Goal: Task Accomplishment & Management: Manage account settings

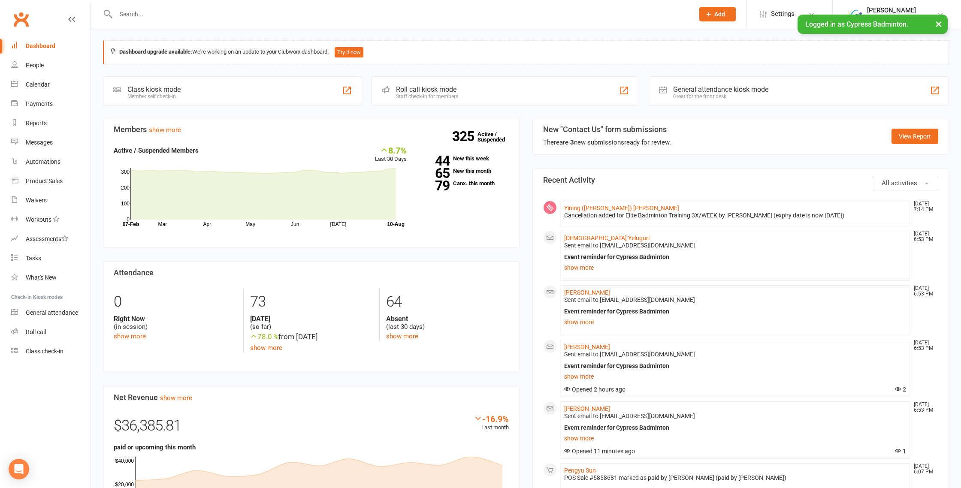
click at [342, 12] on input "text" at bounding box center [400, 14] width 575 height 12
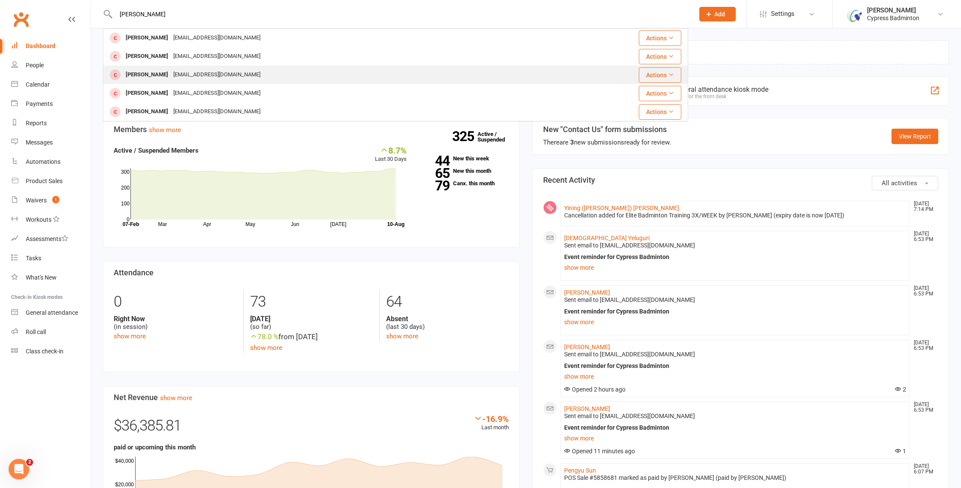
type input "laura"
click at [207, 75] on div "Jiazhu.hi@gmail.com" at bounding box center [217, 75] width 92 height 12
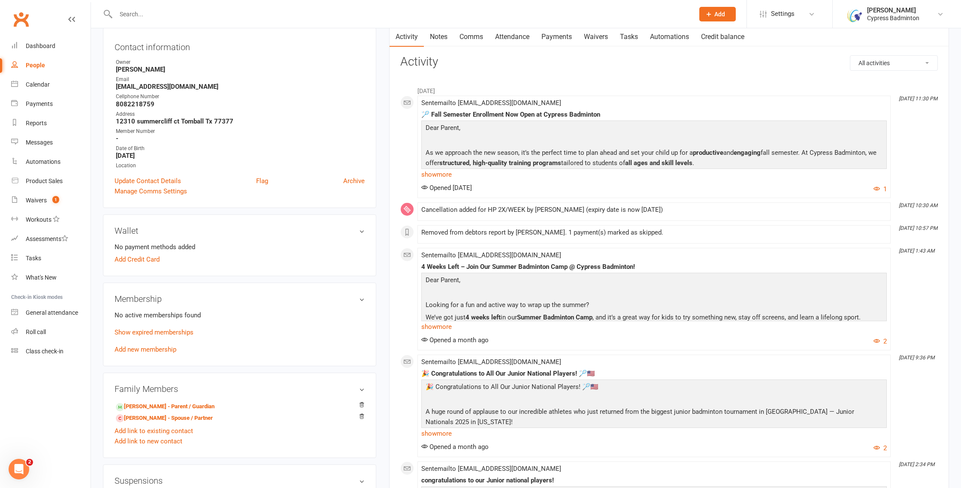
scroll to position [110, 0]
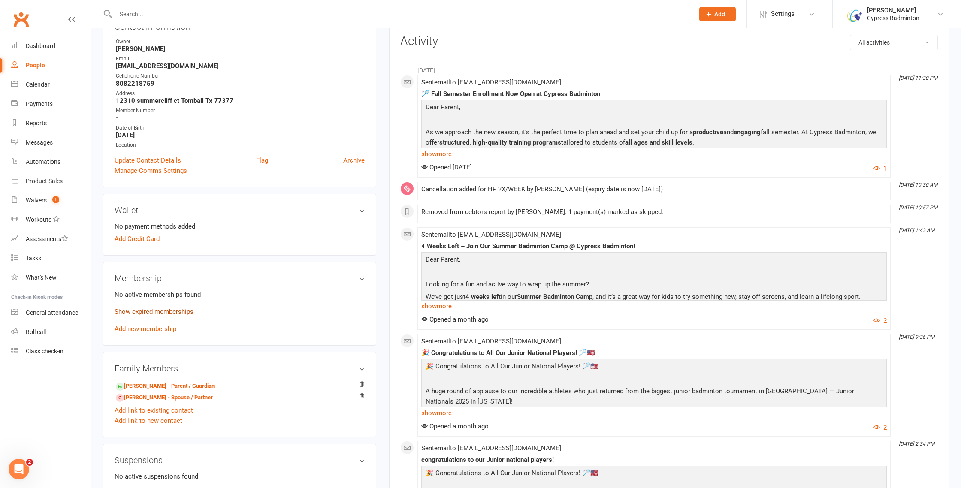
click at [178, 310] on link "Show expired memberships" at bounding box center [154, 312] width 79 height 8
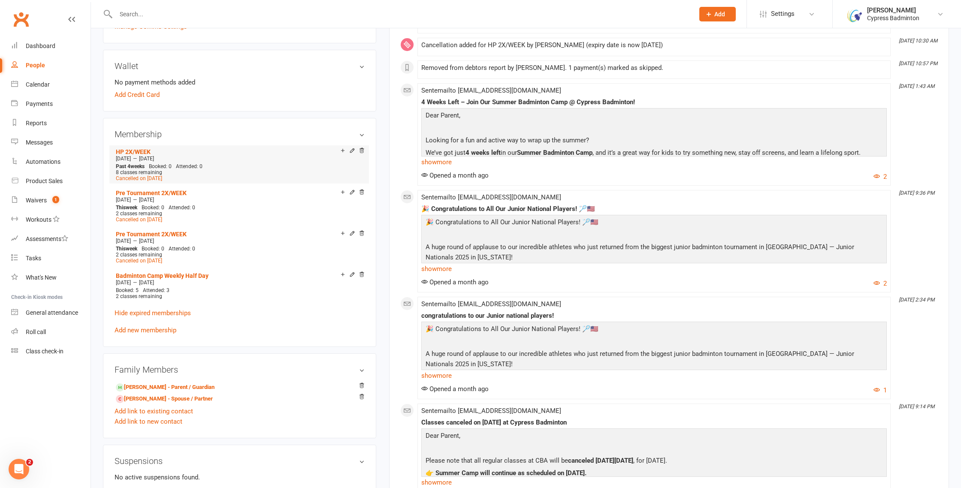
scroll to position [356, 0]
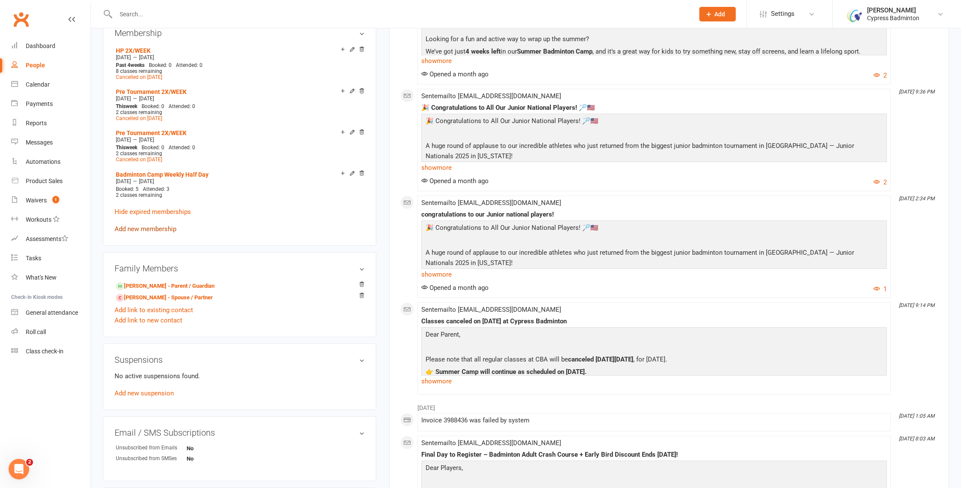
click at [146, 227] on link "Add new membership" at bounding box center [146, 229] width 62 height 8
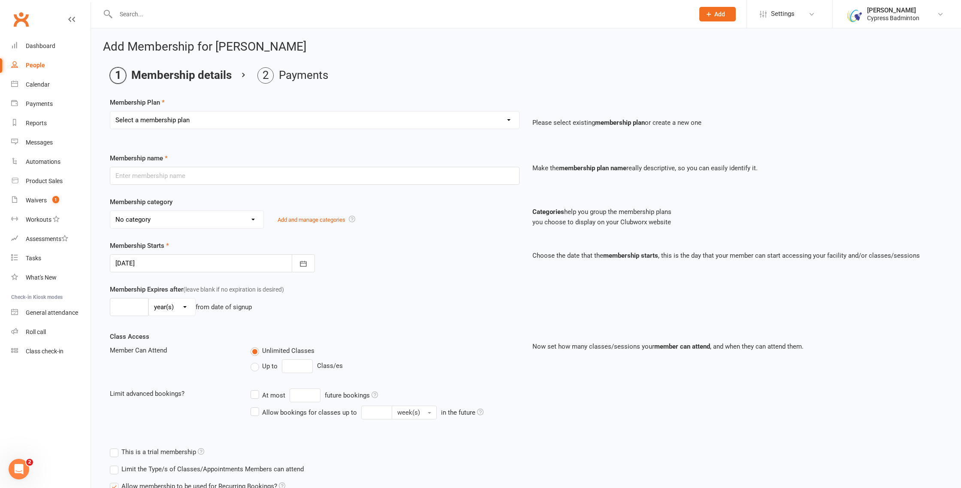
click at [513, 119] on select "Select a membership plan Create new Membership Plan walk-in 1 visit pass walk-i…" at bounding box center [314, 120] width 409 height 17
select select "31"
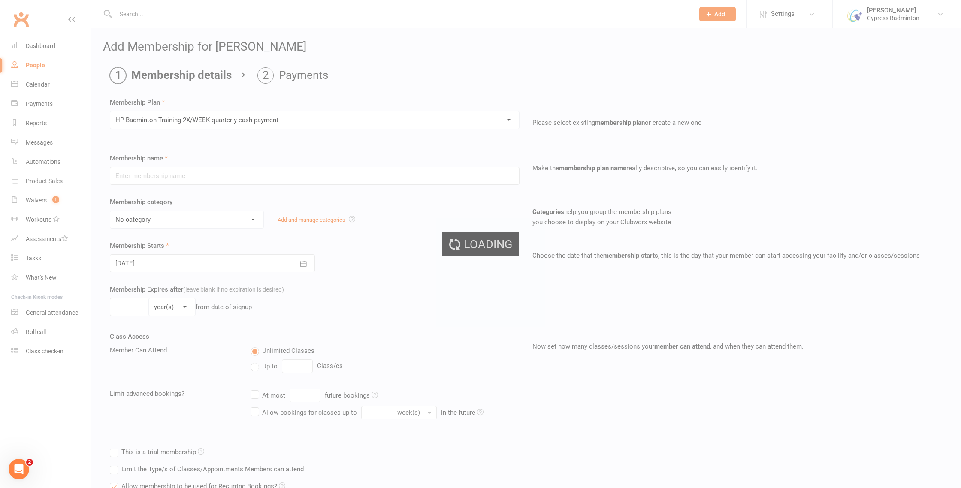
type input "HP Badminton Training 2X/WEEK quarterly cash payment"
select select "21"
type input "0"
type input "8"
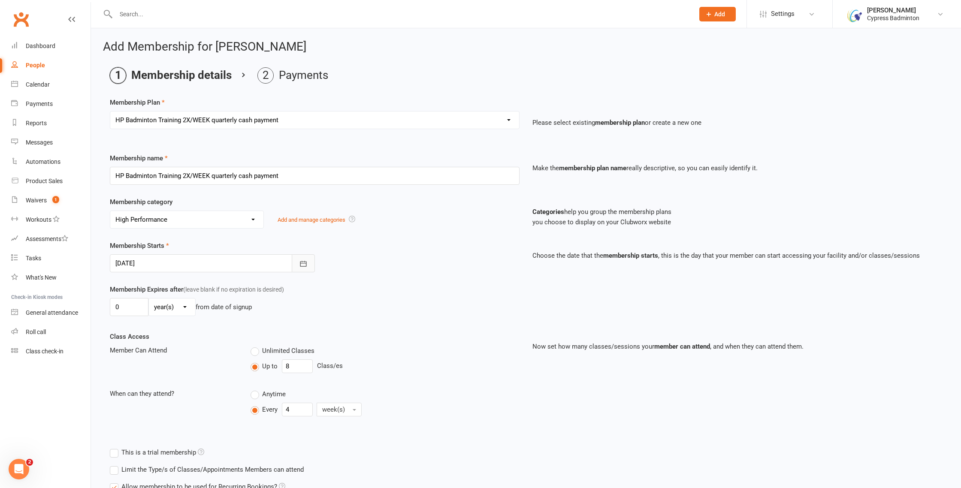
click at [308, 261] on button "button" at bounding box center [303, 263] width 23 height 18
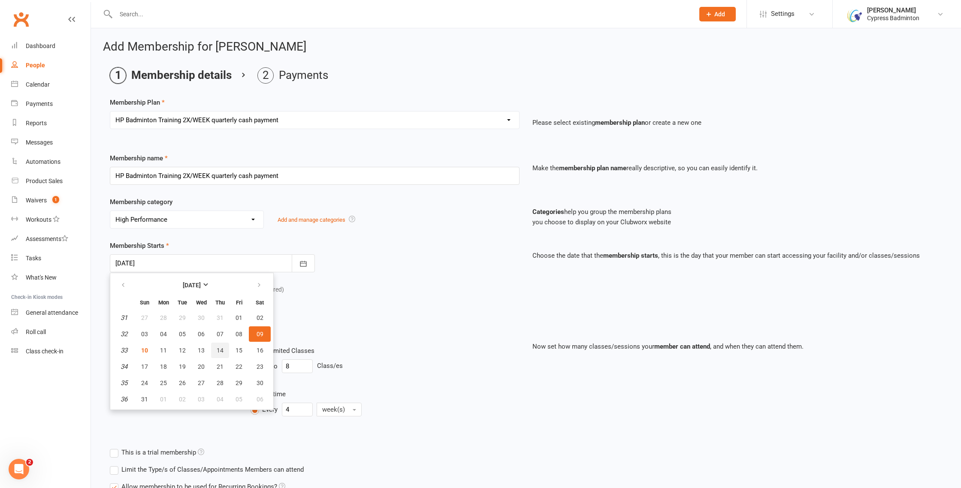
click at [214, 348] on button "14" at bounding box center [220, 350] width 18 height 15
type input "14 Aug 2025"
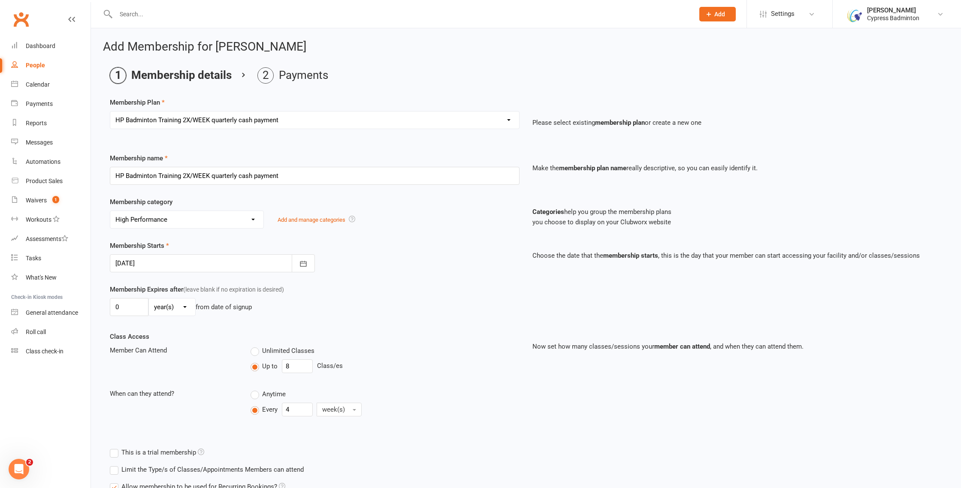
scroll to position [150, 0]
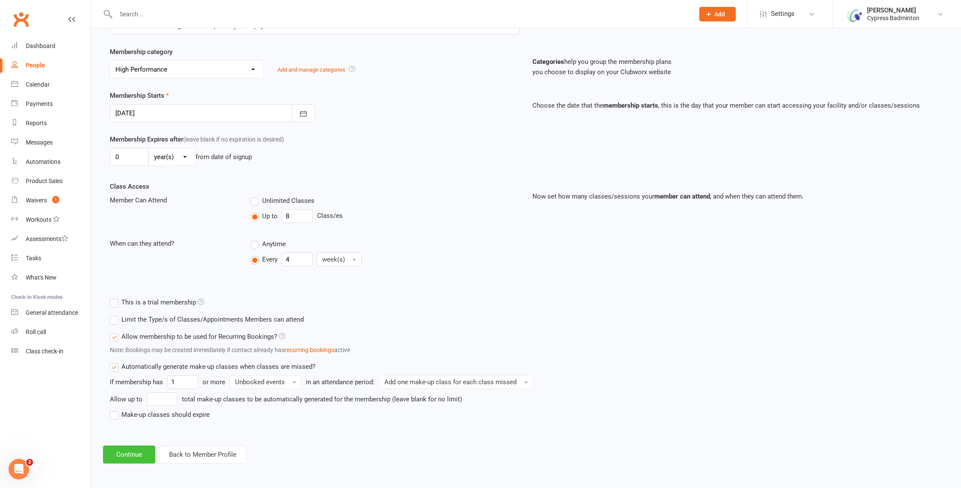
click at [132, 453] on button "Continue" at bounding box center [129, 455] width 52 height 18
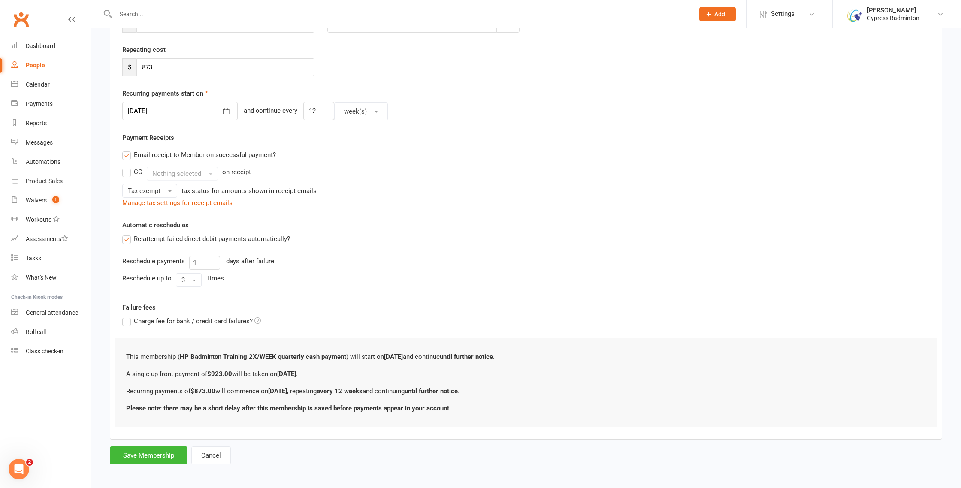
scroll to position [0, 0]
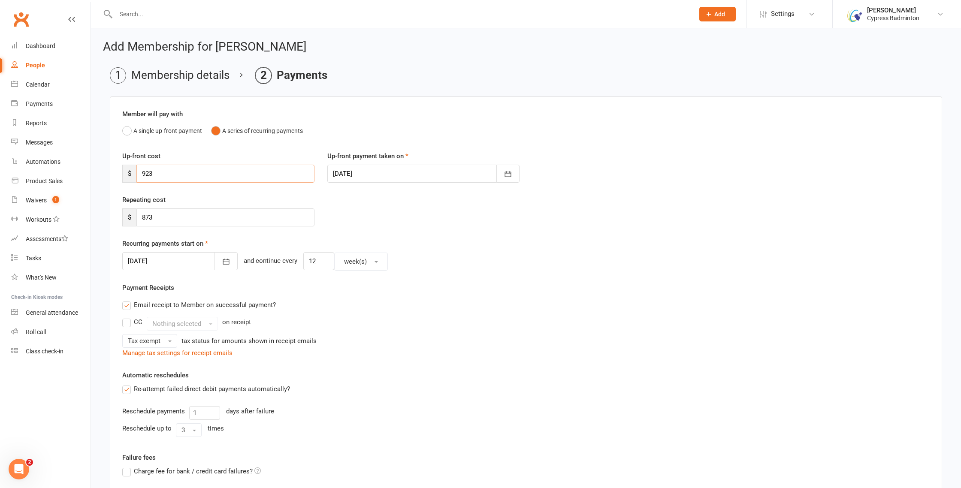
drag, startPoint x: 154, startPoint y: 175, endPoint x: 126, endPoint y: 169, distance: 28.4
click at [126, 169] on div "$ 923" at bounding box center [218, 174] width 192 height 18
type input "904"
drag, startPoint x: 150, startPoint y: 215, endPoint x: 132, endPoint y: 214, distance: 18.1
click at [132, 214] on div "$ 873" at bounding box center [218, 218] width 192 height 18
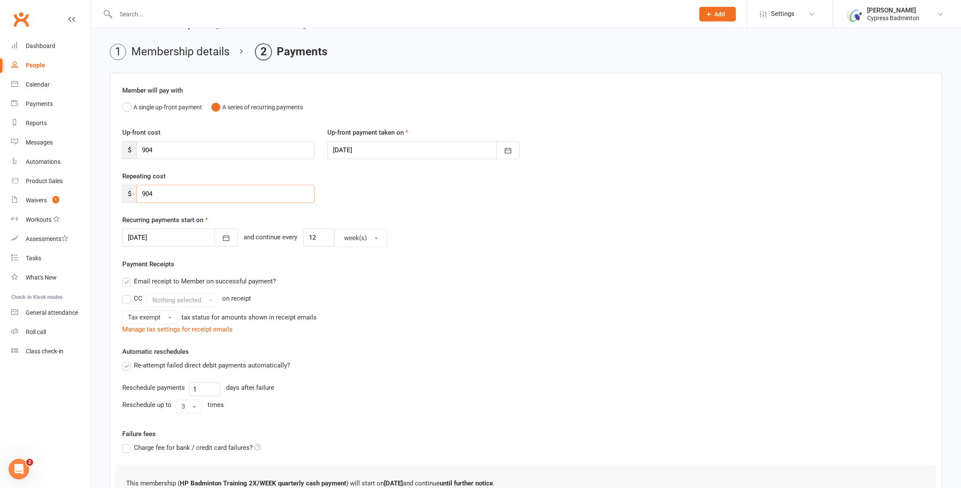
scroll to position [153, 0]
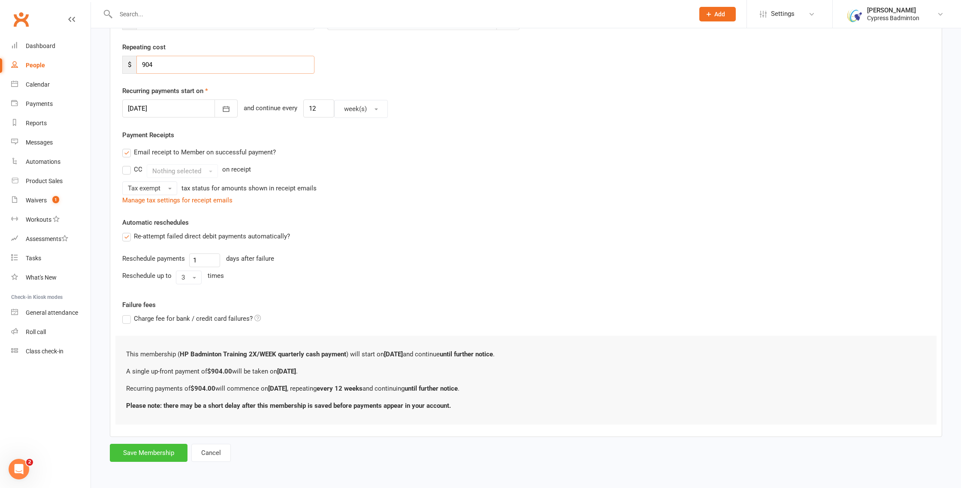
type input "904"
click at [146, 451] on button "Save Membership" at bounding box center [149, 453] width 78 height 18
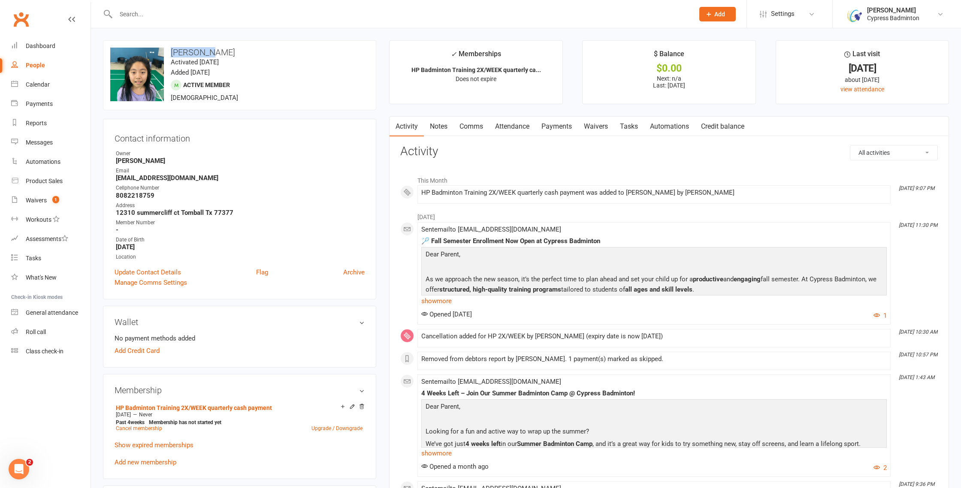
drag, startPoint x: 212, startPoint y: 54, endPoint x: 170, endPoint y: 55, distance: 42.5
click at [170, 55] on h3 "Laura Zhu" at bounding box center [239, 52] width 259 height 9
copy h3 "Laura Zhu"
drag, startPoint x: 30, startPoint y: 82, endPoint x: 63, endPoint y: 86, distance: 32.5
click at [30, 82] on div "Calendar" at bounding box center [38, 84] width 24 height 7
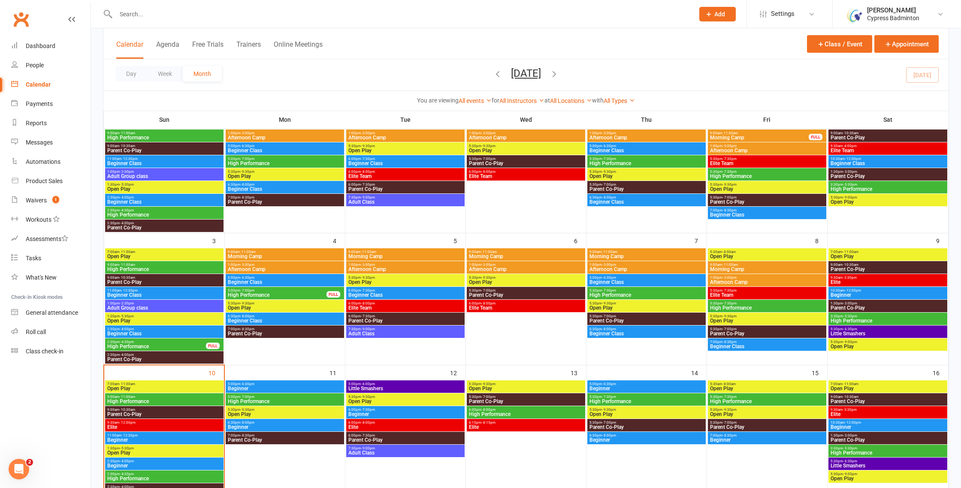
scroll to position [118, 0]
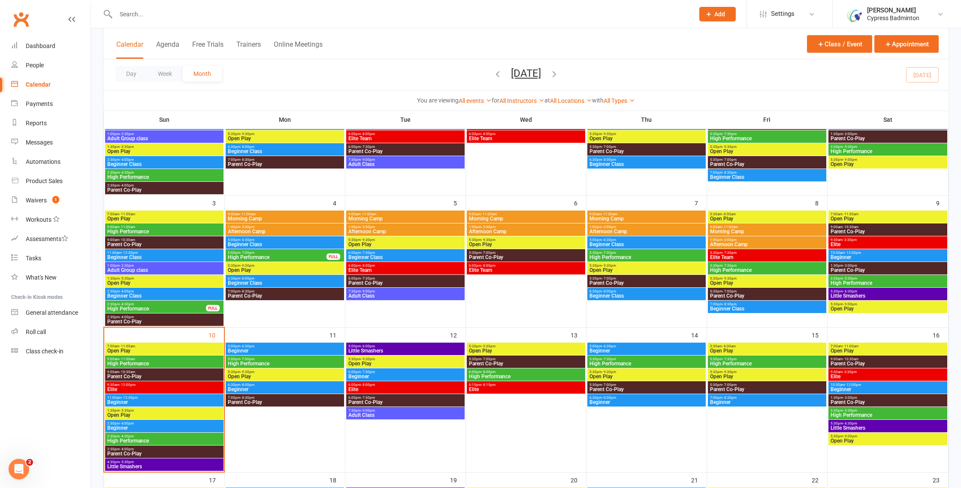
click at [678, 365] on span "High Performance" at bounding box center [646, 363] width 115 height 5
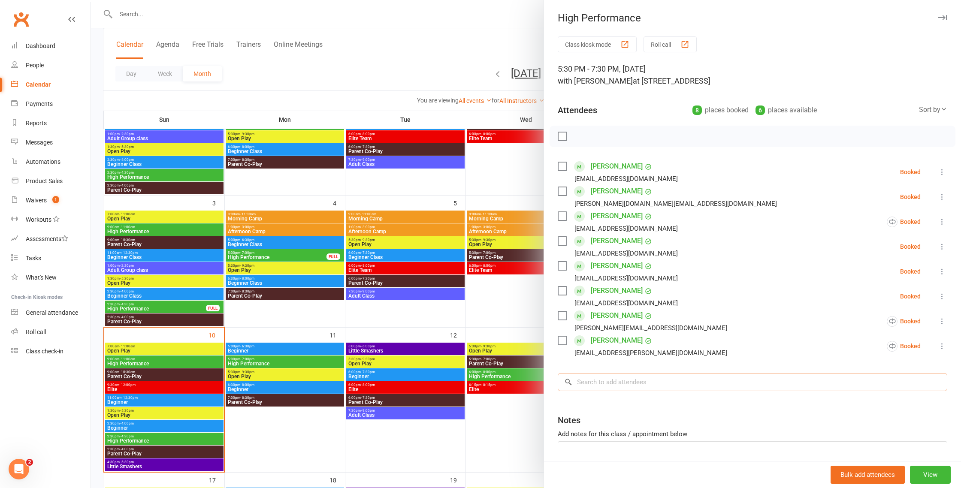
click at [655, 379] on input "search" at bounding box center [753, 382] width 390 height 18
paste input "Laura Zhu"
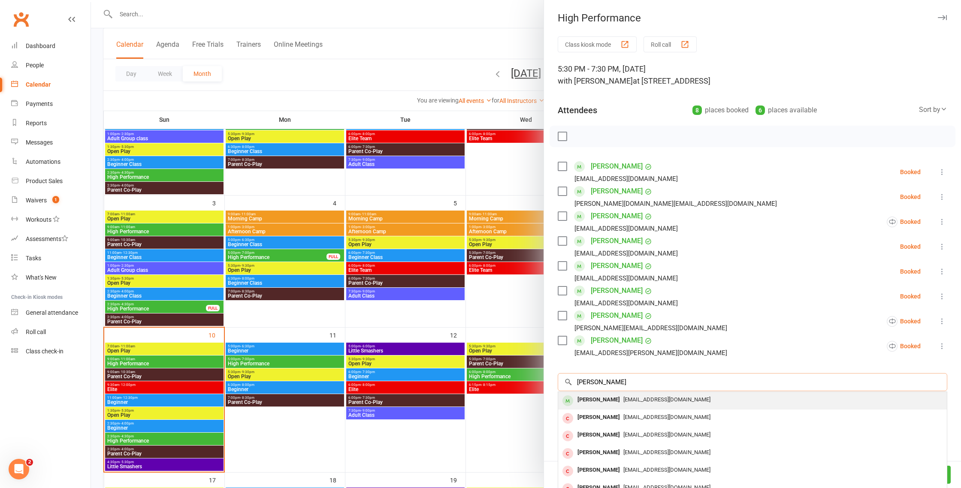
type input "Laura Zhu"
click at [643, 395] on div "Jiazhu.hi@gmail.com" at bounding box center [753, 400] width 382 height 12
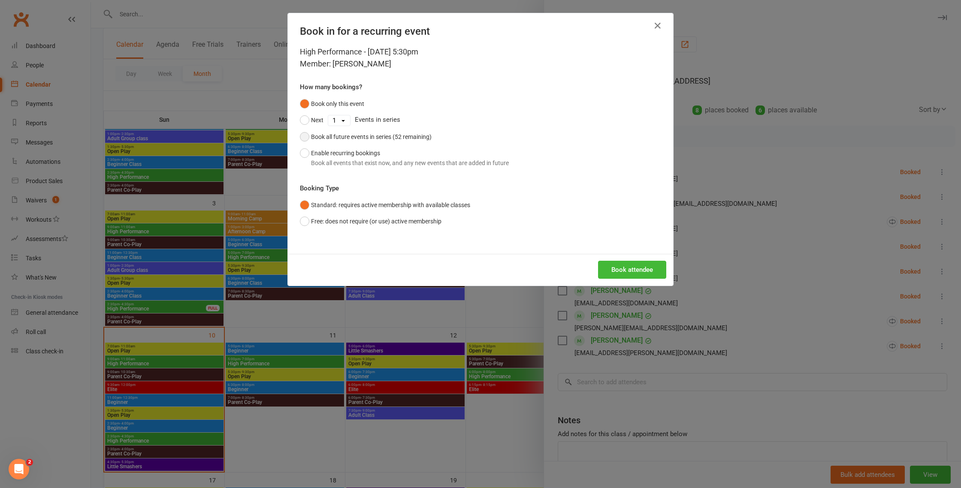
click at [340, 137] on div "Book all future events in series (52 remaining)" at bounding box center [371, 136] width 121 height 9
click at [643, 273] on button "Book attendee" at bounding box center [632, 270] width 68 height 18
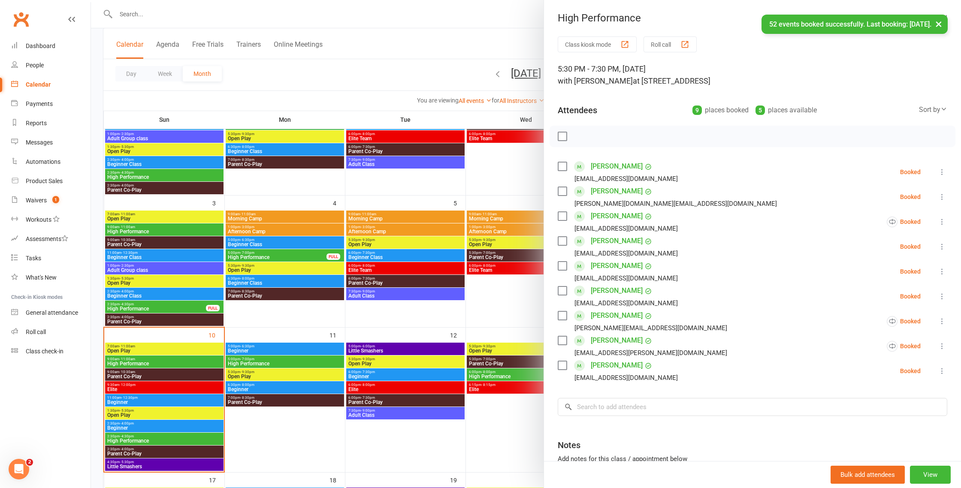
click at [508, 314] on div at bounding box center [526, 244] width 870 height 488
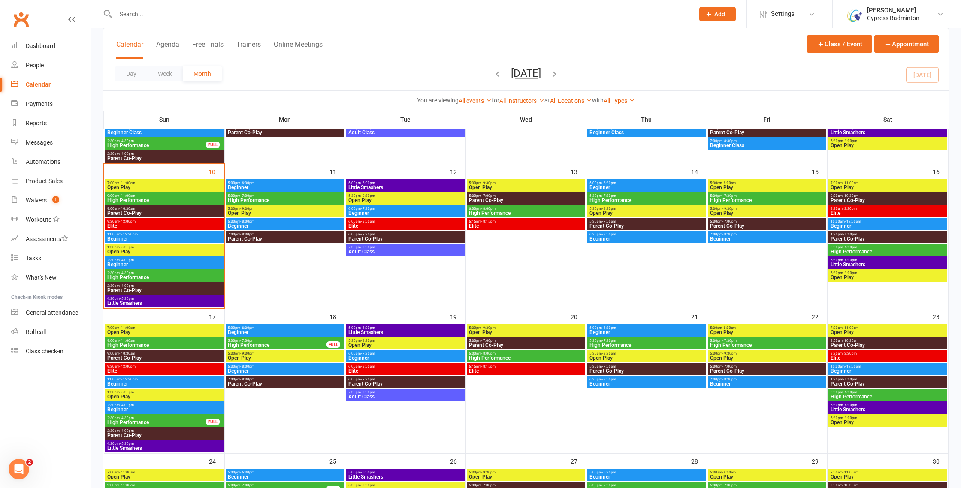
scroll to position [281, 0]
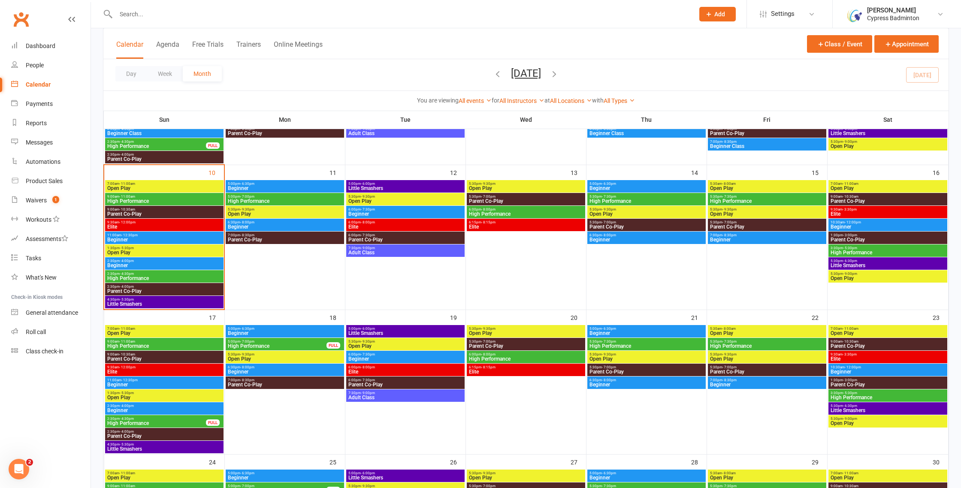
click at [150, 342] on span "9:00am - 11:00am" at bounding box center [164, 342] width 115 height 4
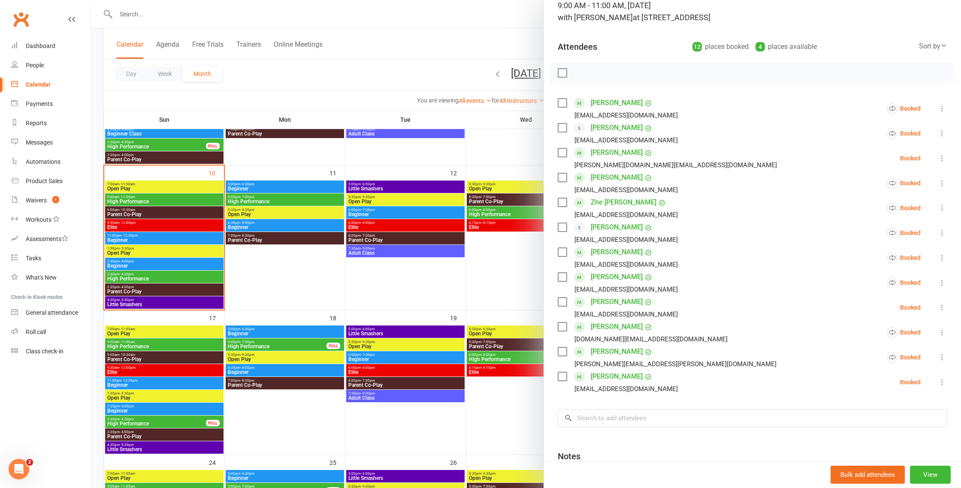
scroll to position [91, 0]
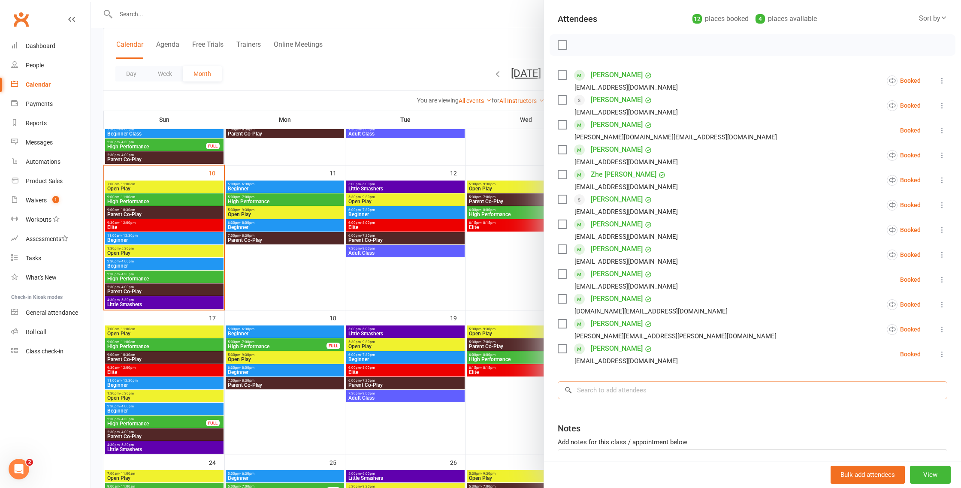
click at [618, 394] on input "search" at bounding box center [753, 391] width 390 height 18
paste input "Laura Zhu"
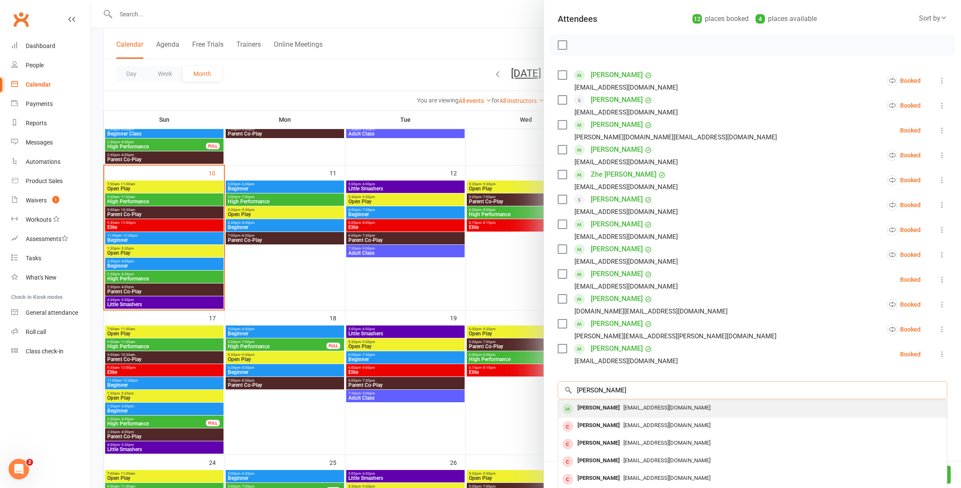
type input "Laura Zhu"
click at [618, 405] on div "Jiazhu.hi@gmail.com" at bounding box center [753, 408] width 382 height 12
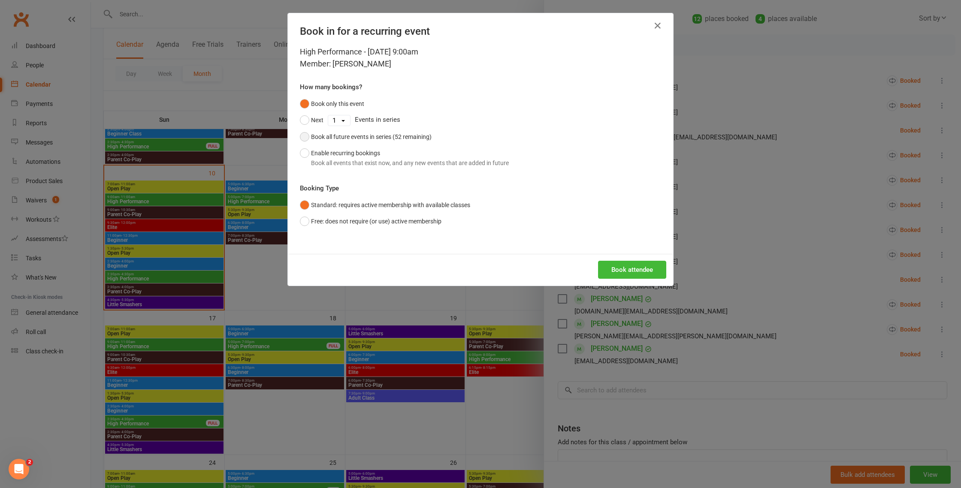
click at [337, 137] on div "Book all future events in series (52 remaining)" at bounding box center [371, 136] width 121 height 9
click at [633, 267] on button "Book attendee" at bounding box center [632, 270] width 68 height 18
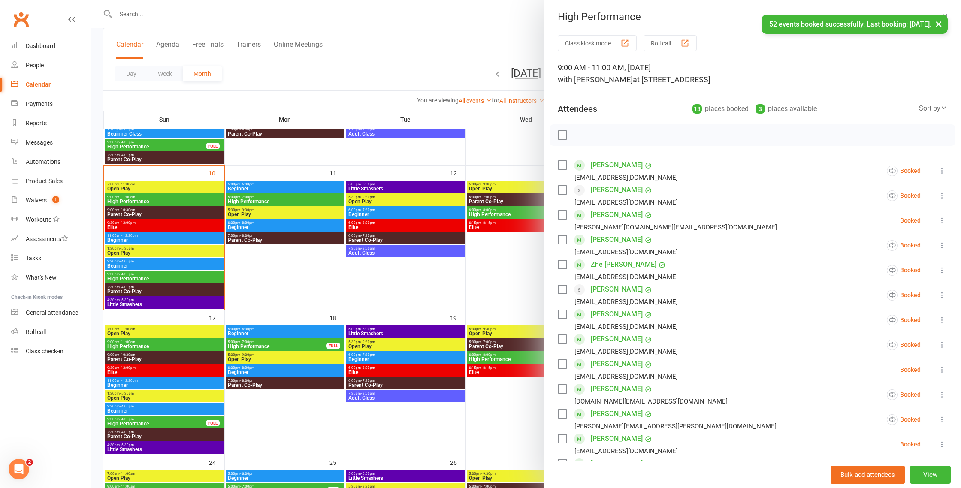
scroll to position [0, 0]
click at [941, 221] on icon at bounding box center [942, 222] width 9 height 9
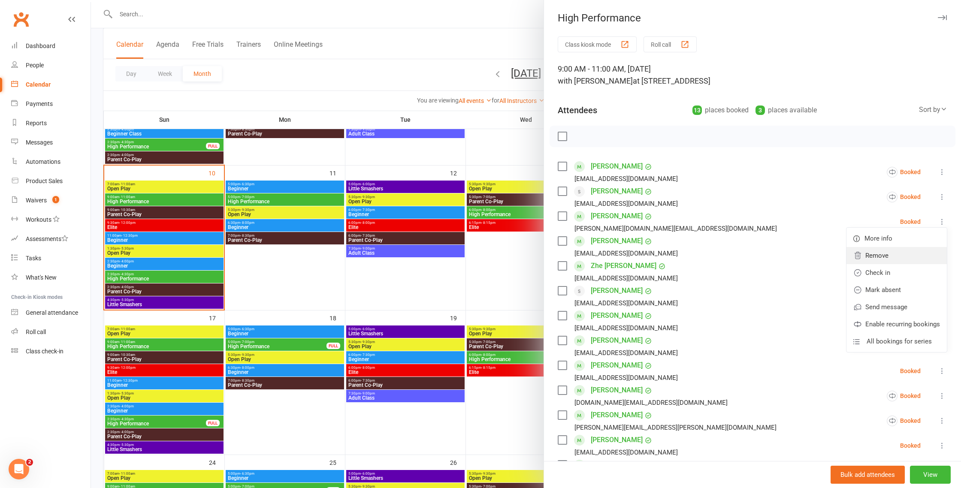
click at [886, 258] on link "Remove" at bounding box center [897, 255] width 100 height 17
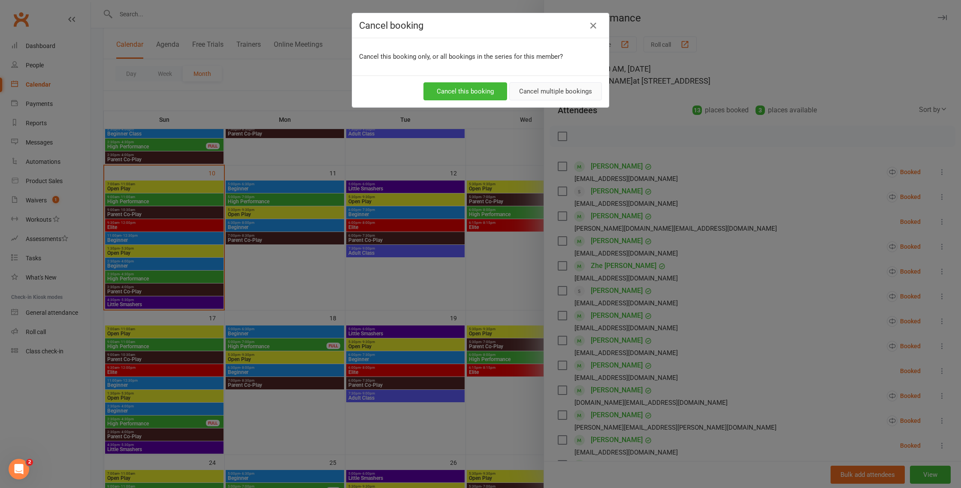
click at [552, 91] on button "Cancel multiple bookings" at bounding box center [555, 91] width 93 height 18
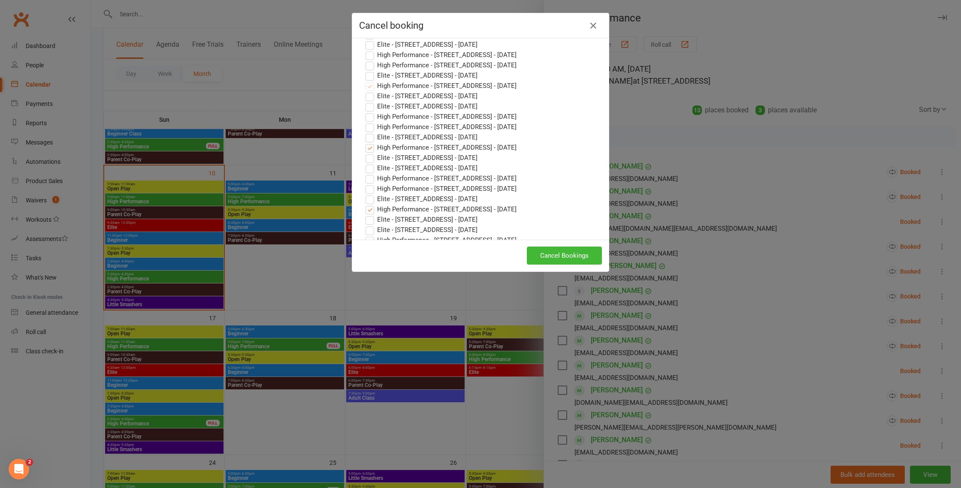
scroll to position [51, 0]
click at [576, 254] on button "Cancel Bookings" at bounding box center [564, 256] width 75 height 18
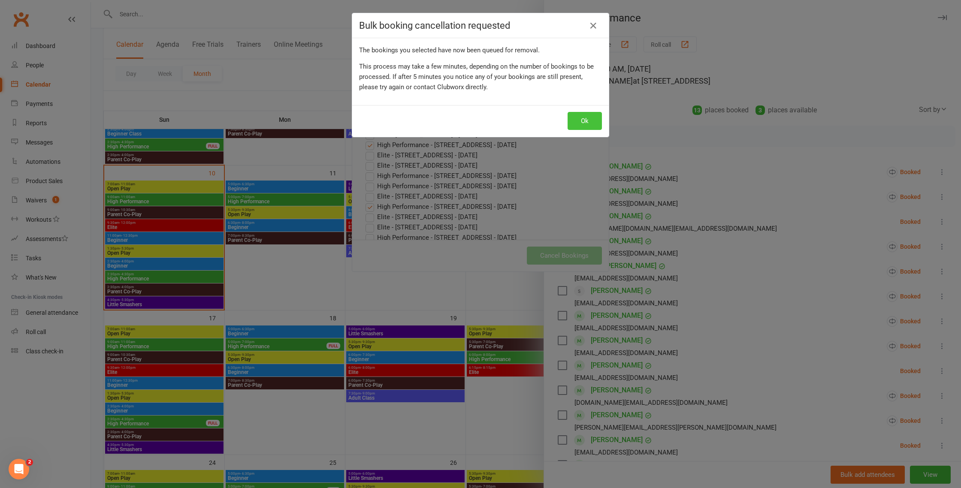
click at [582, 124] on button "Ok" at bounding box center [585, 121] width 34 height 18
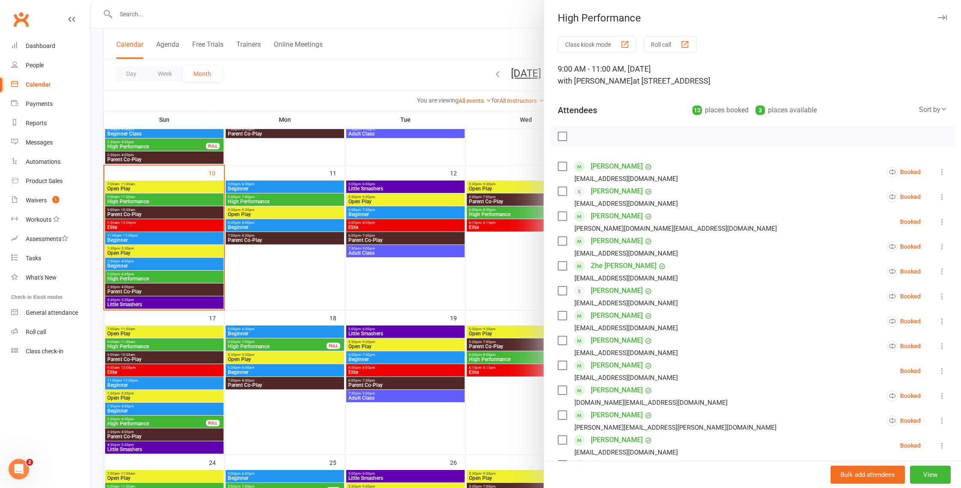
click at [942, 345] on icon at bounding box center [942, 346] width 9 height 9
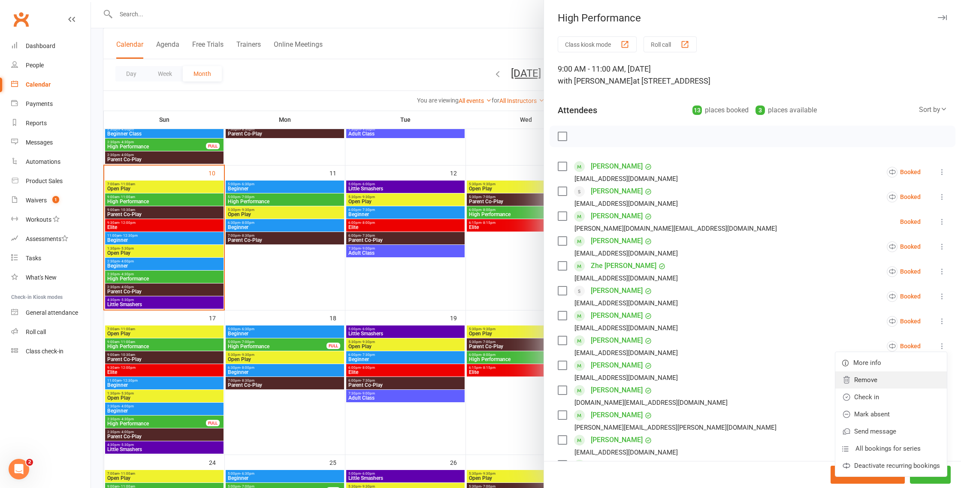
click at [874, 382] on link "Remove" at bounding box center [892, 380] width 112 height 17
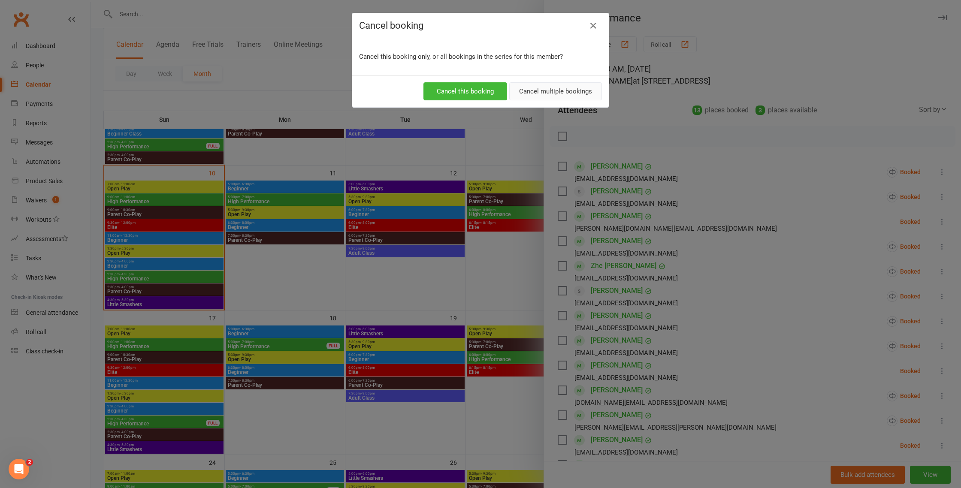
click at [539, 93] on button "Cancel multiple bookings" at bounding box center [555, 91] width 93 height 18
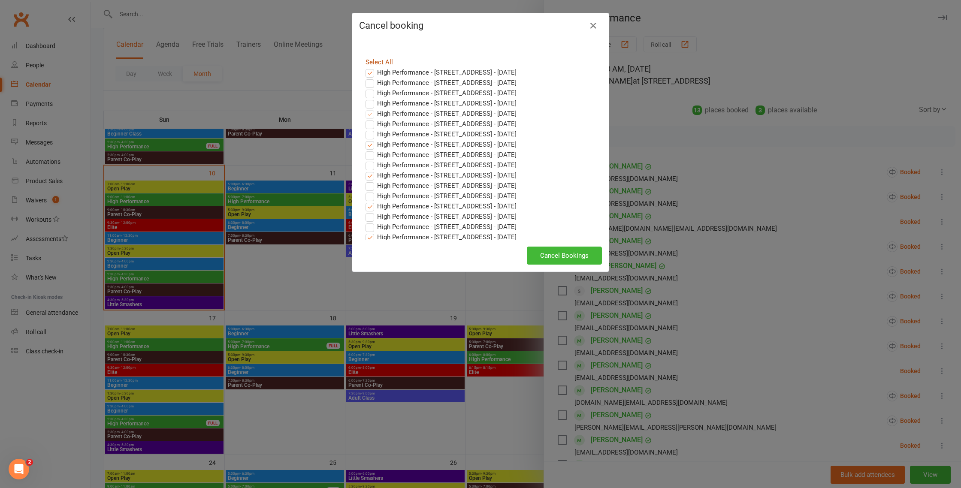
click at [390, 63] on link "Select All" at bounding box center [379, 62] width 27 height 8
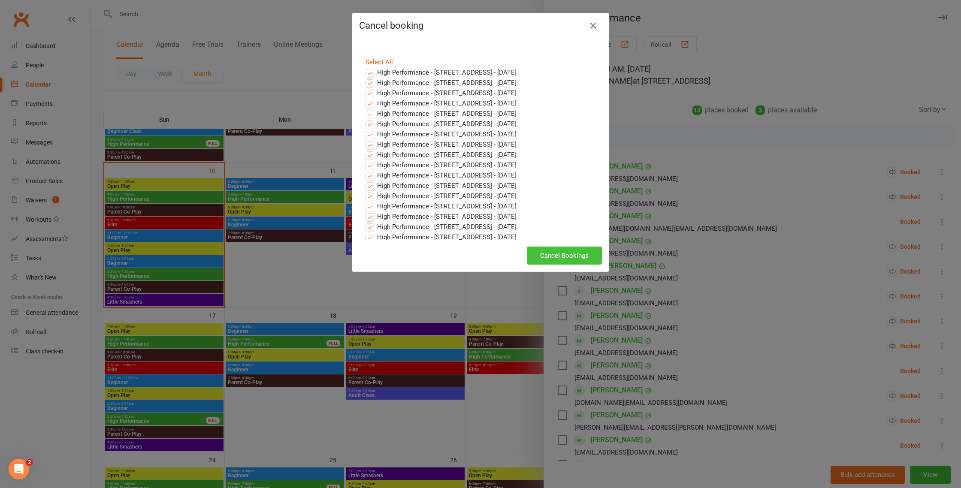
click at [569, 250] on button "Cancel Bookings" at bounding box center [564, 256] width 75 height 18
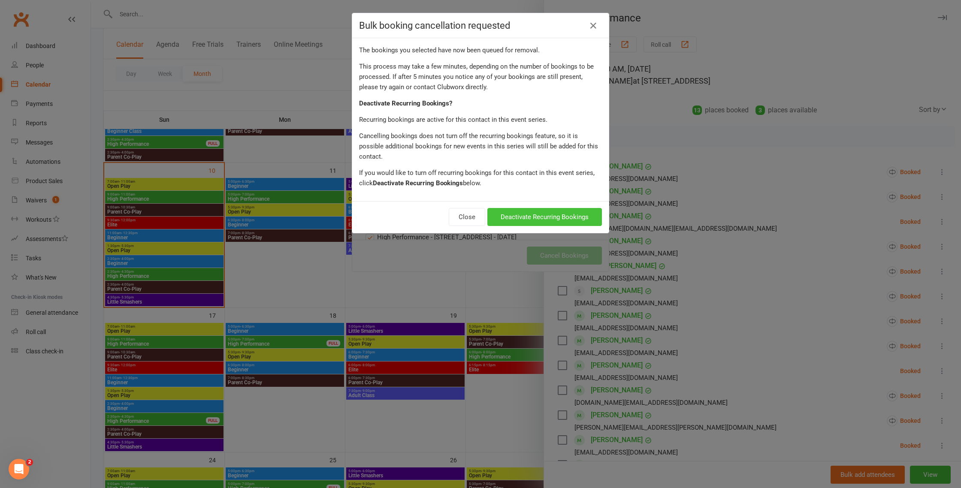
click at [558, 212] on button "Deactivate Recurring Bookings" at bounding box center [545, 217] width 115 height 18
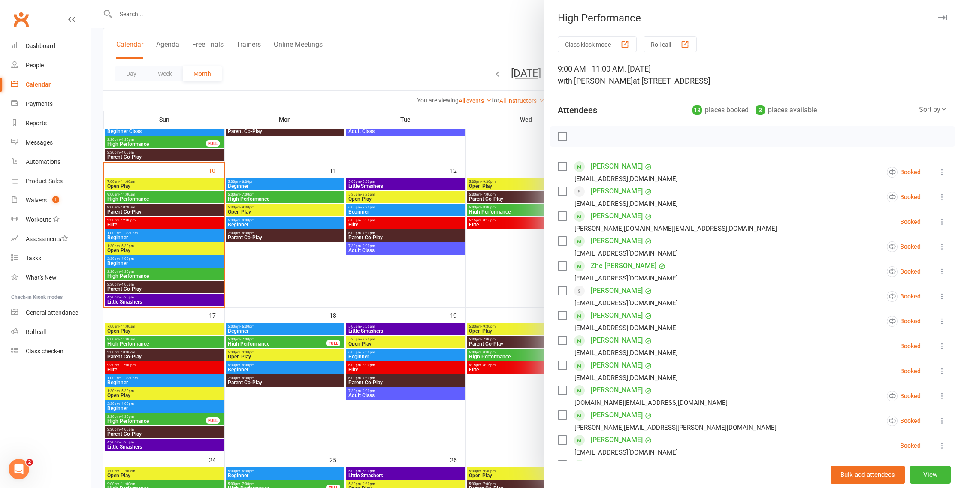
scroll to position [61, 0]
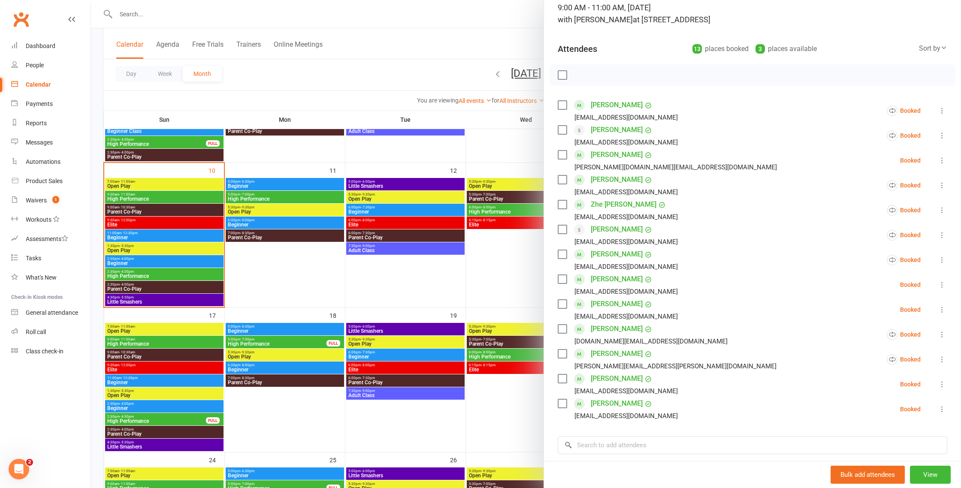
click at [940, 309] on icon at bounding box center [942, 310] width 9 height 9
click at [866, 342] on link "Remove" at bounding box center [897, 343] width 100 height 17
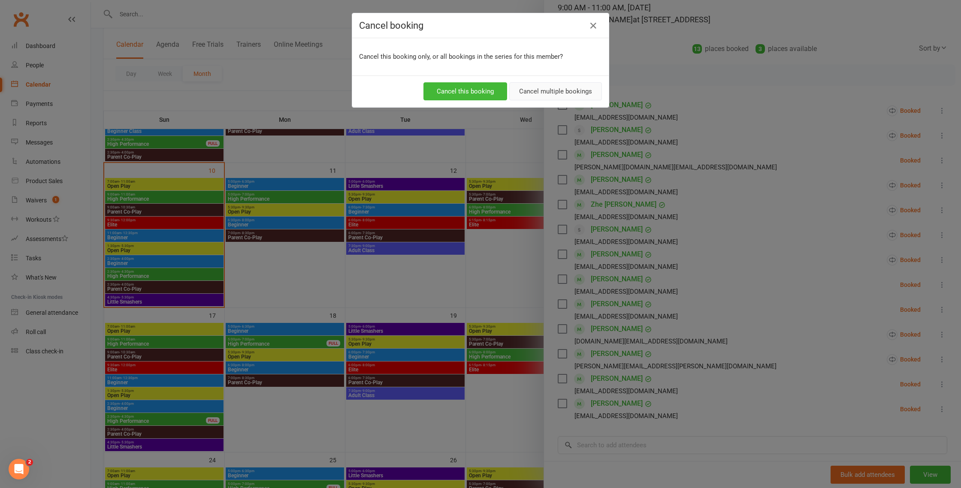
click at [580, 92] on button "Cancel multiple bookings" at bounding box center [555, 91] width 93 height 18
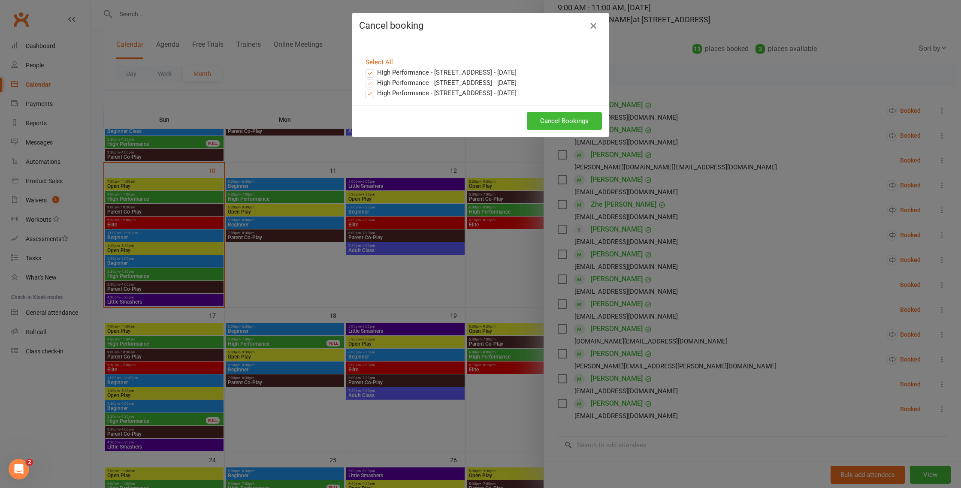
click at [594, 27] on icon "button" at bounding box center [593, 26] width 10 height 10
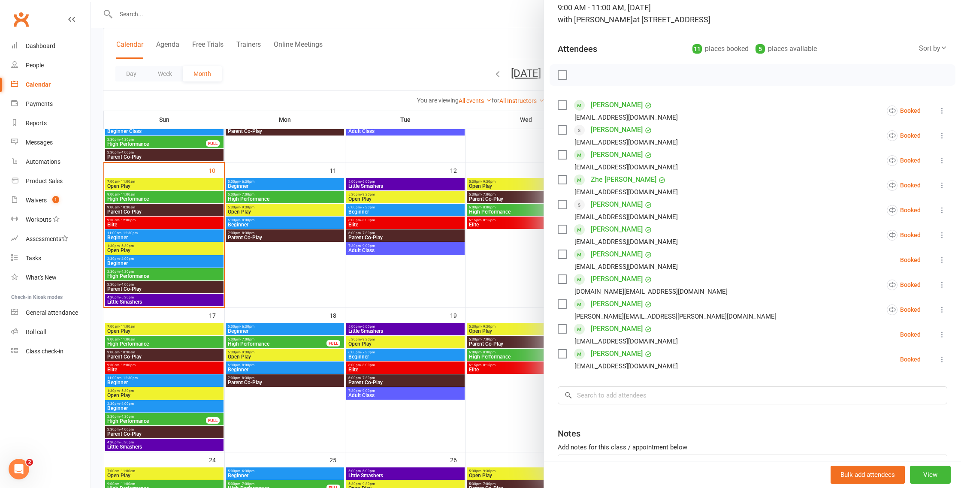
click at [942, 236] on icon at bounding box center [942, 235] width 9 height 9
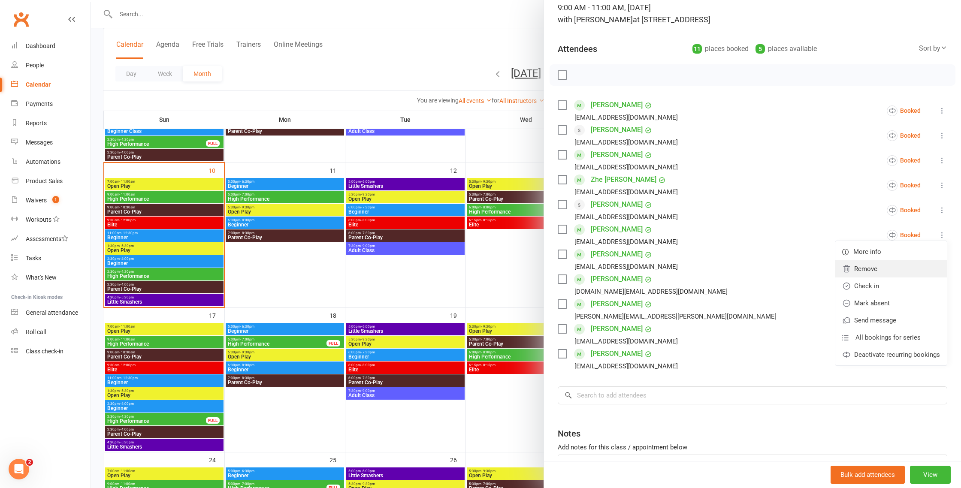
click at [900, 268] on link "Remove" at bounding box center [892, 269] width 112 height 17
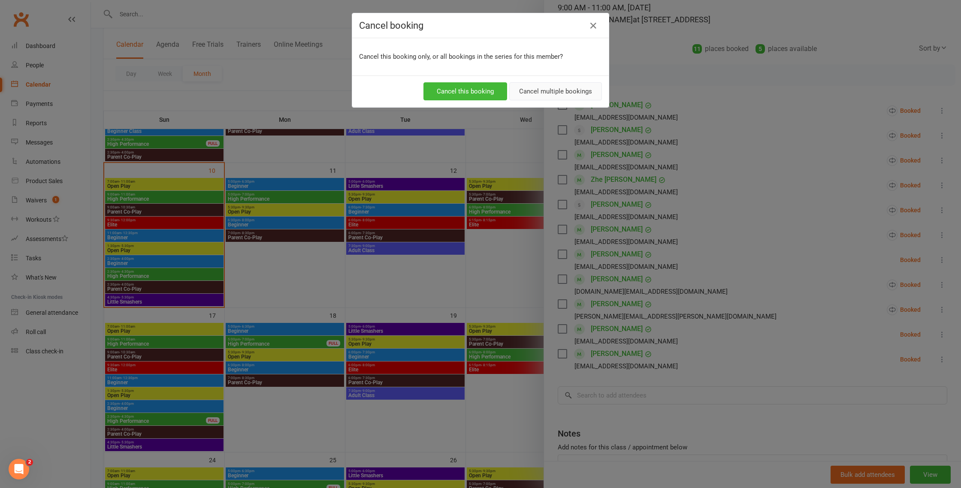
click at [549, 92] on button "Cancel multiple bookings" at bounding box center [555, 91] width 93 height 18
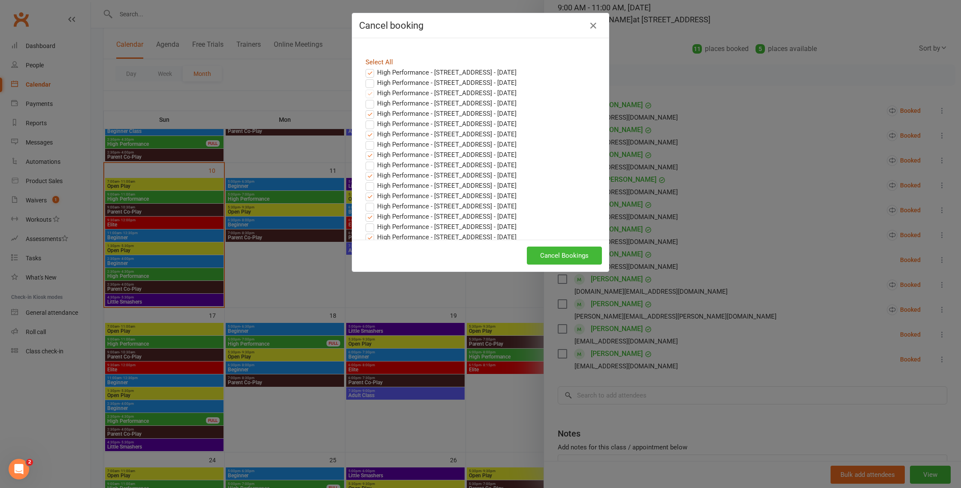
click at [376, 62] on link "Select All" at bounding box center [379, 62] width 27 height 8
click at [568, 253] on button "Cancel Bookings" at bounding box center [564, 256] width 75 height 18
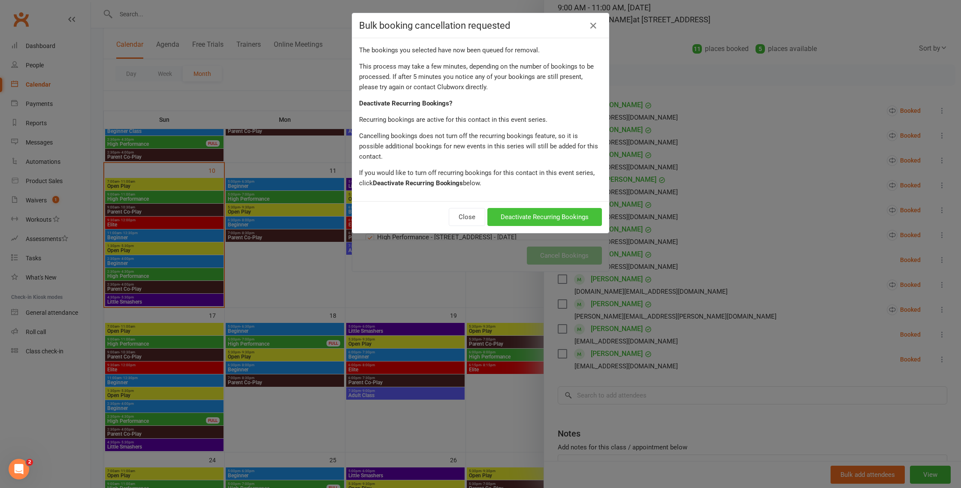
click at [556, 208] on button "Deactivate Recurring Bookings" at bounding box center [545, 217] width 115 height 18
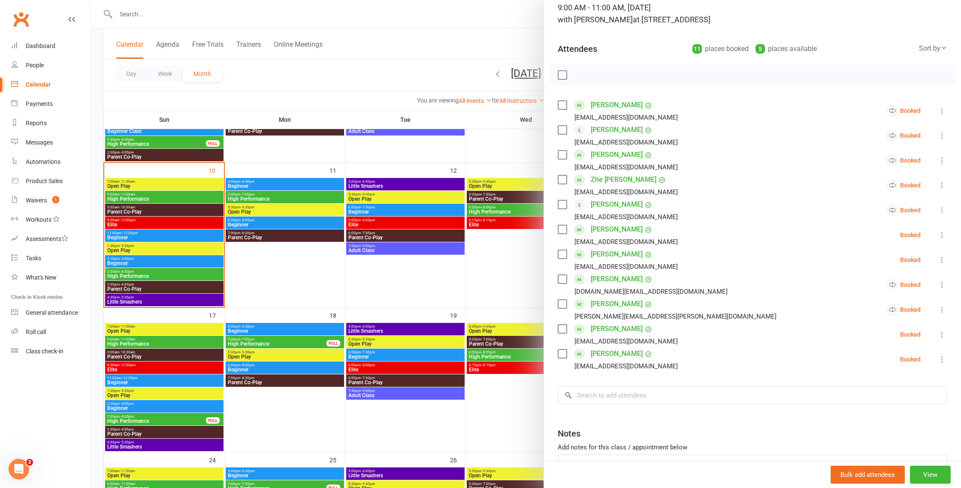
click at [942, 134] on icon at bounding box center [942, 135] width 9 height 9
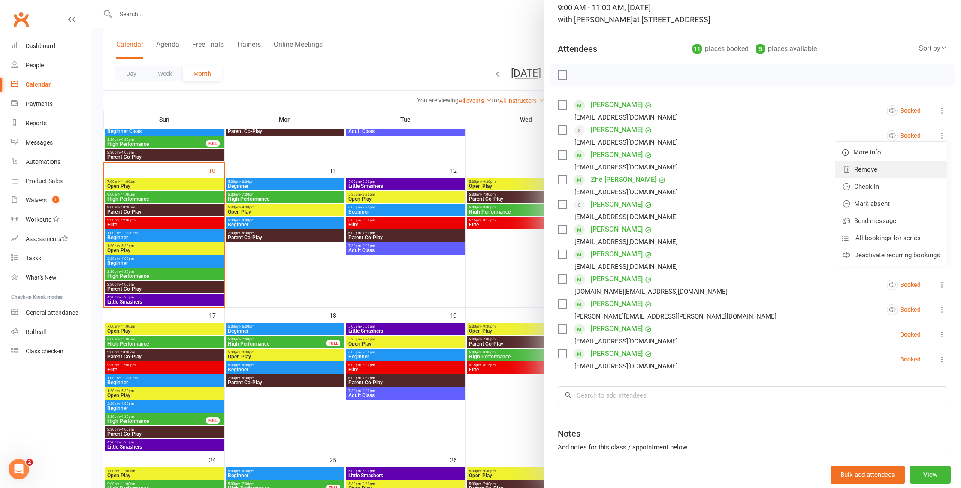
click at [876, 171] on link "Remove" at bounding box center [892, 169] width 112 height 17
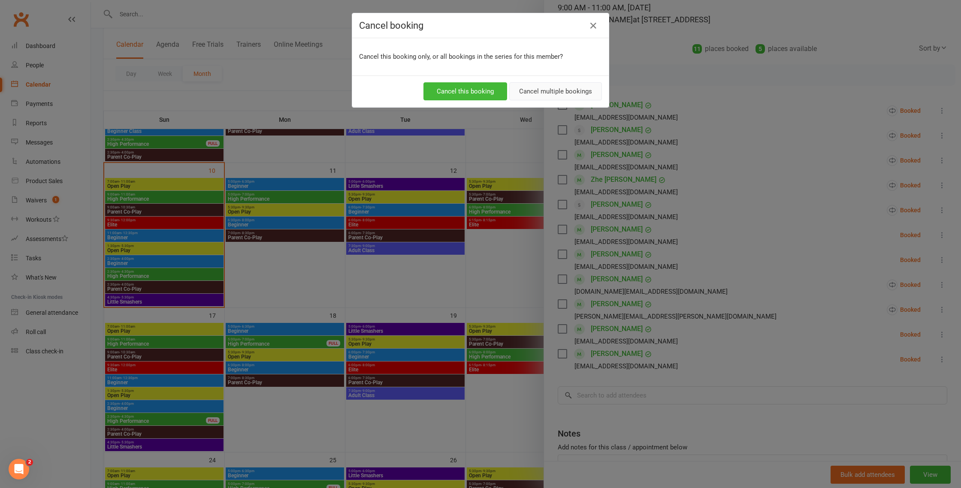
click at [572, 93] on button "Cancel multiple bookings" at bounding box center [555, 91] width 93 height 18
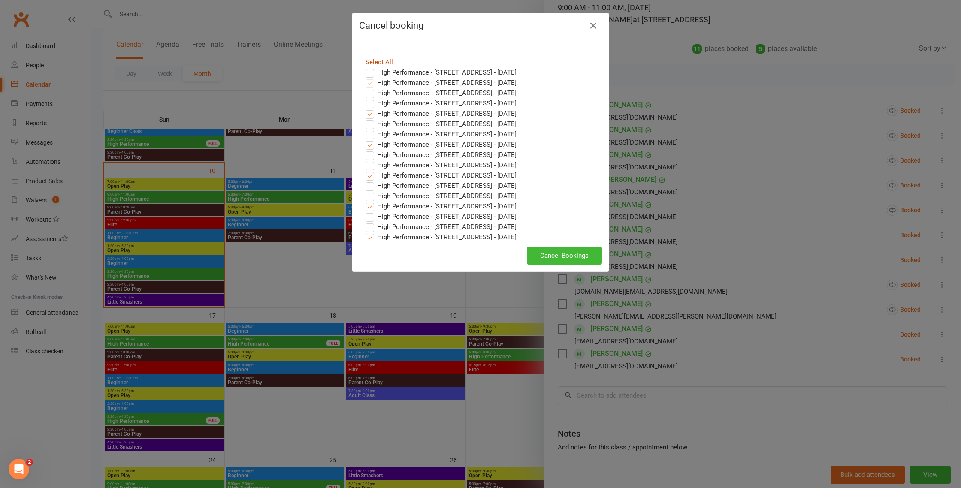
drag, startPoint x: 373, startPoint y: 61, endPoint x: 380, endPoint y: 63, distance: 6.8
click at [374, 61] on link "Select All" at bounding box center [379, 62] width 27 height 8
click at [569, 256] on button "Cancel Bookings" at bounding box center [564, 256] width 75 height 18
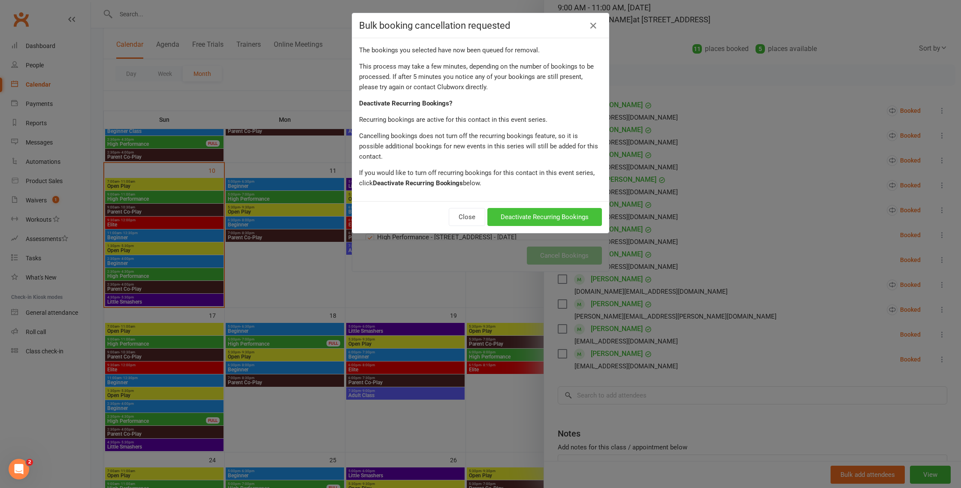
click at [546, 208] on button "Deactivate Recurring Bookings" at bounding box center [545, 217] width 115 height 18
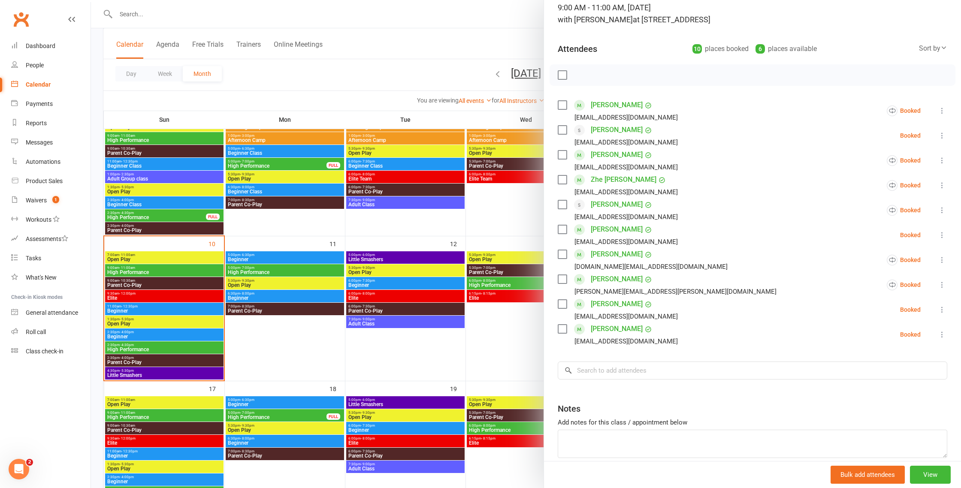
scroll to position [207, 0]
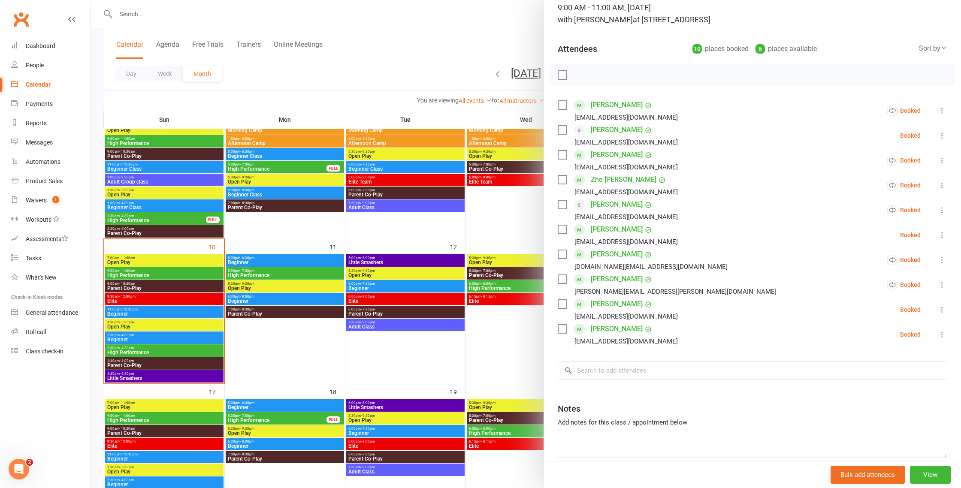
drag, startPoint x: 494, startPoint y: 304, endPoint x: 500, endPoint y: 302, distance: 6.4
click at [494, 304] on div at bounding box center [526, 244] width 870 height 488
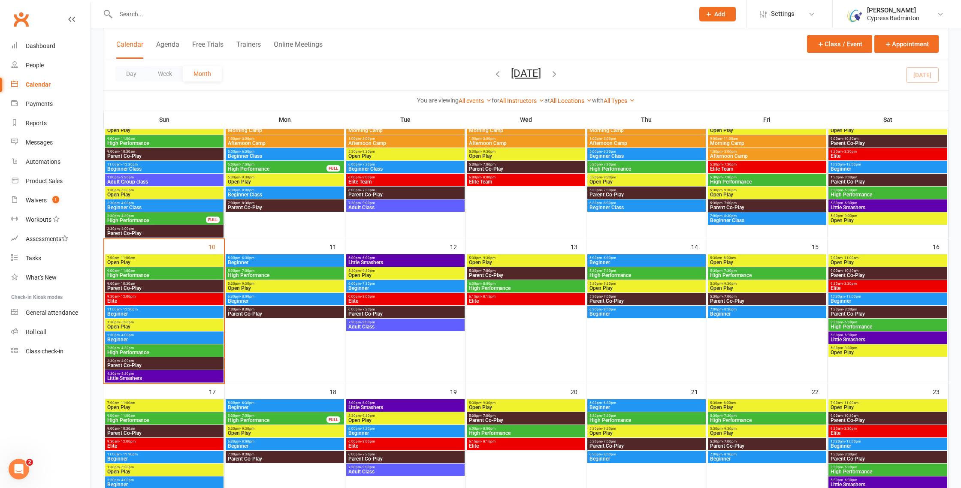
click at [296, 273] on span "High Performance" at bounding box center [284, 275] width 115 height 5
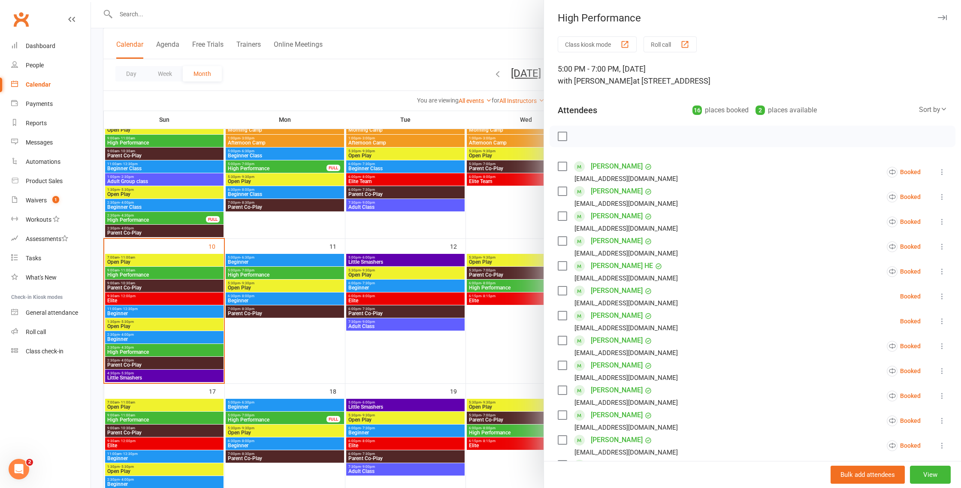
click at [560, 242] on label at bounding box center [562, 241] width 9 height 9
click at [561, 267] on label at bounding box center [562, 266] width 9 height 9
click at [637, 138] on icon "button" at bounding box center [635, 136] width 9 height 9
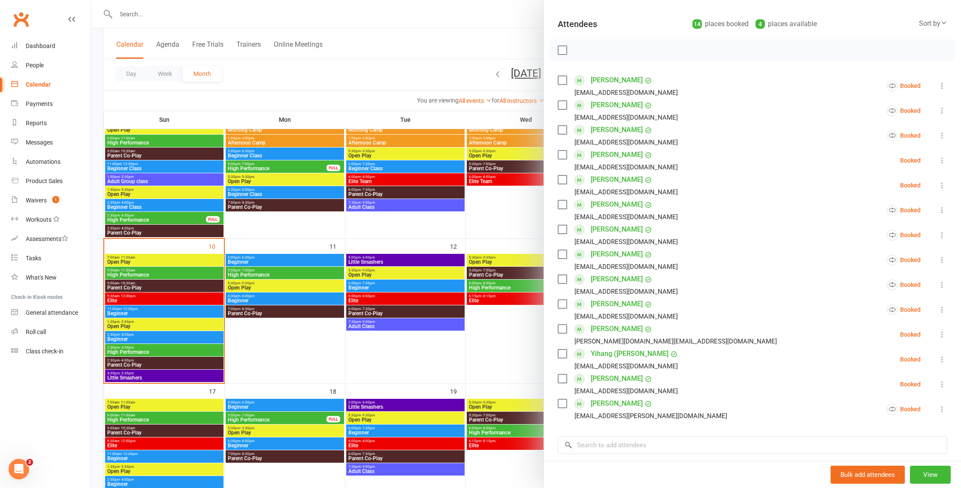
scroll to position [89, 0]
click at [470, 239] on div at bounding box center [526, 244] width 870 height 488
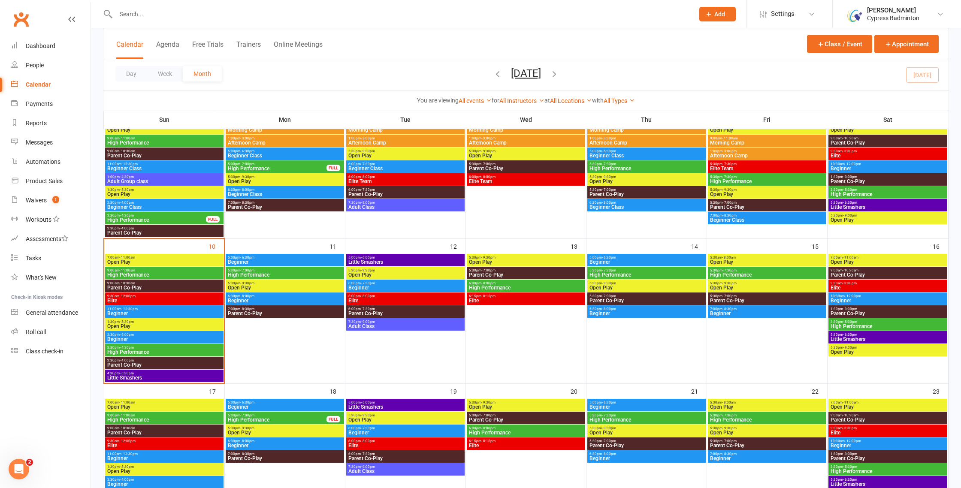
click at [256, 257] on span "5:00pm - 6:30pm" at bounding box center [284, 258] width 115 height 4
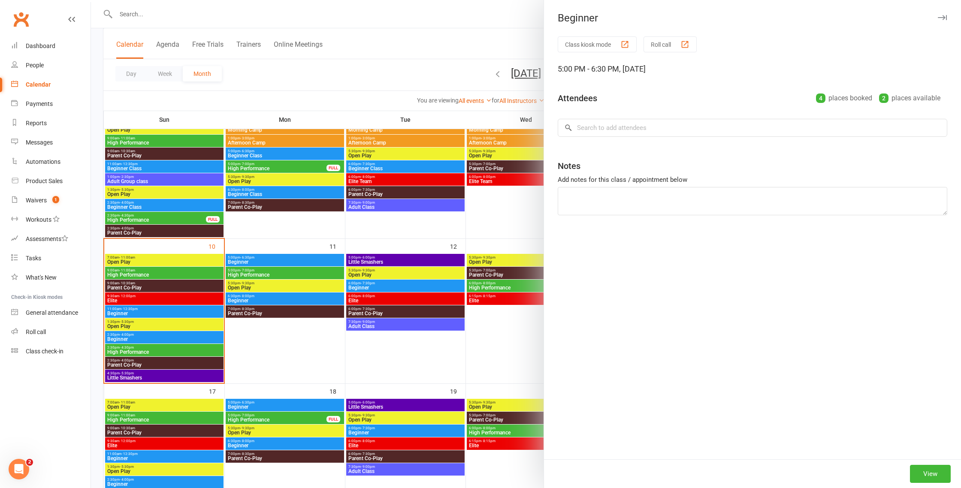
scroll to position [0, 0]
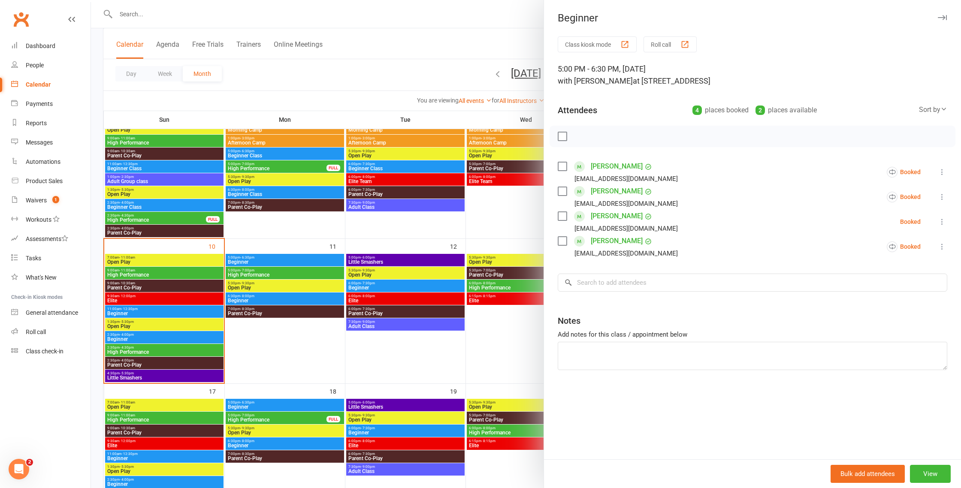
click at [563, 240] on label at bounding box center [562, 241] width 9 height 9
click at [636, 133] on icon "button" at bounding box center [635, 137] width 7 height 8
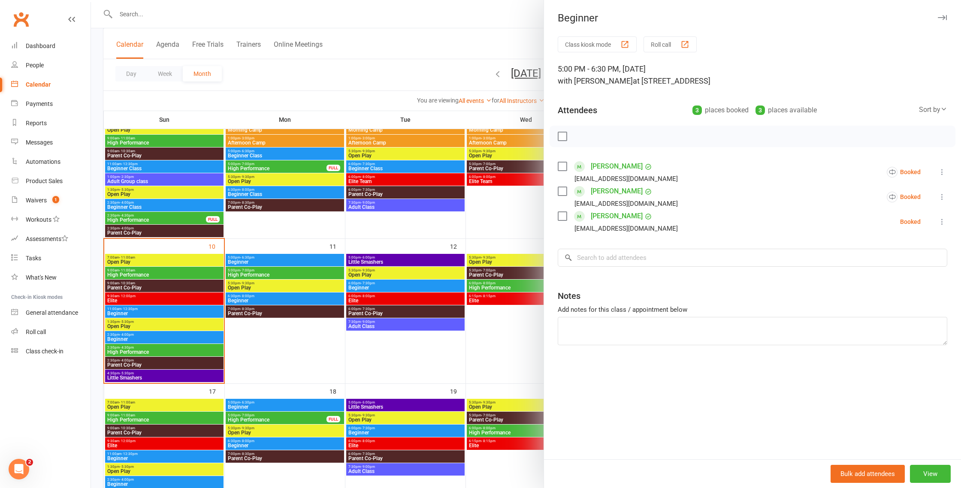
click at [493, 348] on div at bounding box center [526, 244] width 870 height 488
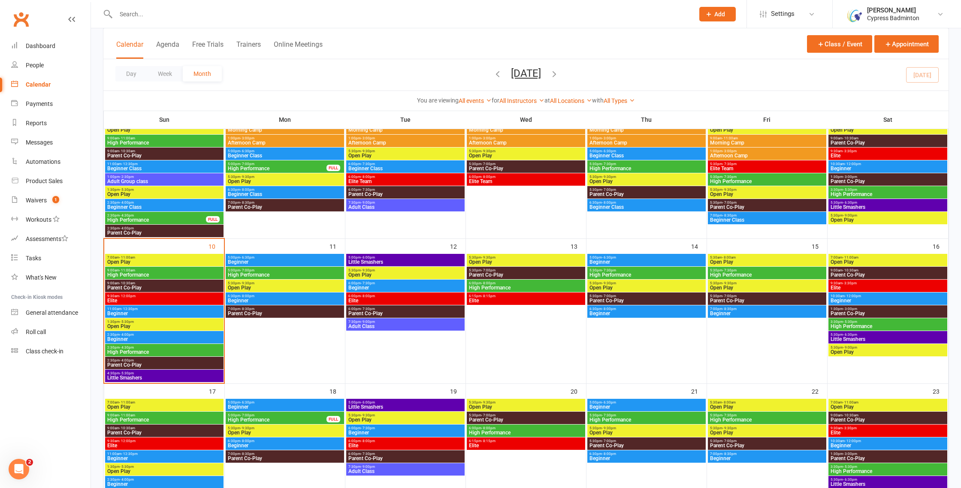
click at [327, 20] on input "text" at bounding box center [400, 14] width 575 height 12
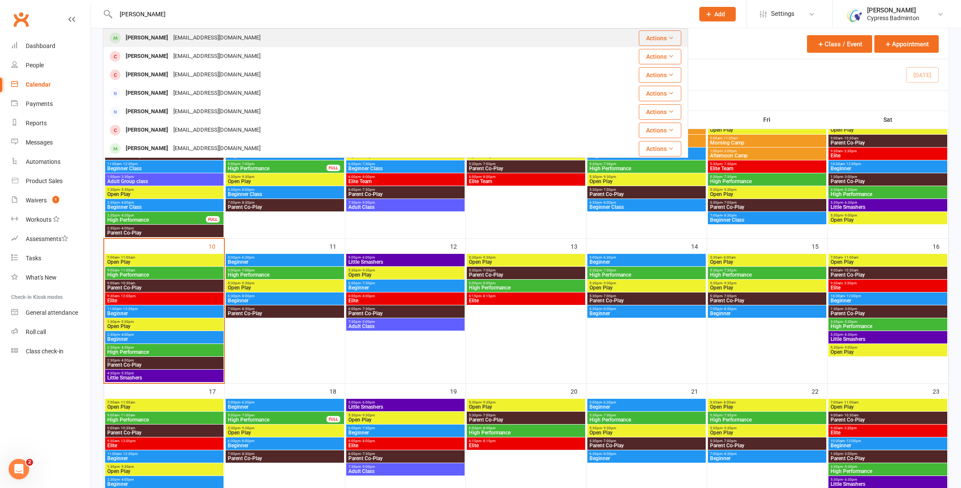
type input "jennifer"
click at [217, 38] on div "jenn_phan@yahoo.com" at bounding box center [217, 38] width 92 height 12
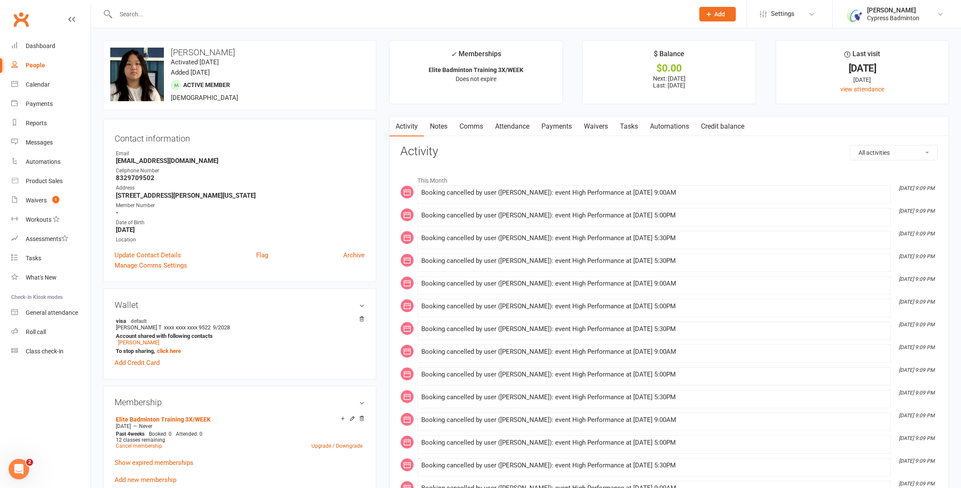
click at [562, 135] on link "Payments" at bounding box center [557, 127] width 42 height 20
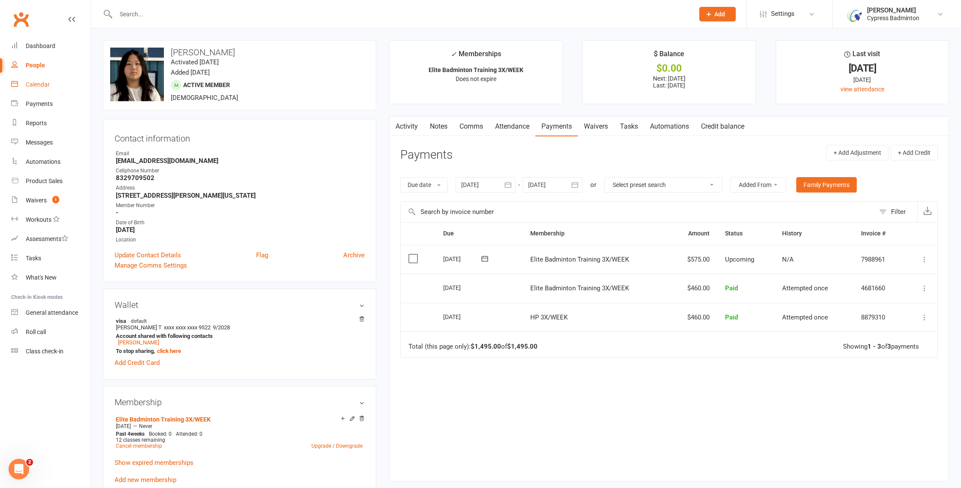
click at [50, 88] on link "Calendar" at bounding box center [50, 84] width 79 height 19
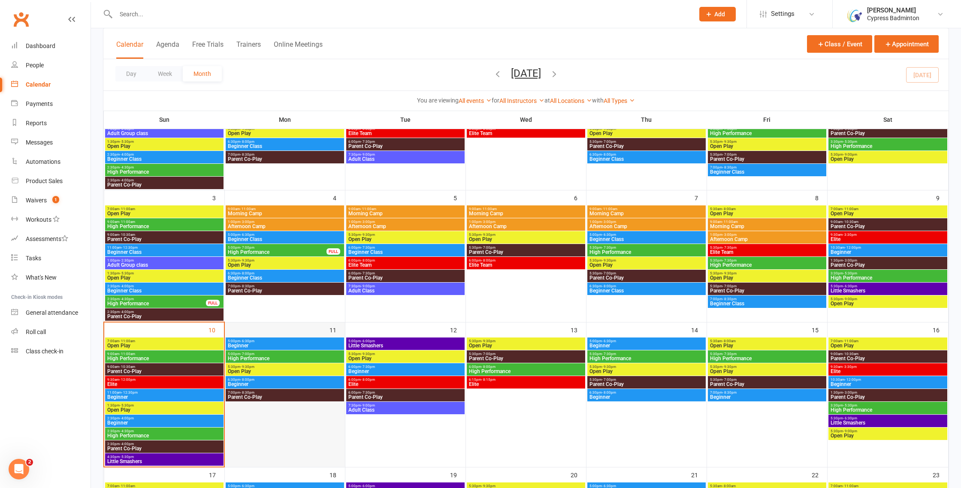
scroll to position [127, 0]
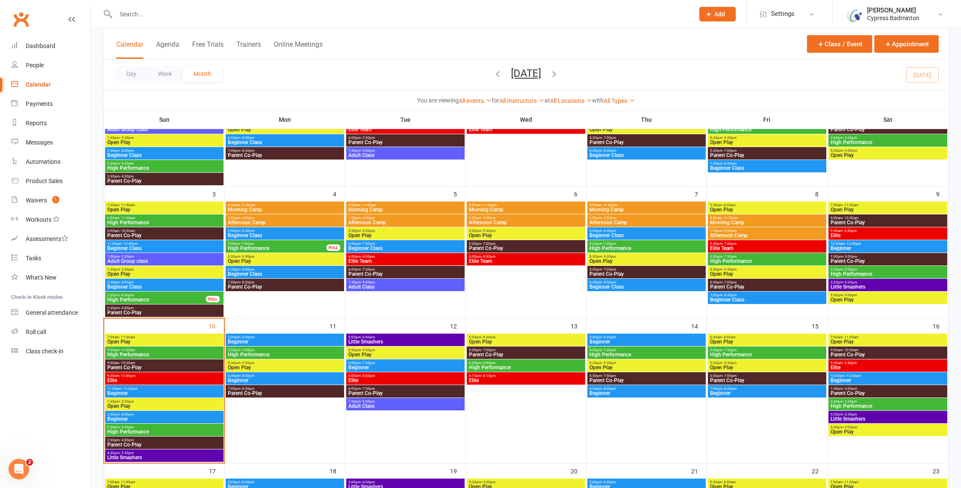
click at [268, 352] on span "High Performance" at bounding box center [284, 354] width 115 height 5
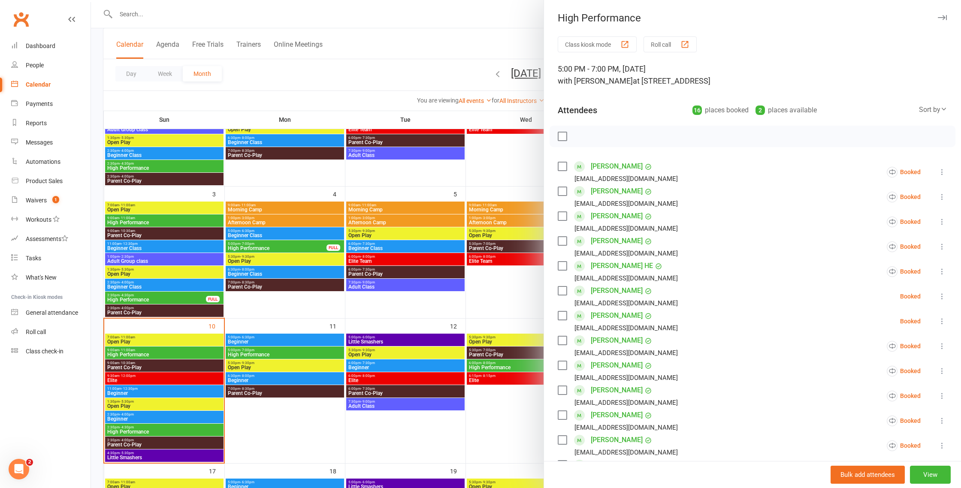
scroll to position [0, 0]
click at [942, 248] on icon at bounding box center [942, 246] width 9 height 9
click at [872, 283] on link "Remove" at bounding box center [892, 280] width 112 height 17
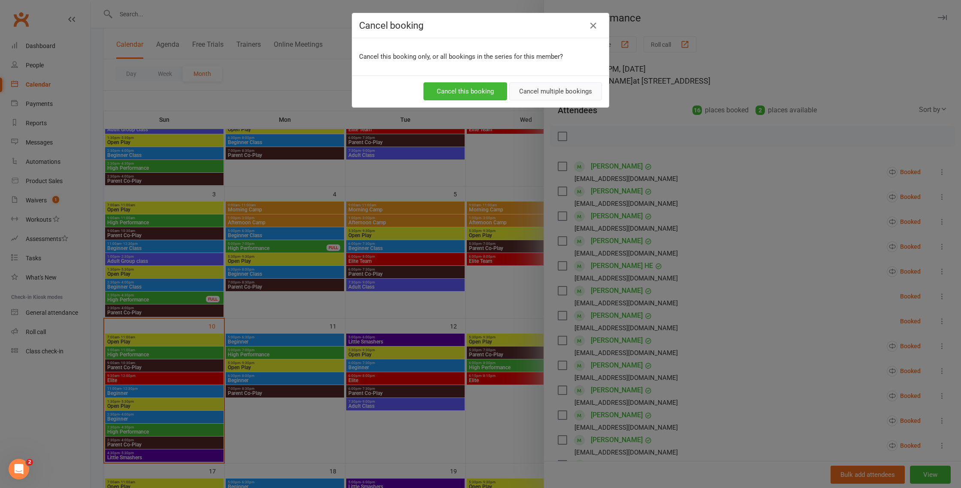
click at [580, 88] on button "Cancel multiple bookings" at bounding box center [555, 91] width 93 height 18
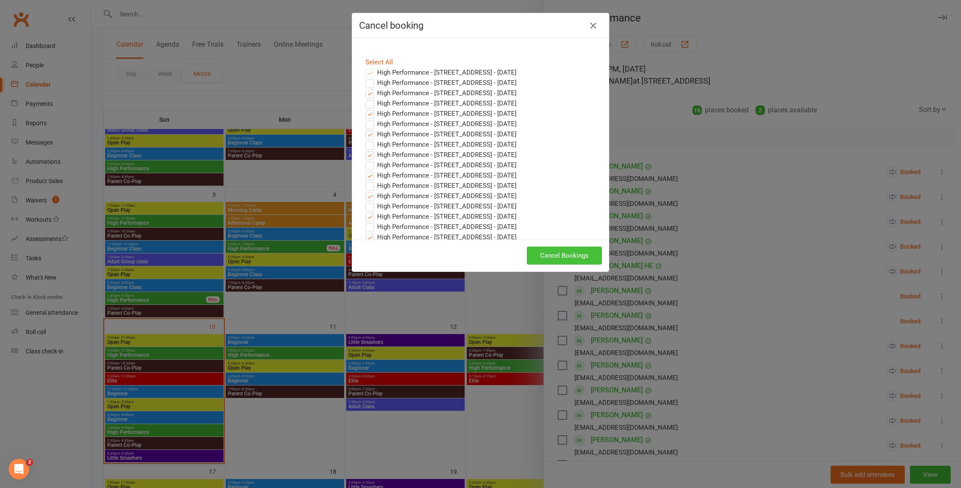
click at [563, 256] on button "Cancel Bookings" at bounding box center [564, 256] width 75 height 18
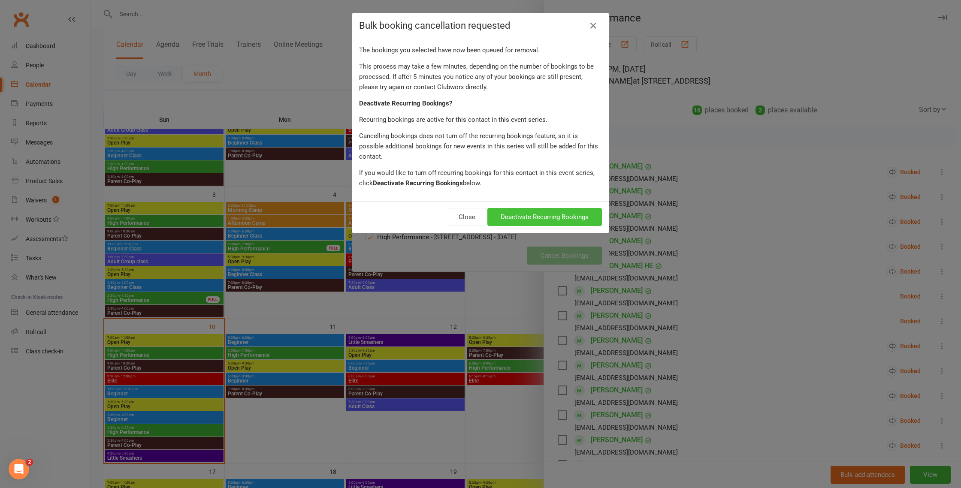
click at [559, 211] on button "Deactivate Recurring Bookings" at bounding box center [545, 217] width 115 height 18
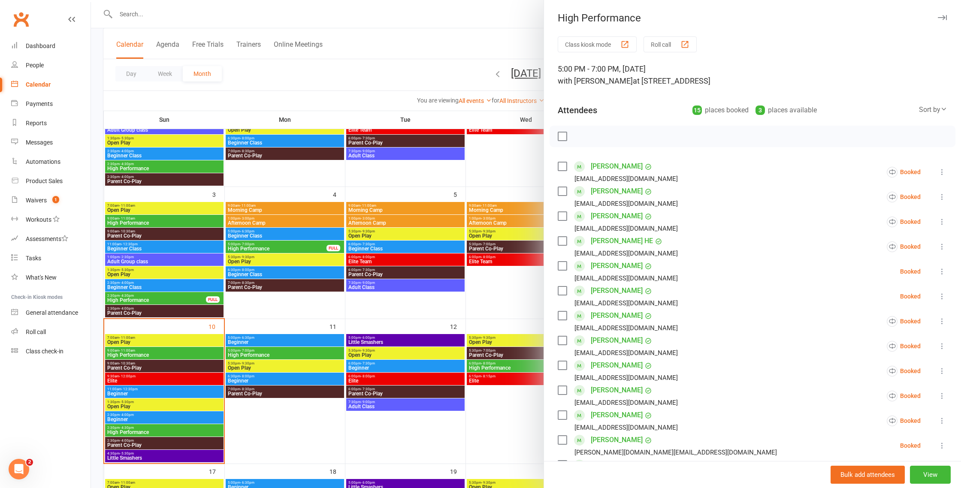
click at [488, 300] on div at bounding box center [526, 244] width 870 height 488
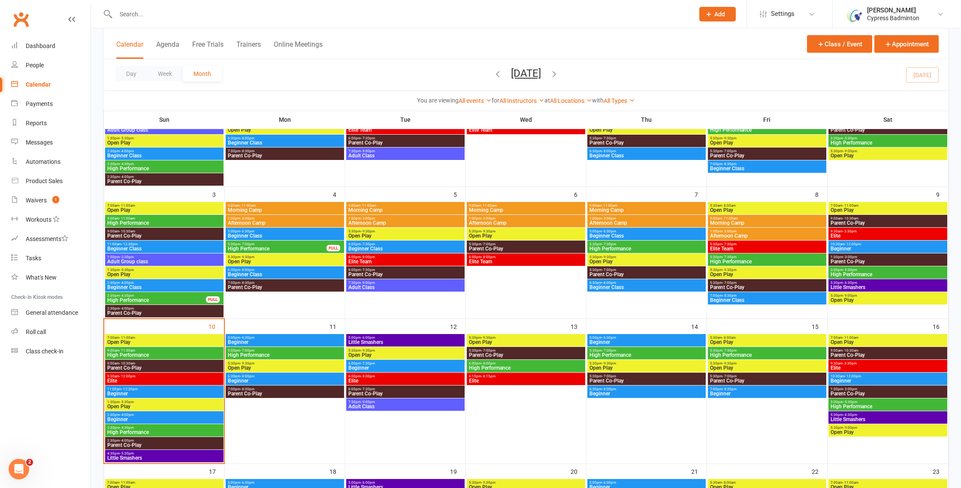
click at [483, 367] on span "High Performance" at bounding box center [526, 368] width 115 height 5
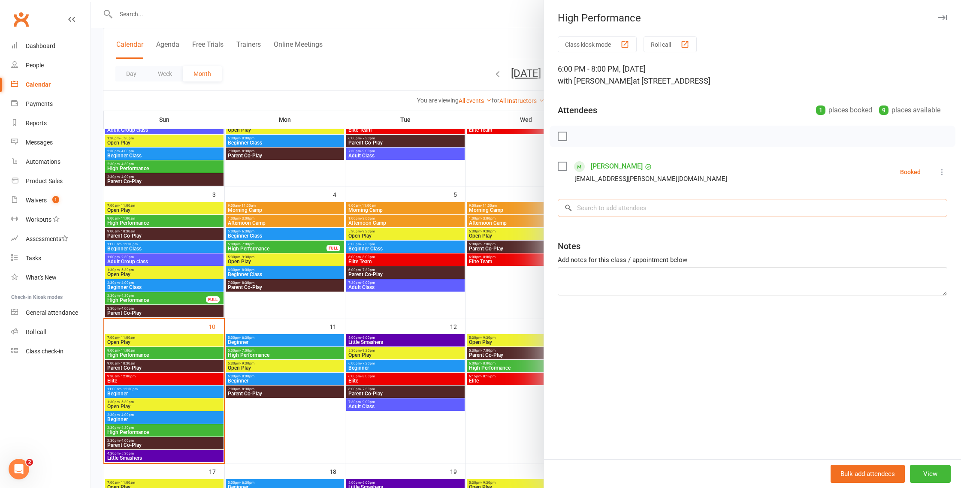
click at [603, 205] on input "search" at bounding box center [753, 208] width 390 height 18
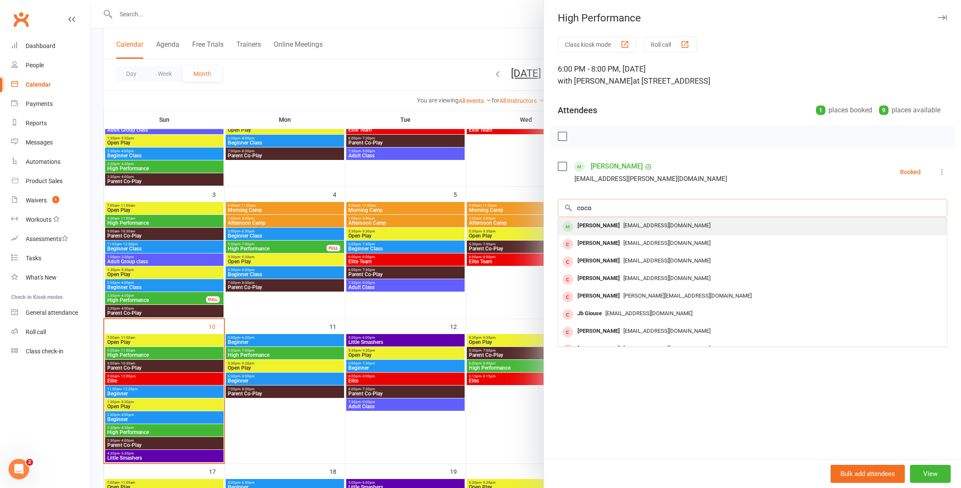
type input "coco"
click at [607, 221] on div "hehaibing0@yahoo.com" at bounding box center [753, 226] width 382 height 12
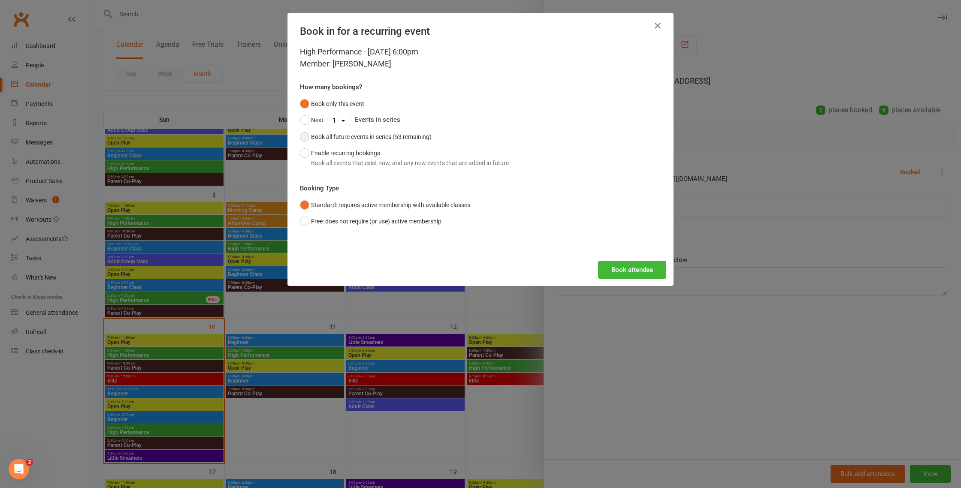
click at [326, 136] on div "Book all future events in series (53 remaining)" at bounding box center [371, 136] width 121 height 9
click at [630, 262] on button "Book attendee" at bounding box center [632, 270] width 68 height 18
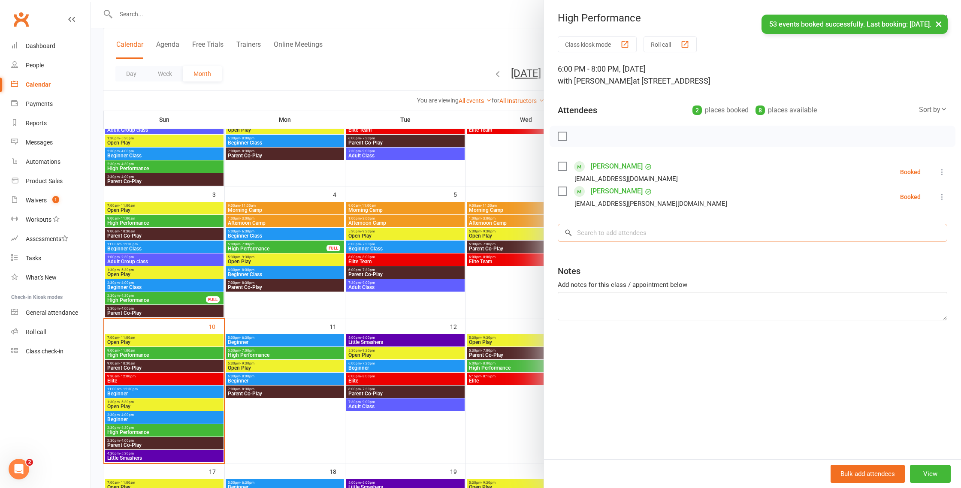
click at [632, 232] on input "search" at bounding box center [753, 233] width 390 height 18
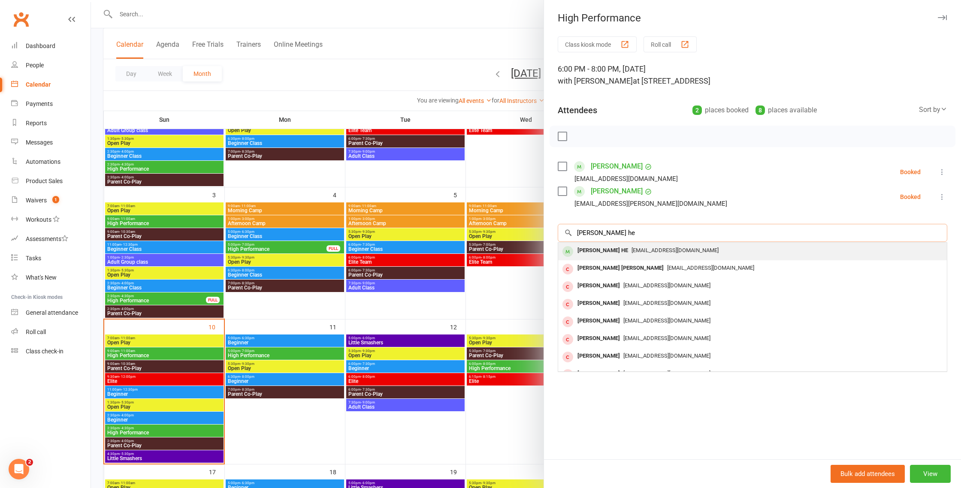
type input "eashan he"
click at [598, 251] on div "Eason HE" at bounding box center [603, 251] width 58 height 12
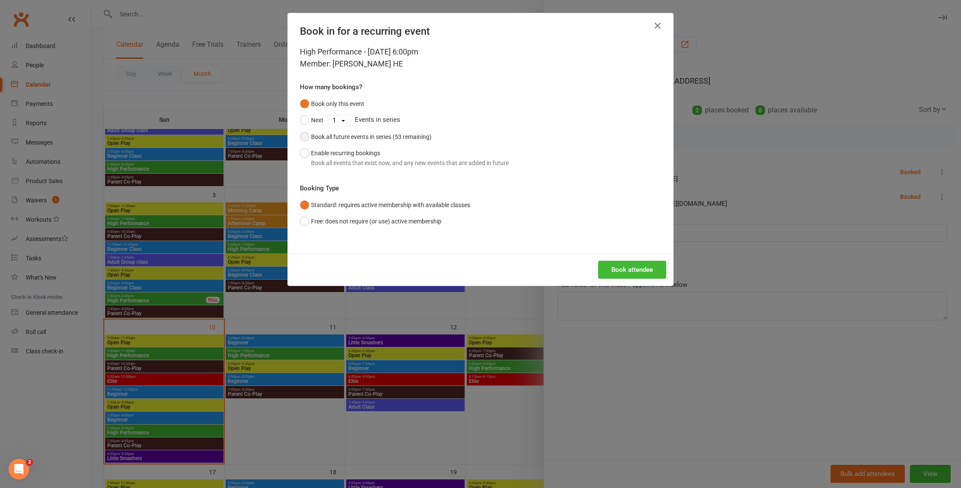
click at [315, 137] on div "Book all future events in series (53 remaining)" at bounding box center [371, 136] width 121 height 9
click at [626, 264] on button "Book attendee" at bounding box center [632, 270] width 68 height 18
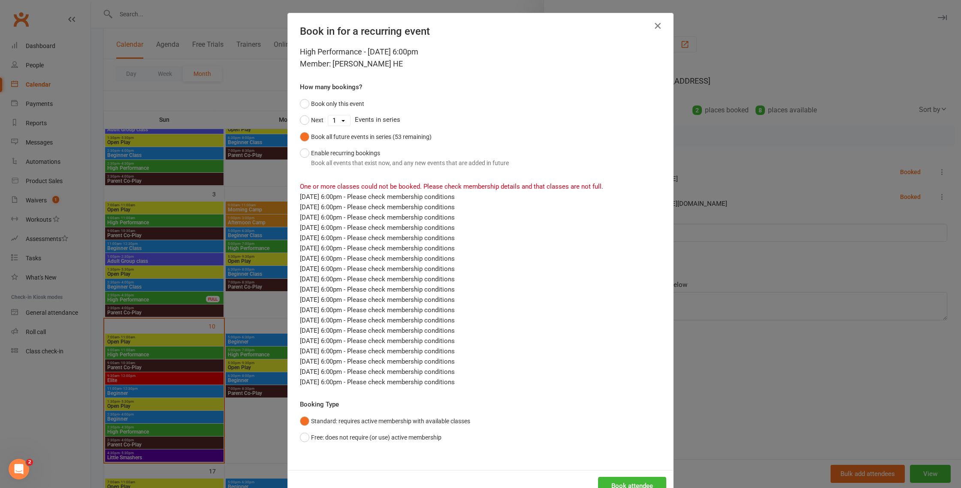
click at [660, 26] on icon "button" at bounding box center [658, 26] width 10 height 10
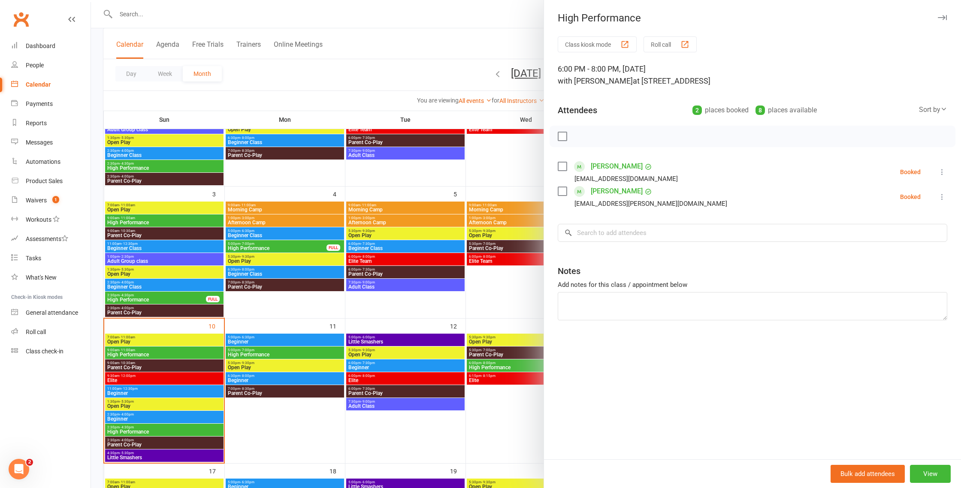
click at [615, 245] on div "Class kiosk mode Roll call 6:00 PM - 8:00 PM, Wednesday, August, 13, 2025 with …" at bounding box center [752, 247] width 417 height 423
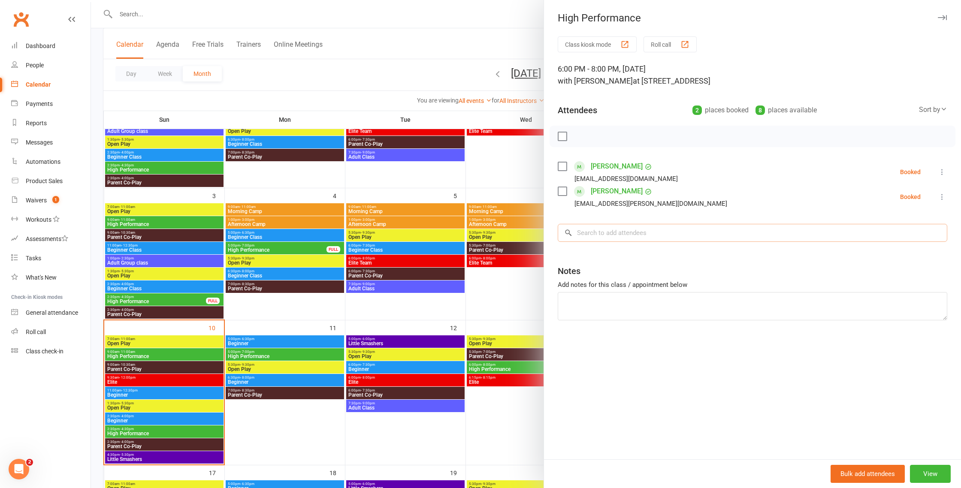
click at [620, 235] on input "search" at bounding box center [753, 233] width 390 height 18
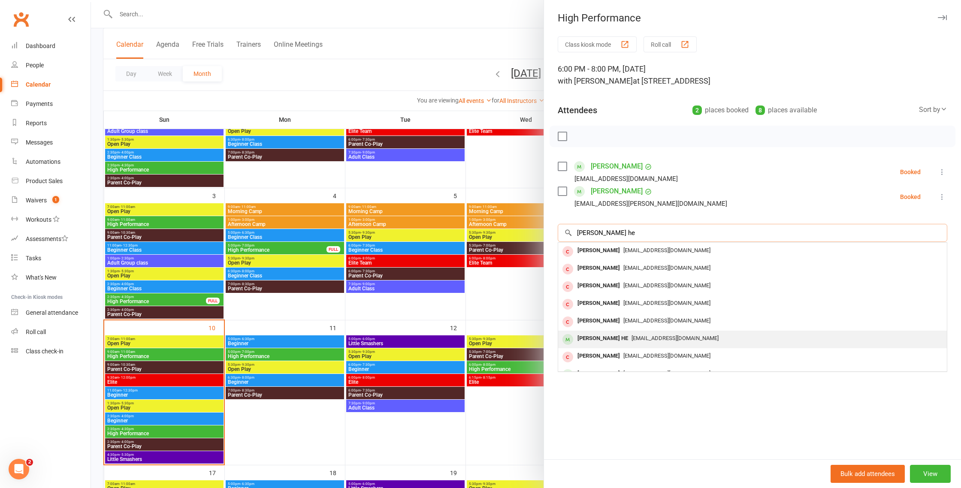
type input "eeshan he"
click at [632, 339] on span "hehaibing0@yahoo.com" at bounding box center [675, 338] width 87 height 6
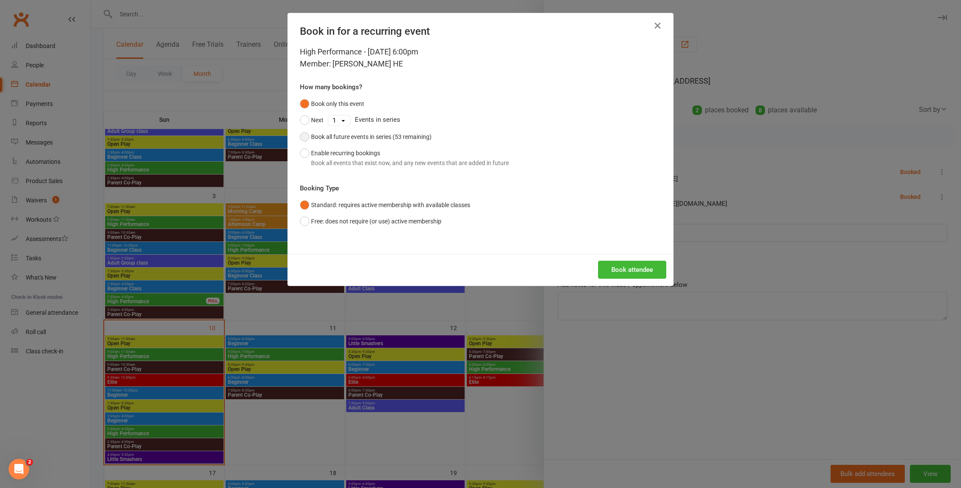
click at [369, 139] on div "Book all future events in series (53 remaining)" at bounding box center [371, 136] width 121 height 9
drag, startPoint x: 633, startPoint y: 261, endPoint x: 628, endPoint y: 261, distance: 5.1
click at [632, 261] on button "Book attendee" at bounding box center [632, 270] width 68 height 18
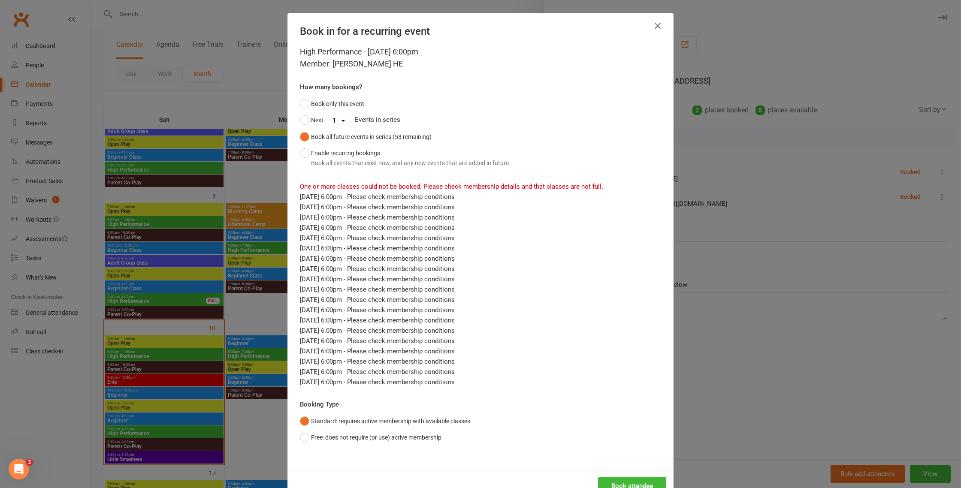
click at [657, 27] on icon "button" at bounding box center [658, 26] width 10 height 10
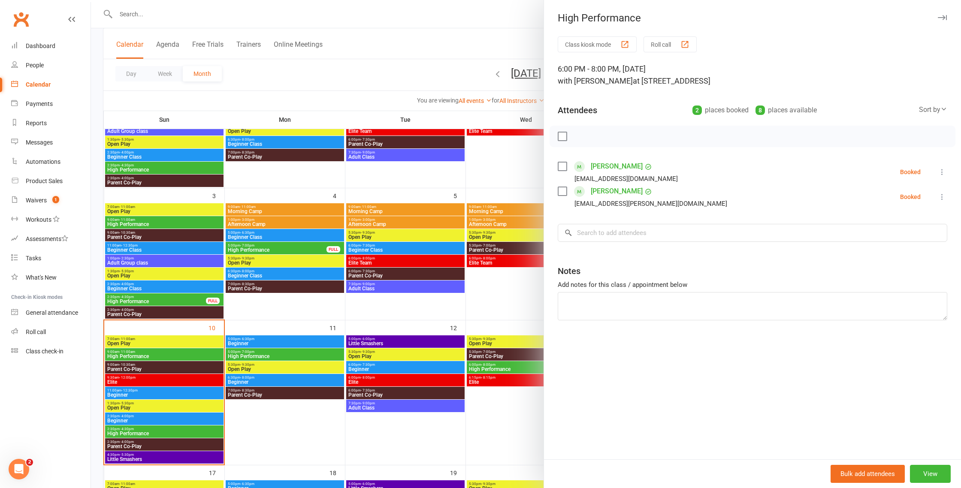
click at [426, 311] on div at bounding box center [526, 244] width 870 height 488
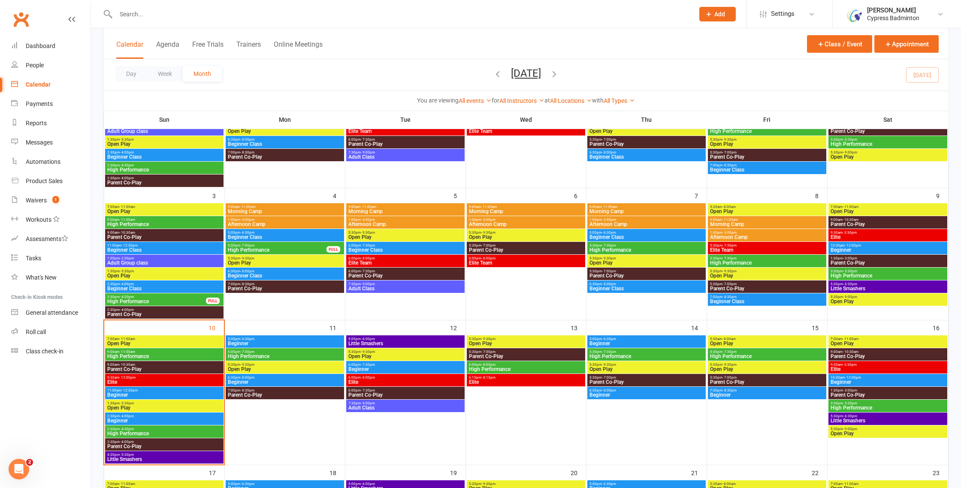
click at [298, 354] on span "High Performance" at bounding box center [284, 356] width 115 height 5
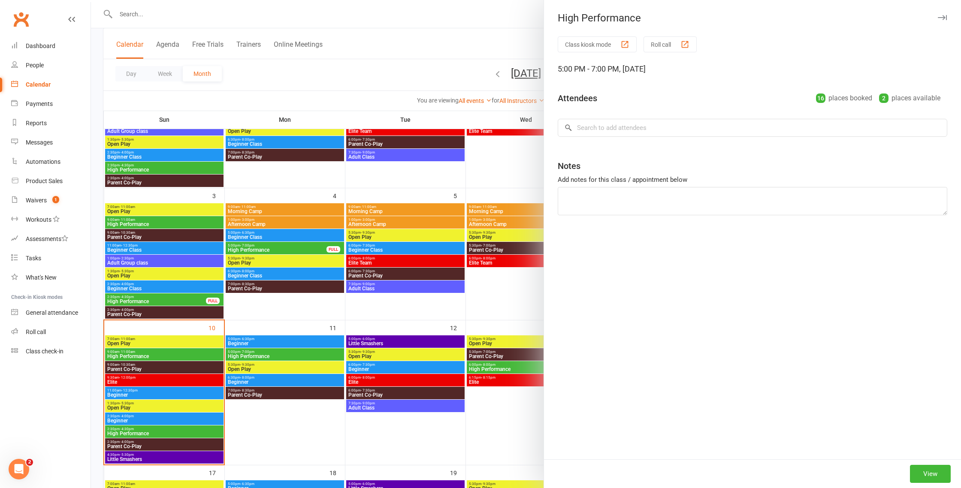
scroll to position [0, 0]
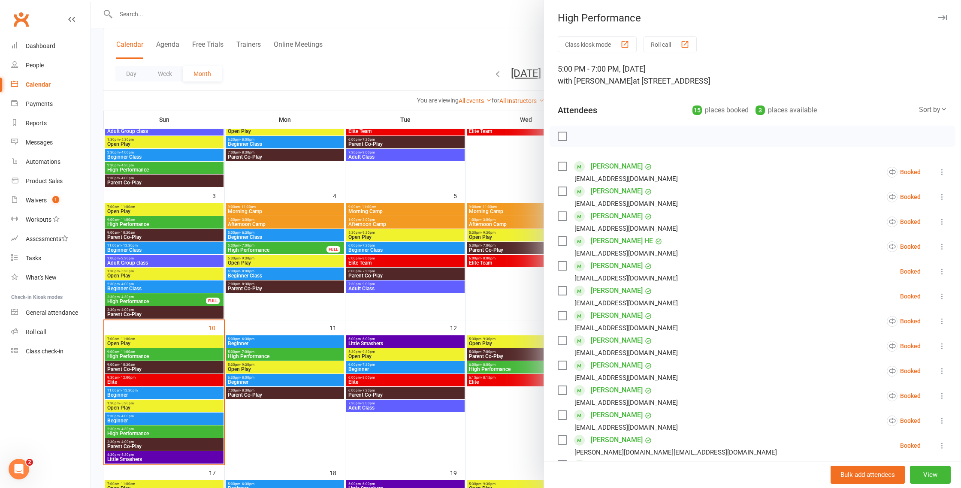
click at [942, 245] on icon at bounding box center [942, 246] width 9 height 9
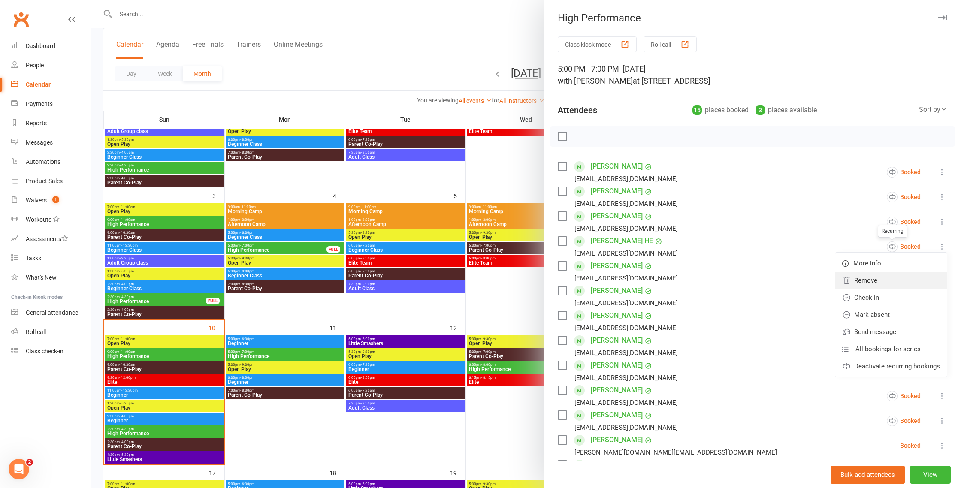
click at [856, 283] on link "Remove" at bounding box center [892, 280] width 112 height 17
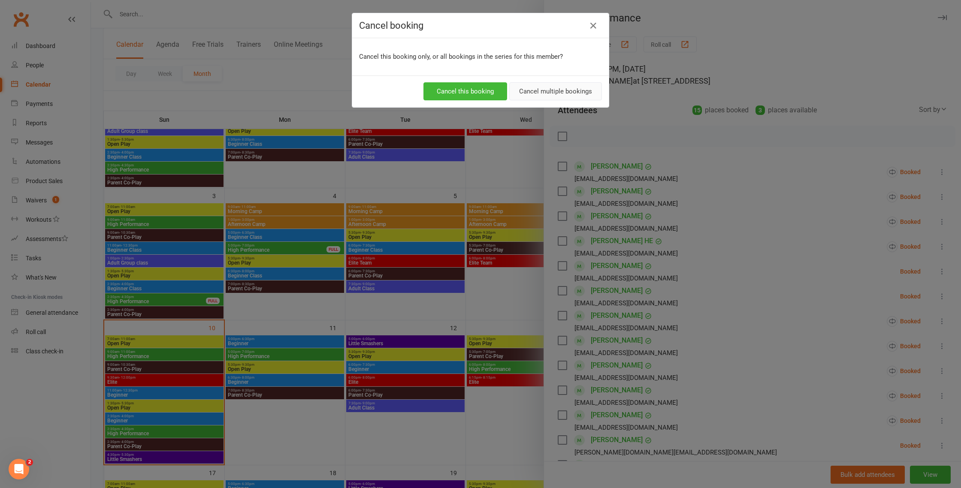
click at [554, 90] on button "Cancel multiple bookings" at bounding box center [555, 91] width 93 height 18
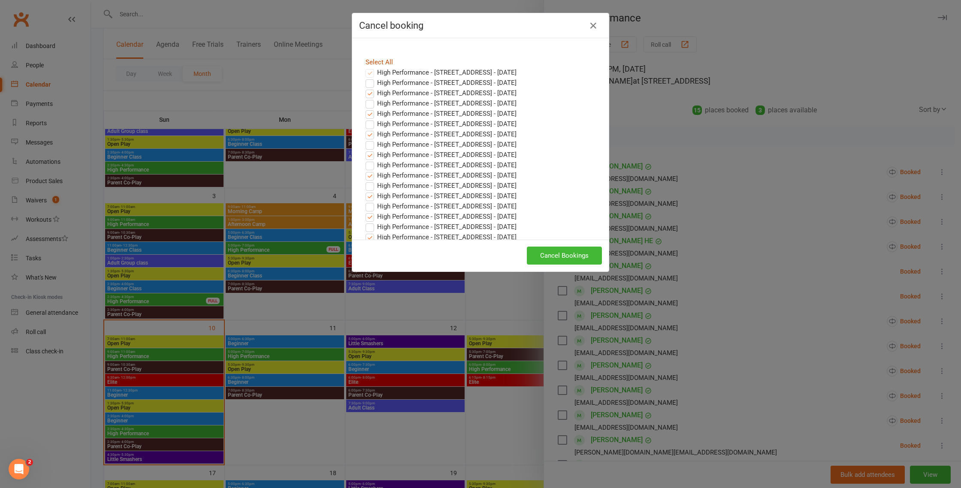
click at [378, 61] on link "Select All" at bounding box center [379, 62] width 27 height 8
click at [562, 251] on button "Cancel Bookings" at bounding box center [564, 256] width 75 height 18
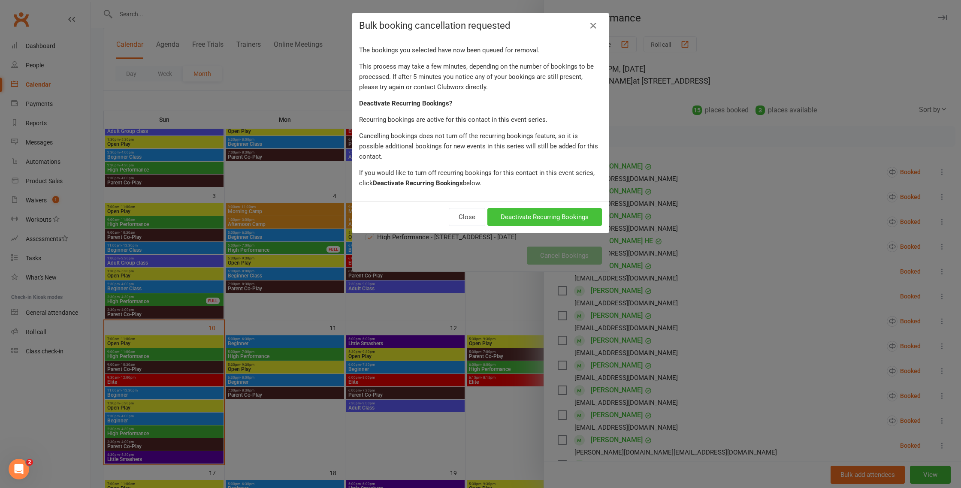
click at [536, 208] on button "Deactivate Recurring Bookings" at bounding box center [545, 217] width 115 height 18
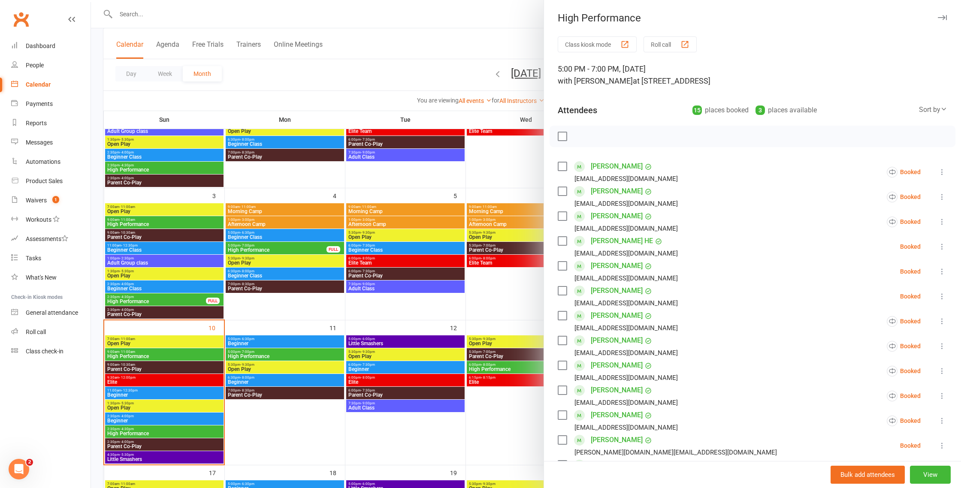
click at [940, 245] on icon at bounding box center [942, 246] width 9 height 9
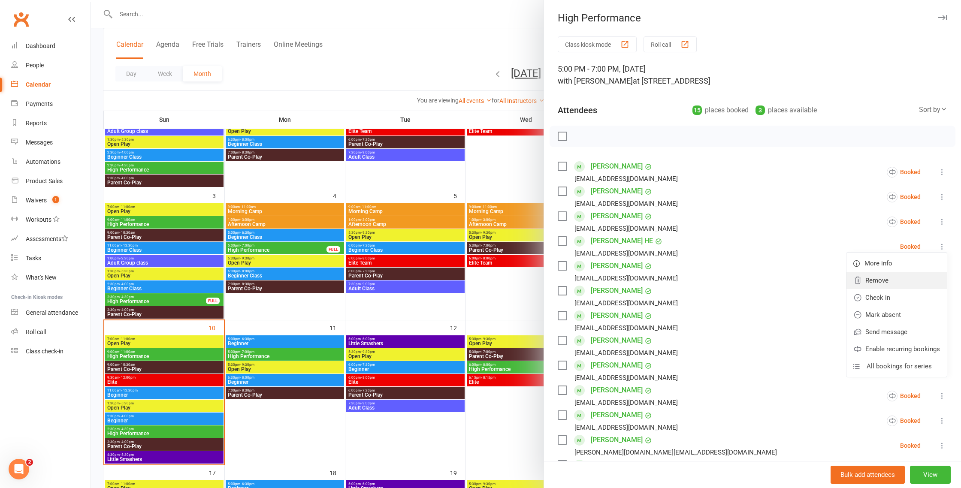
click at [912, 279] on link "Remove" at bounding box center [897, 280] width 100 height 17
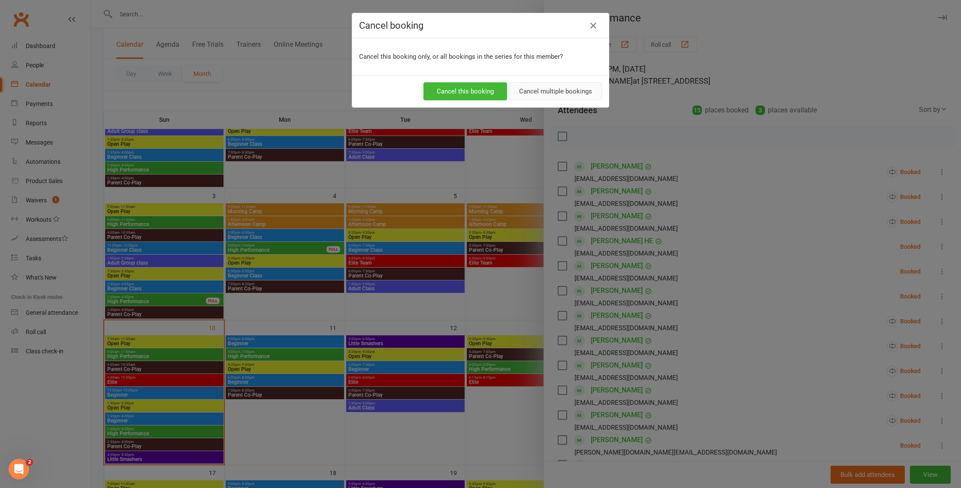
click at [569, 93] on button "Cancel multiple bookings" at bounding box center [555, 91] width 93 height 18
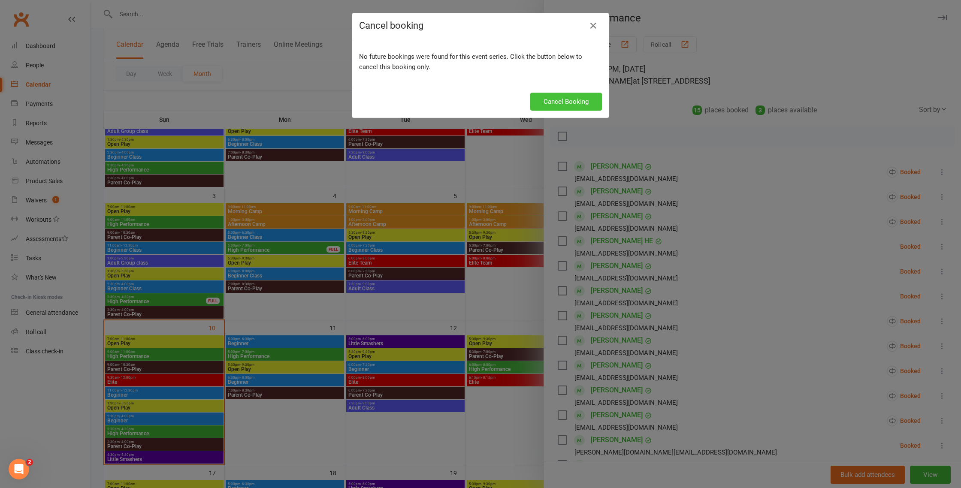
click at [573, 102] on button "Cancel Booking" at bounding box center [566, 102] width 72 height 18
click at [508, 174] on div "Cancel booking No future bookings were found for this event series. Click the b…" at bounding box center [480, 244] width 961 height 488
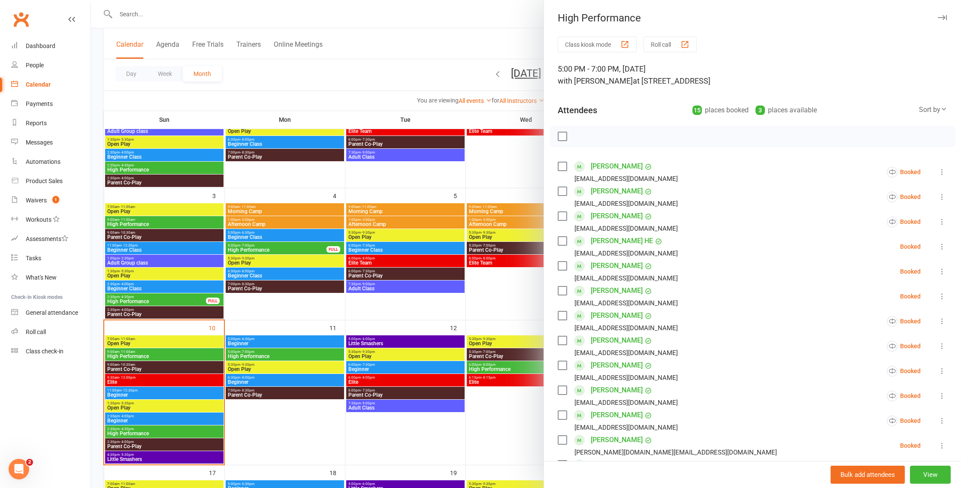
click at [501, 165] on div at bounding box center [526, 244] width 870 height 488
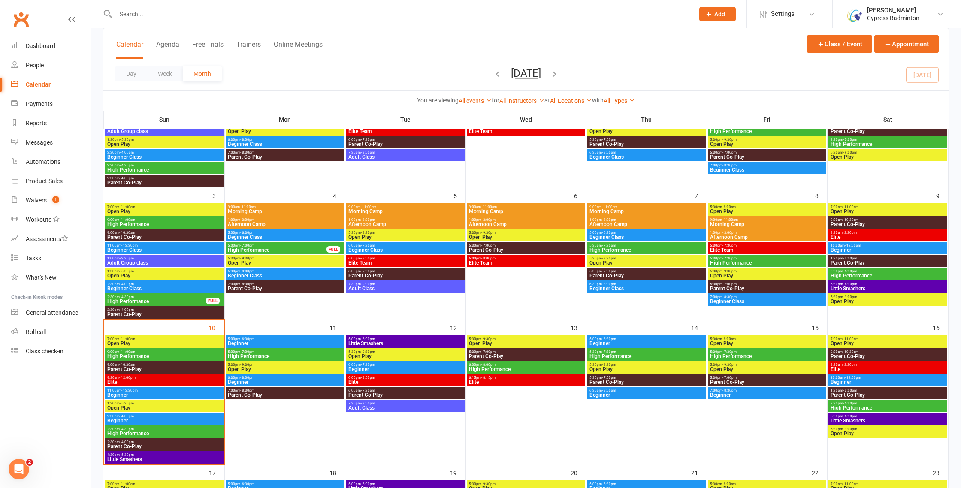
click at [510, 370] on span "High Performance" at bounding box center [526, 369] width 115 height 5
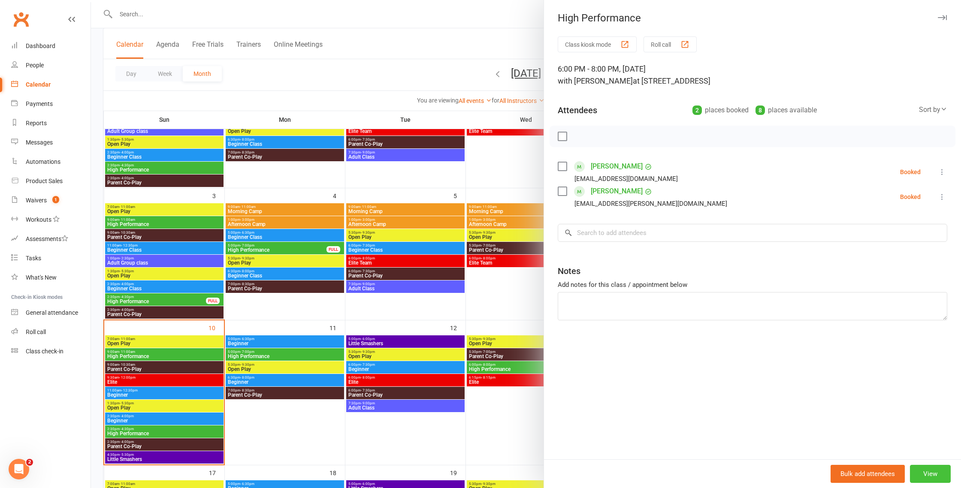
click at [930, 472] on button "View" at bounding box center [930, 474] width 41 height 18
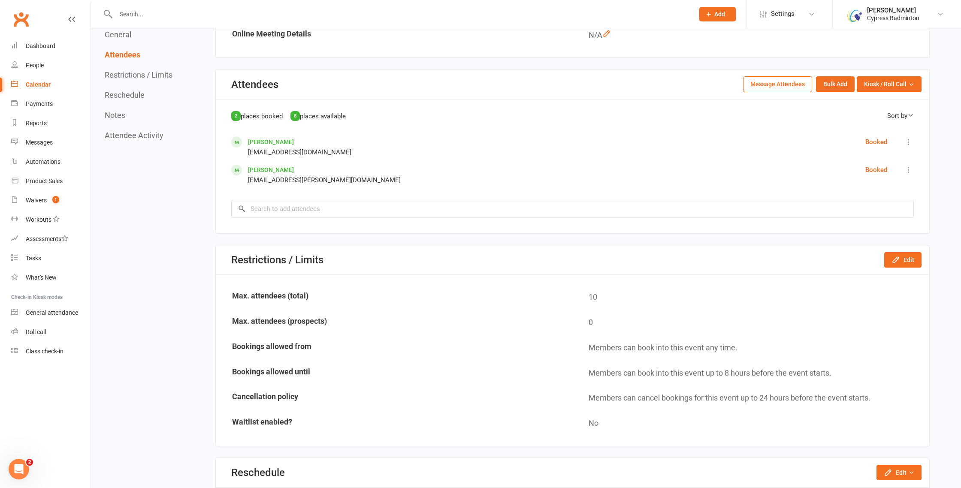
scroll to position [385, 0]
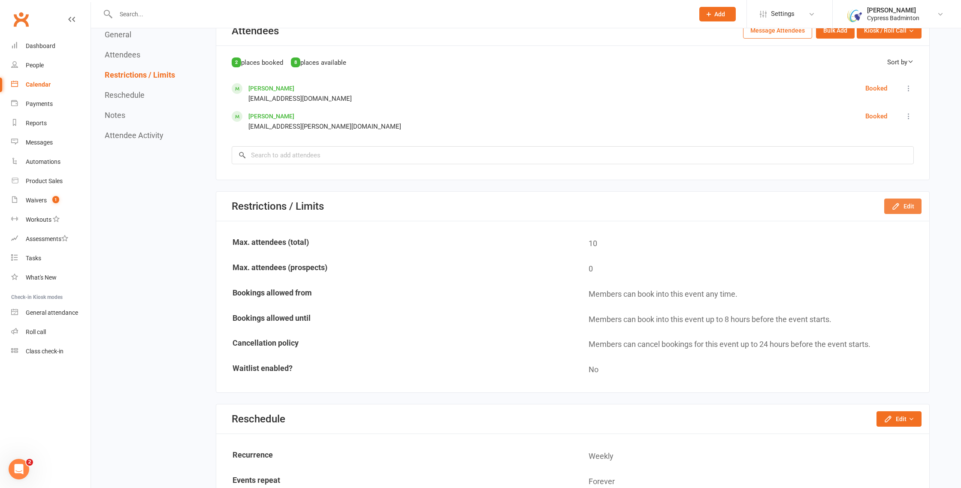
click at [896, 208] on icon "button" at bounding box center [896, 206] width 6 height 6
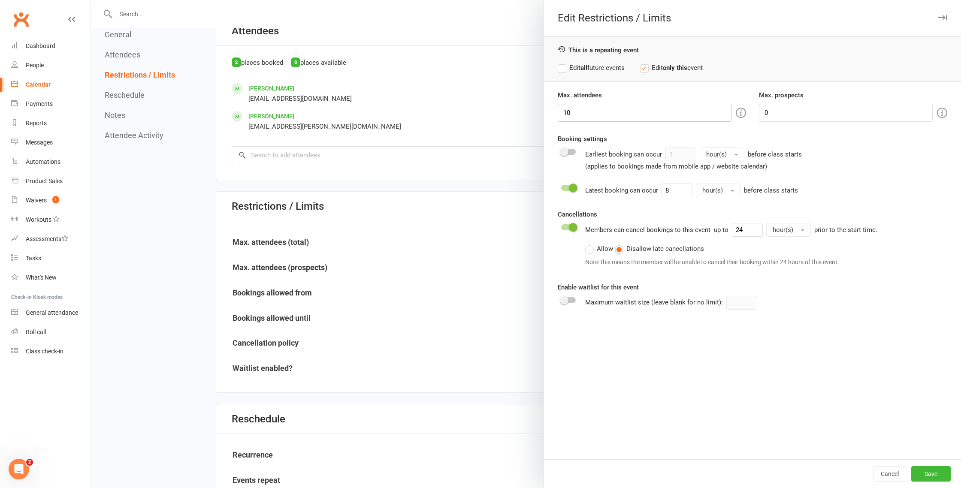
drag, startPoint x: 572, startPoint y: 113, endPoint x: 556, endPoint y: 112, distance: 15.9
click at [556, 112] on div "Max. attendees 10" at bounding box center [651, 106] width 201 height 32
type input "4"
drag, startPoint x: 560, startPoint y: 69, endPoint x: 573, endPoint y: 86, distance: 21.3
click at [561, 69] on label "Edit all future events" at bounding box center [591, 68] width 67 height 10
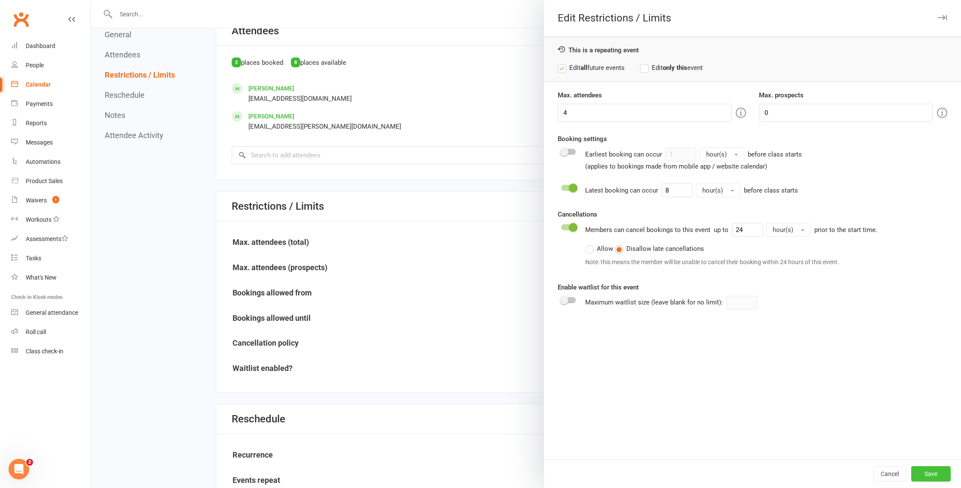
click at [931, 473] on button "Save" at bounding box center [931, 474] width 39 height 15
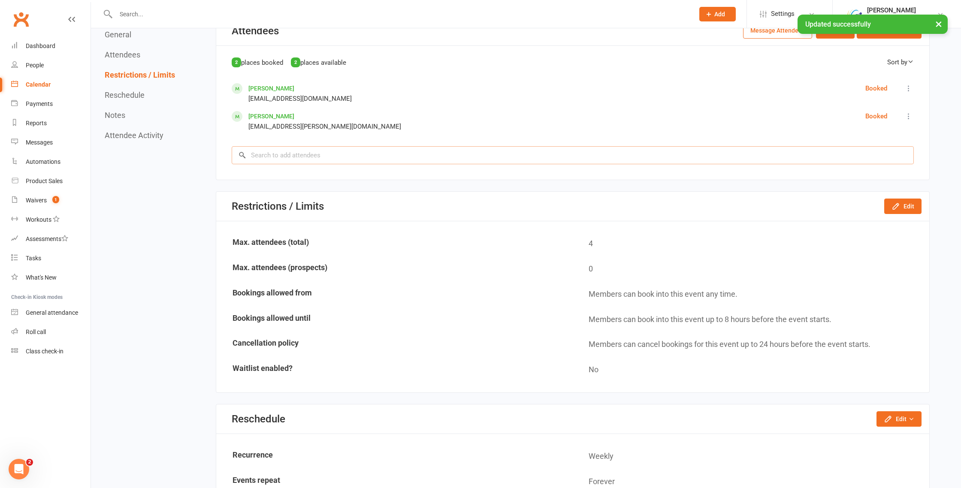
click at [288, 155] on input "search" at bounding box center [573, 155] width 682 height 18
paste input "Wesley Chiu Ian chiu"
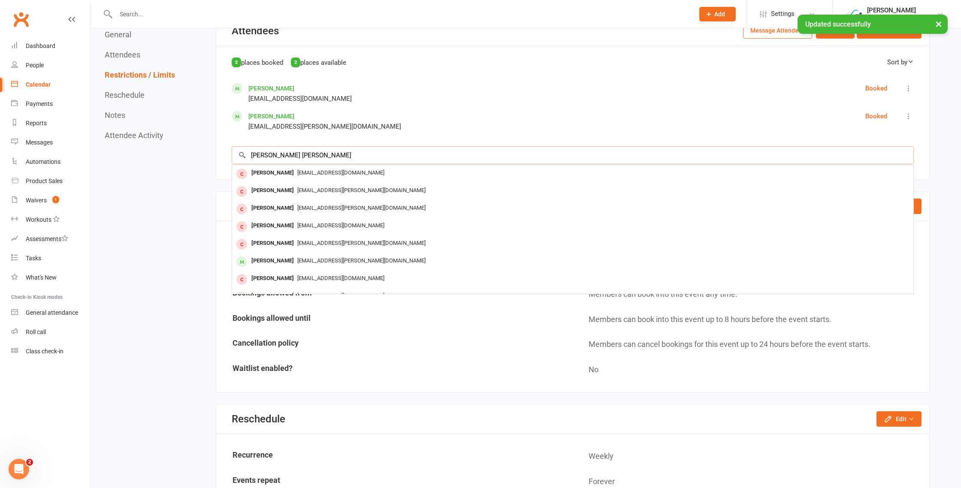
drag, startPoint x: 339, startPoint y: 154, endPoint x: 237, endPoint y: 153, distance: 102.6
click at [237, 153] on input "Wesley Chiu Ian chiu" at bounding box center [573, 155] width 682 height 18
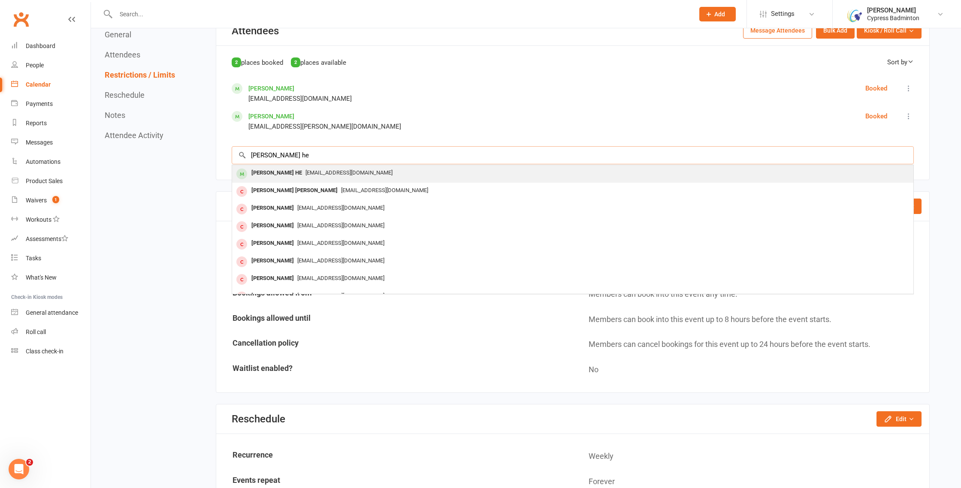
type input "eashan he"
click at [306, 176] on span "hehaibing0@yahoo.com" at bounding box center [349, 173] width 87 height 6
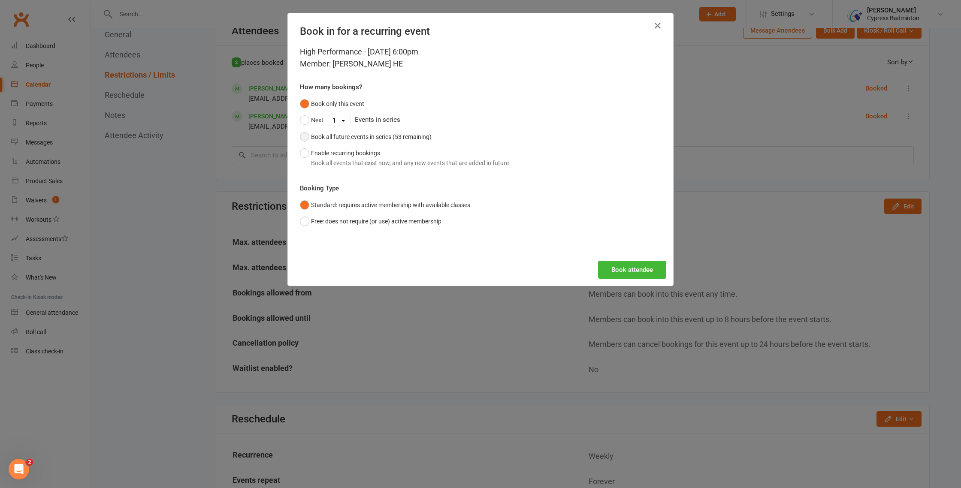
click at [324, 142] on button "Book all future events in series (53 remaining)" at bounding box center [366, 137] width 132 height 16
click at [639, 274] on button "Book attendee" at bounding box center [632, 270] width 68 height 18
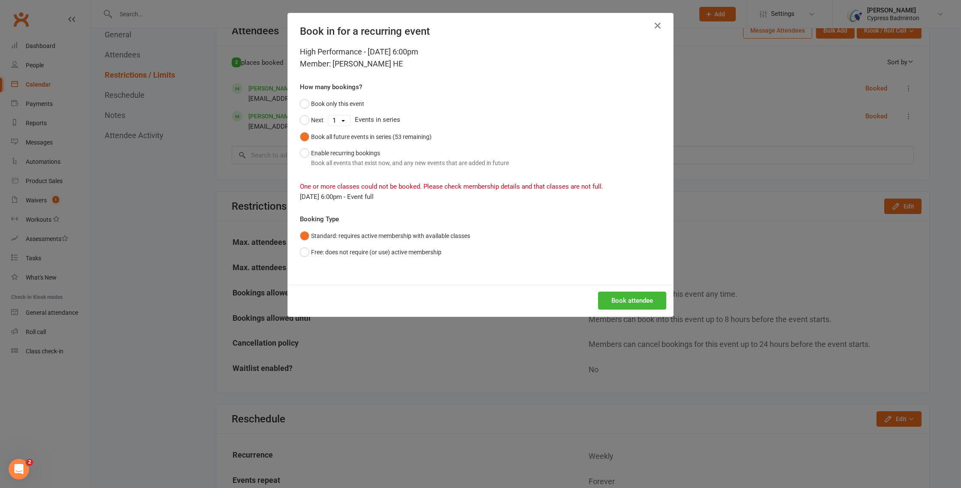
click at [730, 210] on div "Book in for a recurring event High Performance - Aug 13, 2025 6:00pm Member: Ea…" at bounding box center [480, 244] width 961 height 488
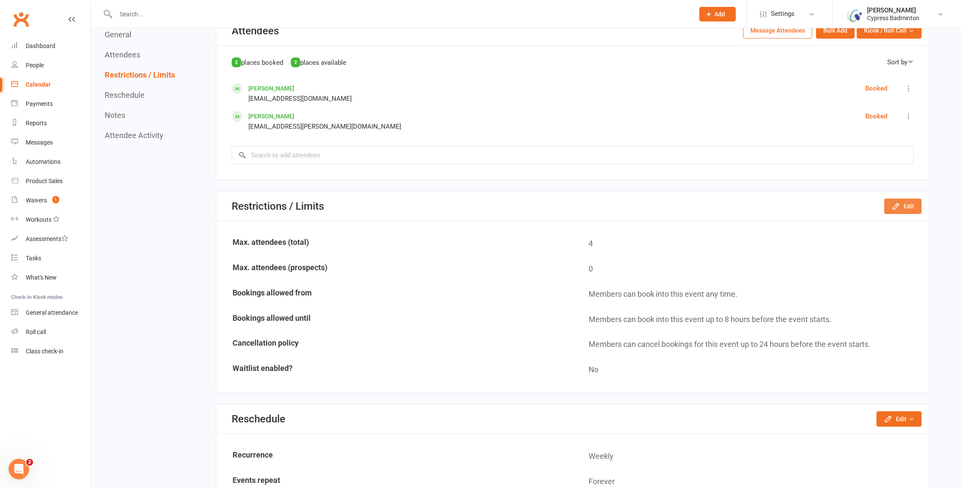
click at [914, 209] on button "Edit" at bounding box center [903, 206] width 37 height 15
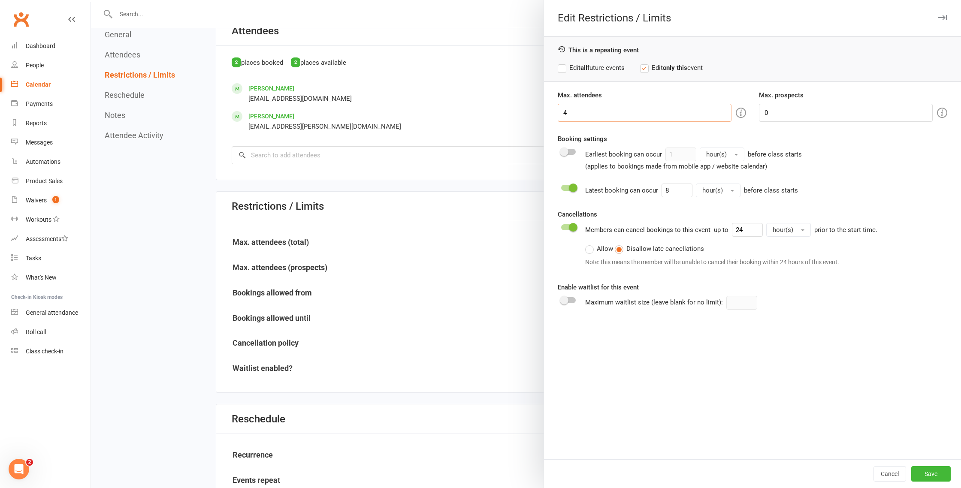
click at [586, 111] on input "4" at bounding box center [645, 113] width 174 height 18
type input "6"
drag, startPoint x: 562, startPoint y: 71, endPoint x: 639, endPoint y: 118, distance: 90.7
click at [562, 72] on label "Edit all future events" at bounding box center [591, 68] width 67 height 10
click at [936, 475] on button "Save" at bounding box center [931, 474] width 39 height 15
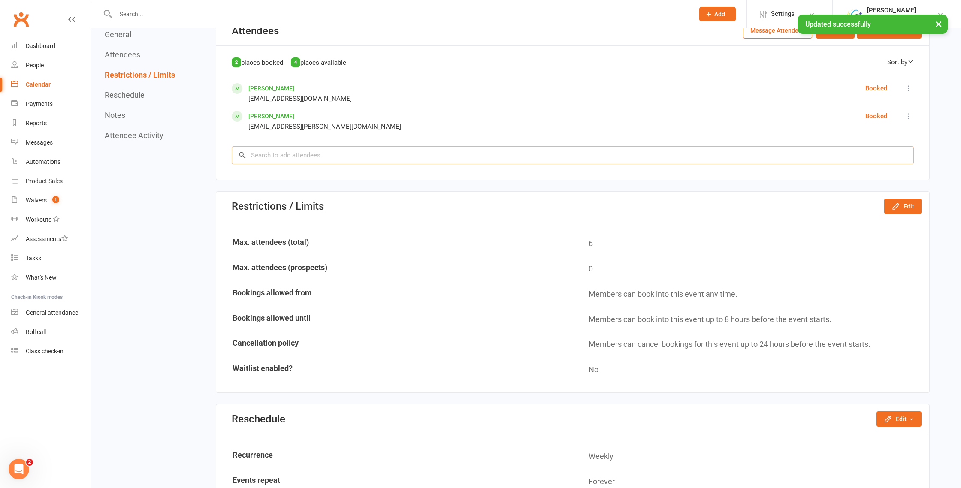
click at [323, 157] on input "search" at bounding box center [573, 155] width 682 height 18
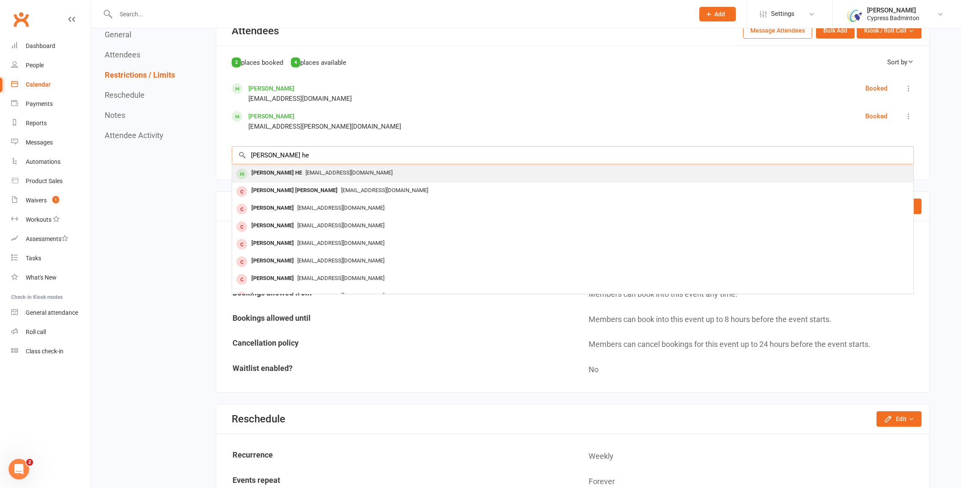
type input "eashan he"
click at [314, 175] on span "hehaibing0@yahoo.com" at bounding box center [349, 173] width 87 height 6
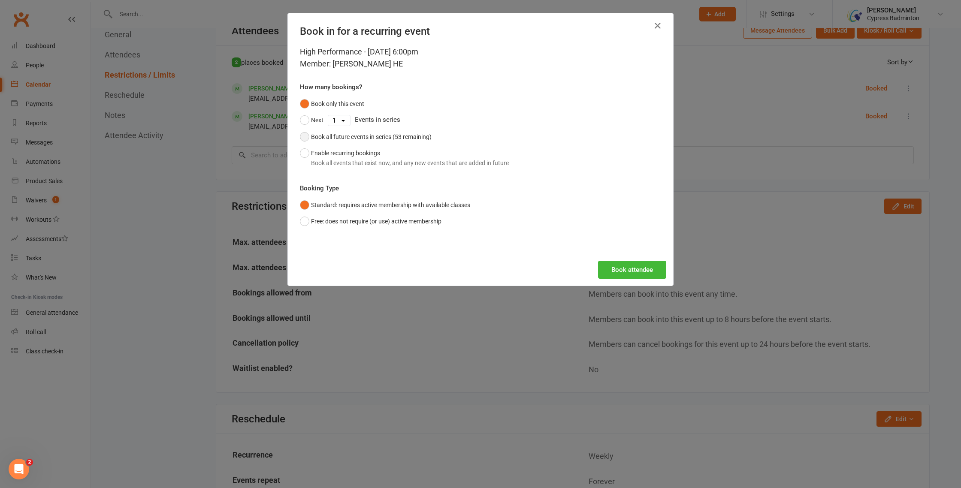
click at [322, 136] on div "Book all future events in series (53 remaining)" at bounding box center [371, 136] width 121 height 9
click at [613, 264] on button "Book attendee" at bounding box center [632, 270] width 68 height 18
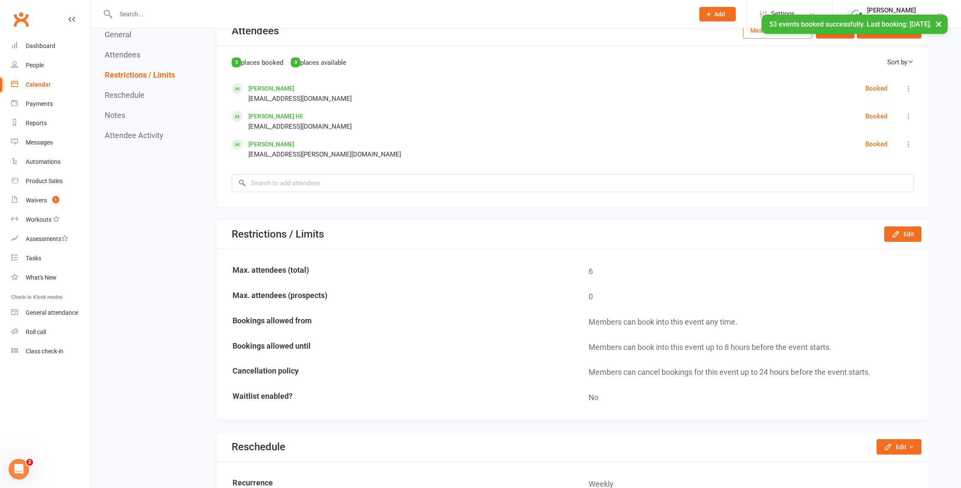
click at [46, 82] on div "Calendar" at bounding box center [38, 84] width 25 height 7
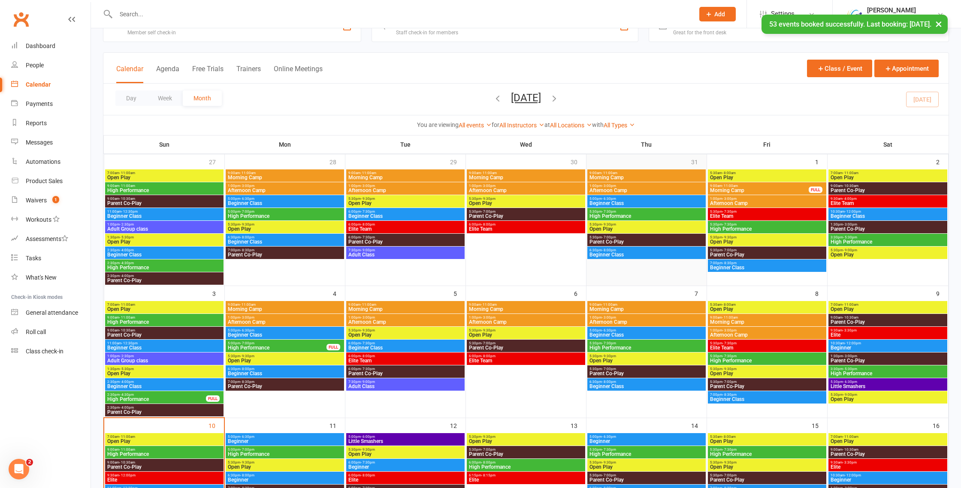
scroll to position [82, 0]
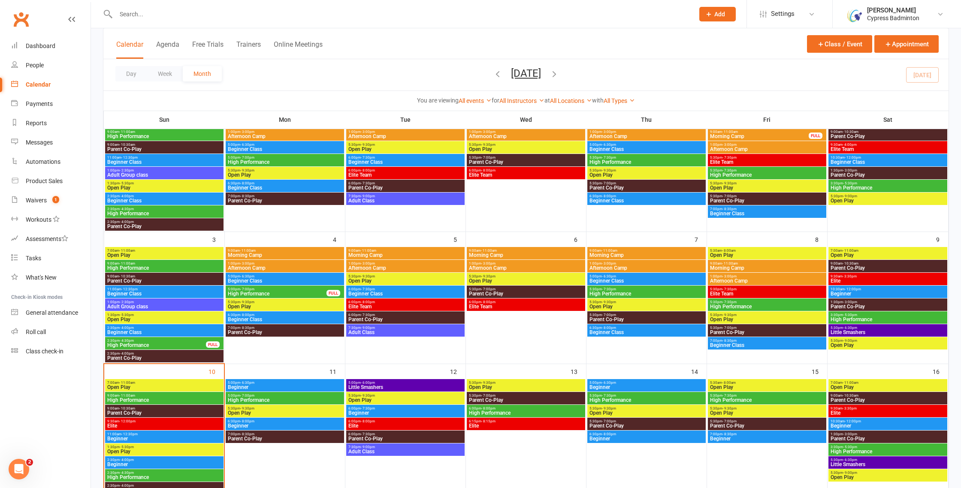
click at [677, 400] on span "High Performance" at bounding box center [646, 400] width 115 height 5
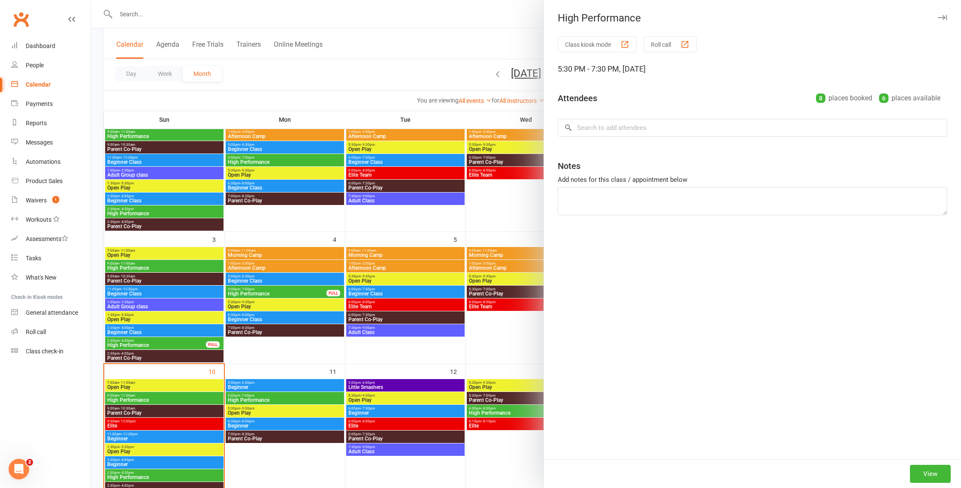
scroll to position [0, 0]
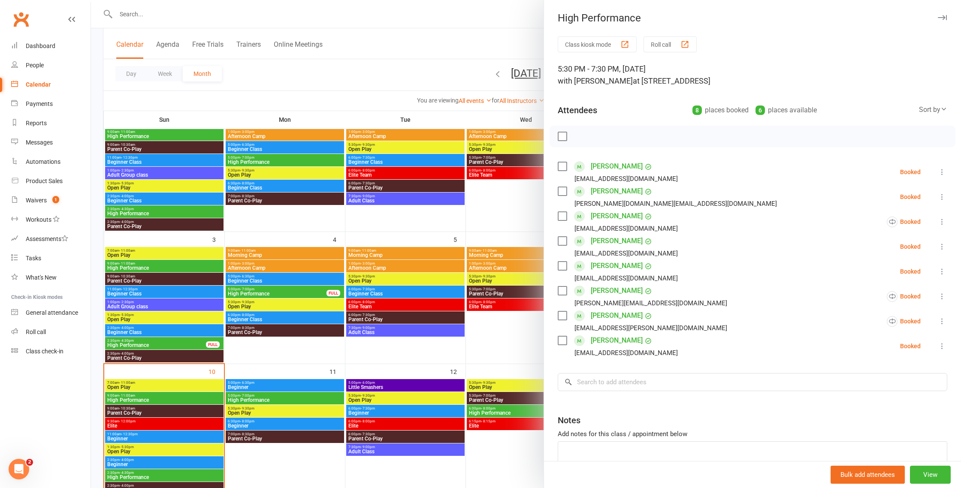
click at [499, 377] on div at bounding box center [526, 244] width 870 height 488
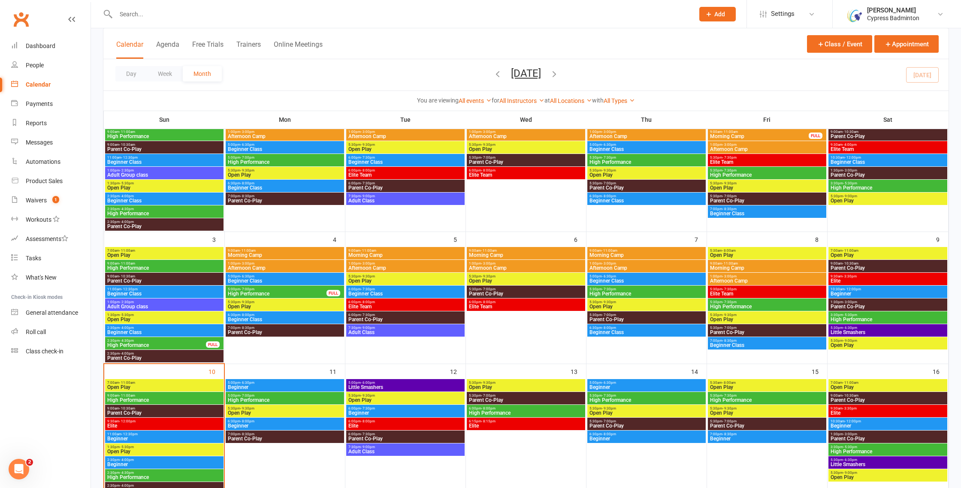
scroll to position [82, 0]
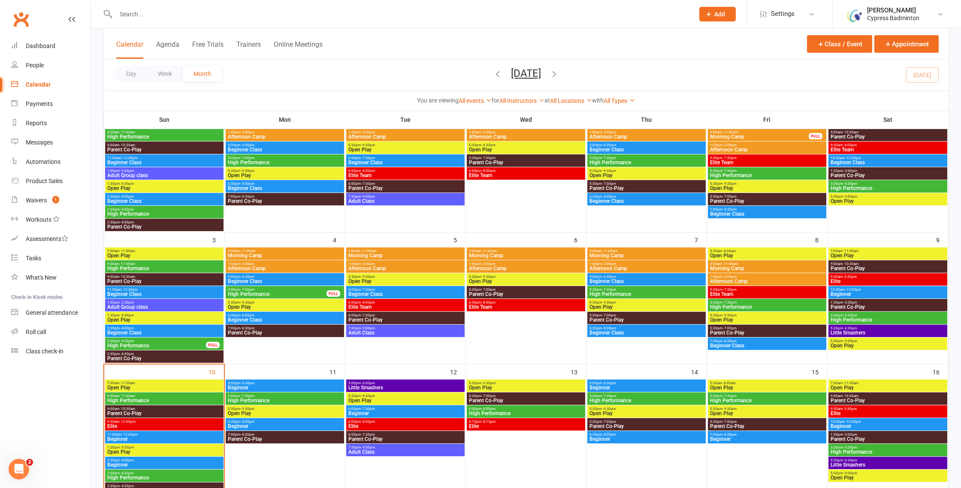
click at [778, 399] on span "High Performance" at bounding box center [767, 400] width 115 height 5
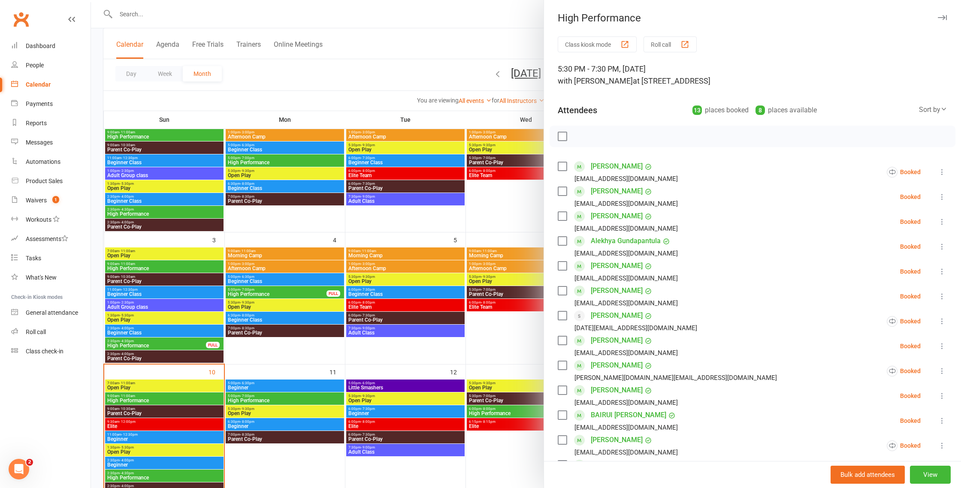
click at [943, 295] on icon at bounding box center [942, 296] width 9 height 9
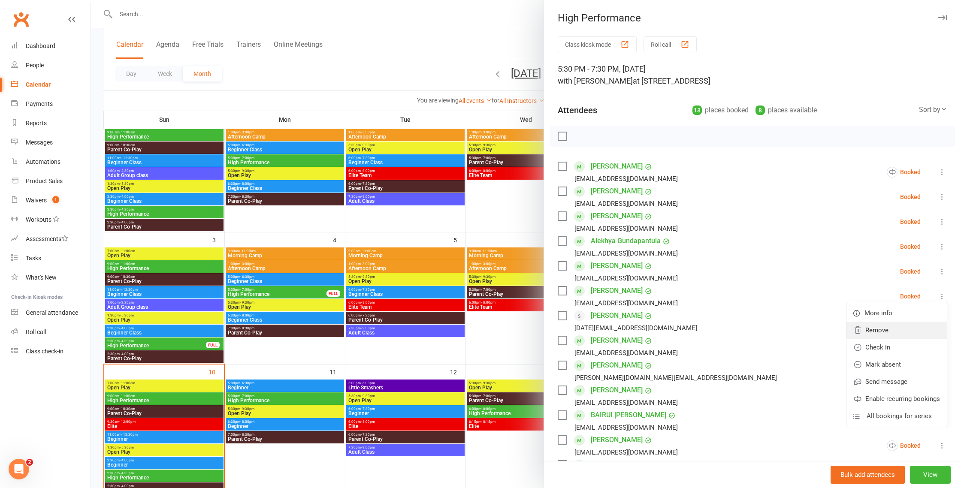
click at [885, 335] on link "Remove" at bounding box center [897, 330] width 100 height 17
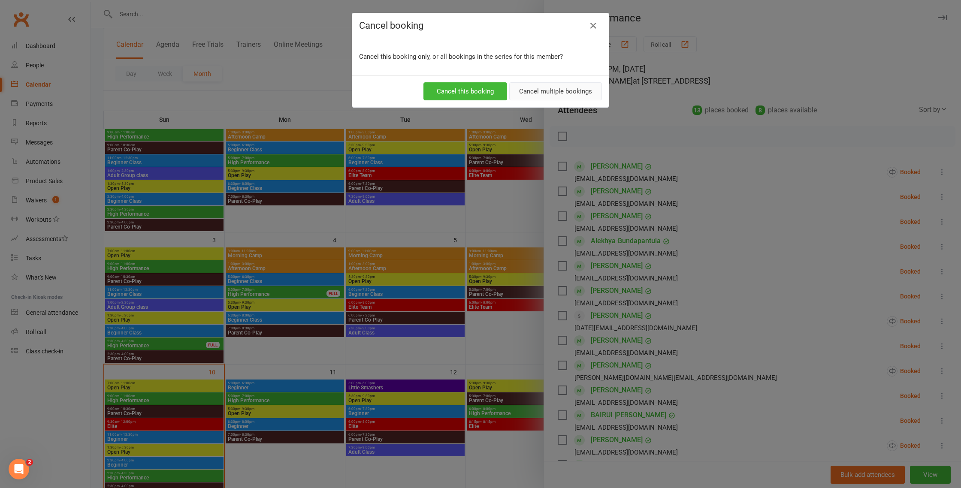
drag, startPoint x: 575, startPoint y: 94, endPoint x: 566, endPoint y: 94, distance: 8.6
click at [575, 94] on button "Cancel multiple bookings" at bounding box center [555, 91] width 93 height 18
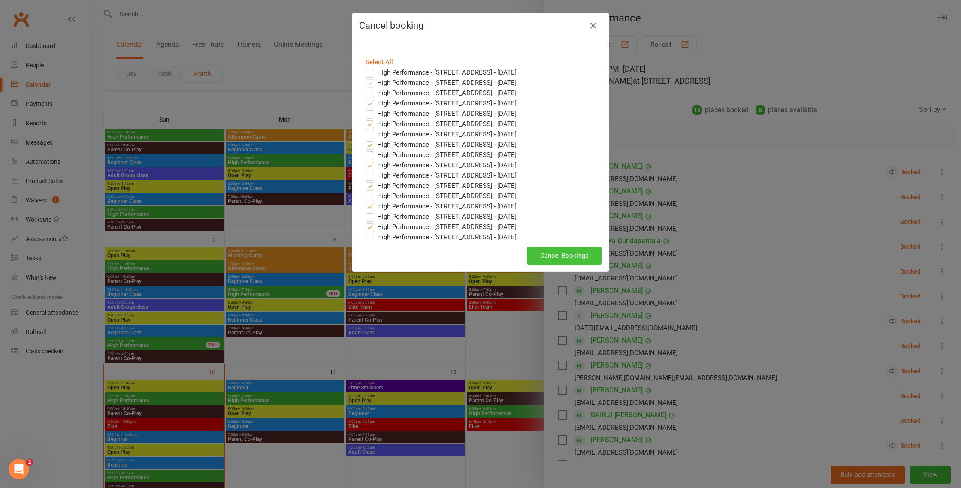
click at [555, 256] on button "Cancel Bookings" at bounding box center [564, 256] width 75 height 18
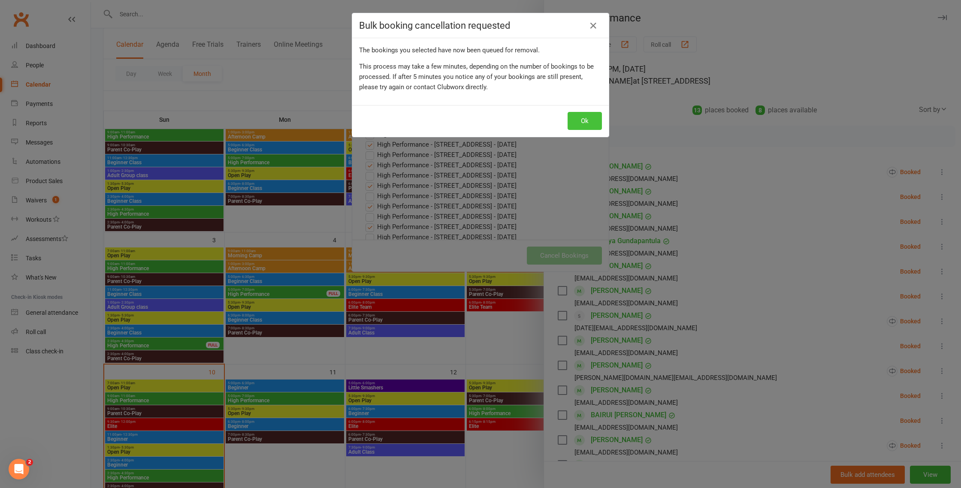
click at [589, 124] on button "Ok" at bounding box center [585, 121] width 34 height 18
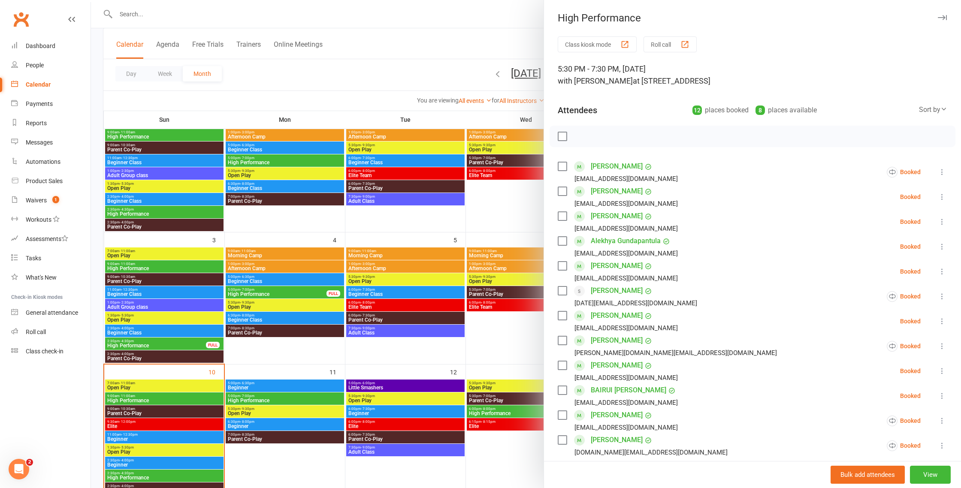
click at [516, 312] on div at bounding box center [526, 244] width 870 height 488
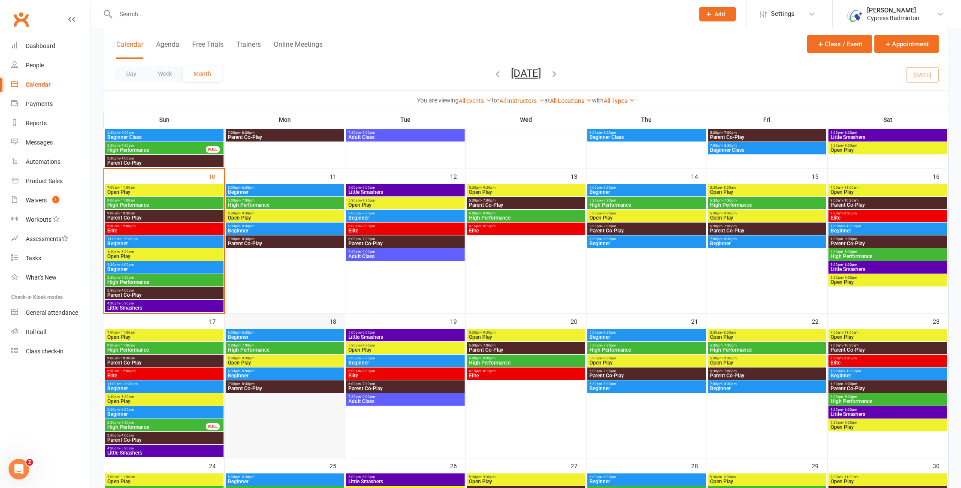
scroll to position [289, 0]
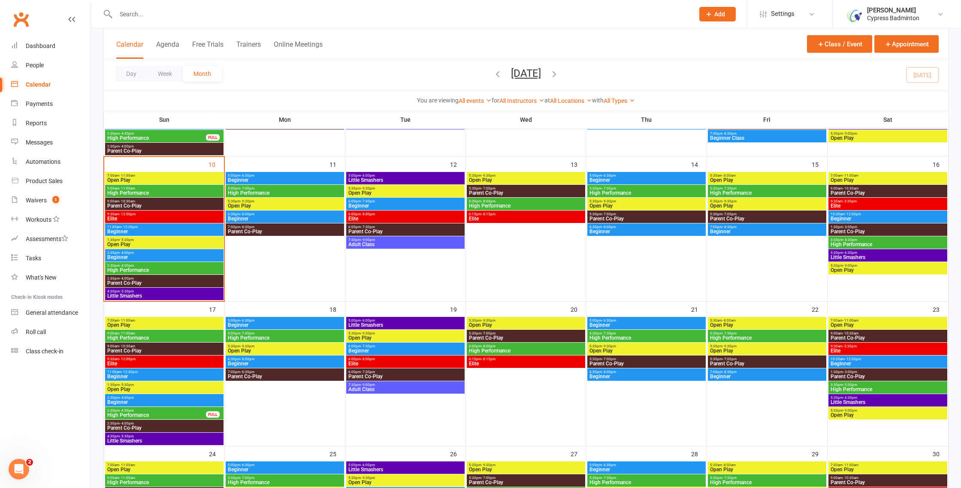
click at [197, 338] on span "High Performance" at bounding box center [164, 338] width 115 height 5
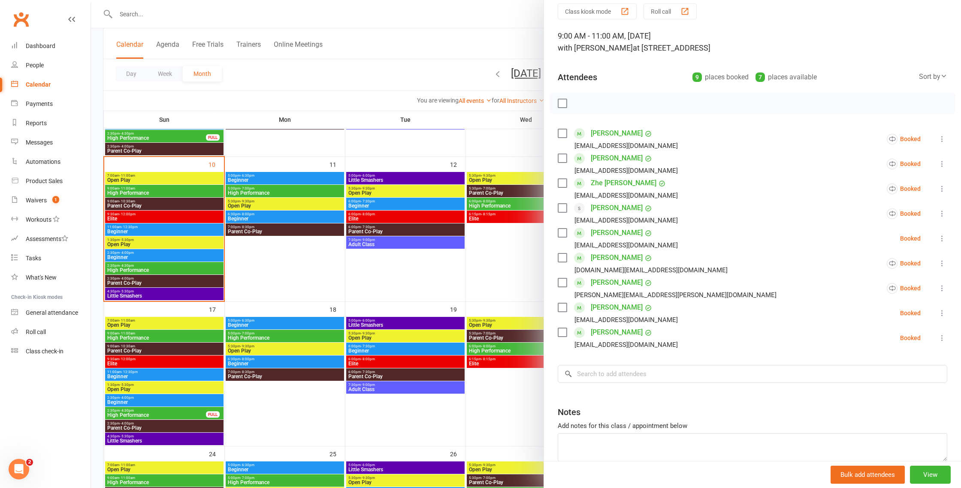
scroll to position [73, 0]
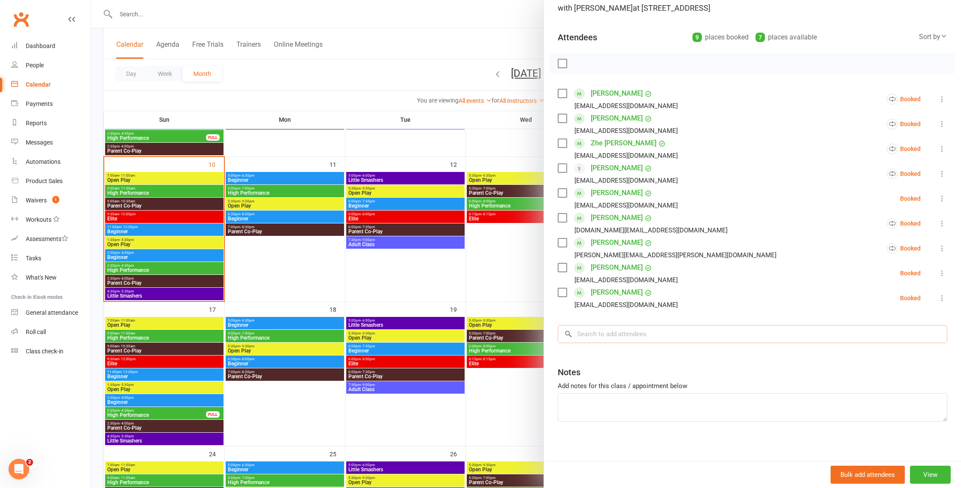
click at [650, 332] on input "search" at bounding box center [753, 334] width 390 height 18
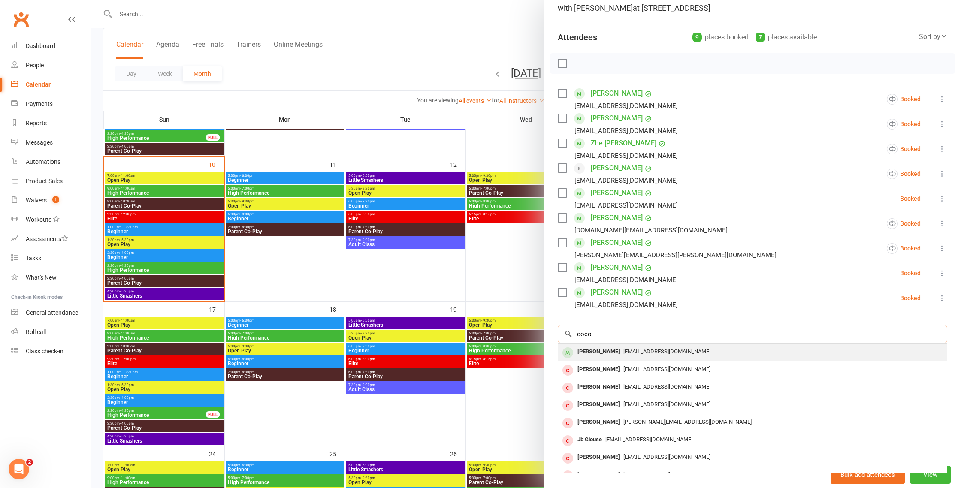
type input "coco"
click at [637, 353] on span "hehaibing0@yahoo.com" at bounding box center [667, 351] width 87 height 6
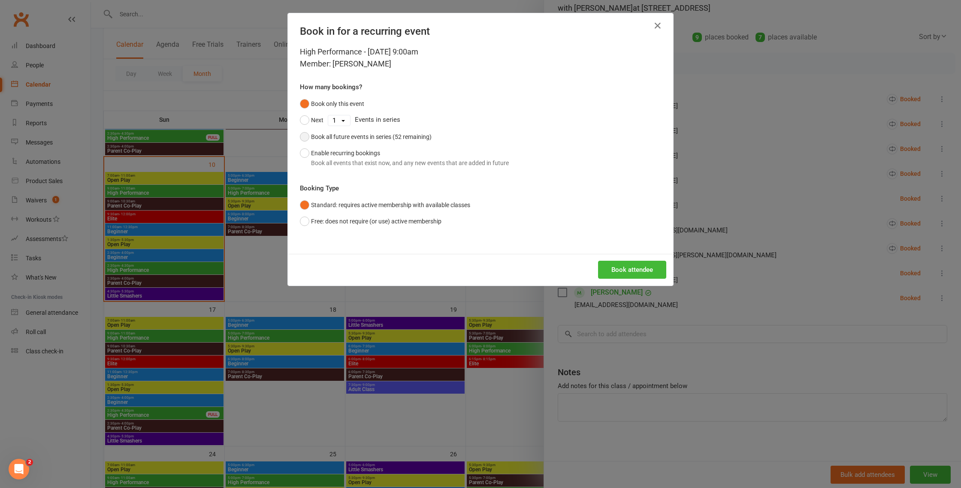
click at [382, 137] on div "Book all future events in series (52 remaining)" at bounding box center [371, 136] width 121 height 9
click at [637, 270] on button "Book attendee" at bounding box center [632, 270] width 68 height 18
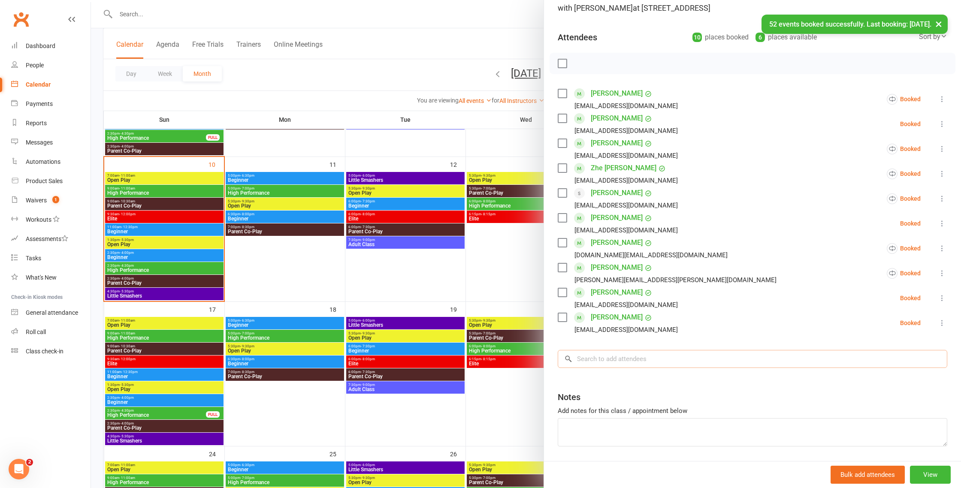
click at [659, 367] on input "search" at bounding box center [753, 359] width 390 height 18
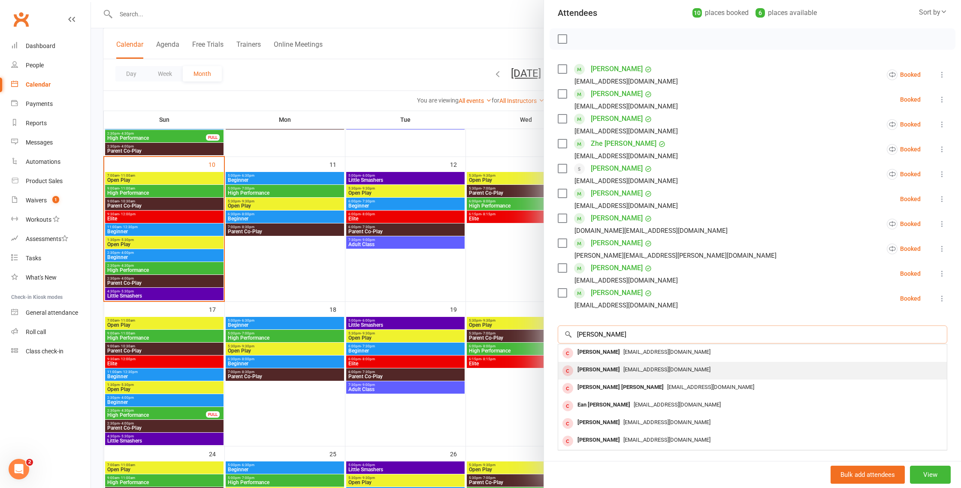
scroll to position [101, 0]
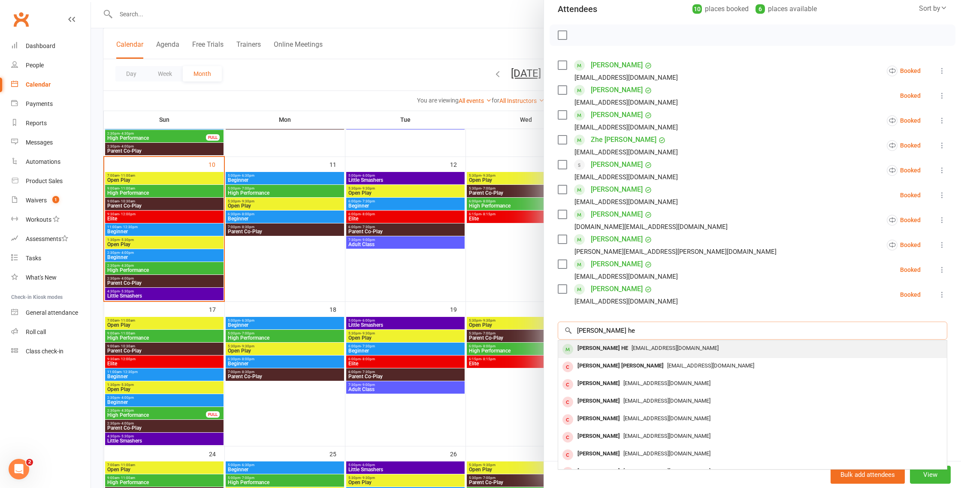
type input "eashan he"
click at [632, 346] on span "hehaibing0@yahoo.com" at bounding box center [675, 348] width 87 height 6
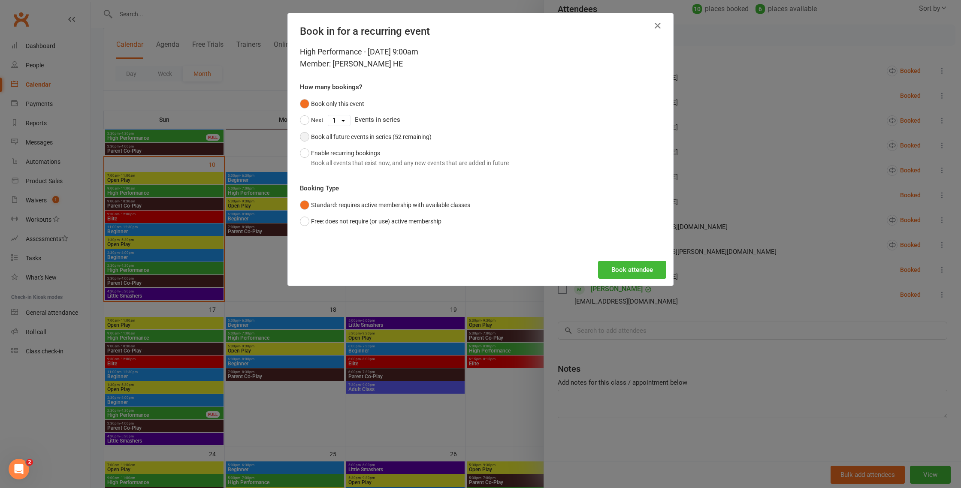
click at [389, 135] on div "Book all future events in series (52 remaining)" at bounding box center [371, 136] width 121 height 9
click at [613, 268] on button "Book attendee" at bounding box center [632, 270] width 68 height 18
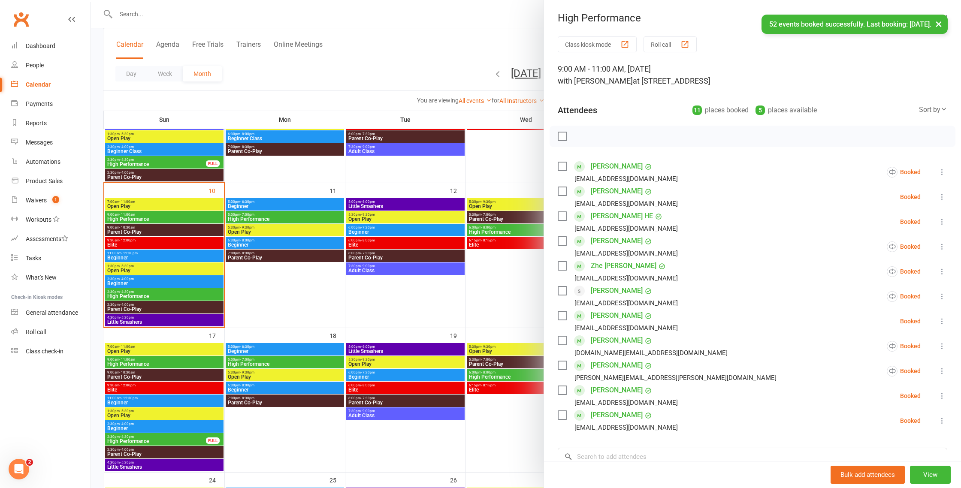
scroll to position [261, 0]
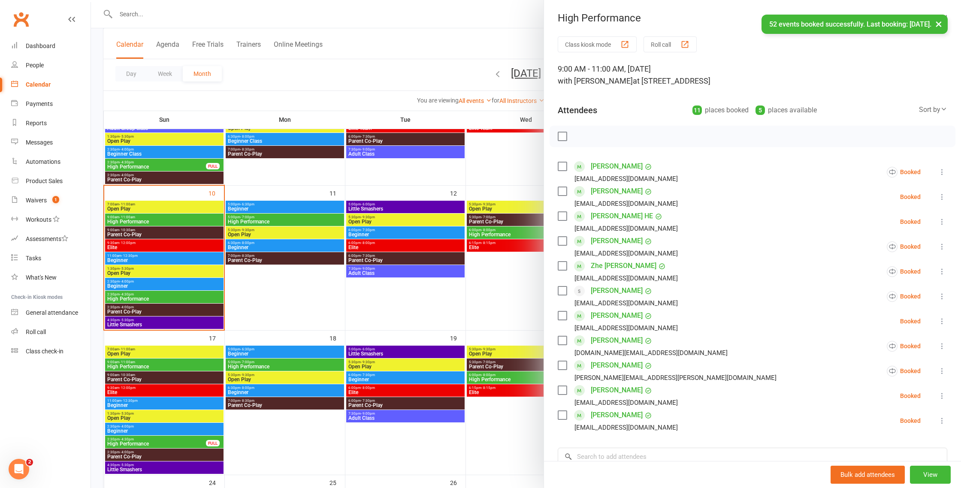
click at [476, 286] on div at bounding box center [526, 244] width 870 height 488
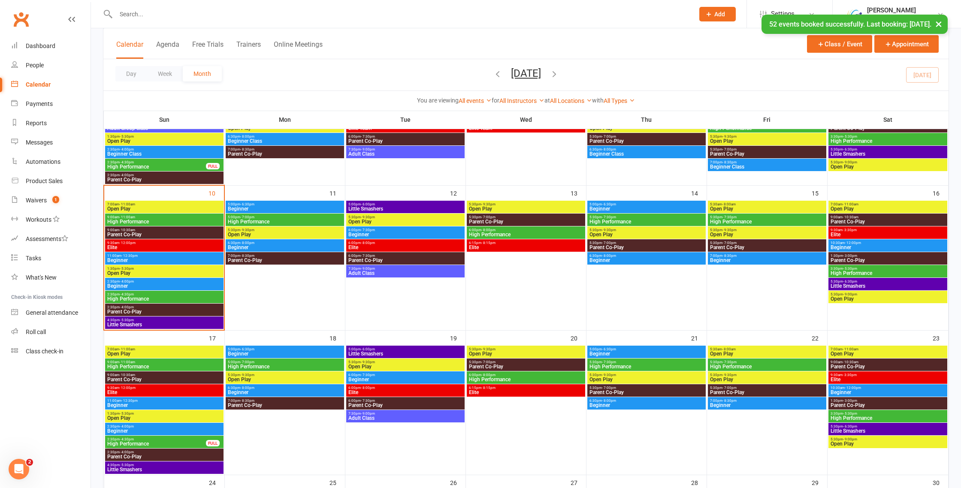
scroll to position [259, 0]
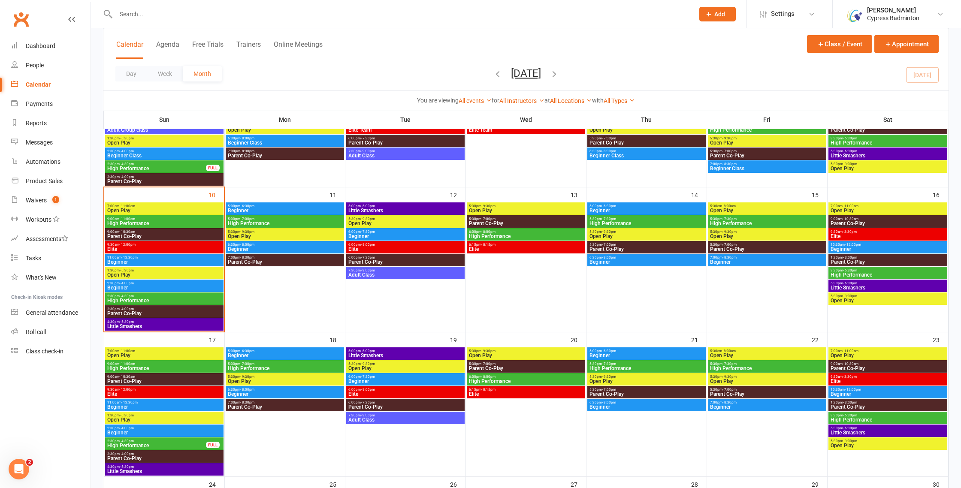
click at [187, 19] on input "text" at bounding box center [400, 14] width 575 height 12
click at [370, 20] on div at bounding box center [395, 14] width 585 height 28
click at [373, 15] on input "text" at bounding box center [400, 14] width 575 height 12
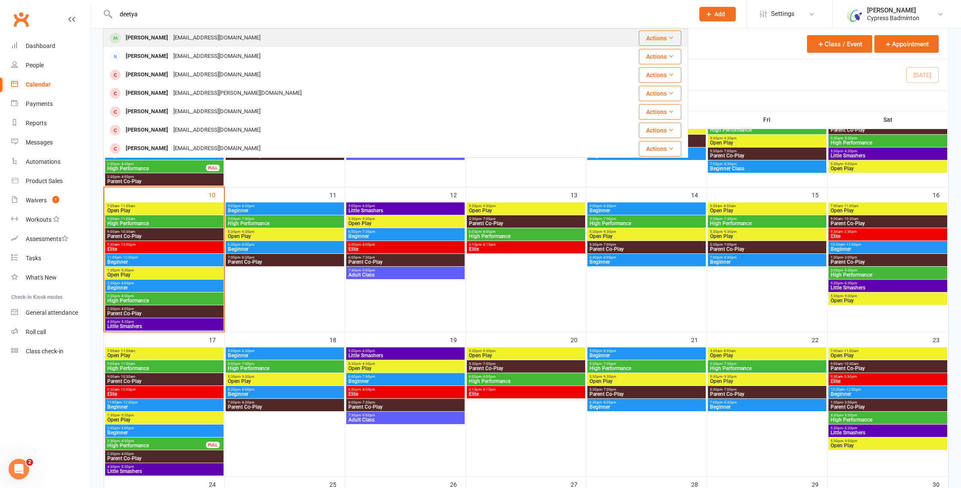
type input "deetya"
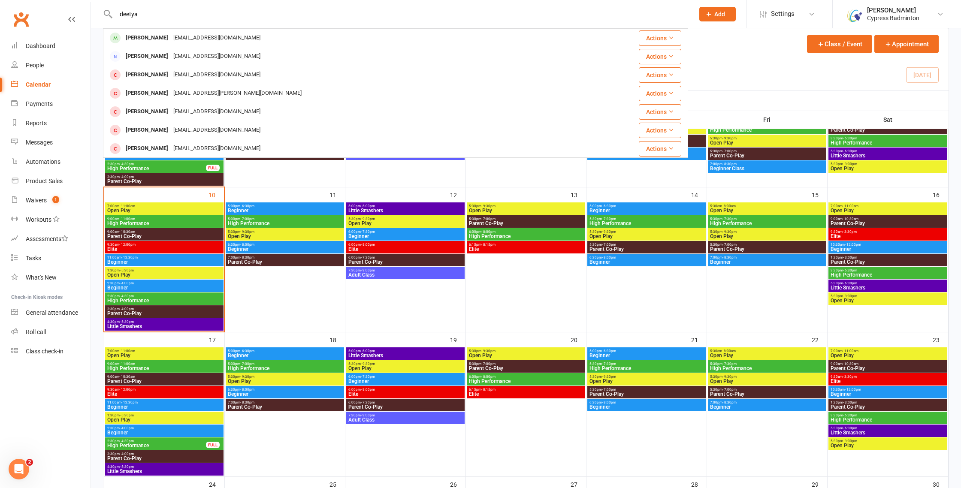
click at [293, 34] on div "Deetya Palla gopalaraopv@gmail.com" at bounding box center [339, 38] width 470 height 18
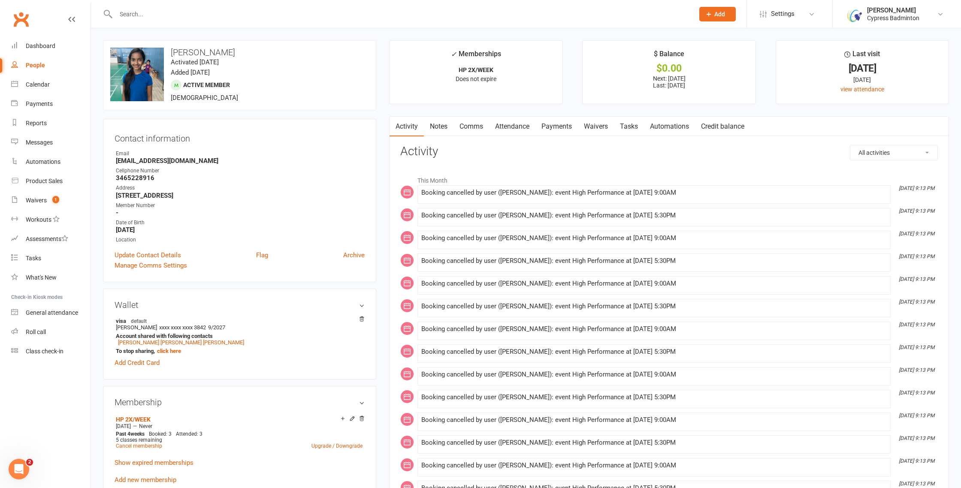
click at [567, 126] on link "Payments" at bounding box center [557, 127] width 42 height 20
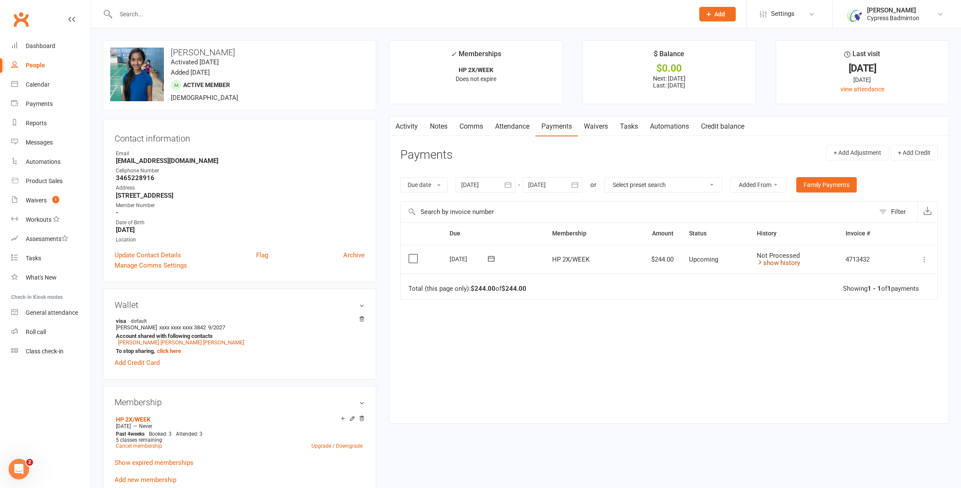
click at [771, 262] on link "show history" at bounding box center [778, 263] width 43 height 8
click at [796, 261] on link "hide history" at bounding box center [777, 263] width 40 height 8
click at [508, 188] on icon "button" at bounding box center [508, 185] width 6 height 6
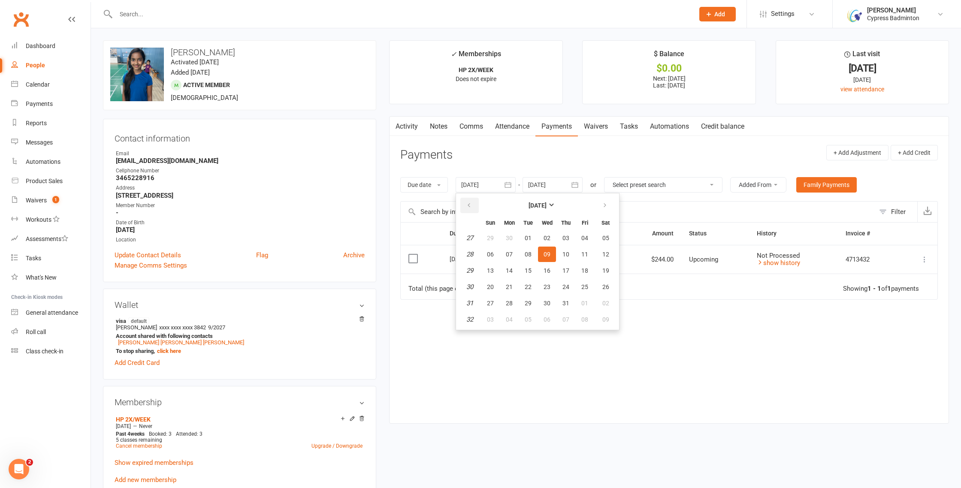
click at [475, 204] on button "button" at bounding box center [469, 205] width 18 height 15
click at [513, 271] on span "12" at bounding box center [509, 270] width 7 height 7
type input "12 May 2025"
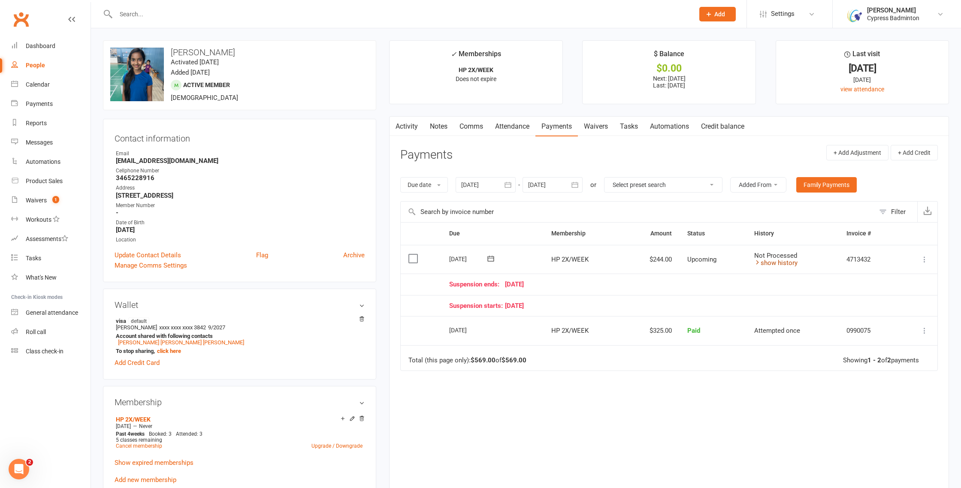
click at [789, 265] on link "show history" at bounding box center [775, 263] width 43 height 8
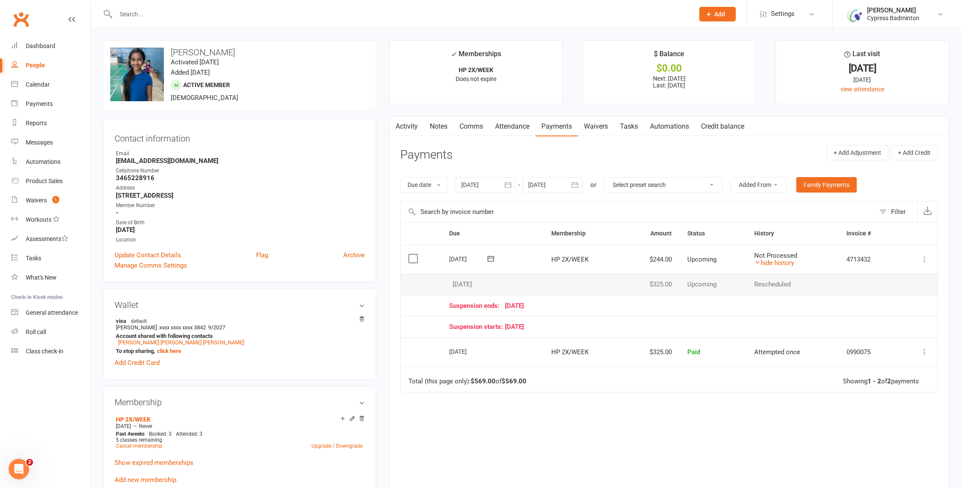
click at [569, 185] on button "button" at bounding box center [574, 184] width 15 height 15
drag, startPoint x: 677, startPoint y: 208, endPoint x: 672, endPoint y: 215, distance: 8.6
click at [677, 208] on button "button" at bounding box center [672, 205] width 18 height 15
click at [658, 290] on button "24" at bounding box center [652, 286] width 18 height 15
type input "24 Oct 2025"
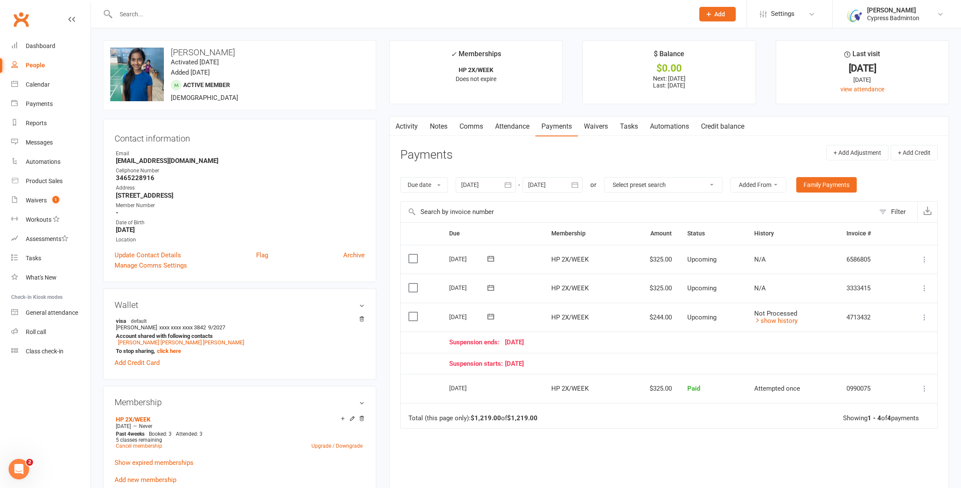
click at [508, 118] on link "Attendance" at bounding box center [512, 127] width 46 height 20
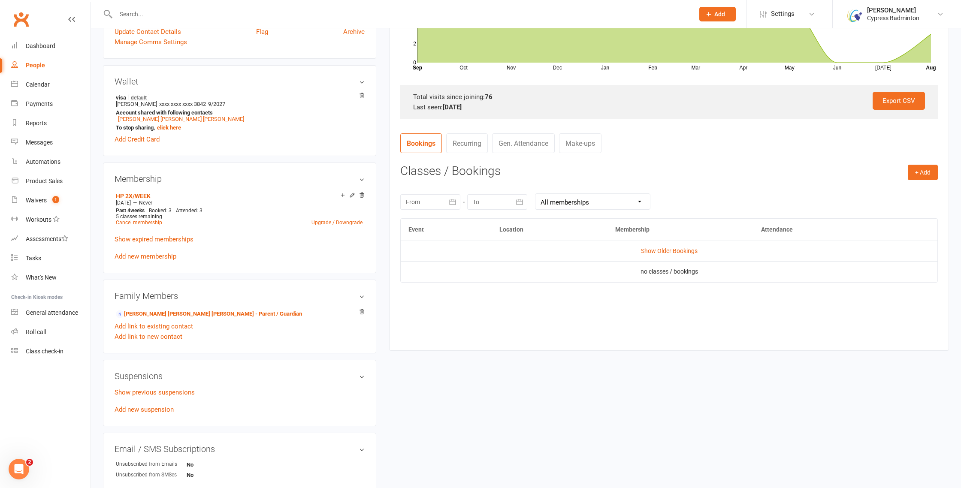
scroll to position [265, 0]
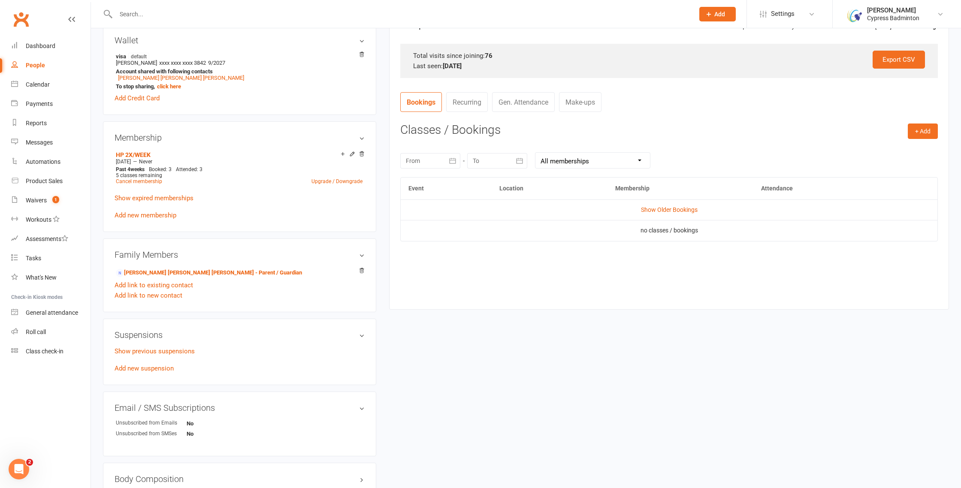
click at [451, 162] on icon "button" at bounding box center [452, 161] width 9 height 9
click at [413, 183] on icon "button" at bounding box center [414, 181] width 6 height 7
click at [500, 260] on table "May 2025 Sun Mon Tue Wed Thu Fri Sat 18 27 28 29 30 01 02 03 19 04 05 06 07 08 …" at bounding box center [483, 237] width 160 height 133
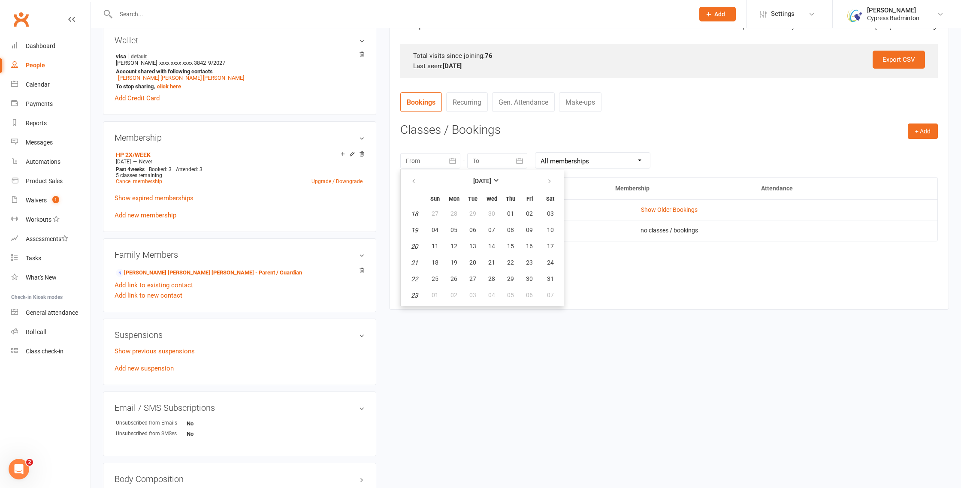
scroll to position [264, 0]
click at [508, 262] on span "22" at bounding box center [510, 263] width 7 height 7
type input "22 May 2025"
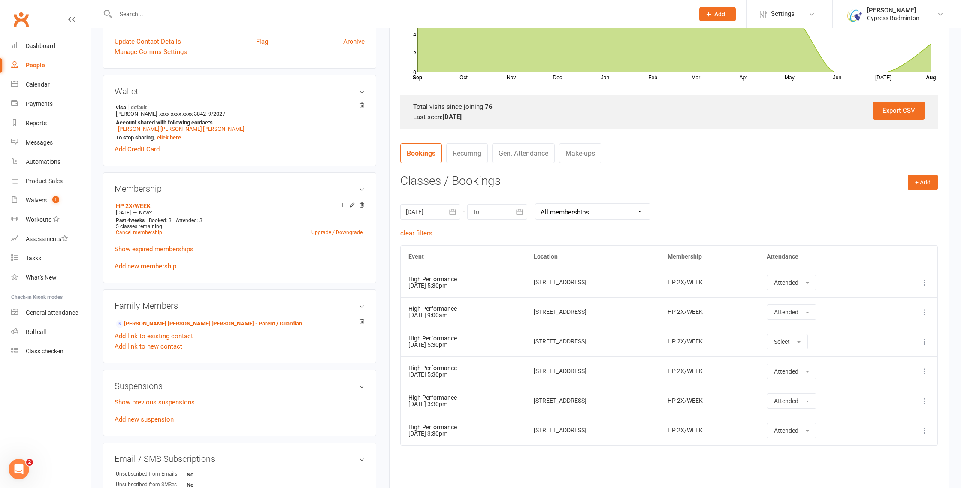
scroll to position [0, 0]
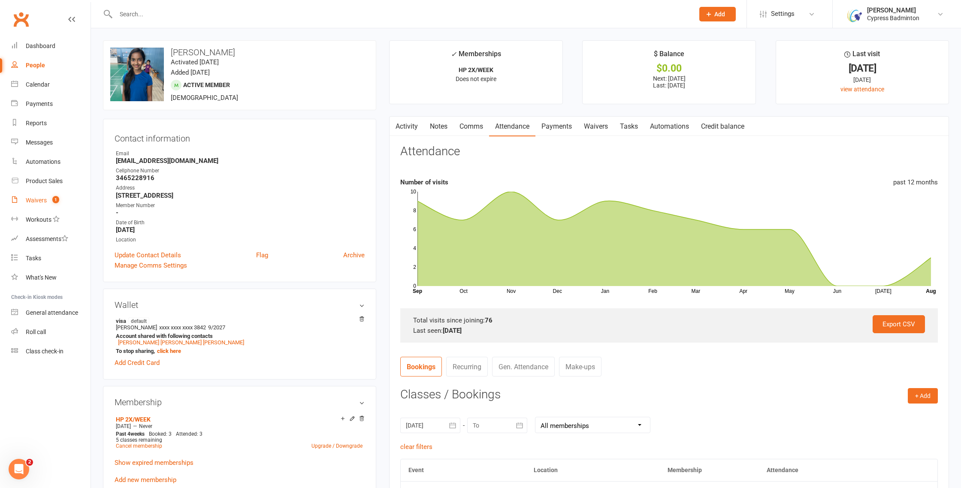
click at [52, 197] on count-badge "1" at bounding box center [53, 200] width 11 height 7
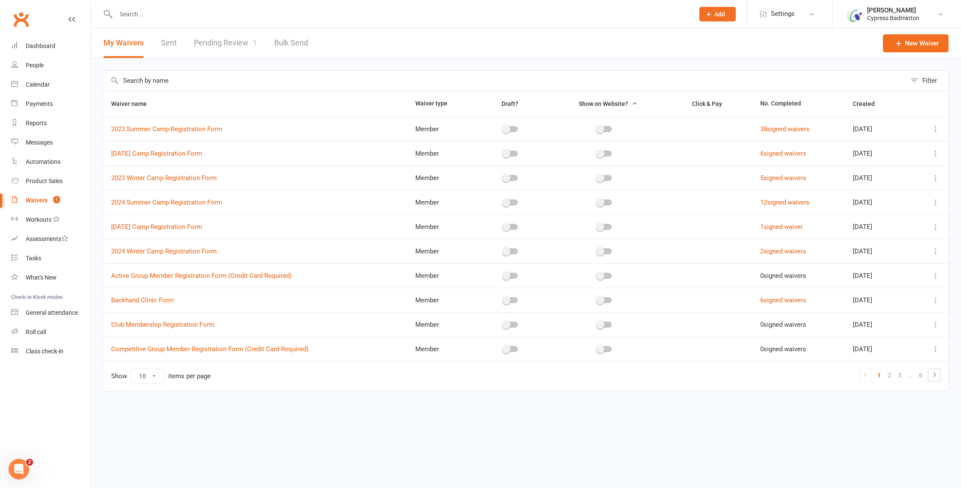
click at [239, 44] on link "Pending Review 1" at bounding box center [225, 43] width 63 height 30
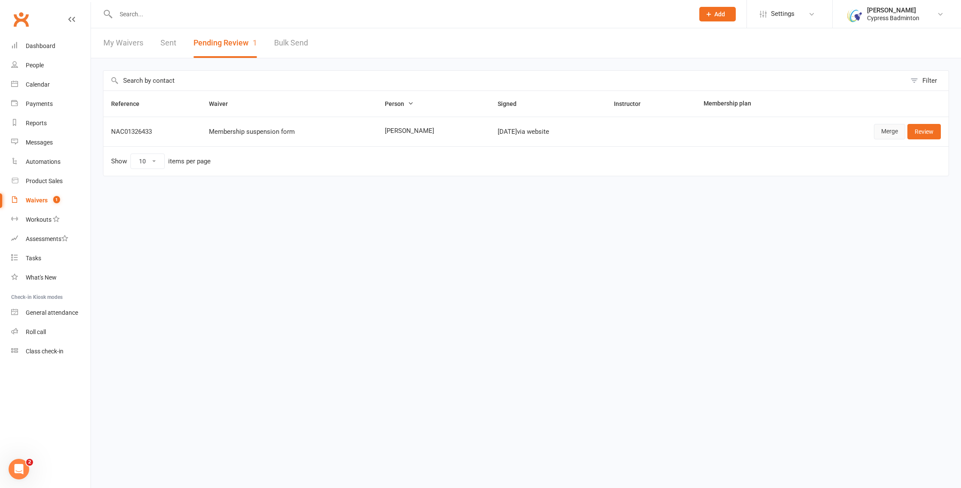
click at [886, 135] on link "Merge" at bounding box center [889, 131] width 31 height 15
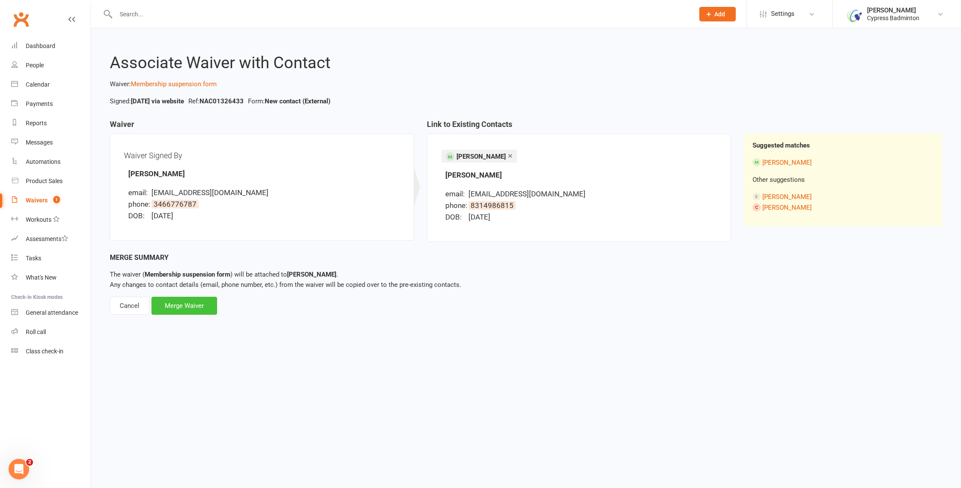
click at [183, 308] on div "Merge Waiver" at bounding box center [184, 306] width 66 height 18
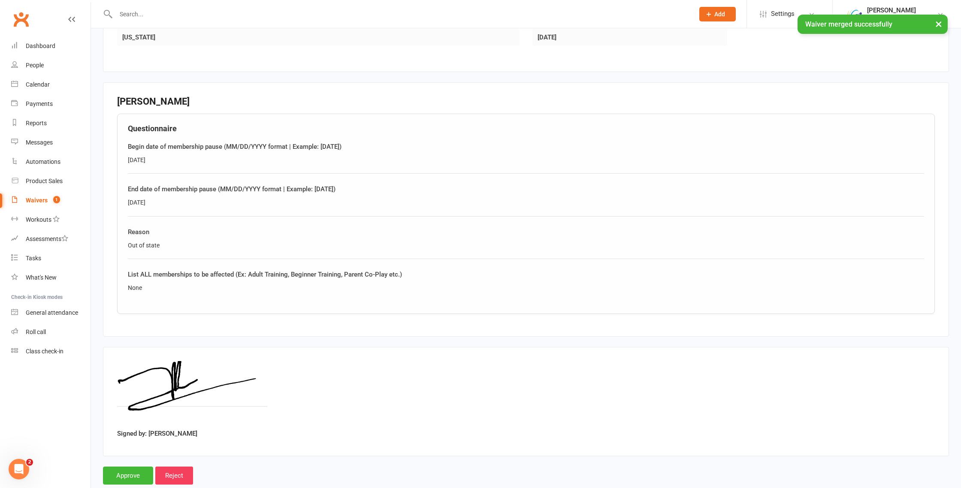
scroll to position [330, 0]
drag, startPoint x: 180, startPoint y: 433, endPoint x: 150, endPoint y: 433, distance: 30.1
click at [150, 433] on div "Signed by: Mai Tran" at bounding box center [526, 402] width 818 height 81
copy label "Mai Tran"
click at [114, 471] on input "Approve" at bounding box center [128, 476] width 50 height 18
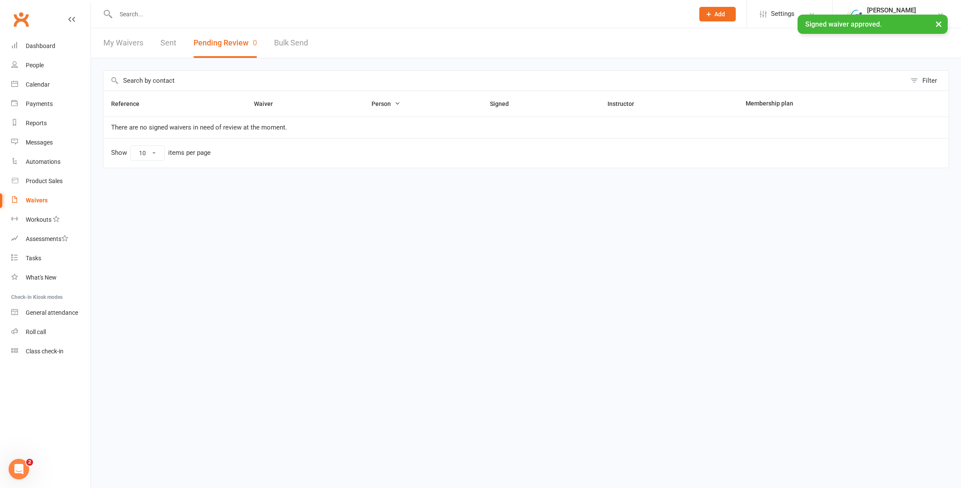
click at [147, 15] on div "× Signed waiver approved." at bounding box center [475, 15] width 950 height 0
click at [133, 14] on input "text" at bounding box center [400, 14] width 575 height 12
paste input "Mai Tran"
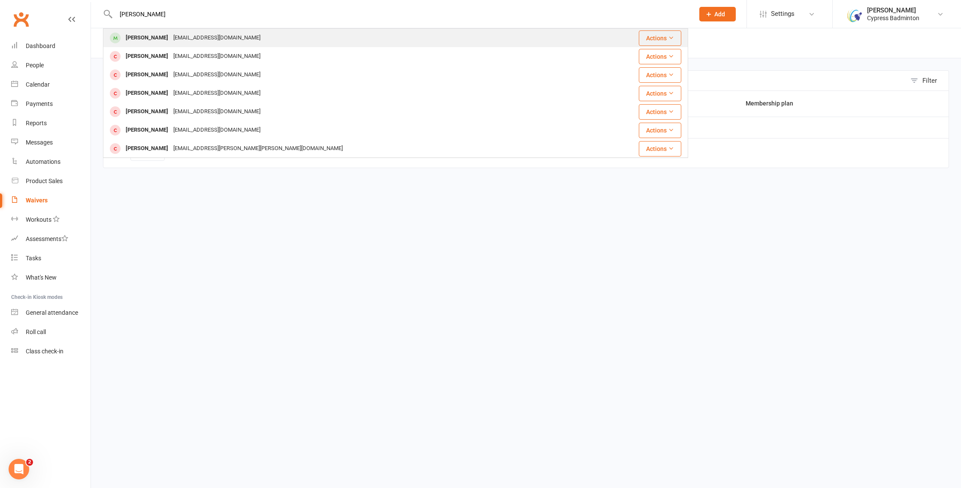
type input "Mai Tran"
click at [139, 40] on div "Mai Tran" at bounding box center [147, 38] width 48 height 12
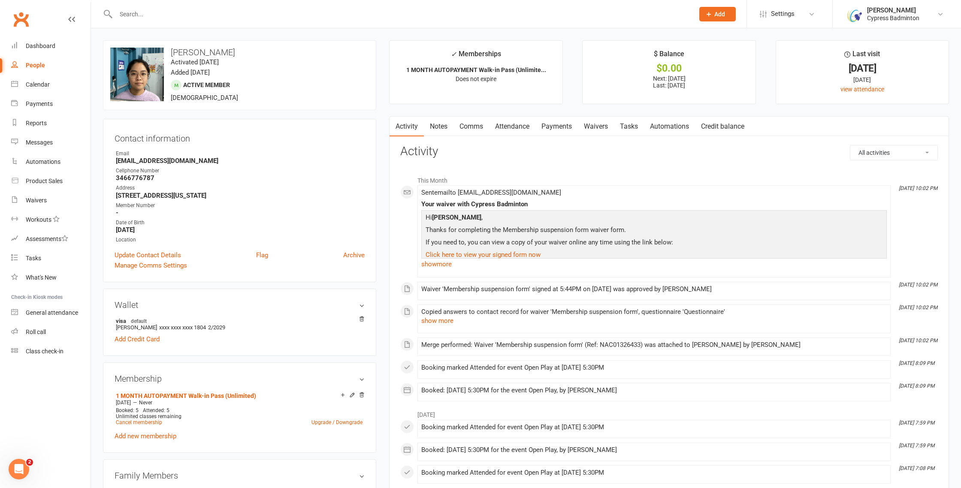
drag, startPoint x: 560, startPoint y: 125, endPoint x: 550, endPoint y: 125, distance: 9.9
click at [560, 125] on link "Payments" at bounding box center [557, 127] width 42 height 20
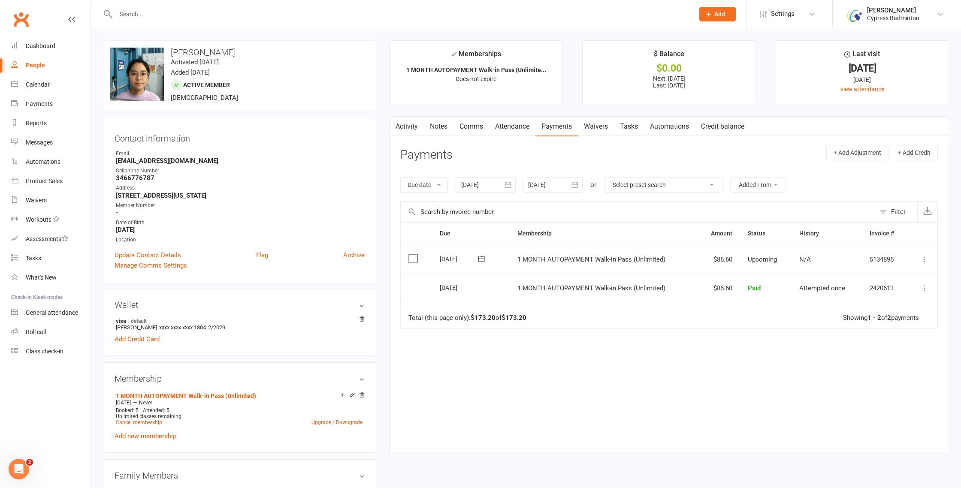
click at [926, 256] on icon at bounding box center [925, 259] width 9 height 9
click at [848, 331] on link "Skip" at bounding box center [878, 327] width 101 height 17
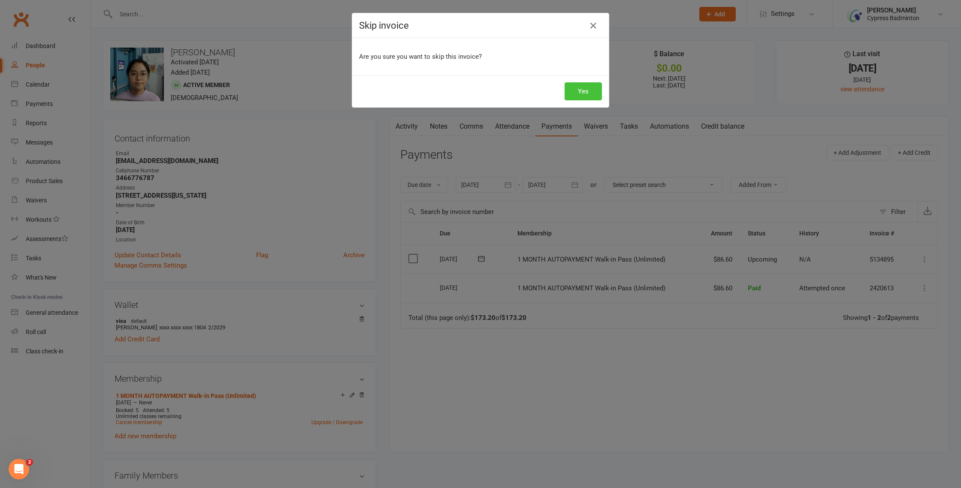
click at [580, 89] on button "Yes" at bounding box center [583, 91] width 37 height 18
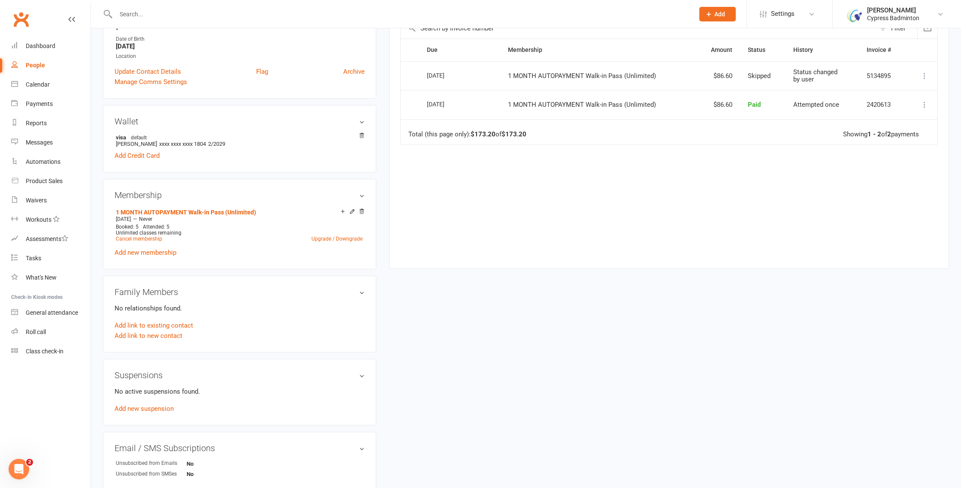
scroll to position [181, 0]
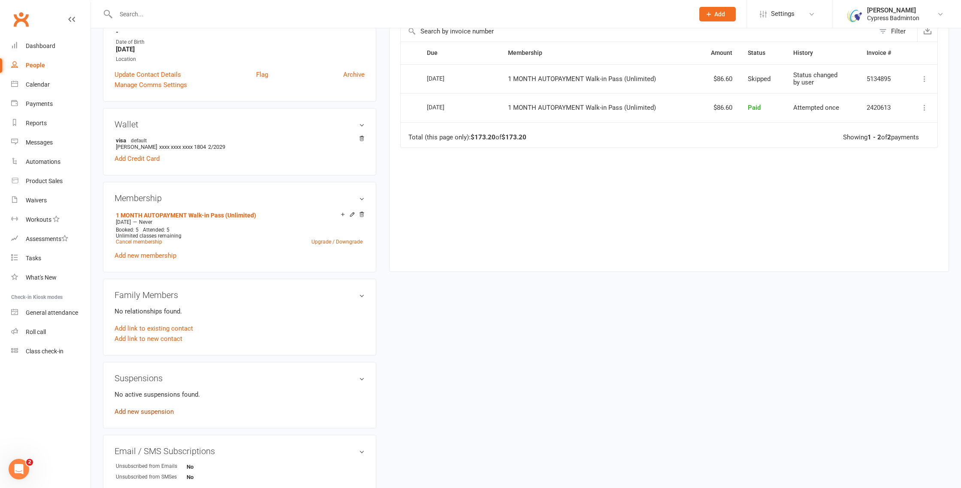
click at [143, 414] on link "Add new suspension" at bounding box center [144, 412] width 59 height 8
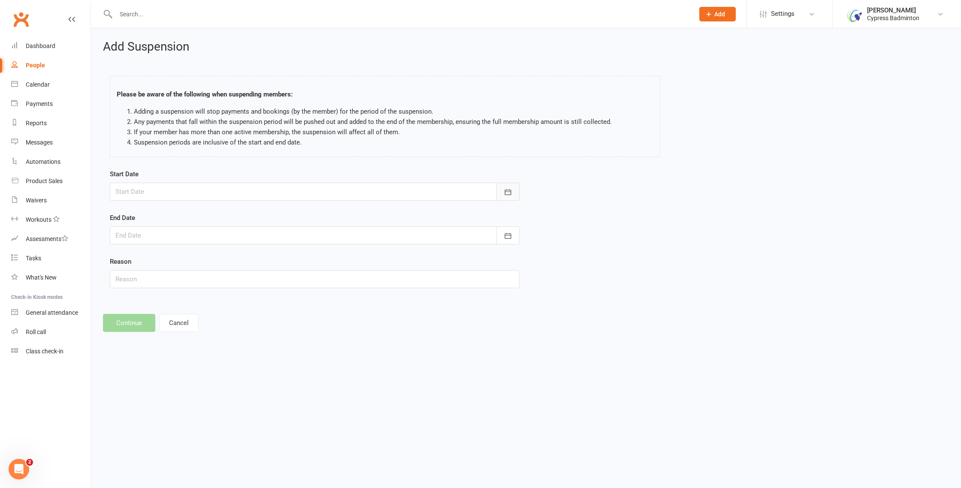
click at [510, 193] on icon "button" at bounding box center [508, 192] width 9 height 9
click at [146, 279] on span "10" at bounding box center [144, 279] width 7 height 7
type input "10 Aug 2025"
click at [509, 237] on icon "button" at bounding box center [508, 236] width 9 height 9
click at [145, 373] on span "31" at bounding box center [144, 371] width 7 height 7
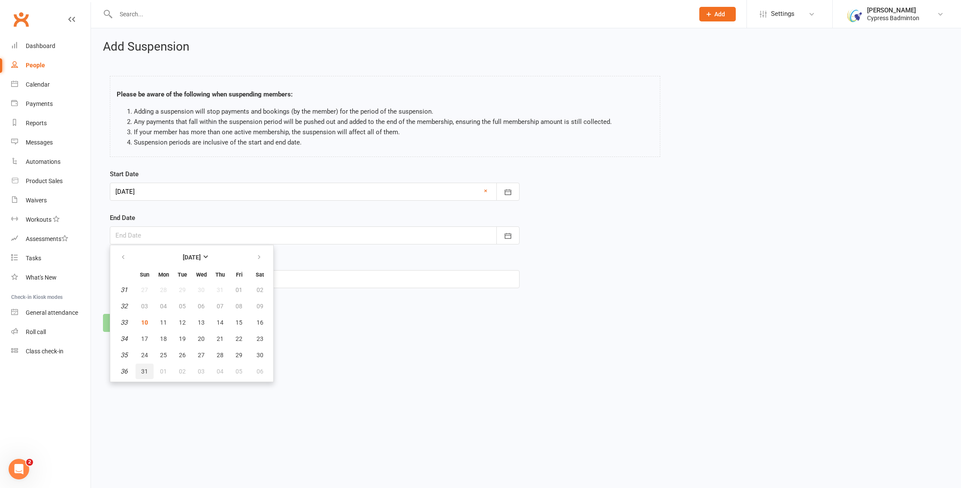
type input "31 Aug 2025"
click at [124, 323] on button "Continue" at bounding box center [129, 323] width 52 height 18
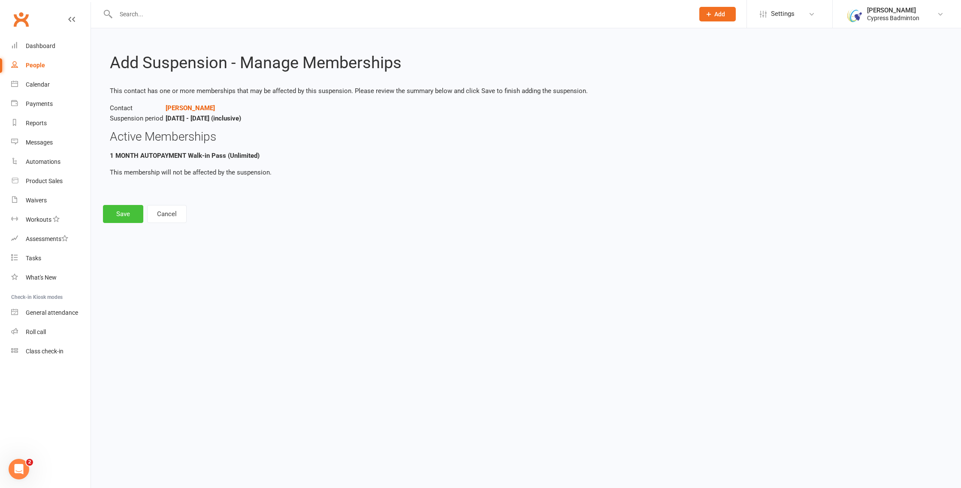
click at [123, 214] on button "Save" at bounding box center [123, 214] width 40 height 18
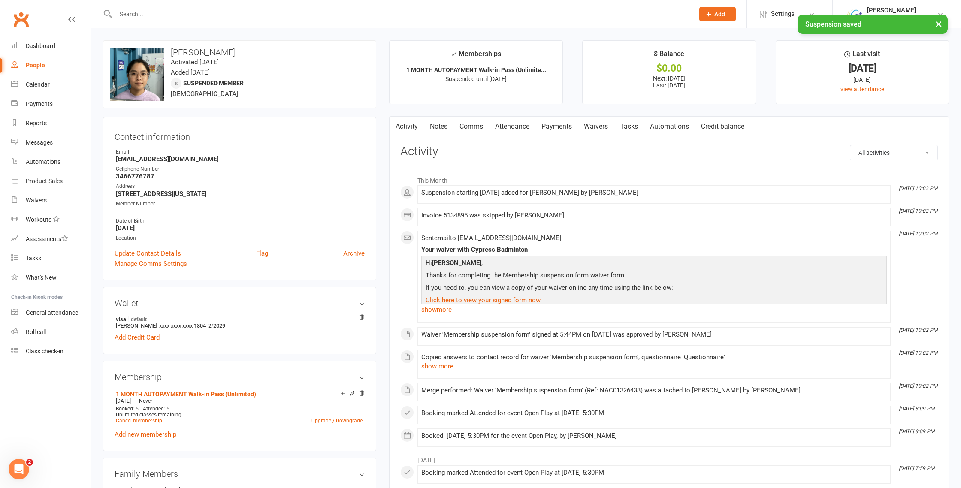
click at [590, 127] on link "Waivers" at bounding box center [596, 127] width 36 height 20
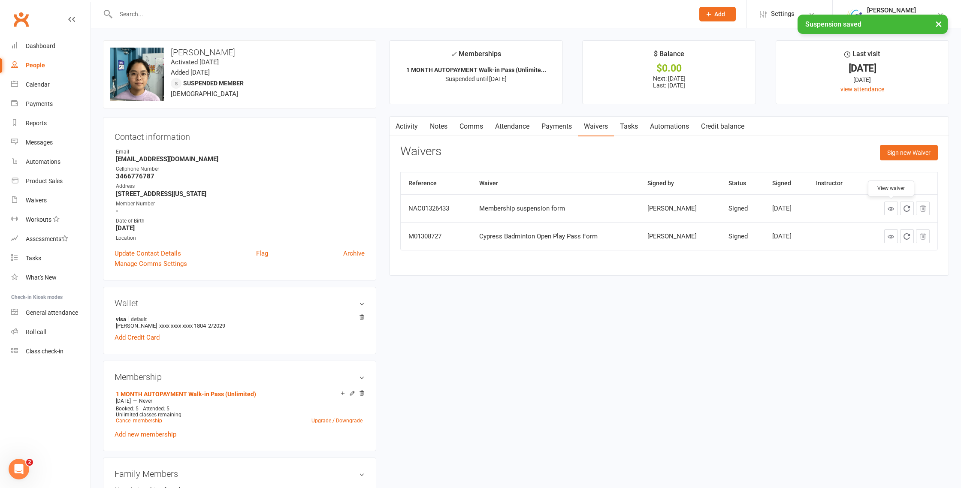
click at [892, 211] on icon at bounding box center [891, 209] width 6 height 6
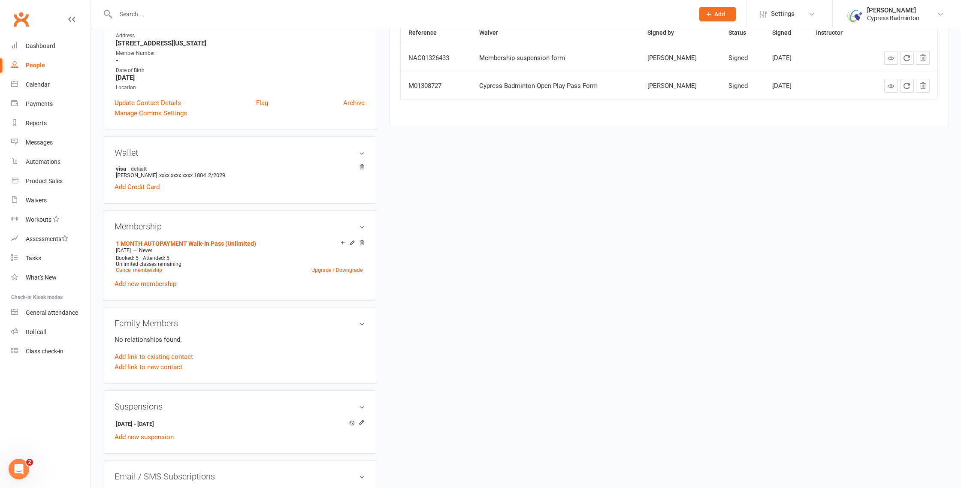
scroll to position [167, 0]
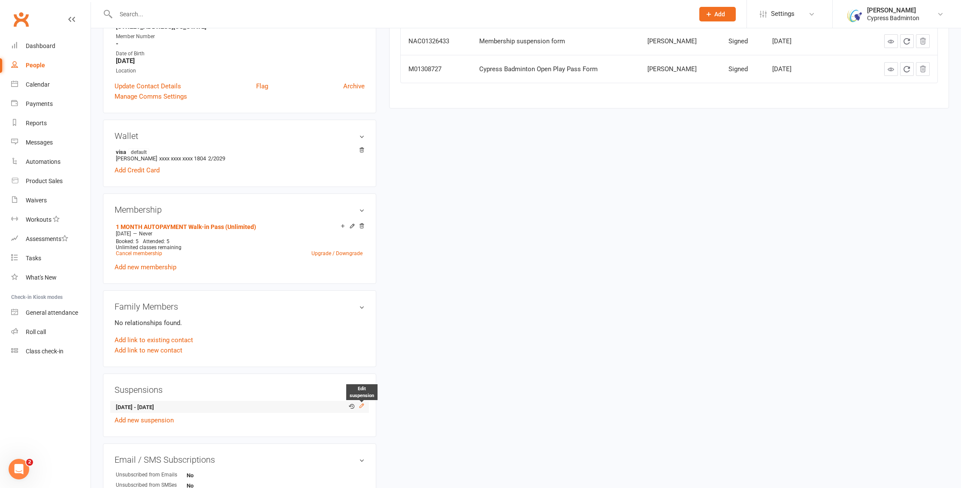
click at [363, 405] on icon at bounding box center [362, 406] width 6 height 6
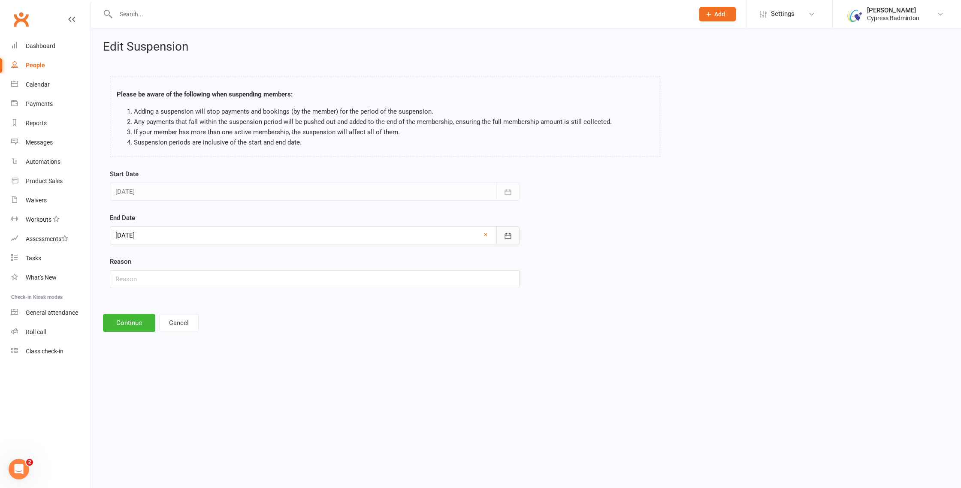
click at [509, 238] on icon "button" at bounding box center [508, 236] width 9 height 9
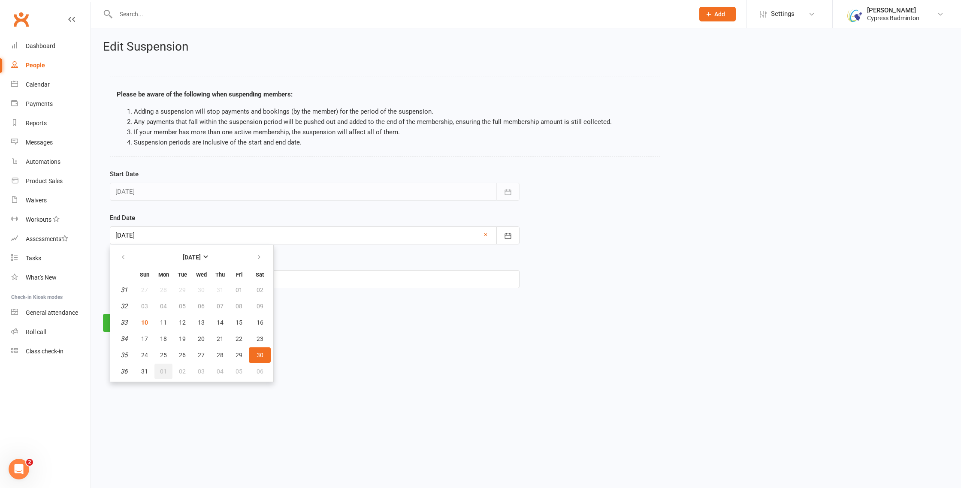
click at [164, 371] on span "01" at bounding box center [163, 371] width 7 height 7
type input "01 Sep 2025"
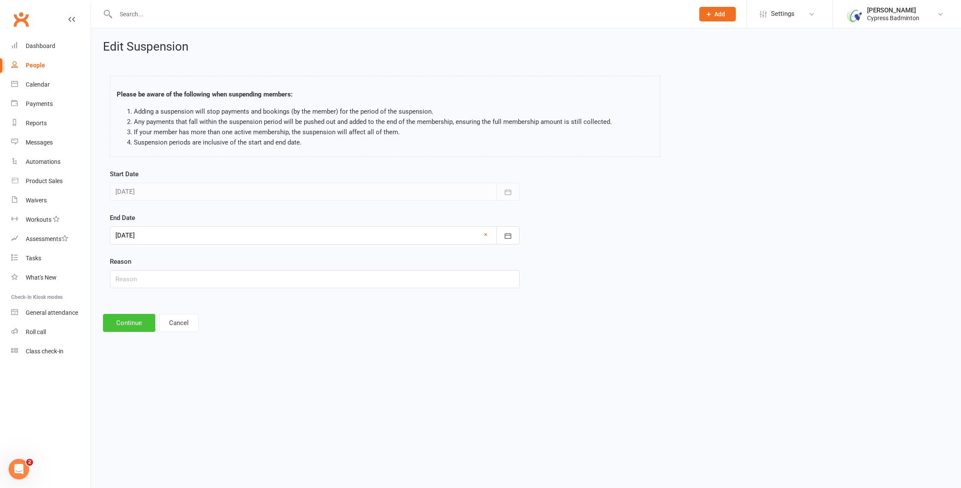
click at [133, 323] on button "Continue" at bounding box center [129, 323] width 52 height 18
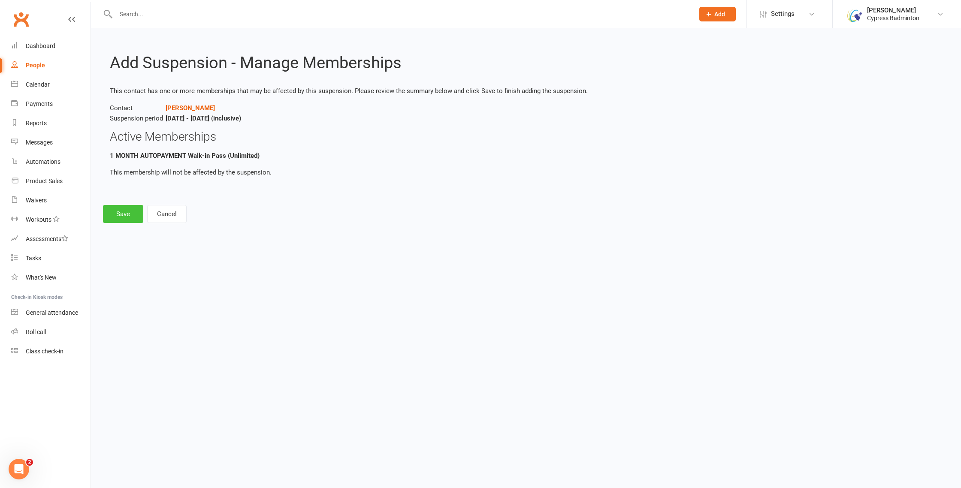
click at [125, 208] on button "Save" at bounding box center [123, 214] width 40 height 18
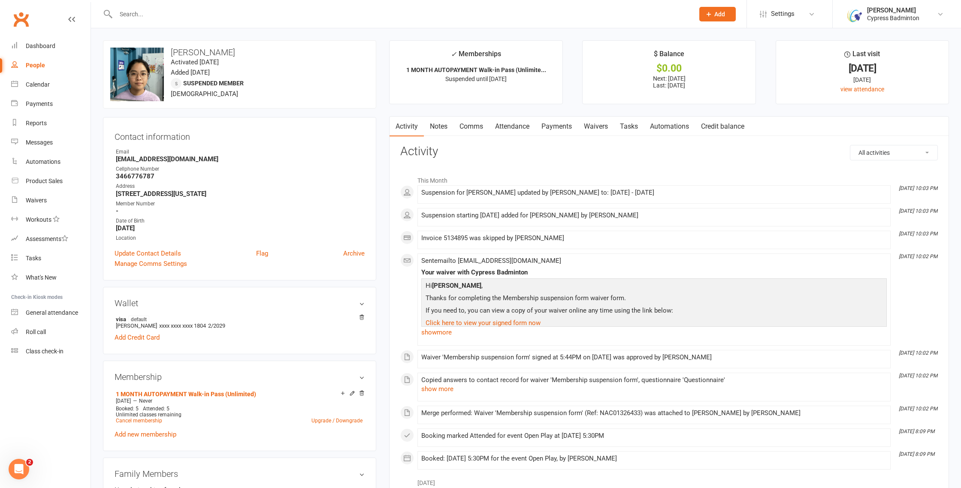
click at [257, 18] on input "text" at bounding box center [400, 14] width 575 height 12
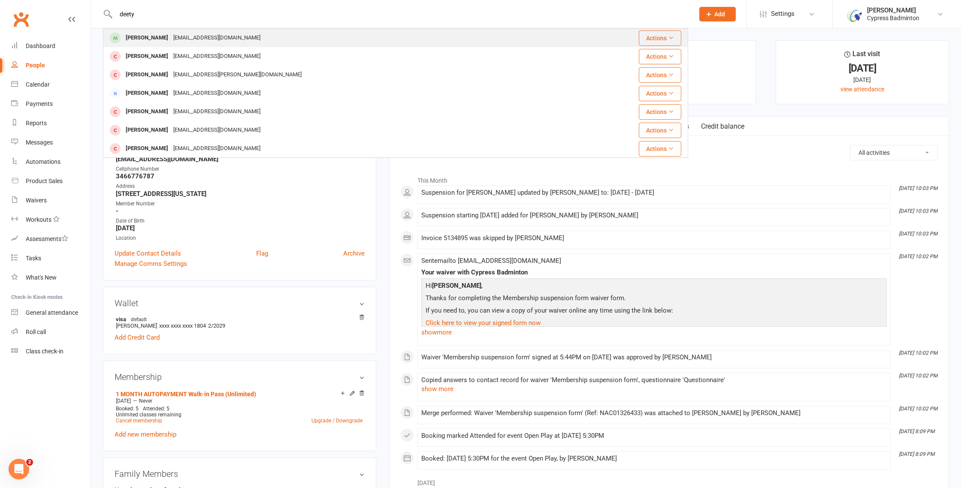
type input "deety"
click at [235, 40] on div "Deetya Palla gopalaraopv@gmail.com" at bounding box center [343, 38] width 478 height 18
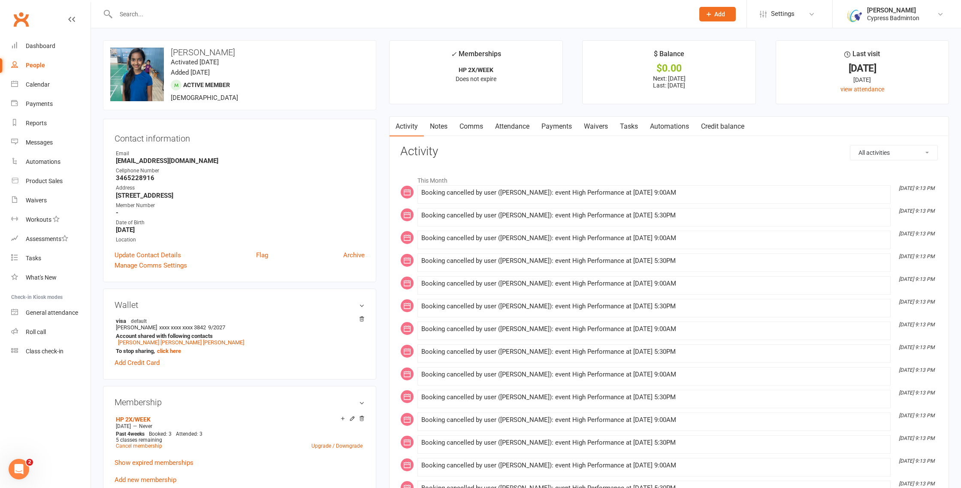
click at [564, 122] on link "Payments" at bounding box center [557, 127] width 42 height 20
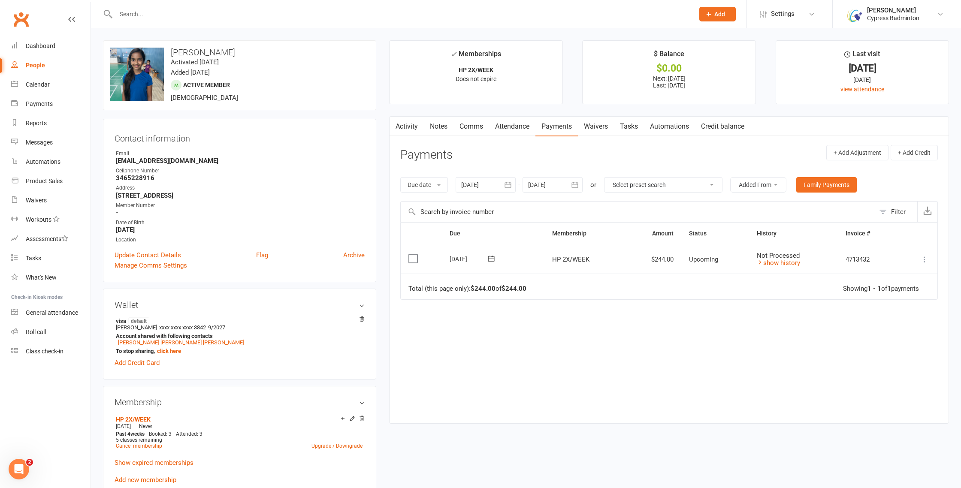
click at [515, 186] on button "button" at bounding box center [507, 184] width 15 height 15
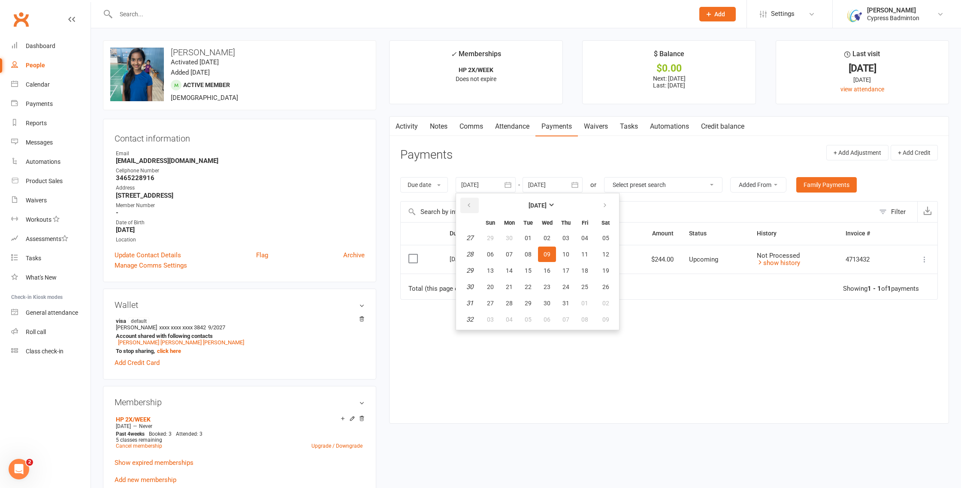
scroll to position [3, 0]
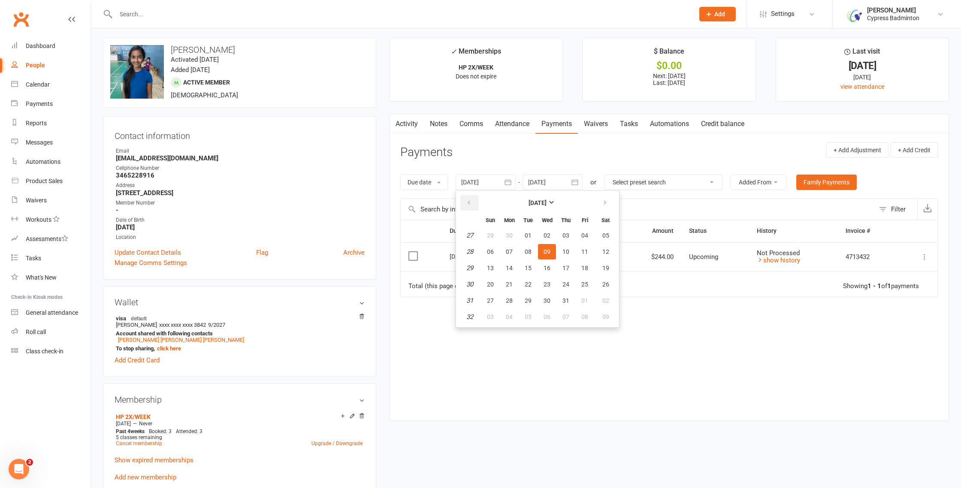
click at [469, 205] on icon "button" at bounding box center [469, 203] width 6 height 7
click at [516, 285] on button "23" at bounding box center [509, 284] width 18 height 15
drag, startPoint x: 504, startPoint y: 181, endPoint x: 487, endPoint y: 203, distance: 28.8
click at [504, 181] on button "button" at bounding box center [507, 182] width 15 height 15
click at [472, 202] on icon "button" at bounding box center [469, 203] width 6 height 7
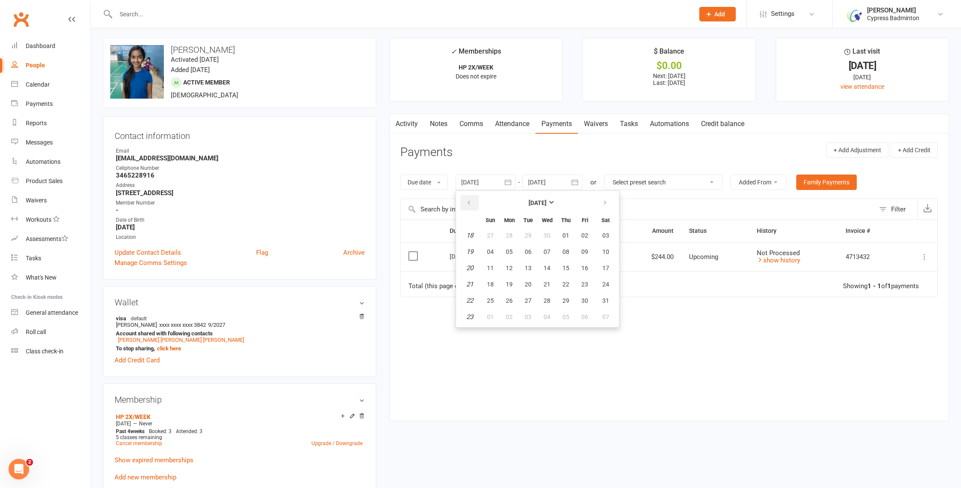
click at [472, 202] on icon "button" at bounding box center [469, 203] width 6 height 7
click at [512, 279] on button "21" at bounding box center [509, 284] width 18 height 15
type input "21 Apr 2025"
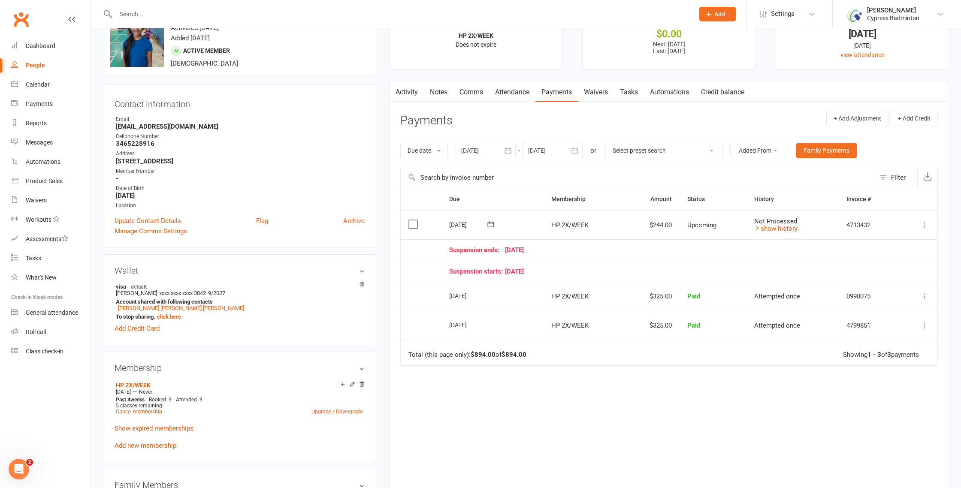
scroll to position [81, 0]
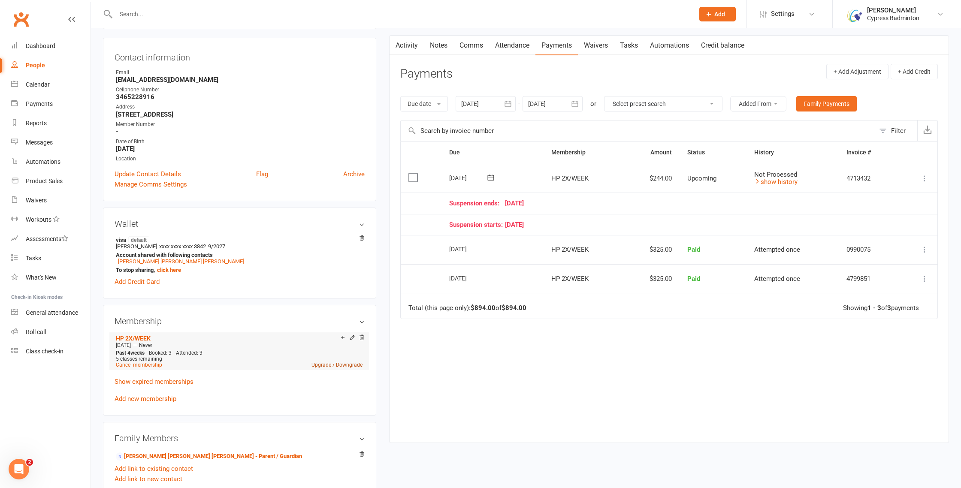
click at [343, 366] on link "Upgrade / Downgrade" at bounding box center [337, 365] width 51 height 6
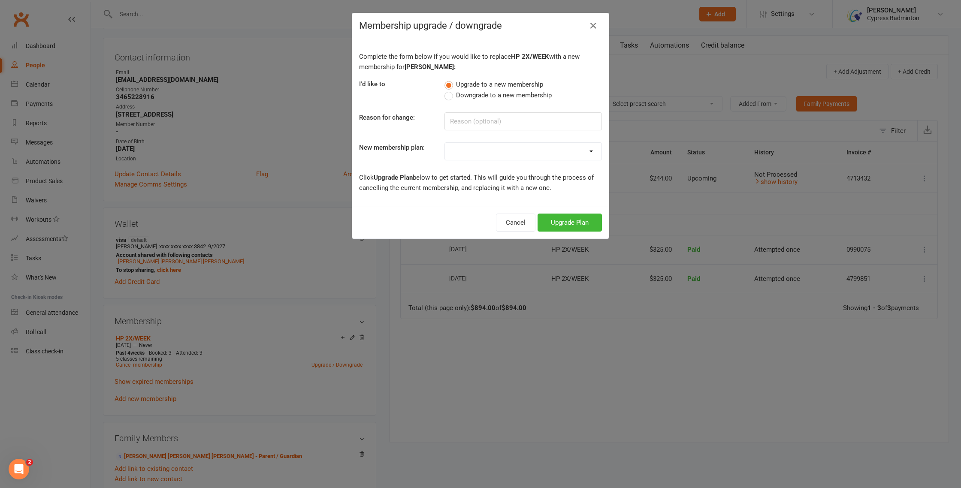
click at [589, 151] on select "walk-in 1 visit pass walk-in 5 visit pass walk-in 10 visit pass walk-in 25 visi…" at bounding box center [523, 151] width 157 height 17
select select "106"
click at [615, 247] on div "Membership upgrade / downgrade Complete the form below if you would like to rep…" at bounding box center [480, 244] width 961 height 488
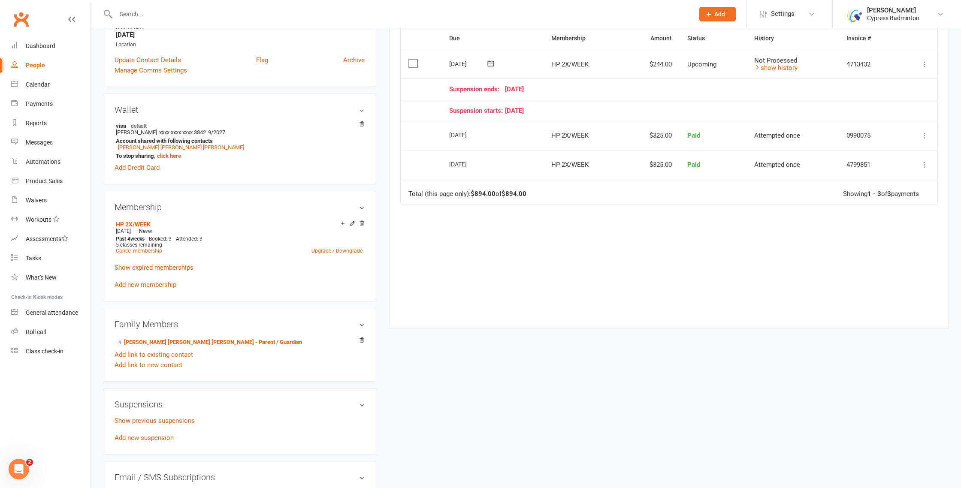
scroll to position [213, 0]
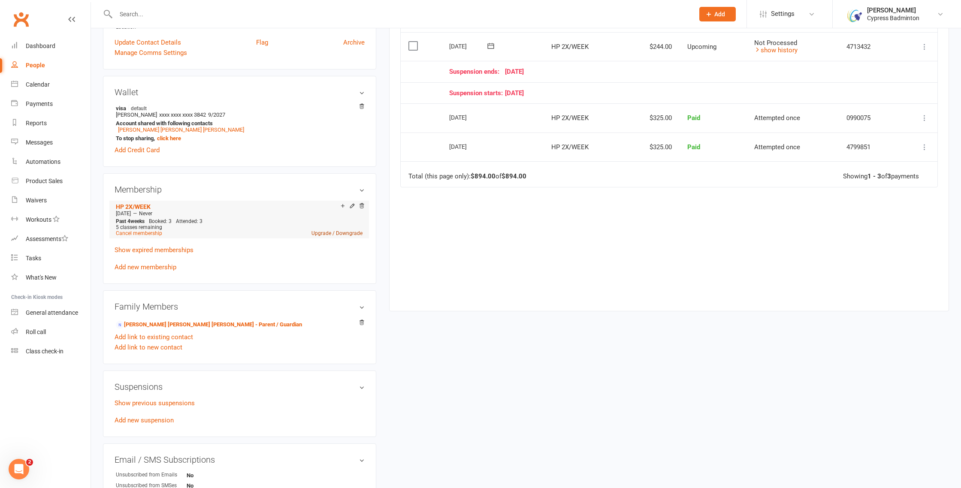
click at [329, 231] on link "Upgrade / Downgrade" at bounding box center [337, 233] width 51 height 6
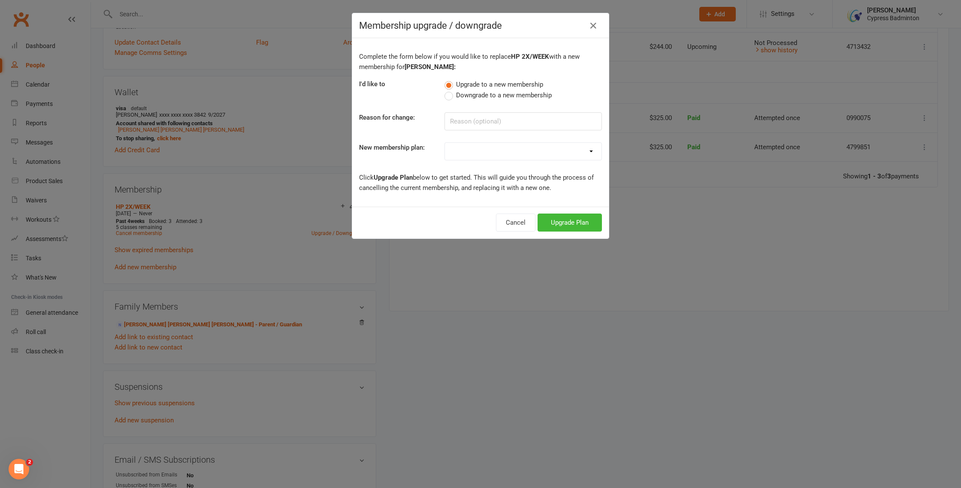
click at [591, 152] on select "walk-in 1 visit pass walk-in 5 visit pass walk-in 10 visit pass walk-in 25 visi…" at bounding box center [523, 151] width 157 height 17
select select "106"
click at [572, 225] on button "Upgrade Plan" at bounding box center [570, 223] width 64 height 18
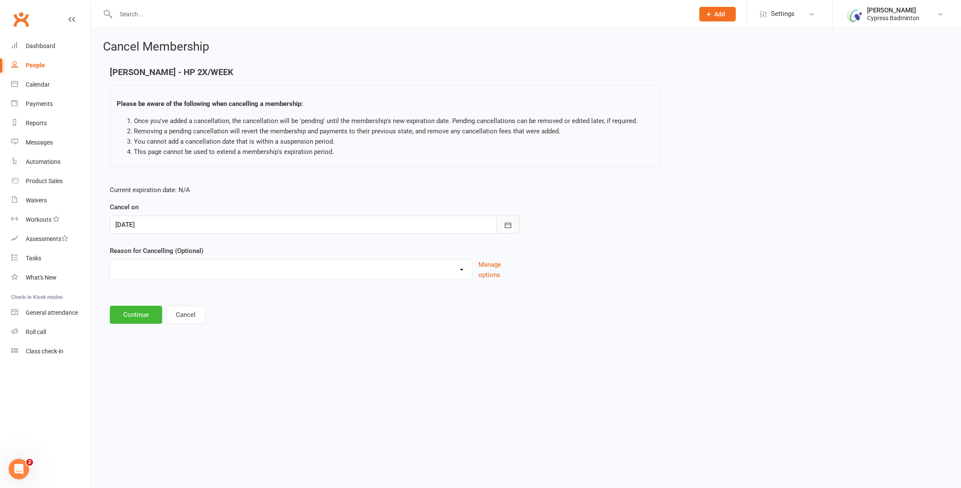
click at [508, 226] on icon "button" at bounding box center [508, 225] width 9 height 9
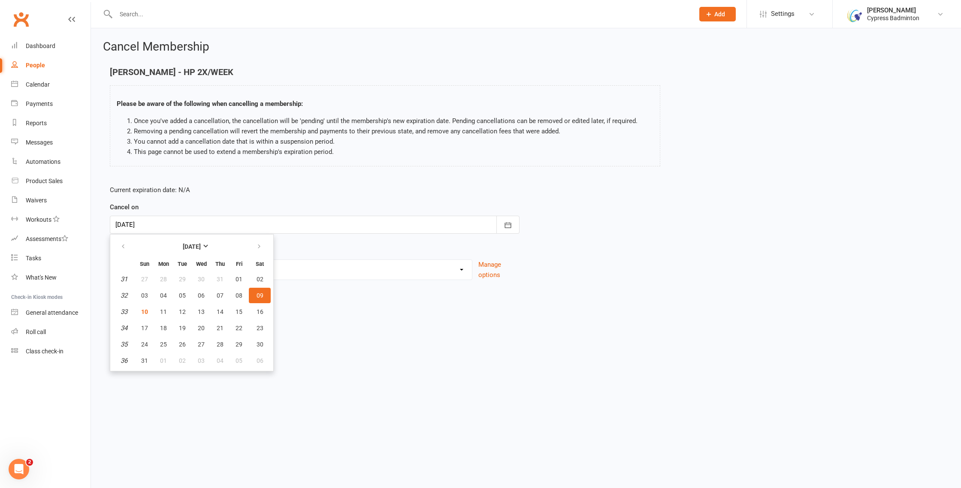
drag, startPoint x: 330, startPoint y: 297, endPoint x: 178, endPoint y: 293, distance: 152.4
click at [328, 297] on main "Deetya Palla - HP 2X/WEEK Please be aware of the following when cancelling a me…" at bounding box center [526, 195] width 846 height 257
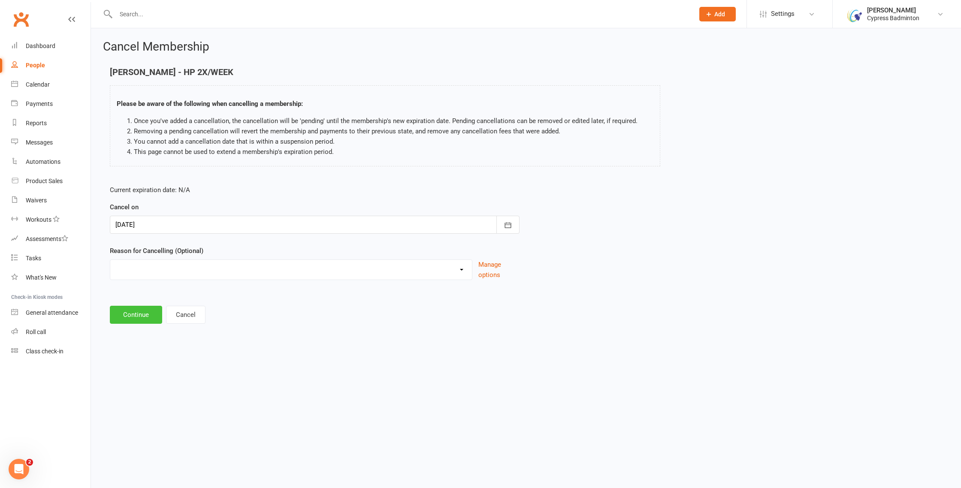
click at [139, 310] on button "Continue" at bounding box center [136, 315] width 52 height 18
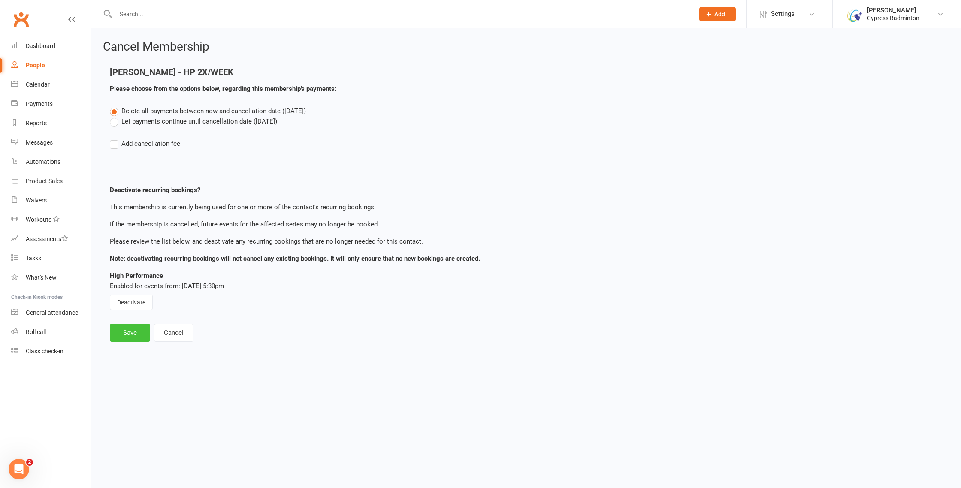
click at [130, 328] on button "Save" at bounding box center [130, 333] width 40 height 18
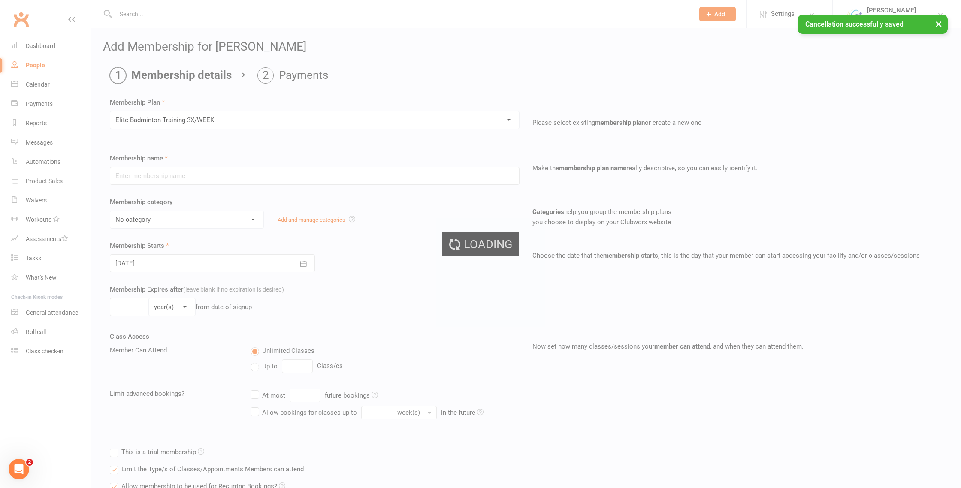
type input "Elite Badminton Training 3X/WEEK"
select select "21"
type input "0"
type input "12"
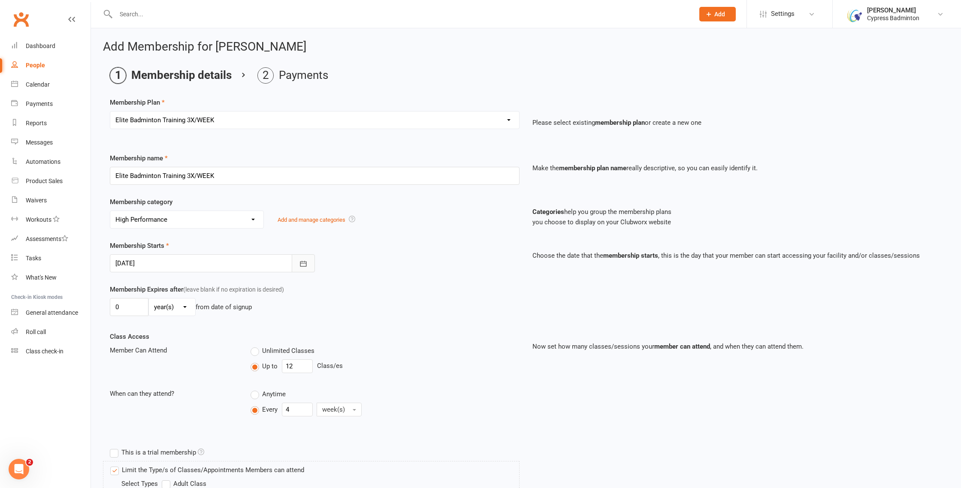
click at [303, 266] on icon "button" at bounding box center [303, 264] width 9 height 9
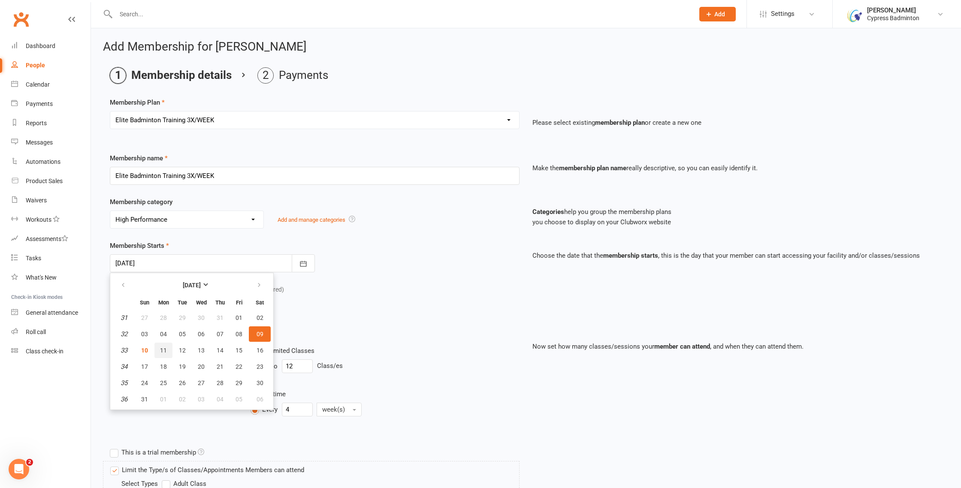
click at [163, 349] on span "11" at bounding box center [163, 350] width 7 height 7
type input "11 Aug 2025"
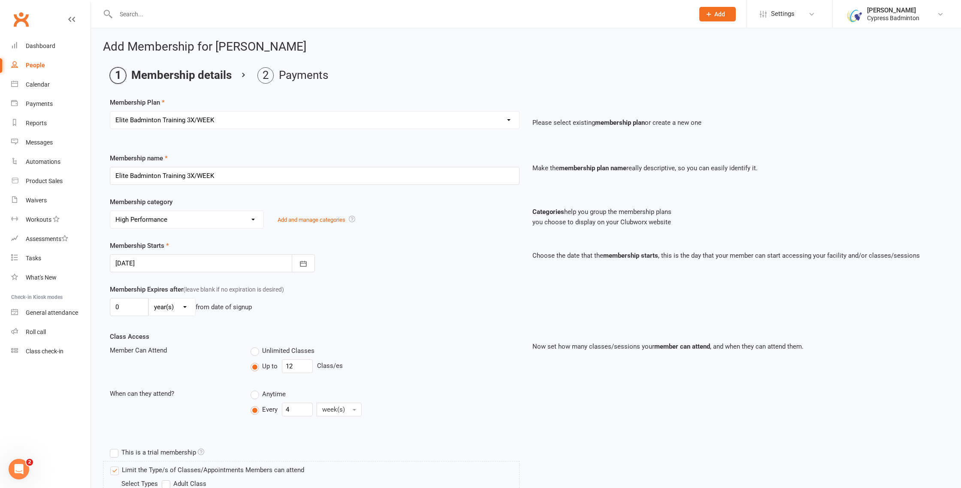
scroll to position [398, 0]
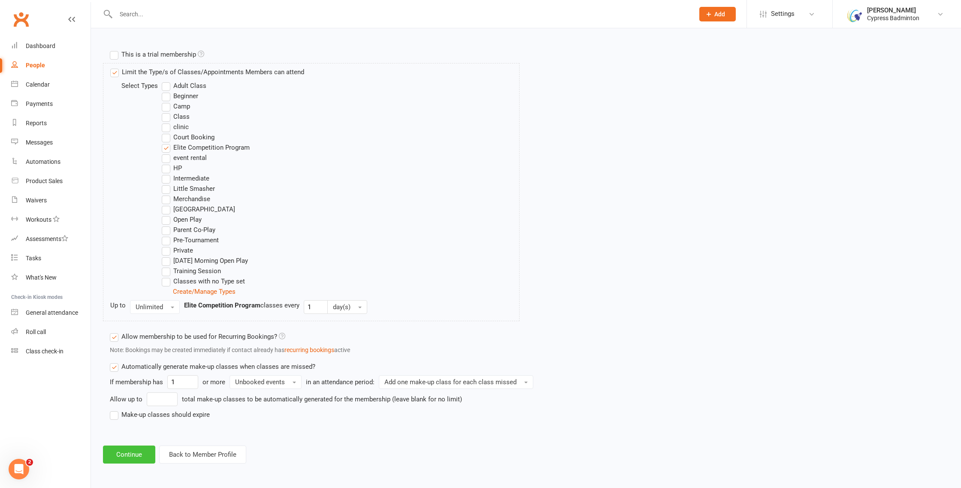
click at [124, 453] on button "Continue" at bounding box center [129, 455] width 52 height 18
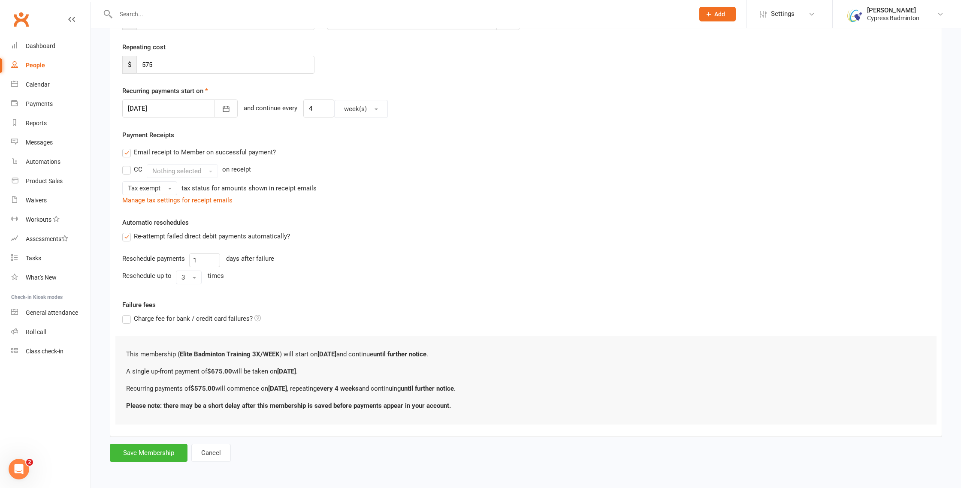
scroll to position [0, 0]
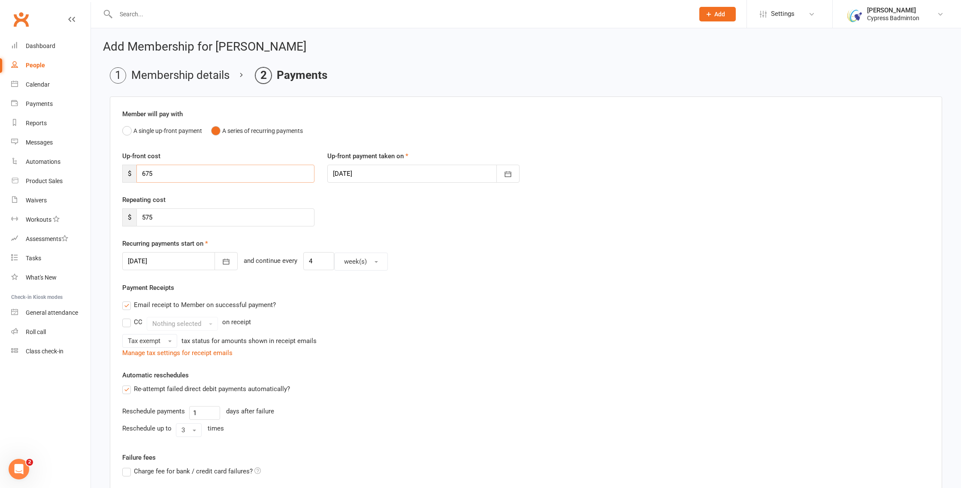
drag, startPoint x: 157, startPoint y: 170, endPoint x: 133, endPoint y: 167, distance: 24.6
click at [133, 167] on div "$ 675" at bounding box center [218, 174] width 192 height 18
type input "494"
click at [511, 174] on icon "button" at bounding box center [508, 175] width 6 height 6
click at [394, 260] on button "12" at bounding box center [400, 260] width 18 height 15
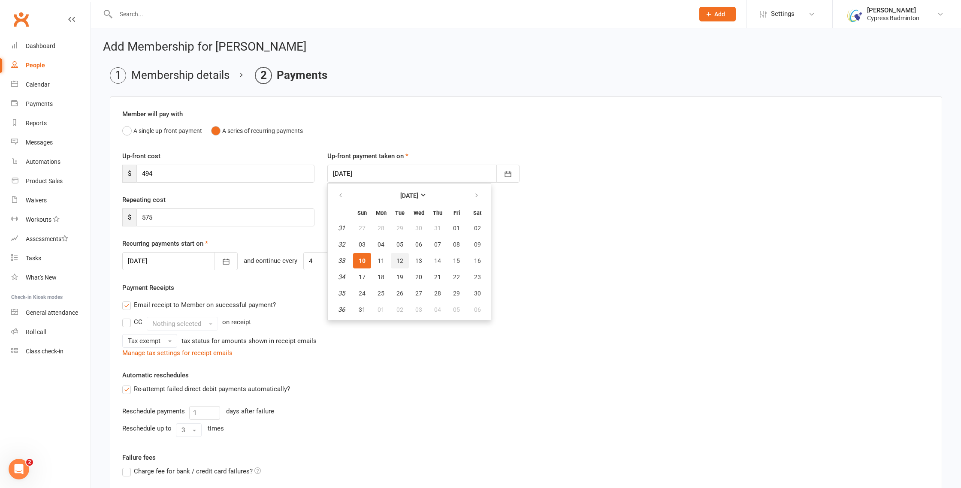
type input "12 Aug 2025"
click at [417, 283] on div "Payment Receipts Email receipt to Member on successful payment? CC Nothing sele…" at bounding box center [526, 321] width 808 height 76
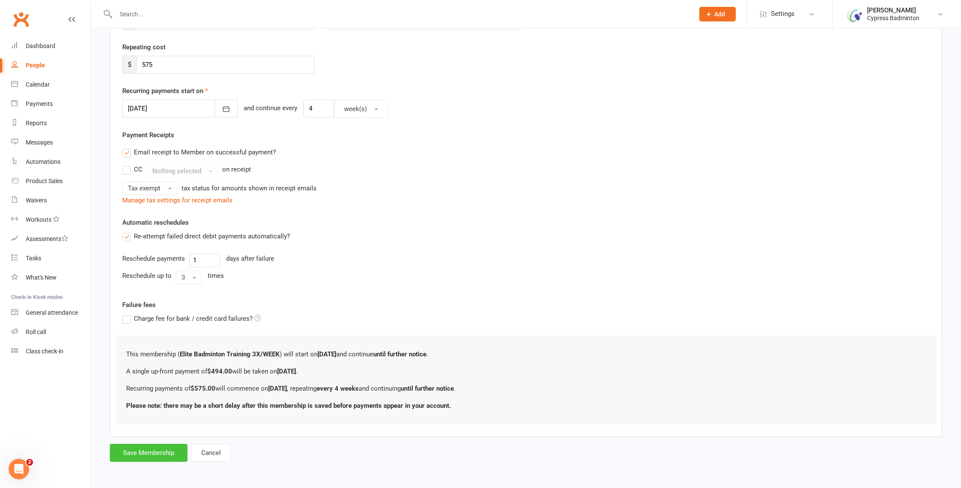
click at [155, 454] on button "Save Membership" at bounding box center [149, 453] width 78 height 18
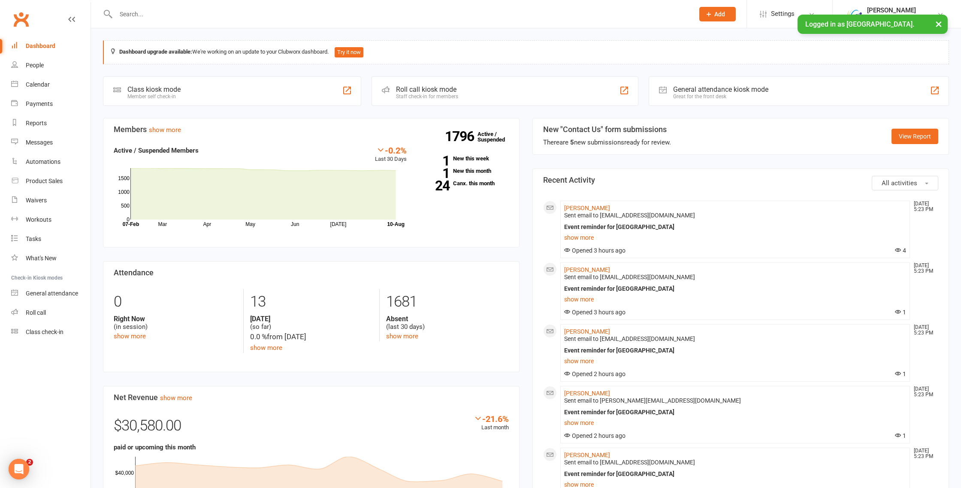
click at [145, 14] on input "text" at bounding box center [400, 14] width 575 height 12
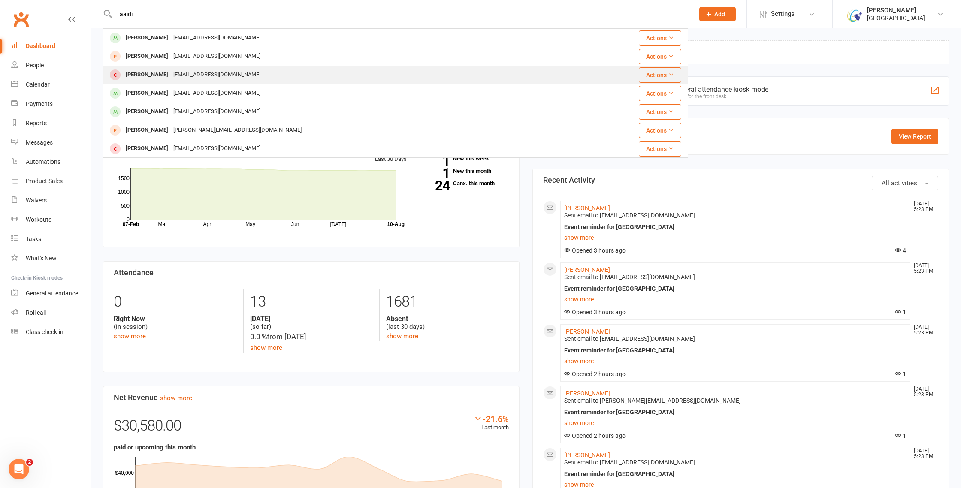
type input "aaidi"
click at [157, 76] on div "AADI DHAGAT" at bounding box center [147, 75] width 48 height 12
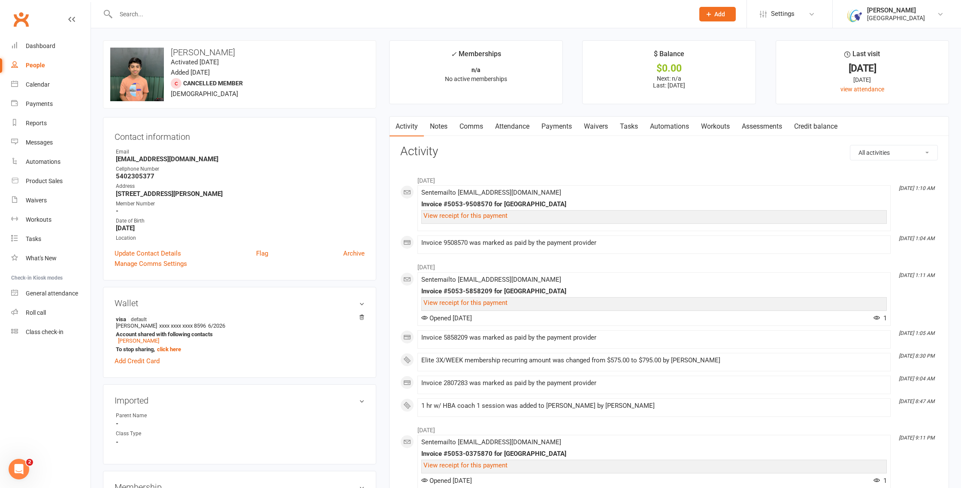
click at [554, 126] on link "Payments" at bounding box center [557, 127] width 42 height 20
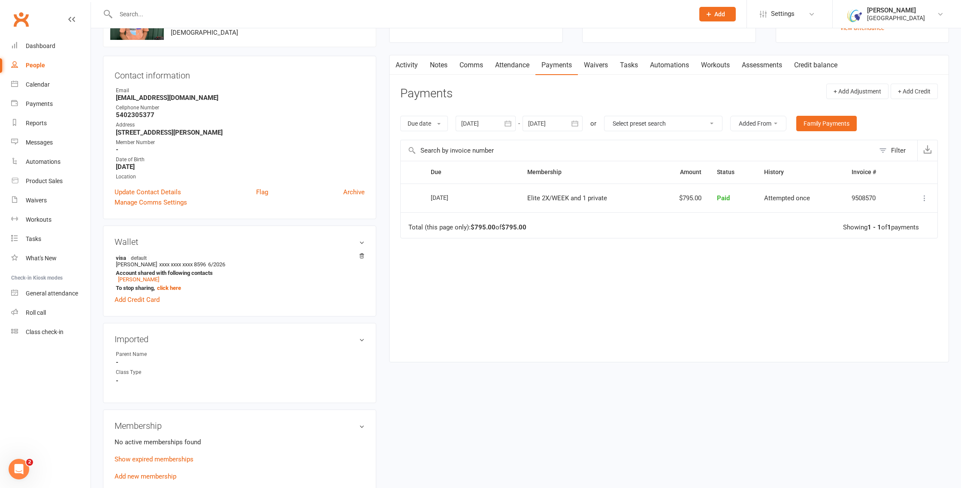
scroll to position [66, 0]
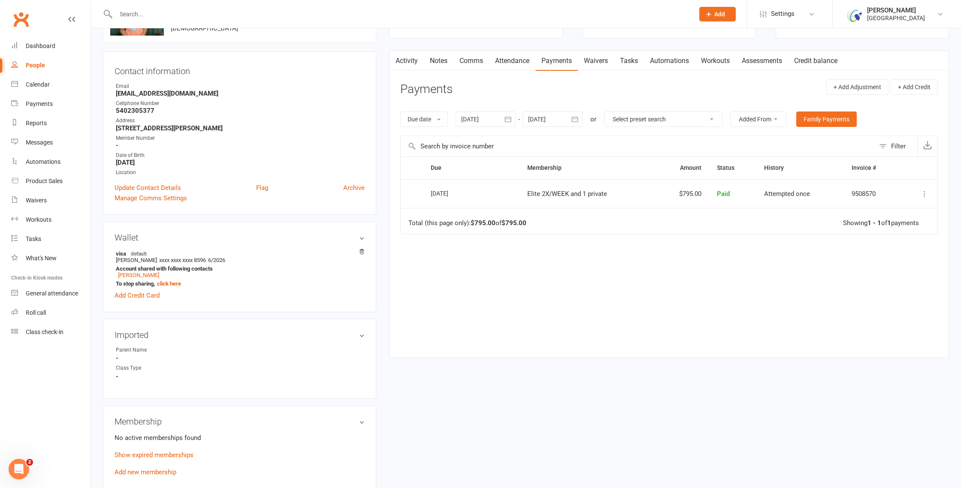
click at [508, 118] on icon "button" at bounding box center [508, 119] width 9 height 9
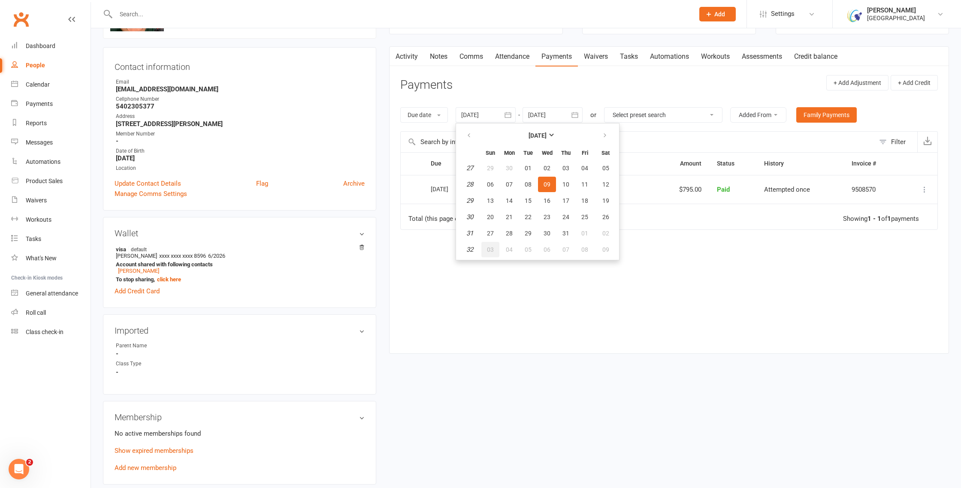
scroll to position [67, 0]
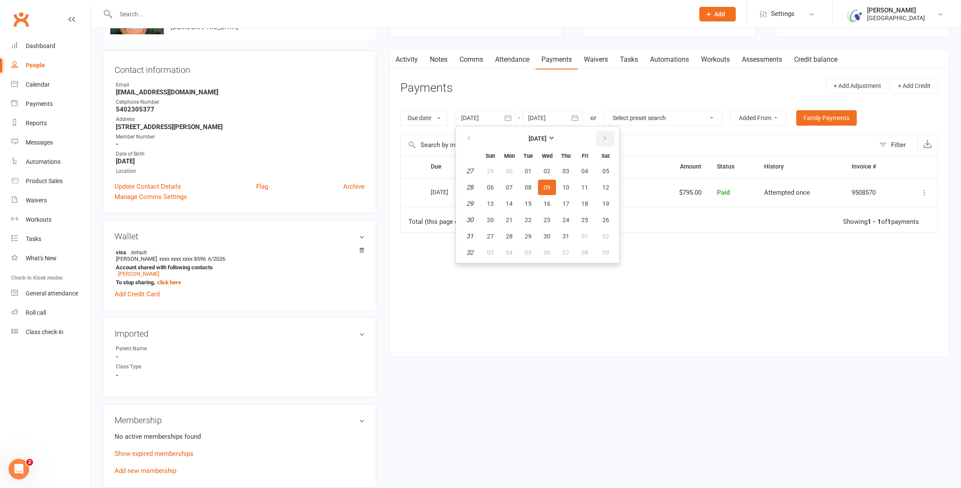
click at [608, 139] on icon "button" at bounding box center [605, 138] width 6 height 7
click at [445, 339] on div "Due Contact Membership Amount Status History Invoice # Select this 13 Jul 2025 …" at bounding box center [669, 249] width 538 height 188
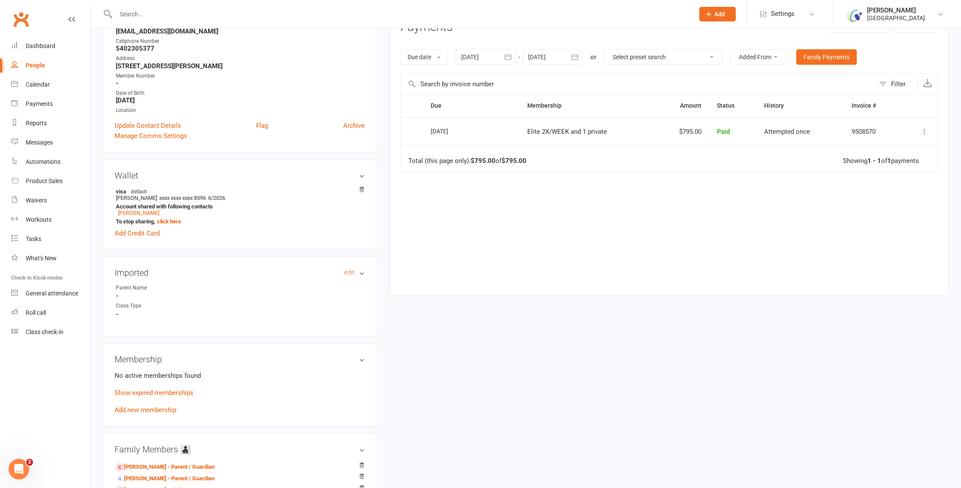
scroll to position [132, 0]
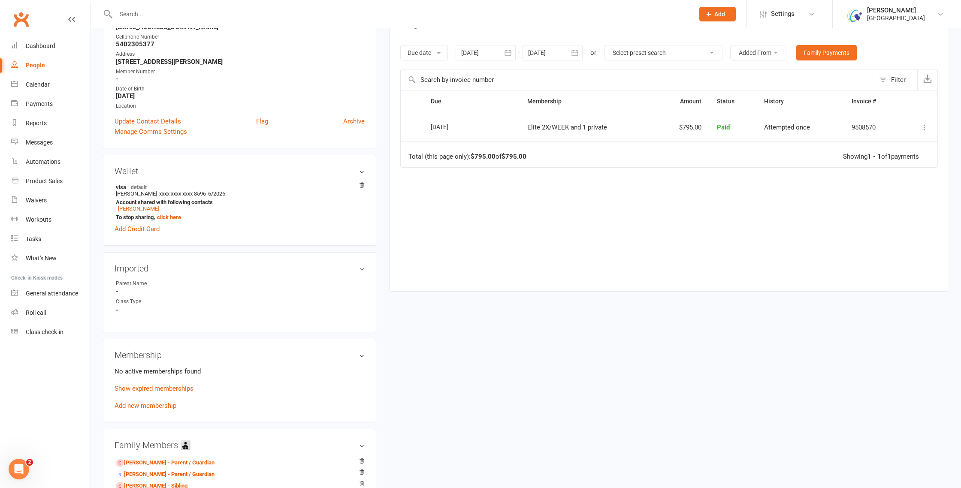
click at [144, 402] on link "Add new membership" at bounding box center [146, 406] width 62 height 8
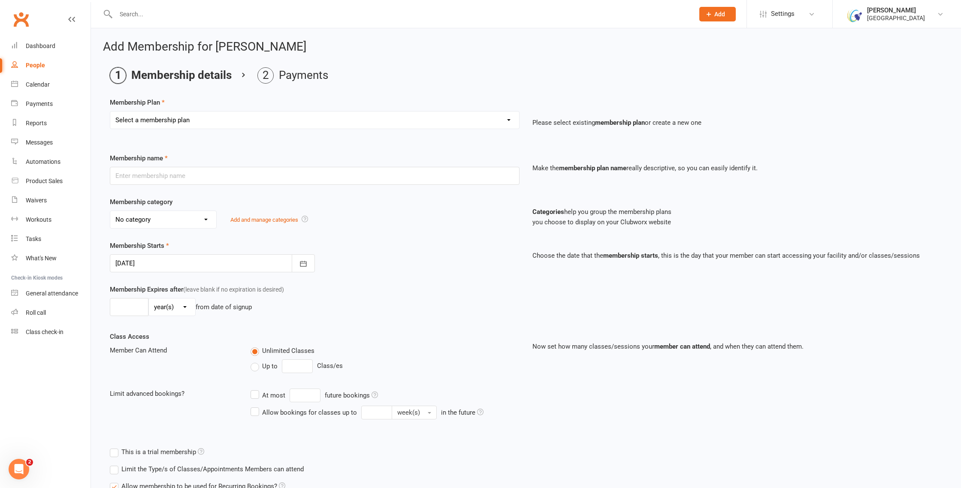
click at [461, 124] on select "Select a membership plan Create new Membership Plan Houston Badminton Academy C…" at bounding box center [314, 120] width 409 height 17
select select "90"
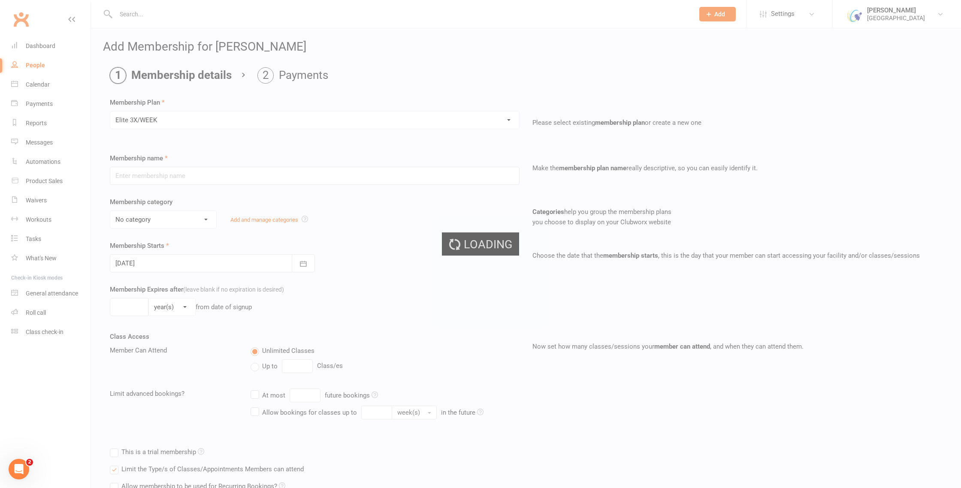
type input "Elite 3X/WEEK"
select select "17"
type input "3"
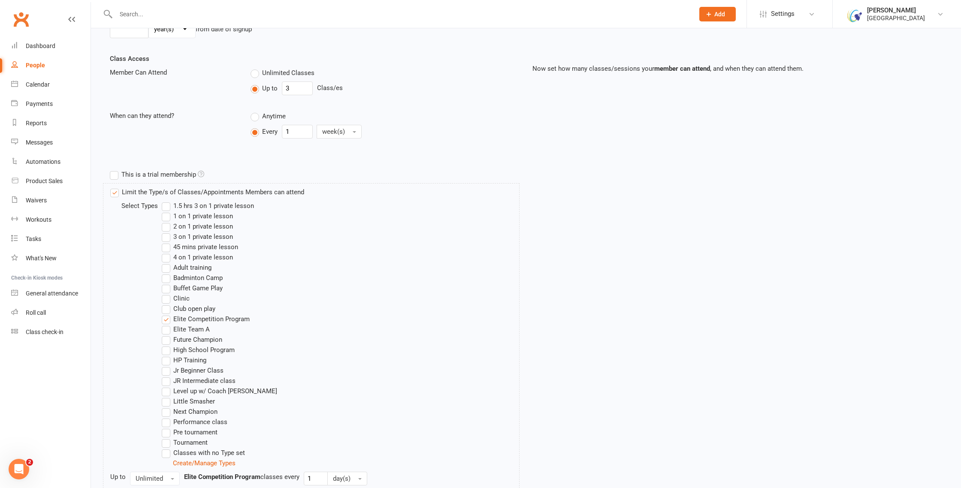
scroll to position [450, 0]
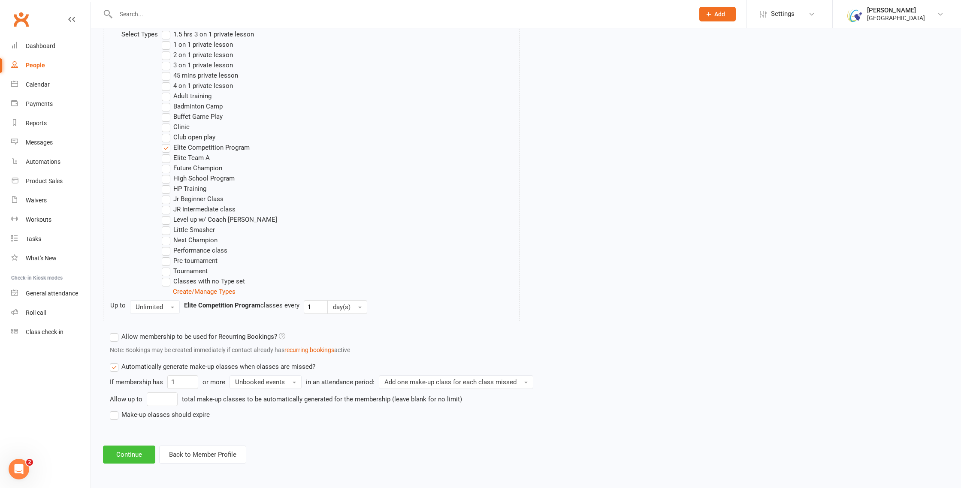
click at [127, 458] on button "Continue" at bounding box center [129, 455] width 52 height 18
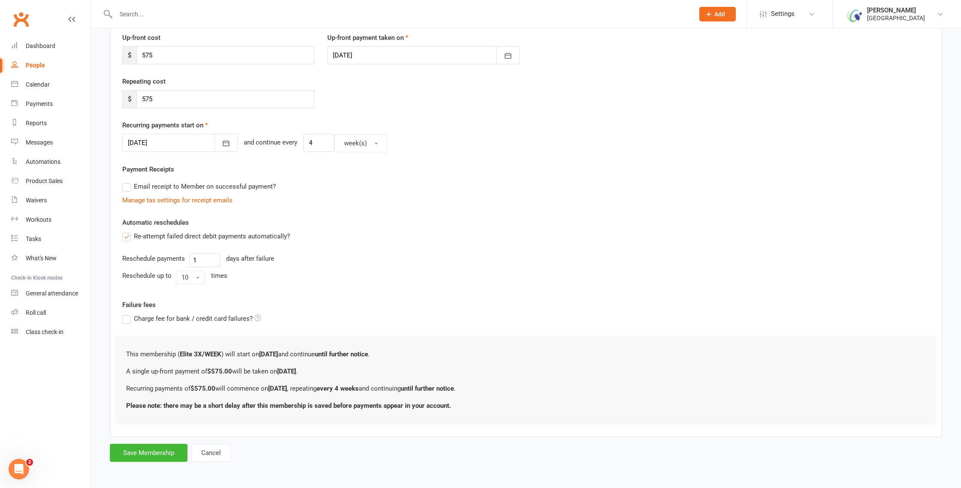
scroll to position [0, 0]
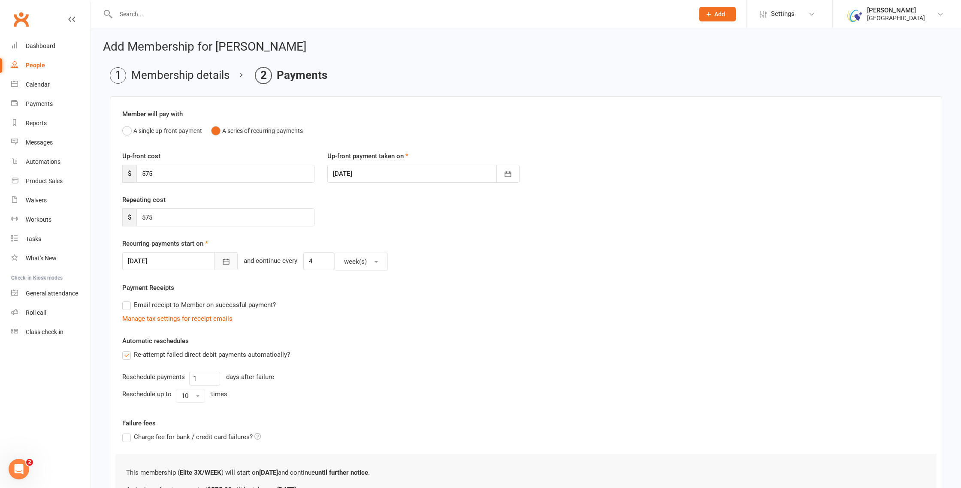
click at [215, 267] on button "button" at bounding box center [226, 261] width 23 height 18
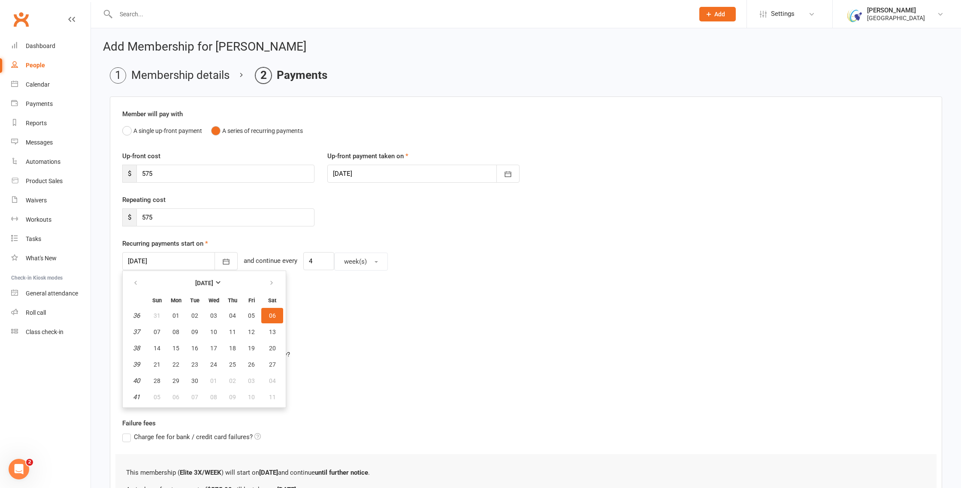
click at [275, 320] on button "06" at bounding box center [272, 315] width 22 height 15
type input "06 Sep 2025"
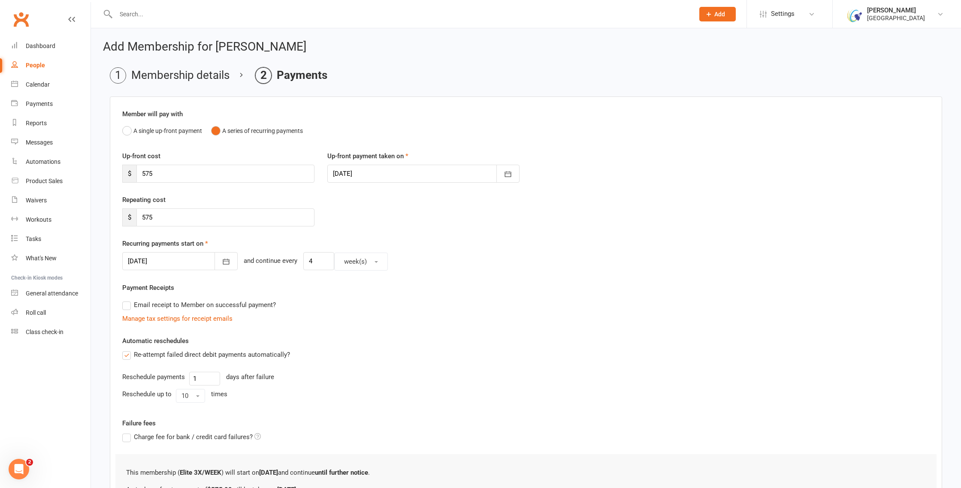
scroll to position [118, 0]
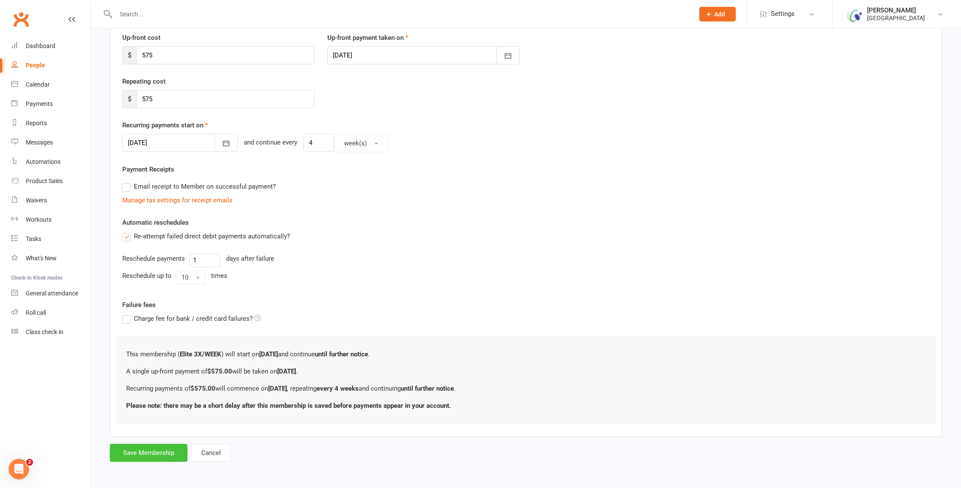
click at [148, 454] on button "Save Membership" at bounding box center [149, 453] width 78 height 18
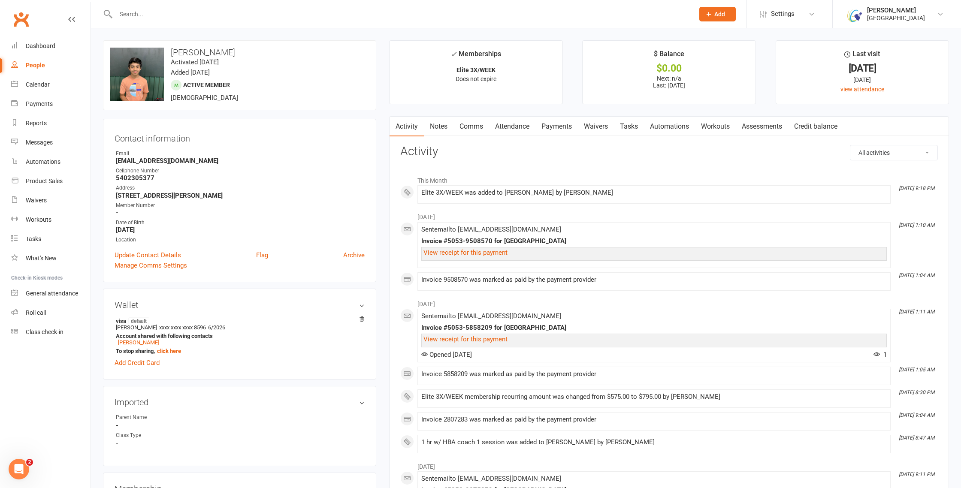
click at [180, 15] on input "text" at bounding box center [400, 14] width 575 height 12
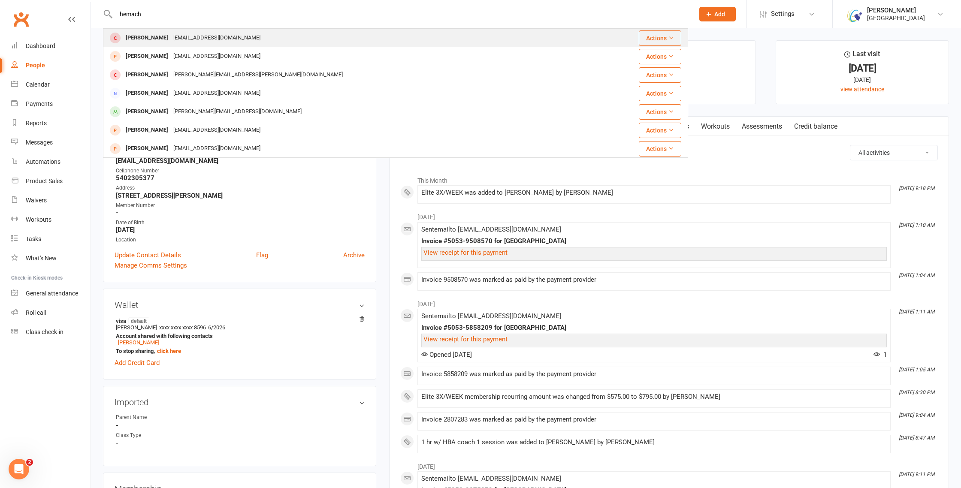
type input "hemach"
click at [160, 38] on div "[PERSON_NAME]" at bounding box center [147, 38] width 48 height 12
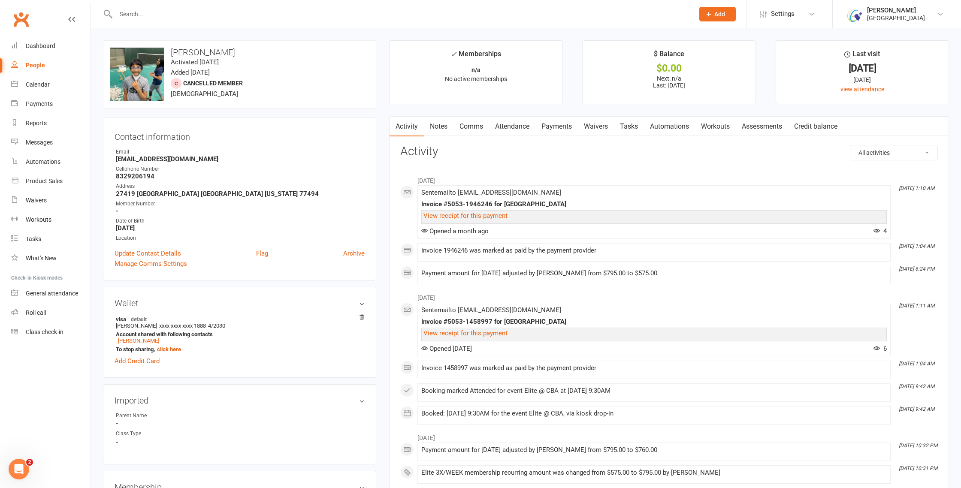
click at [565, 130] on link "Payments" at bounding box center [557, 127] width 42 height 20
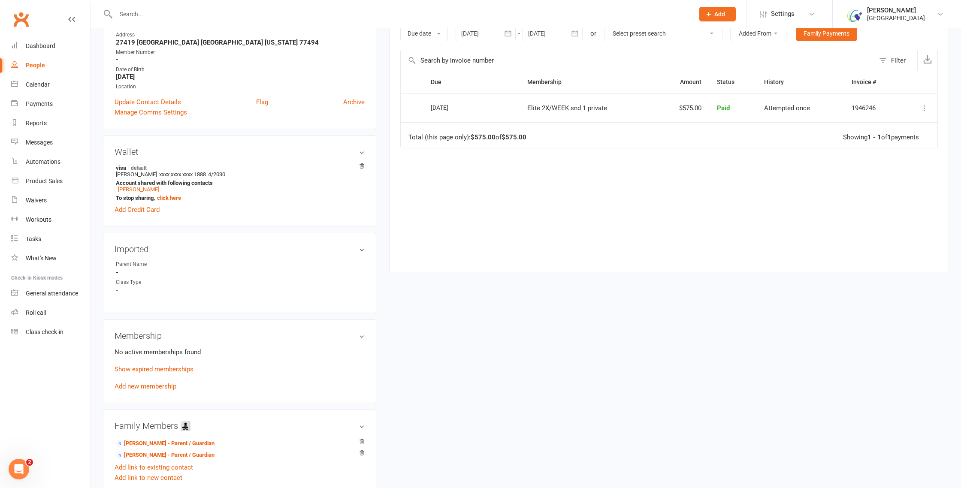
scroll to position [177, 0]
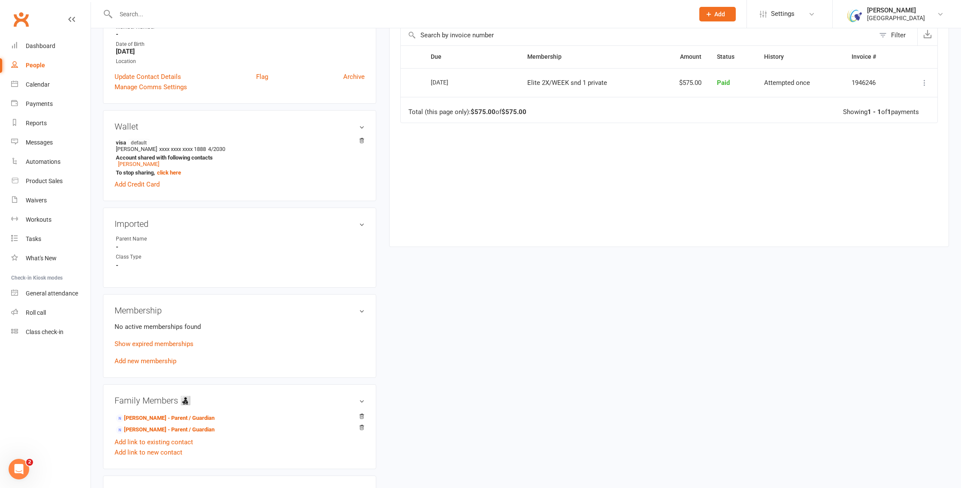
click at [156, 361] on link "Add new membership" at bounding box center [146, 361] width 62 height 8
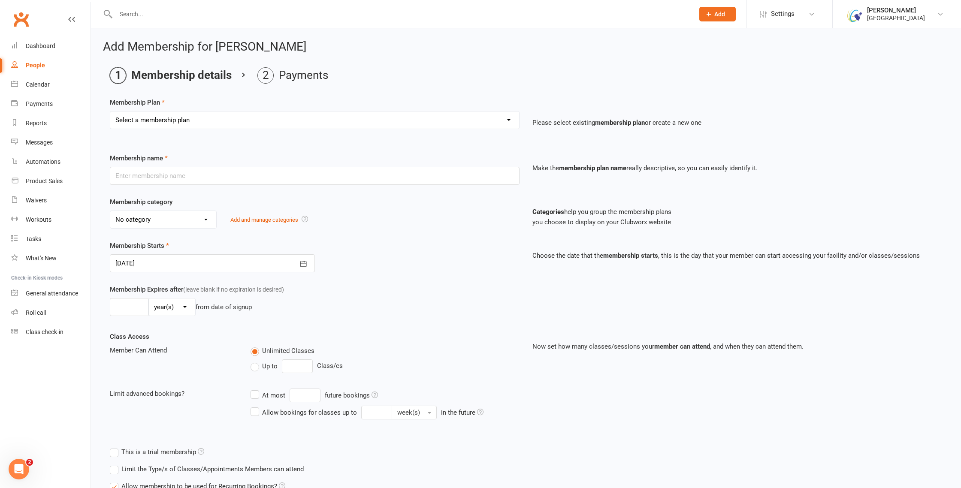
click at [496, 121] on select "Select a membership plan Create new Membership Plan Houston Badminton Academy C…" at bounding box center [314, 120] width 409 height 17
select select "90"
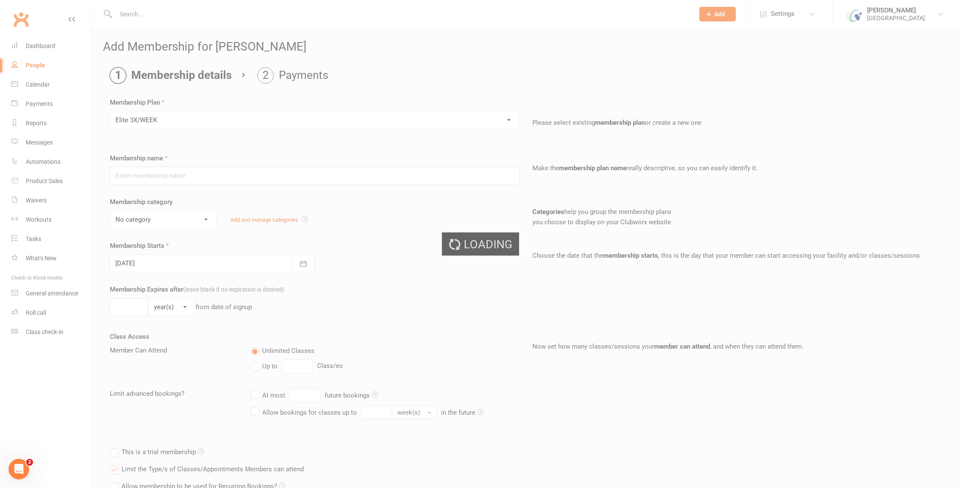
type input "Elite 3X/WEEK"
select select "17"
type input "3"
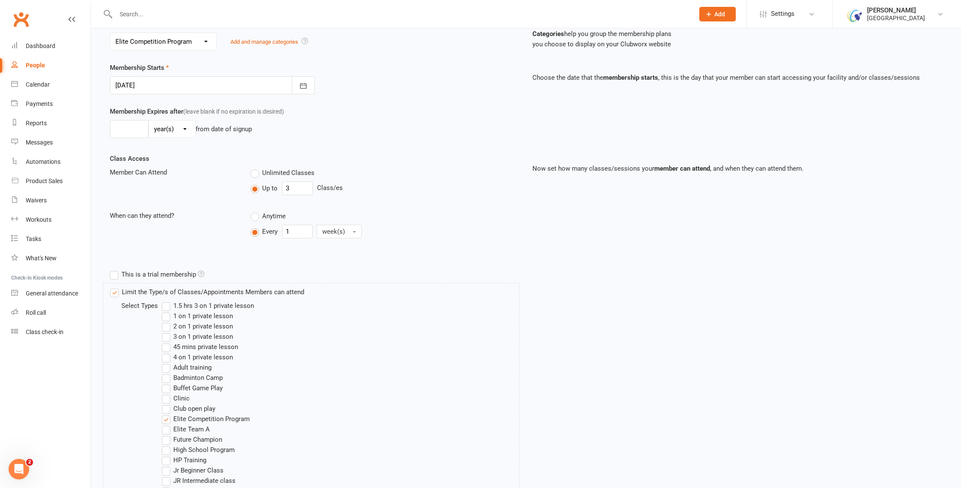
scroll to position [450, 0]
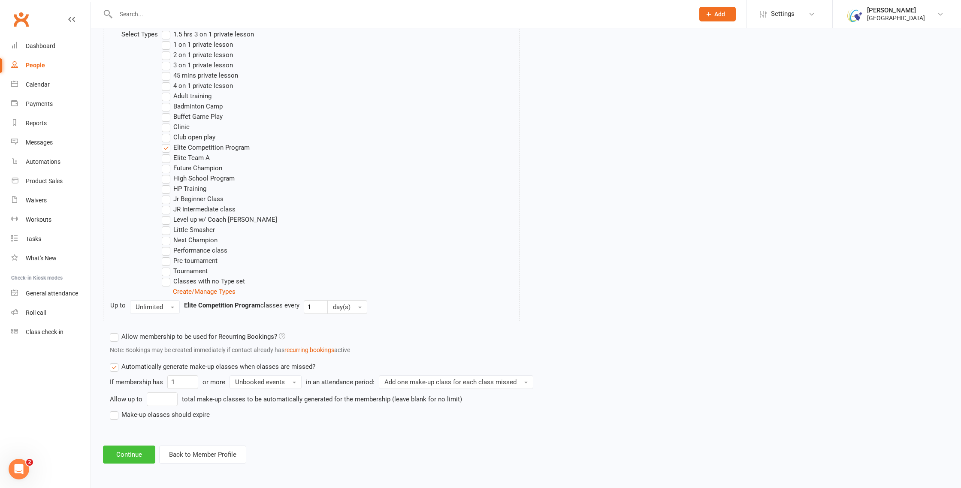
click at [137, 459] on button "Continue" at bounding box center [129, 455] width 52 height 18
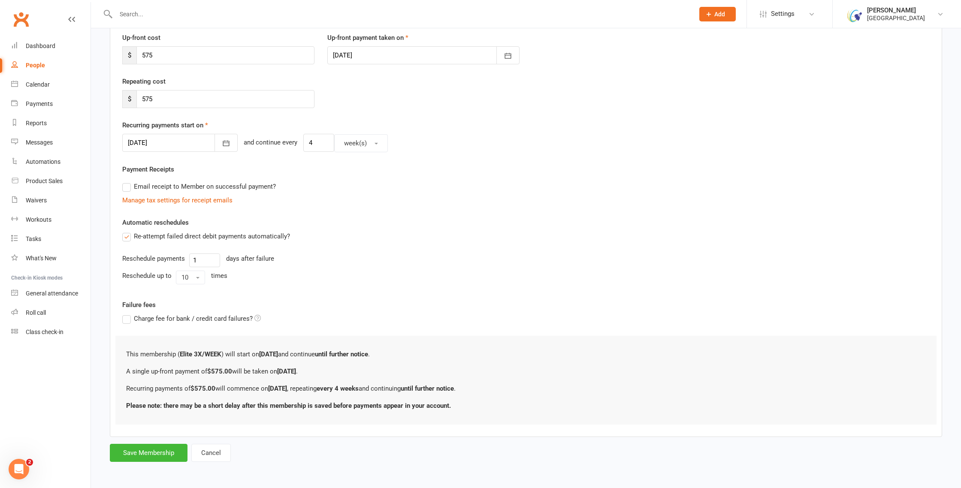
scroll to position [0, 0]
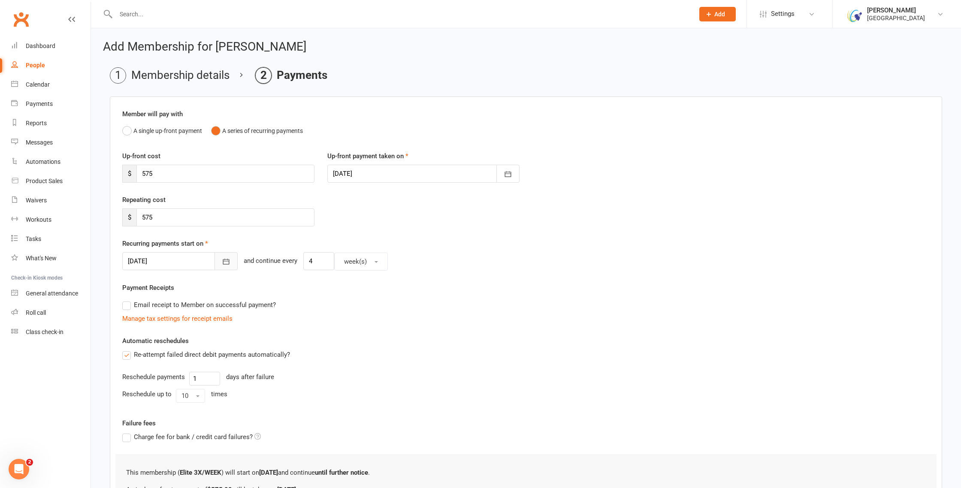
click at [222, 259] on icon "button" at bounding box center [226, 261] width 9 height 9
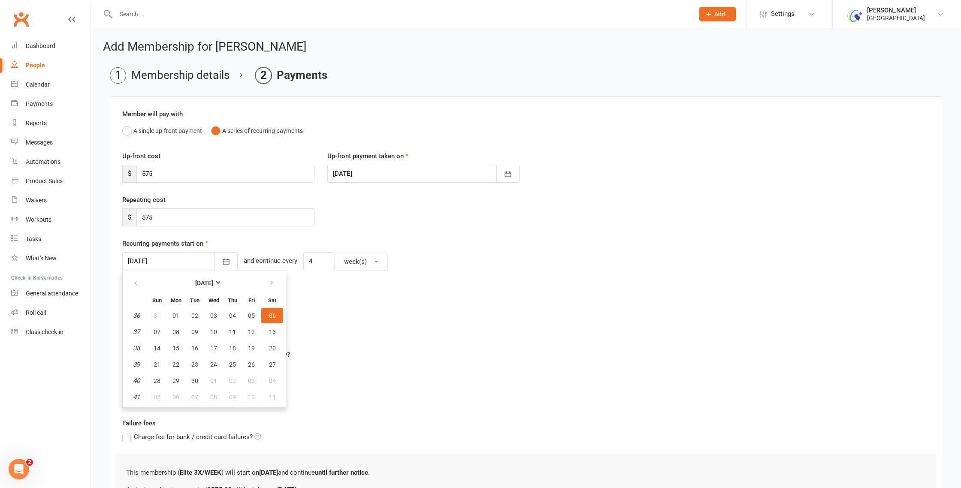
click at [269, 314] on span "06" at bounding box center [272, 315] width 7 height 7
type input "06 Sep 2025"
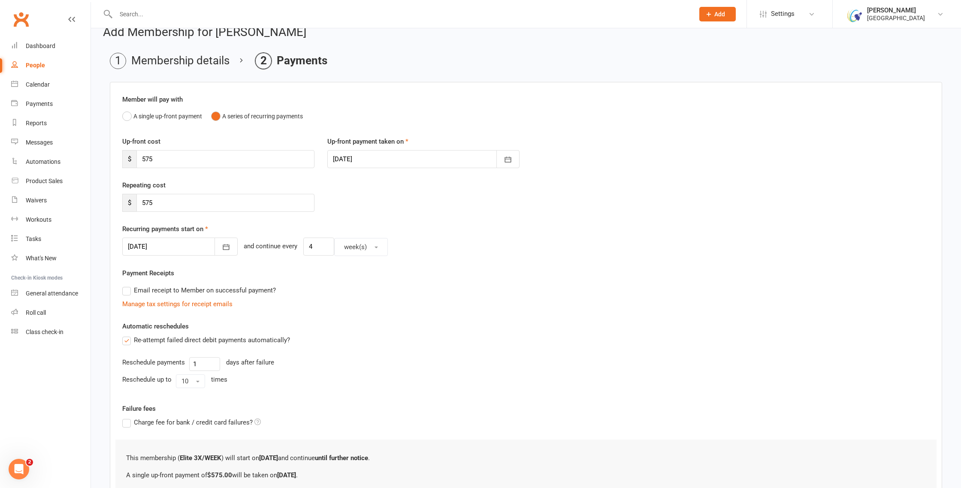
scroll to position [118, 0]
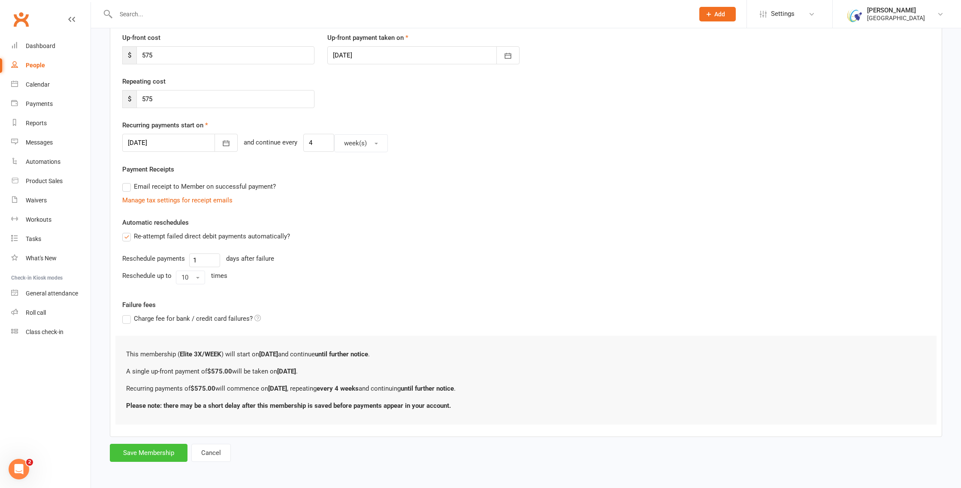
drag, startPoint x: 166, startPoint y: 456, endPoint x: 118, endPoint y: 399, distance: 74.9
click at [166, 456] on button "Save Membership" at bounding box center [149, 453] width 78 height 18
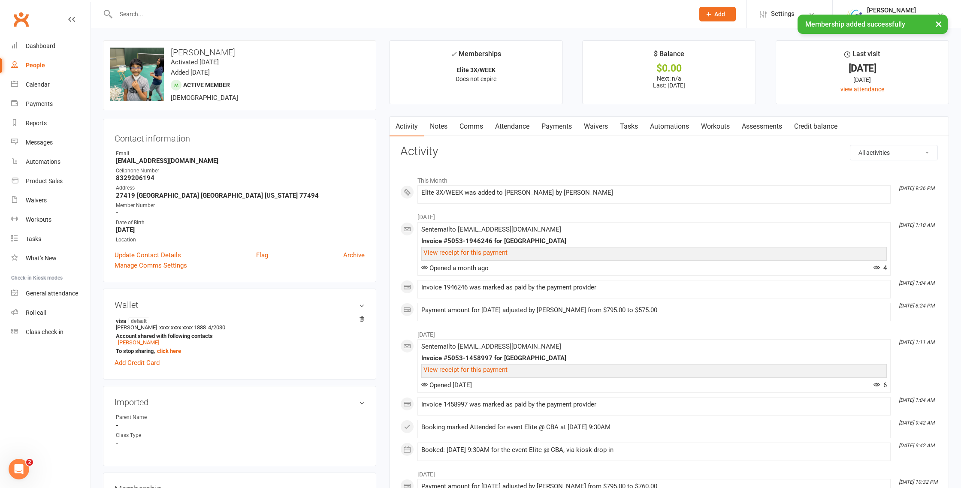
drag, startPoint x: 254, startPoint y: 51, endPoint x: 172, endPoint y: 55, distance: 82.1
click at [172, 55] on h3 "[PERSON_NAME]" at bounding box center [239, 52] width 259 height 9
copy h3 "[PERSON_NAME]"
drag, startPoint x: 311, startPoint y: 71, endPoint x: 288, endPoint y: 65, distance: 23.6
click at [311, 71] on div "upload photo change photo Hemachandra Myneni Activated 18 July, 2021 Added 18 J…" at bounding box center [239, 75] width 273 height 70
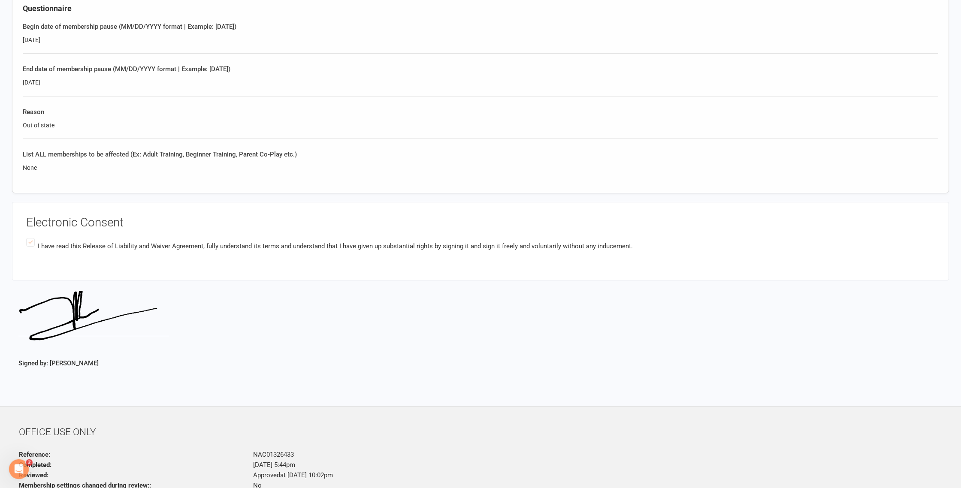
scroll to position [409, 0]
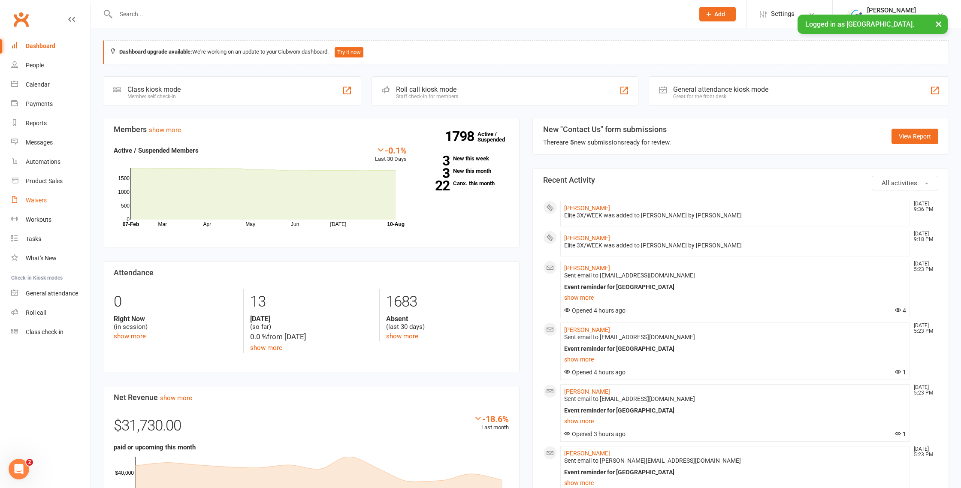
click at [44, 202] on div "Waivers" at bounding box center [36, 200] width 21 height 7
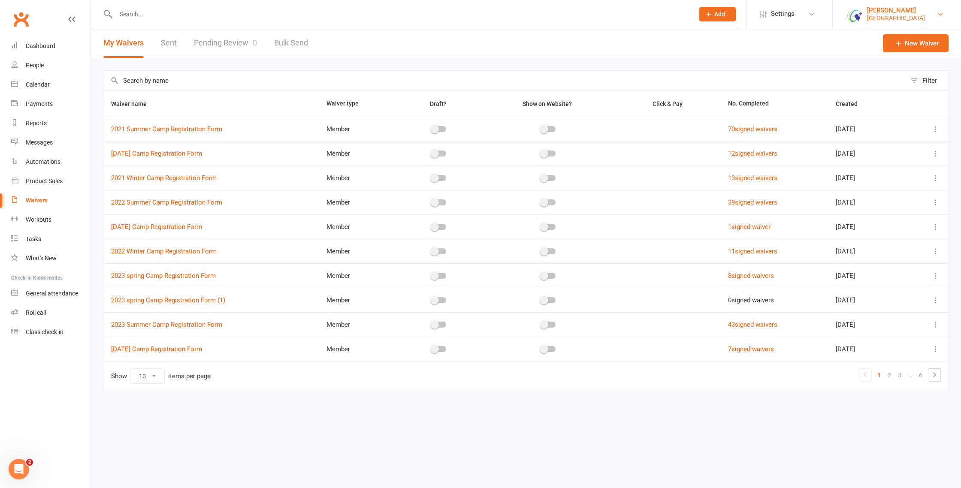
click at [916, 12] on div "Boyd Tahtat" at bounding box center [896, 10] width 58 height 8
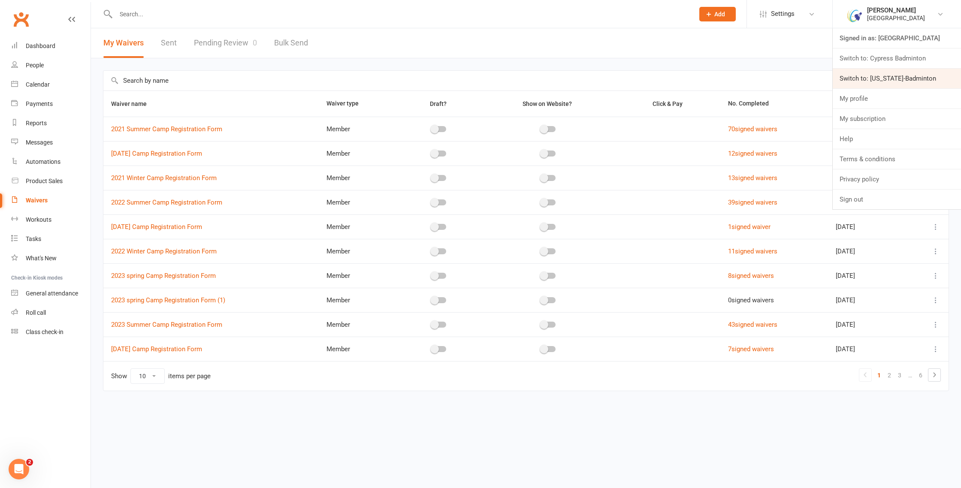
click at [894, 80] on link "Switch to: Texas-Badminton" at bounding box center [897, 79] width 128 height 20
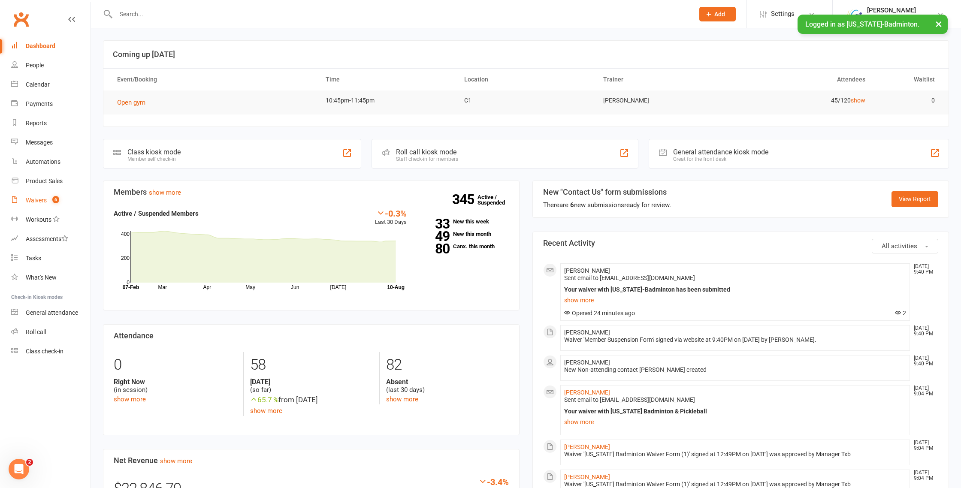
click at [37, 200] on div "Waivers" at bounding box center [36, 200] width 21 height 7
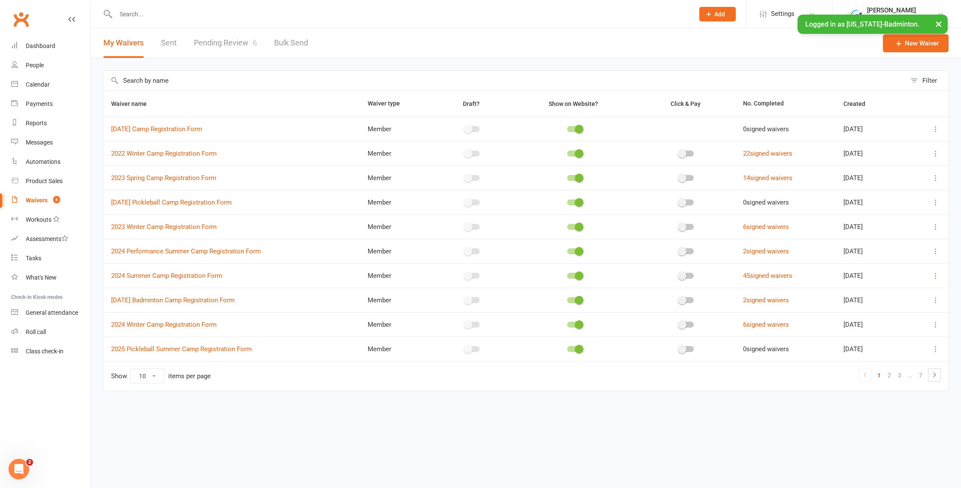
click at [227, 43] on link "Pending Review 6" at bounding box center [225, 43] width 63 height 30
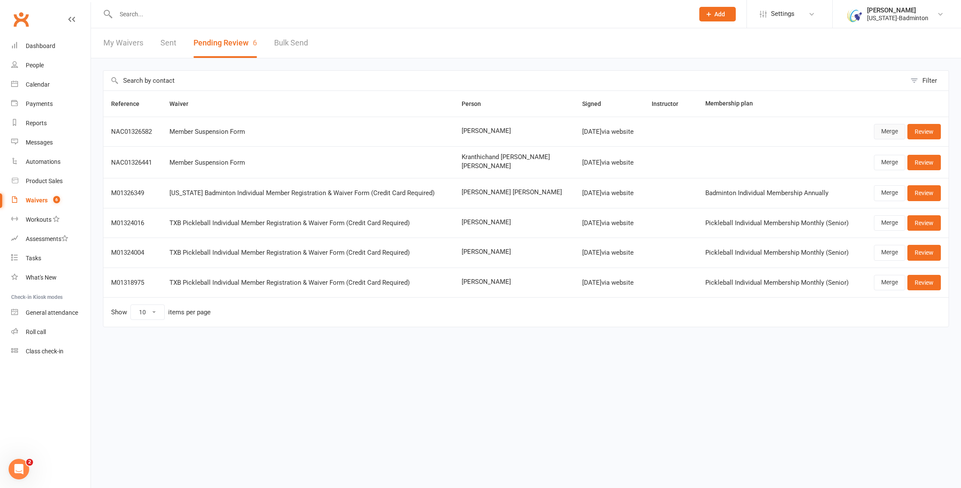
click at [893, 129] on link "Merge" at bounding box center [889, 131] width 31 height 15
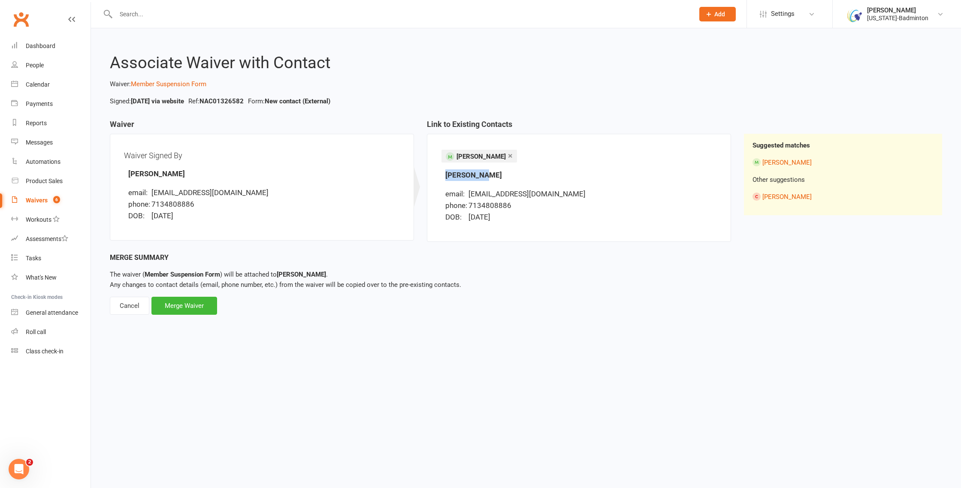
drag, startPoint x: 489, startPoint y: 176, endPoint x: 440, endPoint y: 176, distance: 48.5
click at [440, 176] on div "× [PERSON_NAME] Find Contact [PERSON_NAME] email: [PERSON_NAME][EMAIL_ADDRESS][…" at bounding box center [579, 188] width 304 height 108
copy strong "[PERSON_NAME]"
click at [200, 304] on div "Merge Waiver" at bounding box center [184, 306] width 66 height 18
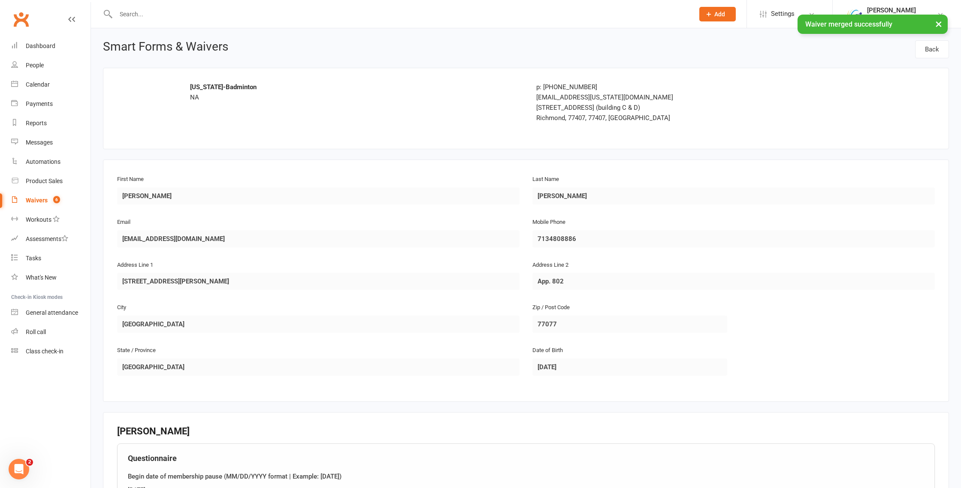
scroll to position [307, 0]
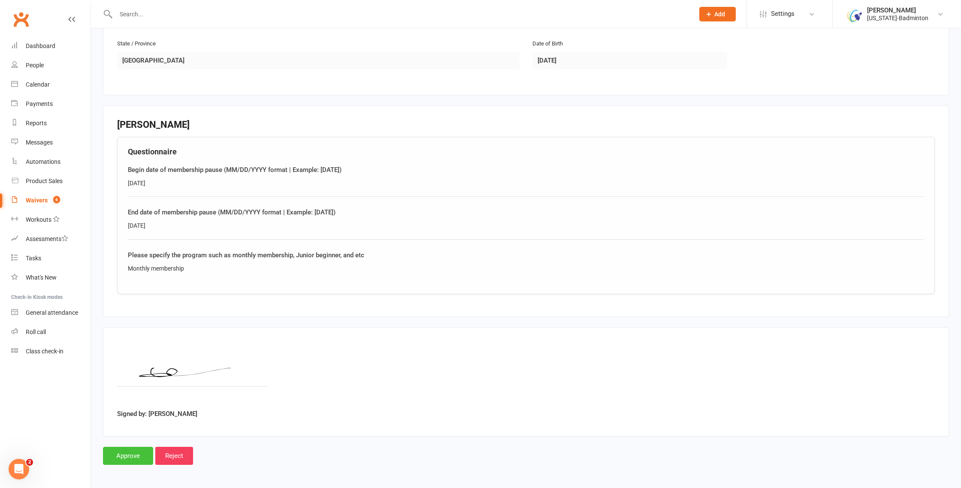
click at [120, 453] on input "Approve" at bounding box center [128, 456] width 50 height 18
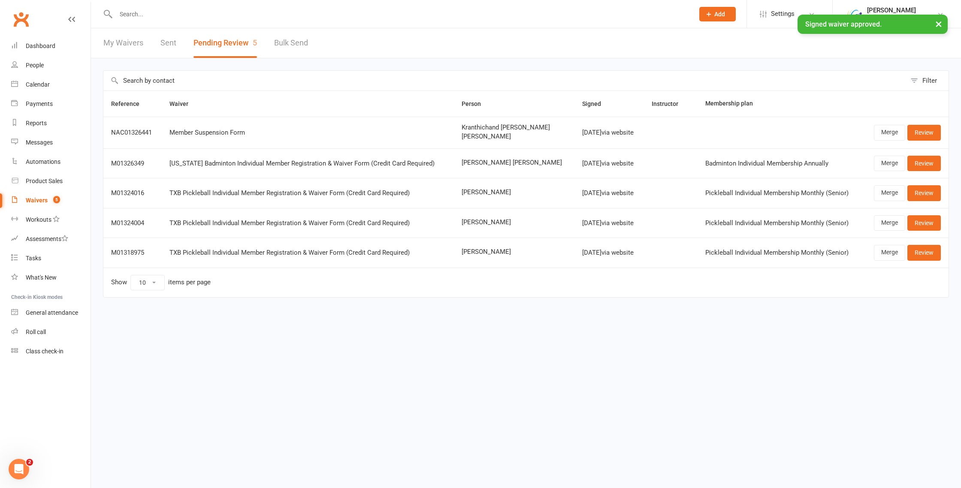
click at [142, 13] on input "text" at bounding box center [400, 14] width 575 height 12
paste input "David Chen"
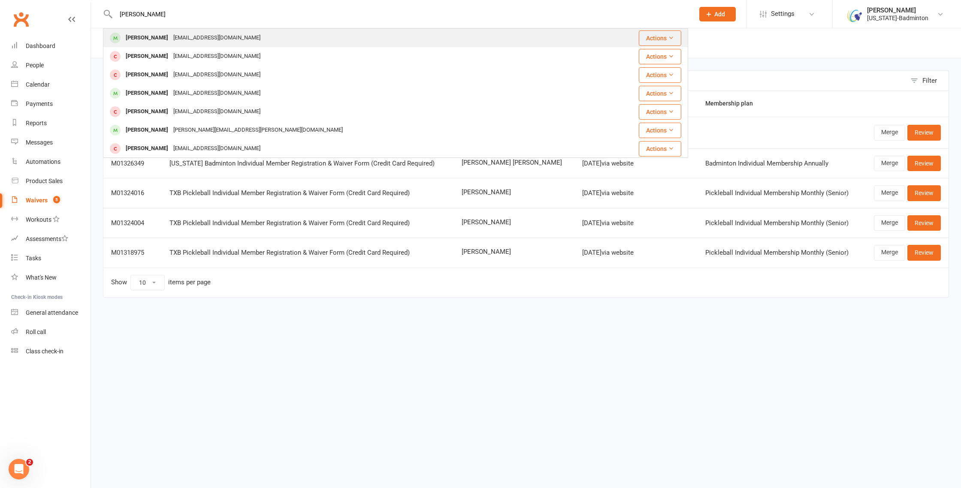
type input "David Chen"
click at [150, 39] on div "David Chen" at bounding box center [147, 38] width 48 height 12
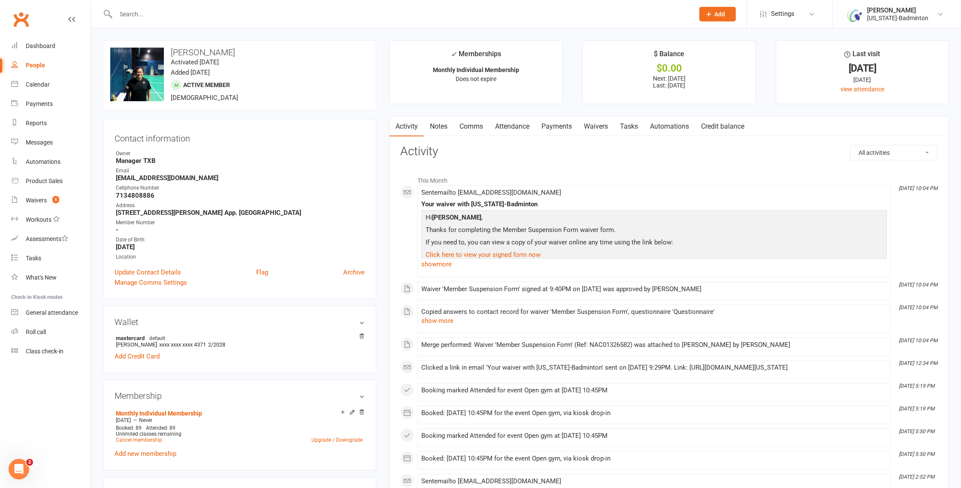
click at [606, 125] on link "Waivers" at bounding box center [596, 127] width 36 height 20
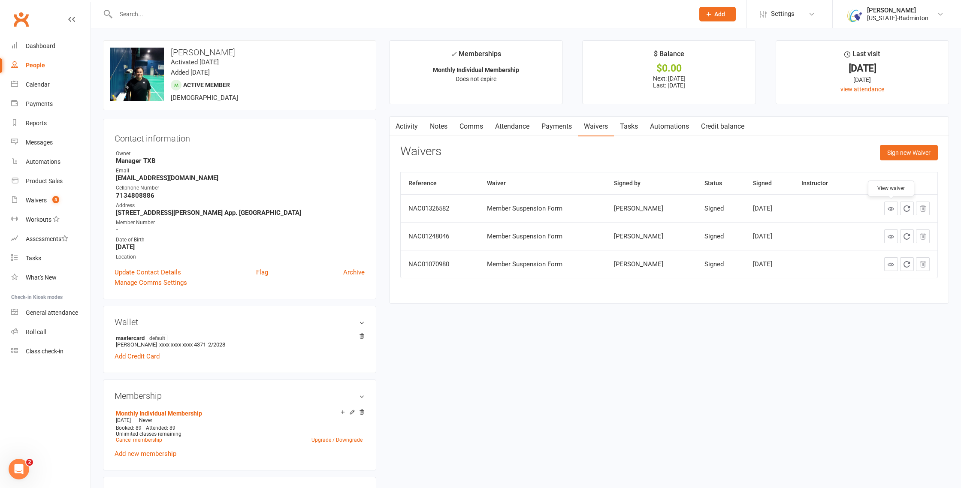
click at [891, 209] on icon at bounding box center [891, 209] width 6 height 6
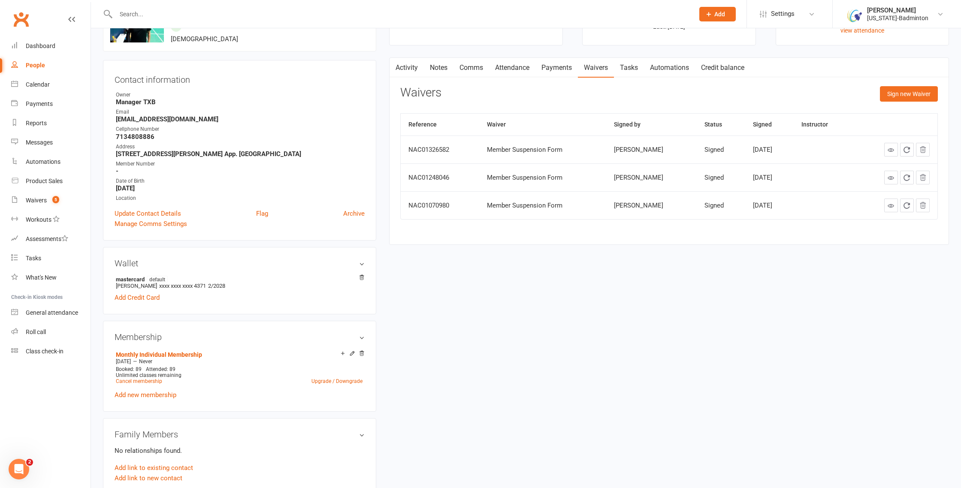
scroll to position [39, 0]
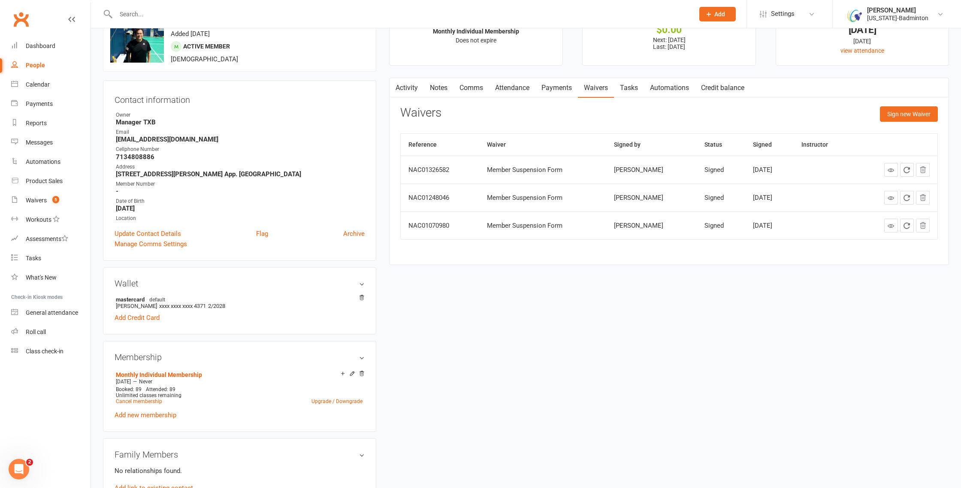
click at [562, 85] on link "Payments" at bounding box center [557, 88] width 42 height 20
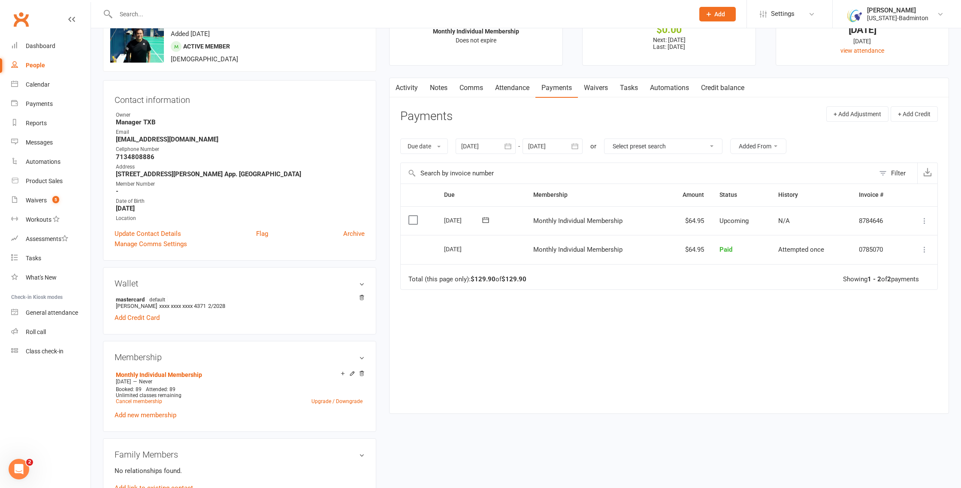
click at [926, 217] on icon at bounding box center [925, 221] width 9 height 9
click at [858, 309] on link "Change amount" at bounding box center [878, 306] width 101 height 17
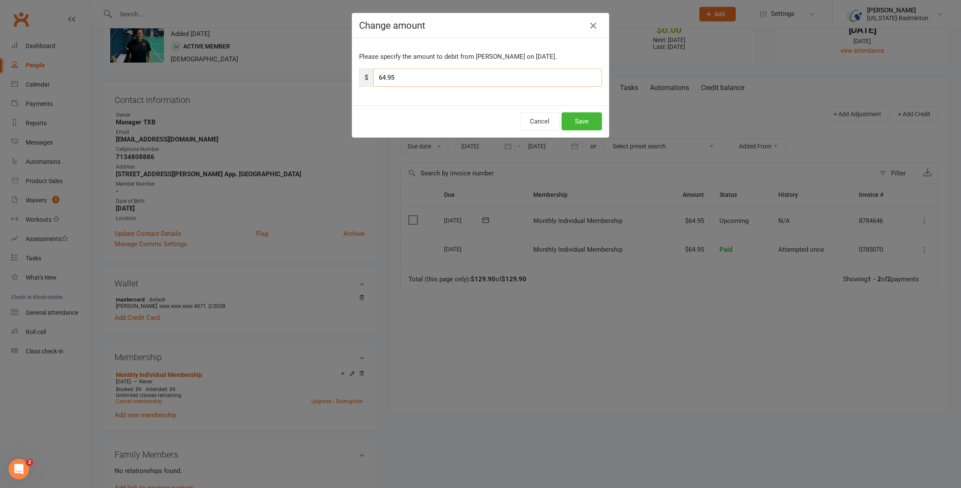
drag, startPoint x: 404, startPoint y: 78, endPoint x: 354, endPoint y: 73, distance: 50.1
click at [354, 73] on div "Please specify the amount to debit from David Chen on Aug 23, 2025. $ 64.95" at bounding box center [480, 71] width 257 height 67
type input "32.48"
click at [578, 117] on button "Save" at bounding box center [582, 121] width 40 height 18
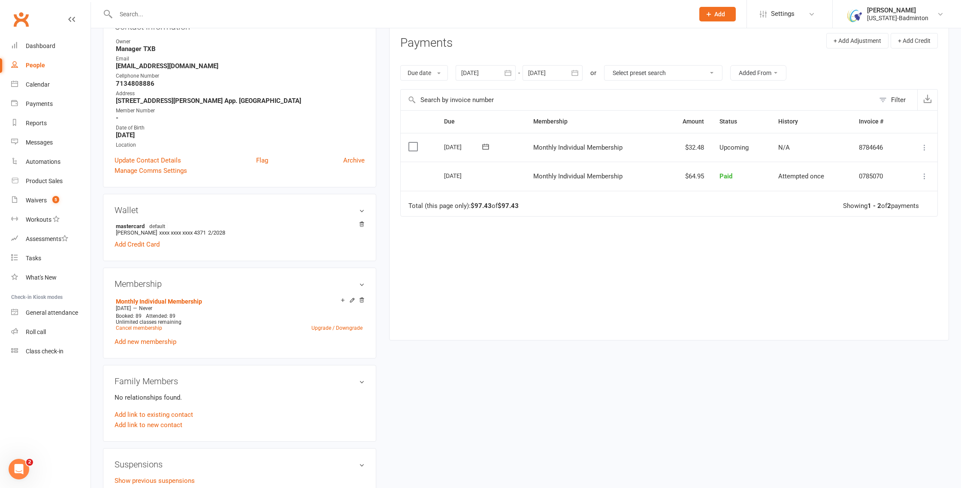
scroll to position [120, 0]
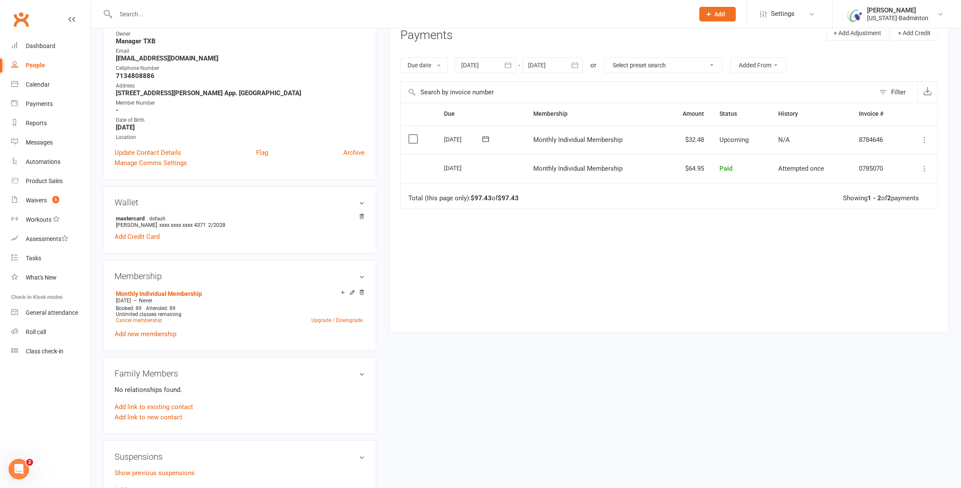
click at [487, 137] on icon at bounding box center [486, 139] width 6 height 6
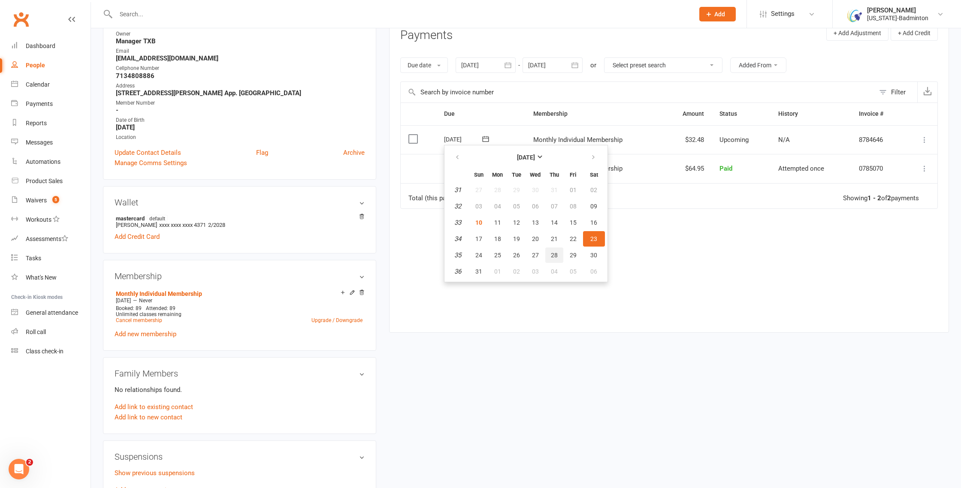
click at [551, 254] on span "28" at bounding box center [554, 255] width 7 height 7
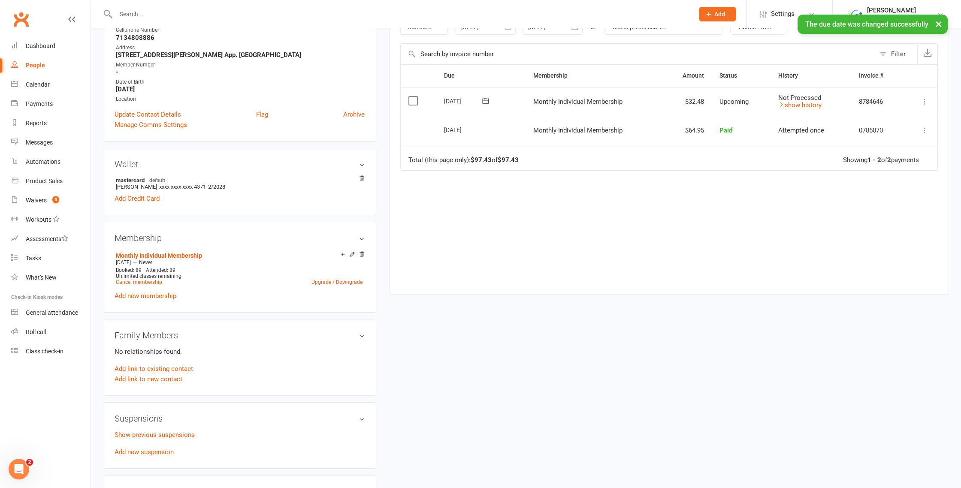
scroll to position [205, 0]
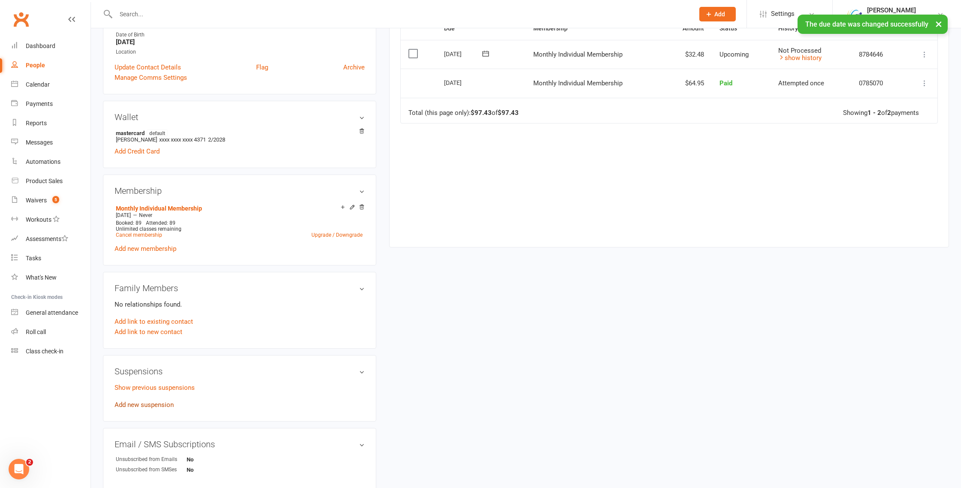
click at [151, 404] on link "Add new suspension" at bounding box center [144, 405] width 59 height 8
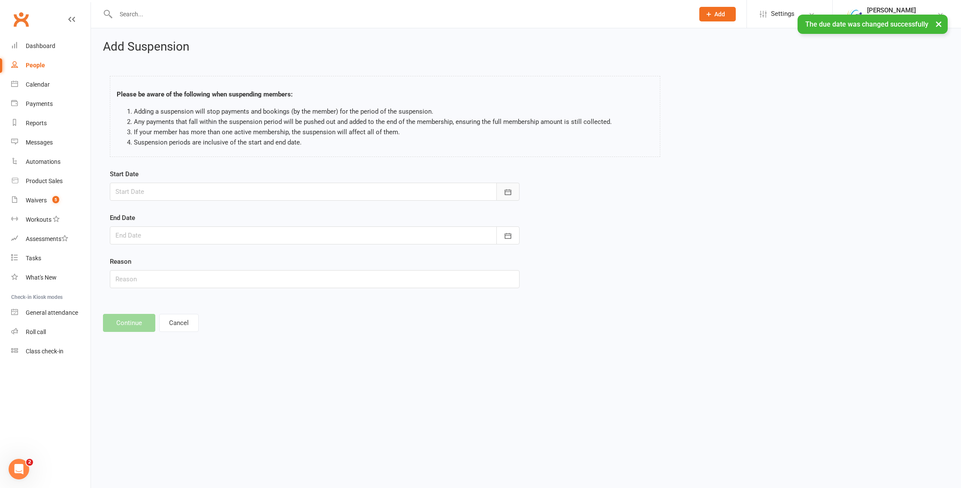
click at [511, 188] on icon "button" at bounding box center [508, 192] width 9 height 9
drag, startPoint x: 219, startPoint y: 281, endPoint x: 260, endPoint y: 280, distance: 40.8
click at [219, 281] on span "14" at bounding box center [220, 279] width 7 height 7
type input "14 Aug 2025"
click at [509, 236] on icon "button" at bounding box center [508, 236] width 9 height 9
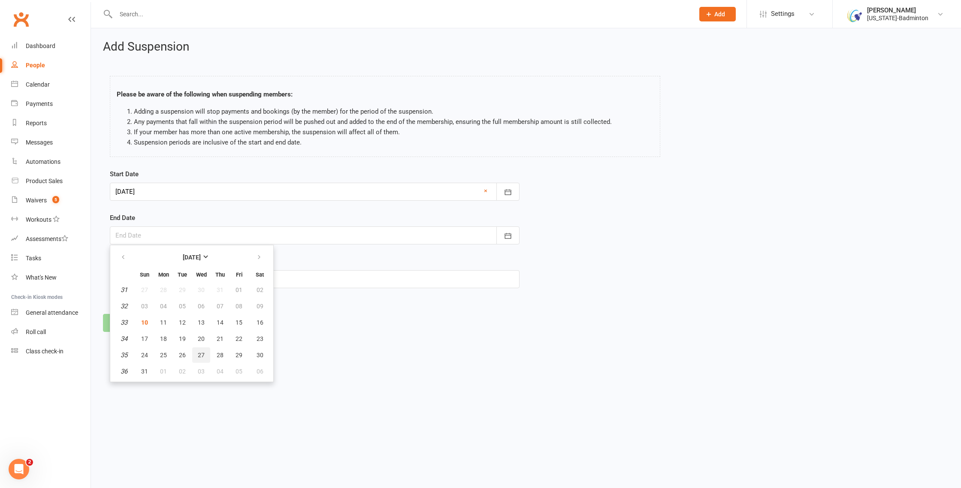
click at [199, 356] on span "27" at bounding box center [201, 355] width 7 height 7
type input "27 Aug 2025"
click at [141, 327] on button "Continue" at bounding box center [129, 323] width 52 height 18
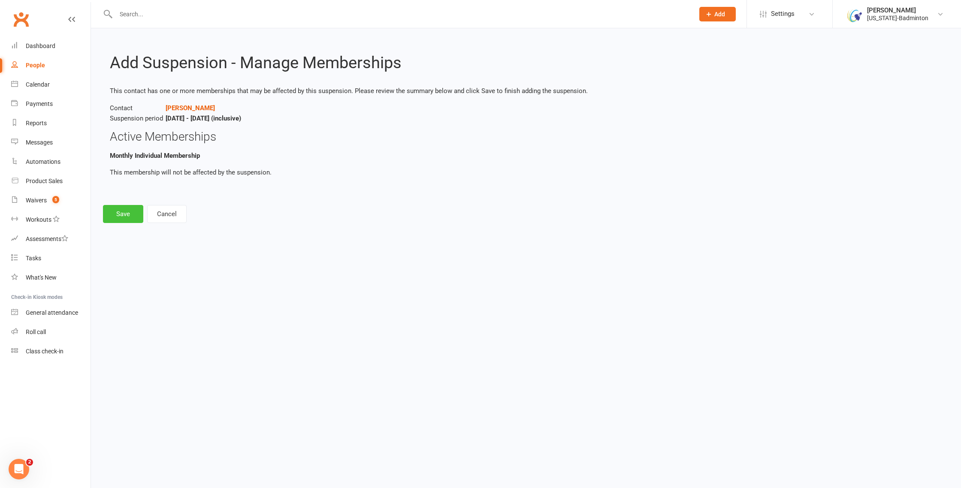
click at [127, 207] on button "Save" at bounding box center [123, 214] width 40 height 18
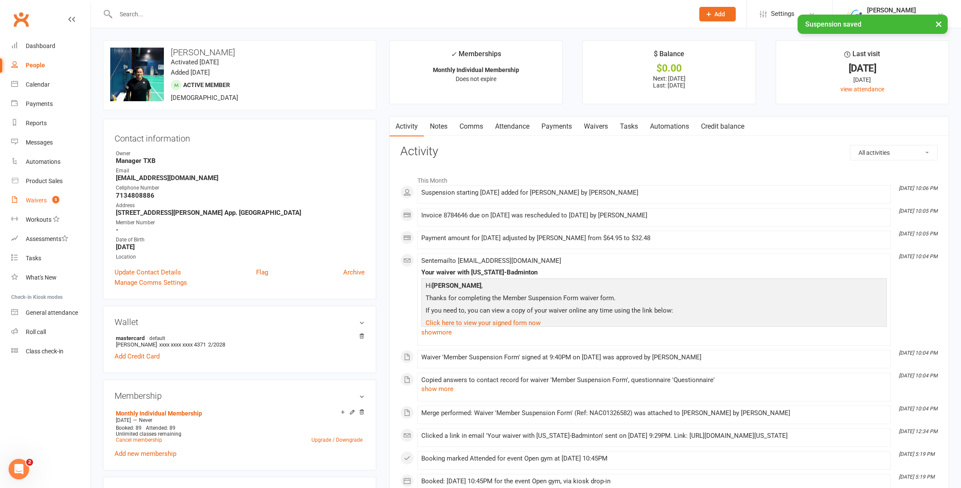
click at [45, 196] on link "Waivers 5" at bounding box center [50, 200] width 79 height 19
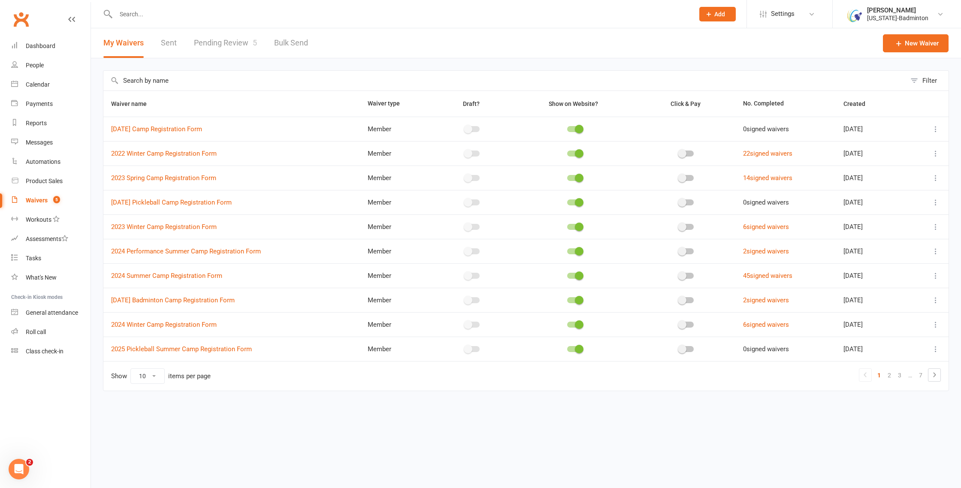
click at [238, 43] on link "Pending Review 5" at bounding box center [225, 43] width 63 height 30
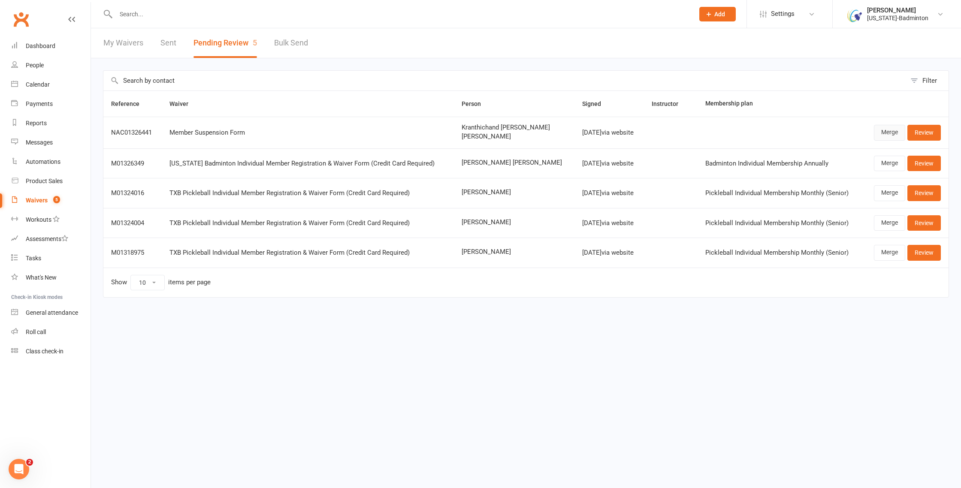
click at [896, 133] on link "Merge" at bounding box center [889, 132] width 31 height 15
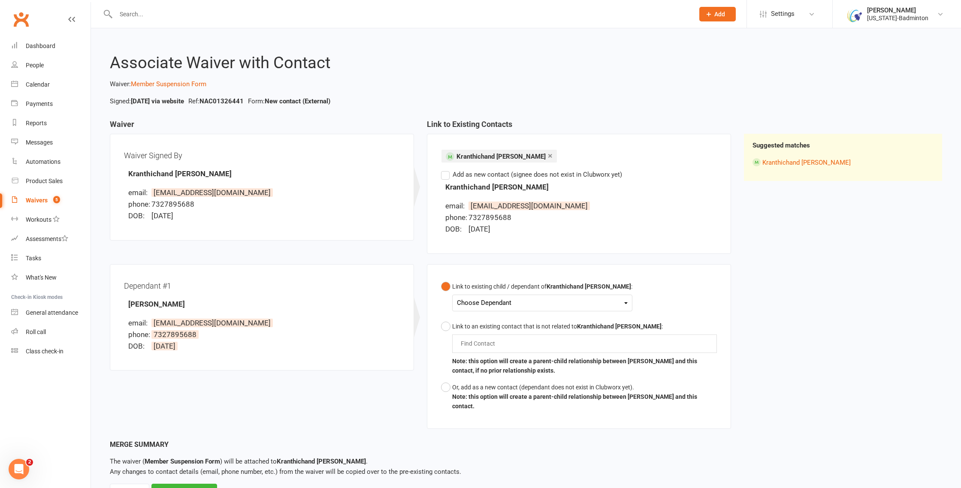
click at [600, 301] on div "Choose Dependant" at bounding box center [542, 303] width 171 height 12
click at [502, 327] on link "Shamit Bezawada" at bounding box center [499, 323] width 85 height 18
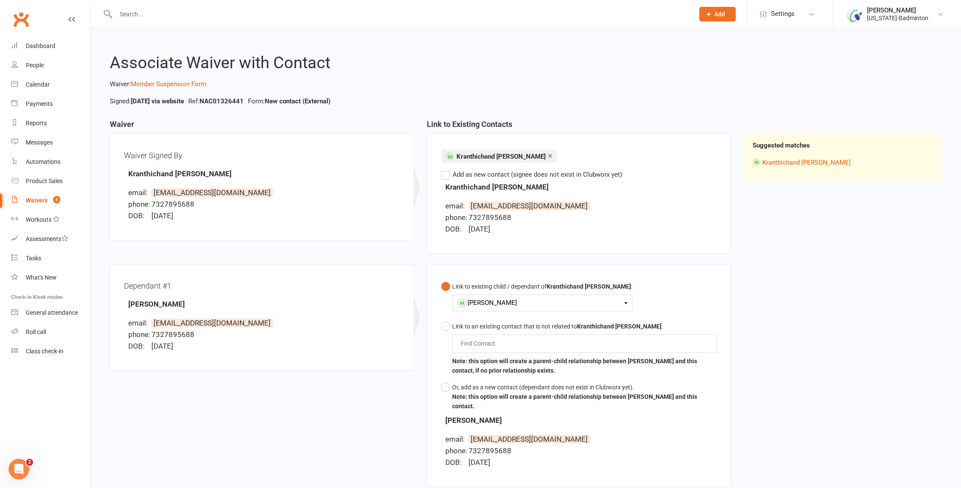
drag, startPoint x: 180, startPoint y: 305, endPoint x: 129, endPoint y: 307, distance: 51.5
click at [129, 307] on div "Dependant #1 Shamit Bezawada email: kranthichand.b@gmail.com phone: 7327895688 …" at bounding box center [262, 318] width 276 height 79
copy strong "Shamit Bezawada"
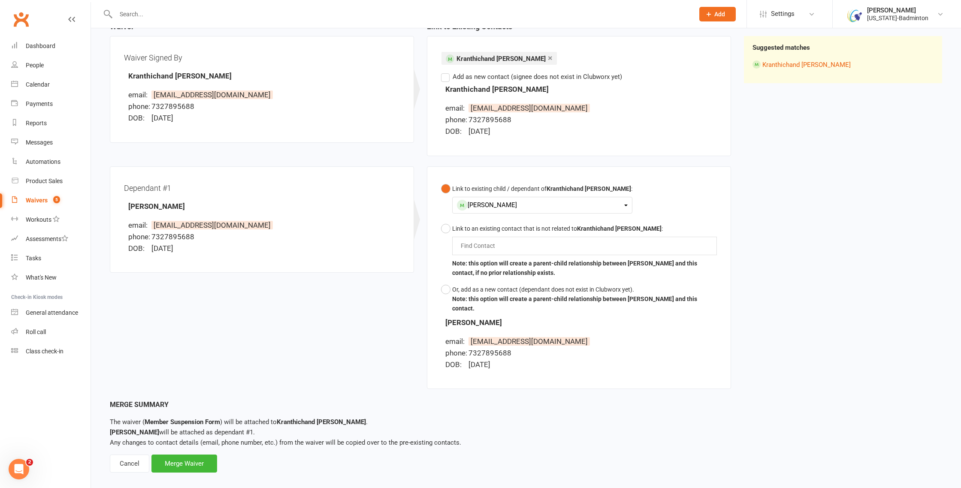
scroll to position [109, 0]
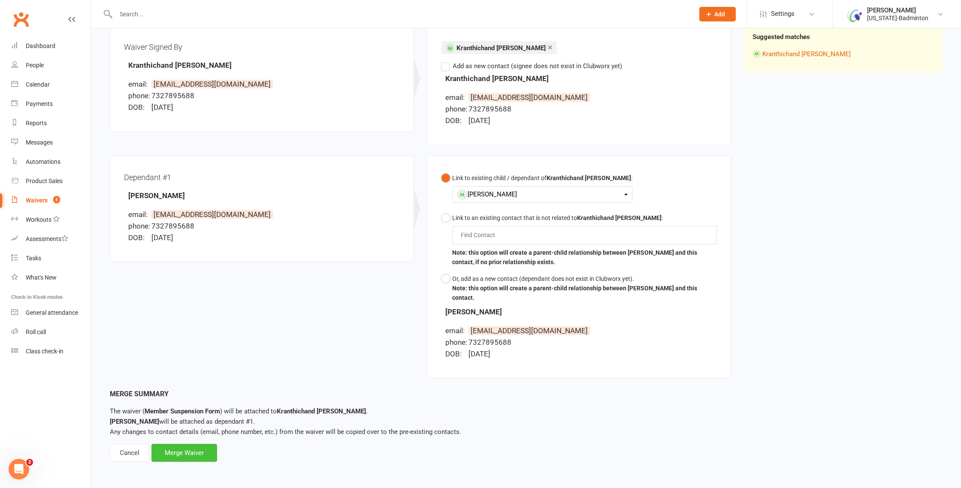
click at [181, 453] on div "Merge Waiver" at bounding box center [184, 453] width 66 height 18
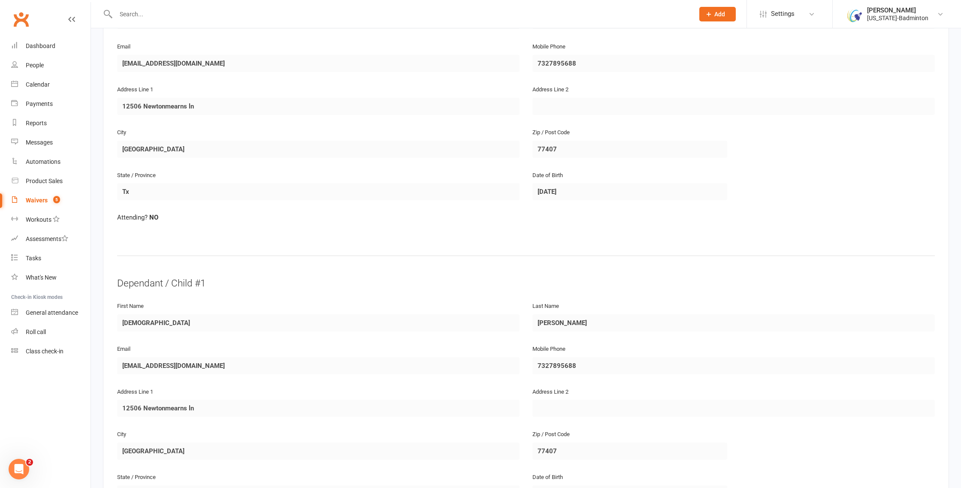
scroll to position [632, 0]
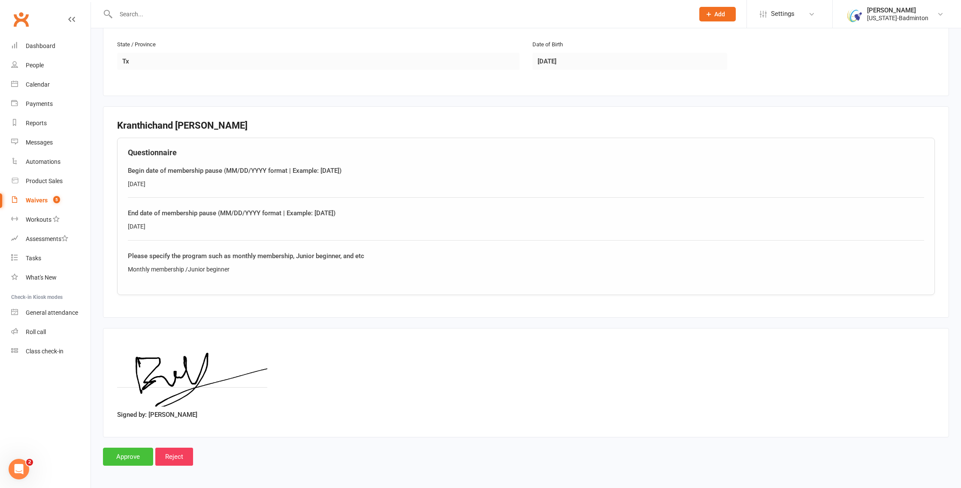
click at [124, 448] on input "Approve" at bounding box center [128, 457] width 50 height 18
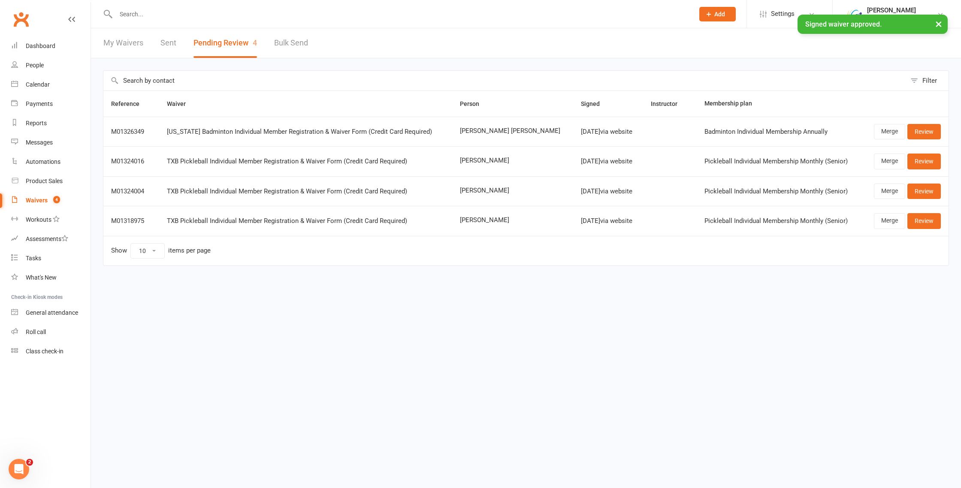
click at [170, 14] on input "text" at bounding box center [400, 14] width 575 height 12
paste input "Shamit Bezawada"
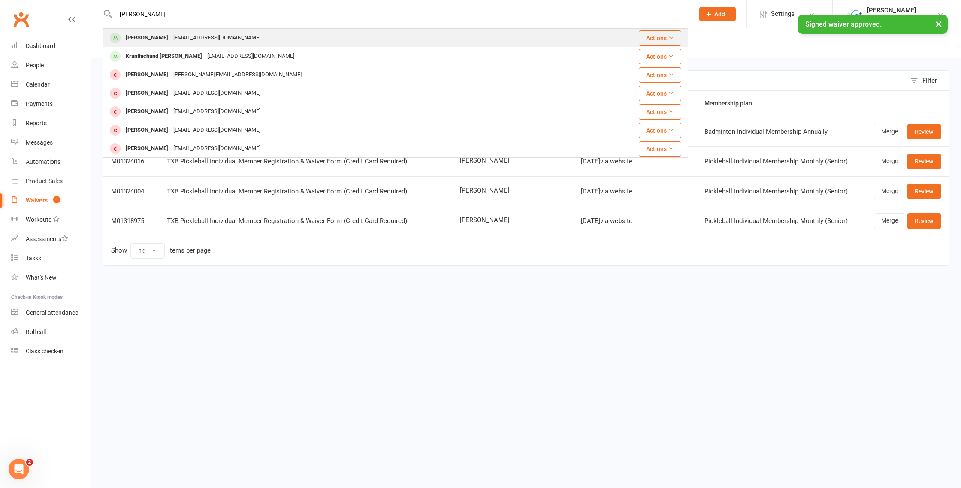
type input "Shamit Bezawada"
click at [159, 39] on div "Shamit Bezawada" at bounding box center [147, 38] width 48 height 12
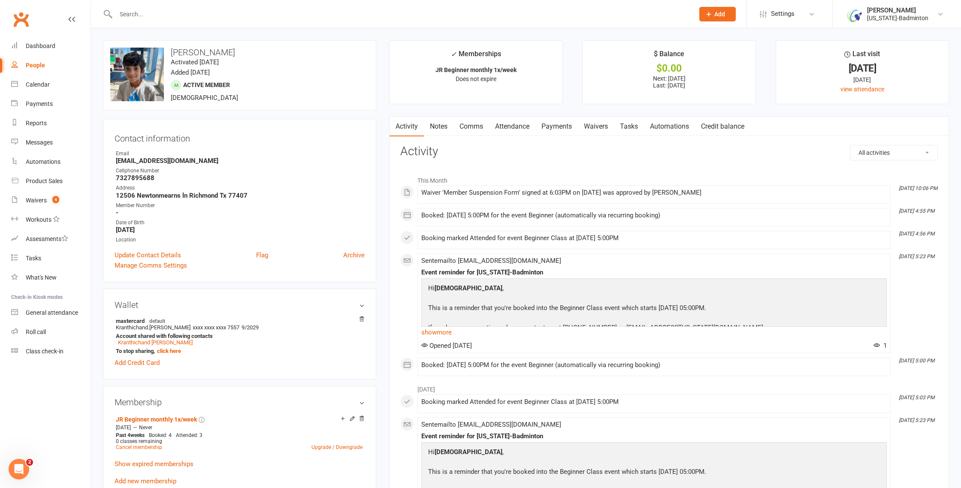
click at [594, 127] on link "Waivers" at bounding box center [596, 127] width 36 height 20
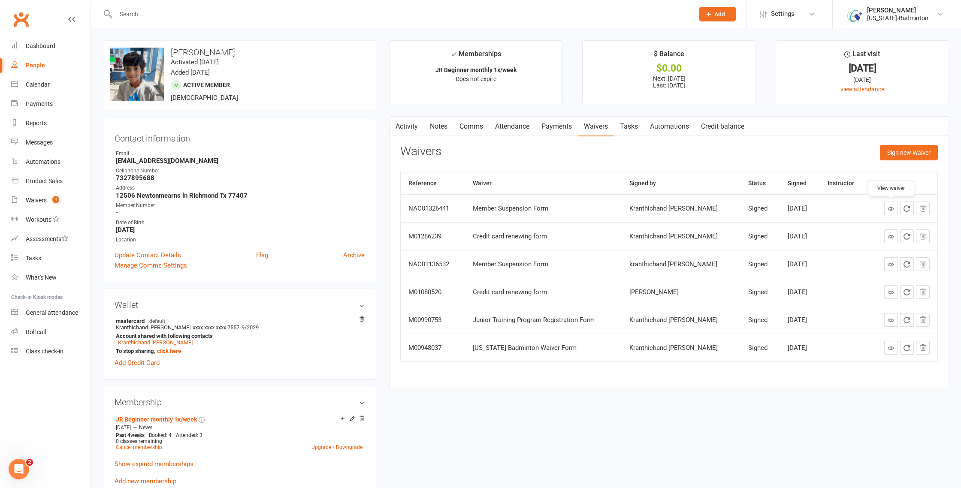
click at [893, 208] on icon at bounding box center [891, 209] width 6 height 6
click at [560, 130] on link "Payments" at bounding box center [557, 127] width 42 height 20
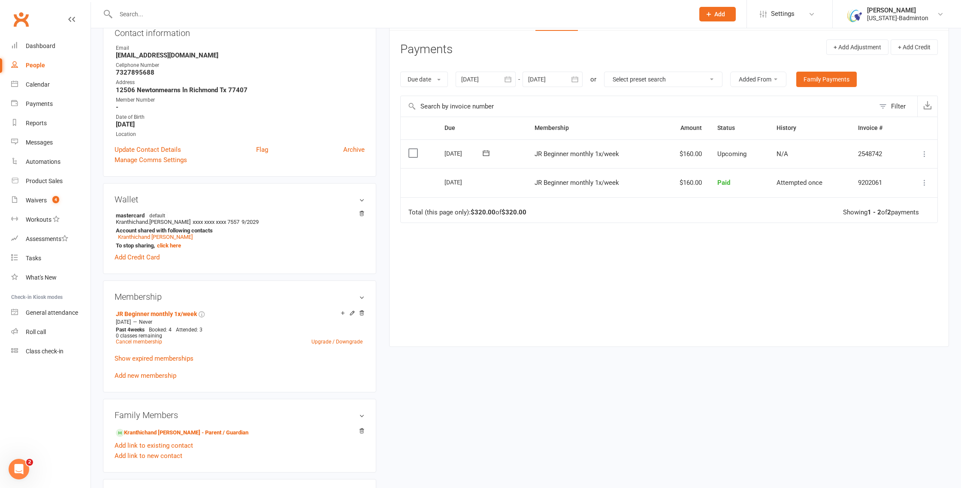
scroll to position [109, 0]
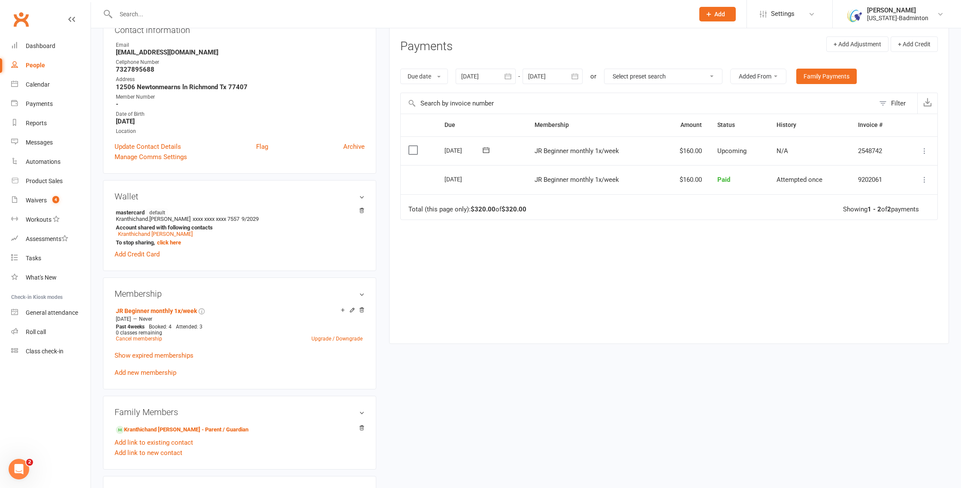
click at [575, 76] on icon "button" at bounding box center [575, 76] width 9 height 9
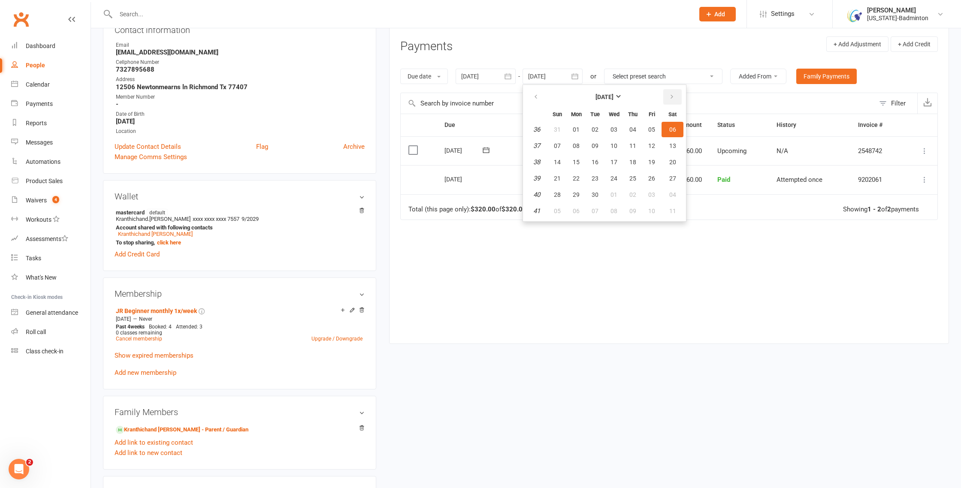
click at [673, 97] on icon "button" at bounding box center [672, 97] width 6 height 7
click at [672, 100] on icon "button" at bounding box center [672, 97] width 6 height 7
click at [637, 157] on button "13" at bounding box center [633, 161] width 18 height 15
type input "13 Nov 2025"
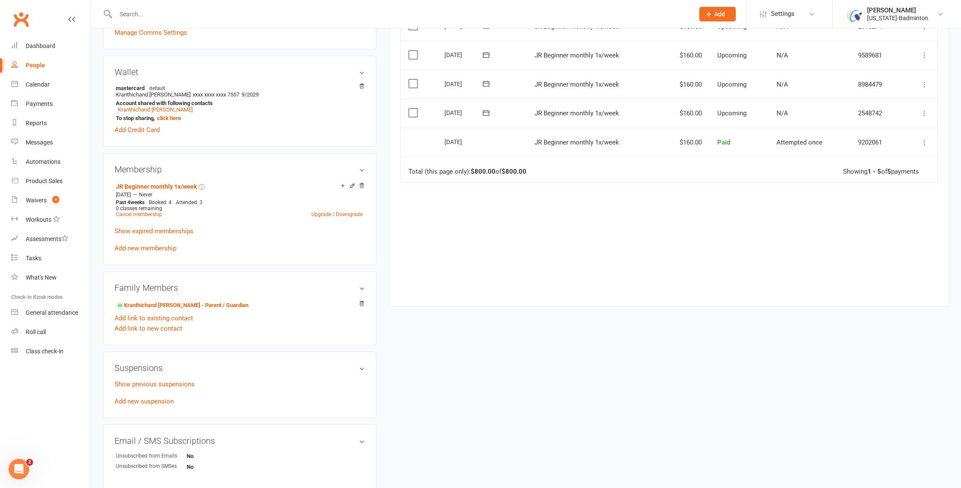
scroll to position [281, 0]
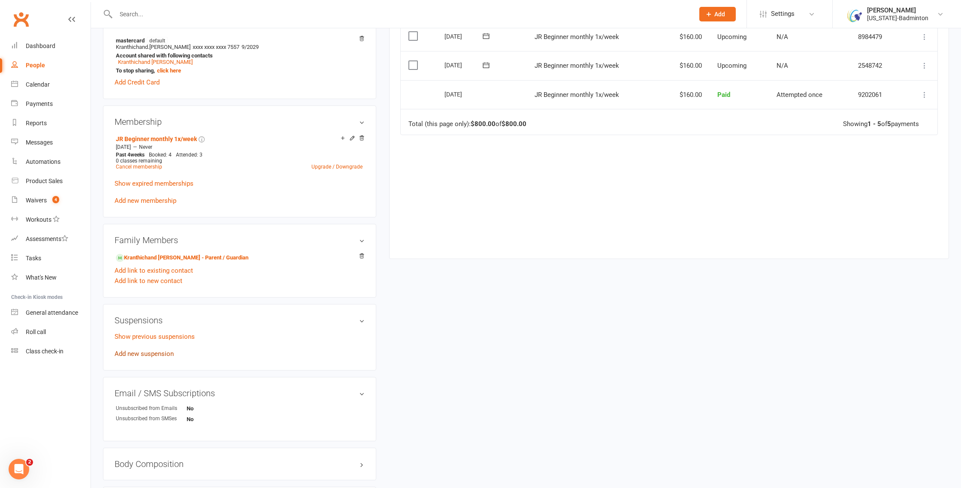
click at [162, 354] on link "Add new suspension" at bounding box center [144, 354] width 59 height 8
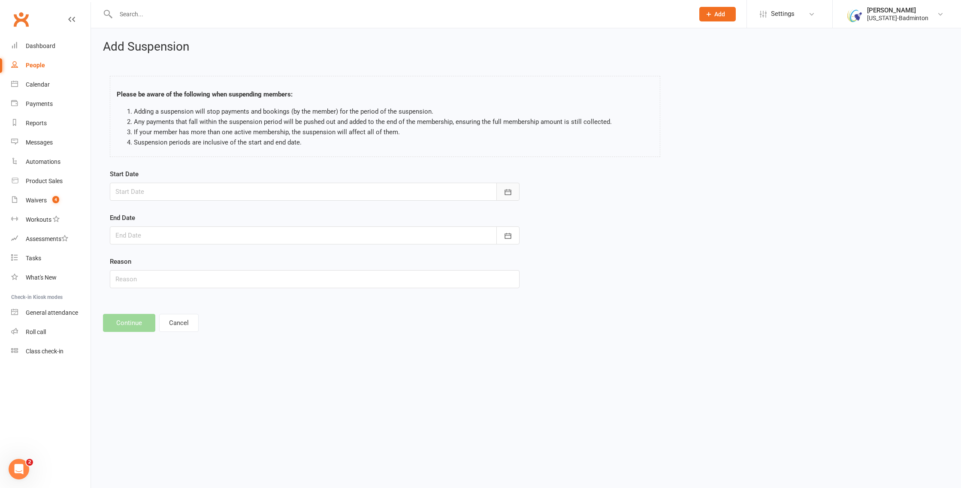
click at [511, 192] on icon "button" at bounding box center [508, 192] width 6 height 6
click at [261, 216] on icon "button" at bounding box center [259, 213] width 6 height 7
click at [241, 296] on span "26" at bounding box center [239, 295] width 7 height 7
type input "26 Sep 2025"
click at [506, 239] on icon "button" at bounding box center [508, 236] width 9 height 9
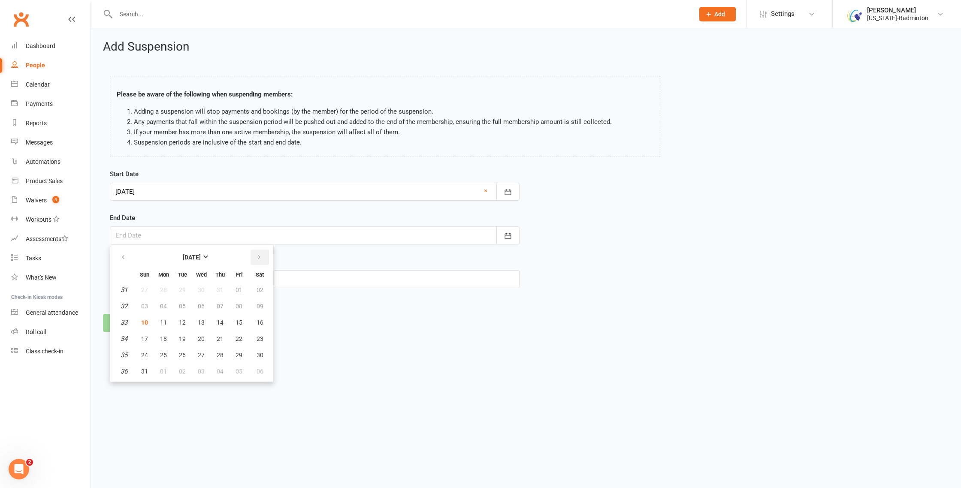
click at [257, 257] on icon "button" at bounding box center [259, 257] width 6 height 7
click at [167, 353] on button "27" at bounding box center [163, 355] width 18 height 15
type input "27 Oct 2025"
click at [140, 324] on button "Continue" at bounding box center [129, 323] width 52 height 18
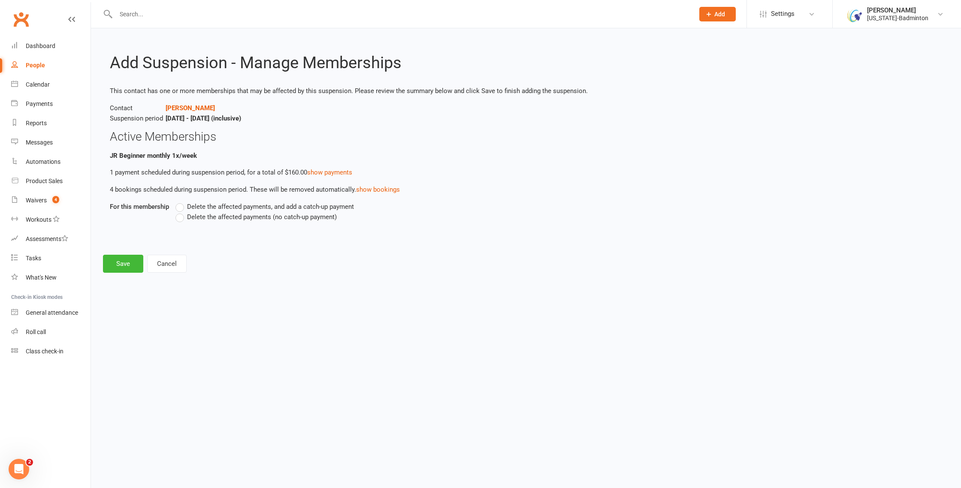
click at [183, 217] on label "Delete the affected payments (no catch-up payment)" at bounding box center [256, 217] width 161 height 10
click at [181, 212] on input "Delete the affected payments (no catch-up payment)" at bounding box center [179, 212] width 6 height 0
click at [124, 269] on button "Save" at bounding box center [123, 264] width 40 height 18
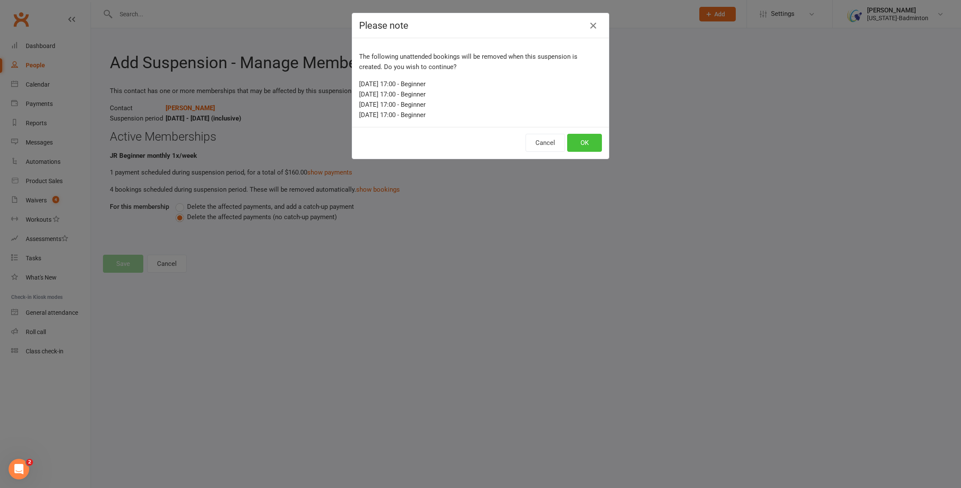
click at [588, 146] on button "OK" at bounding box center [584, 143] width 35 height 18
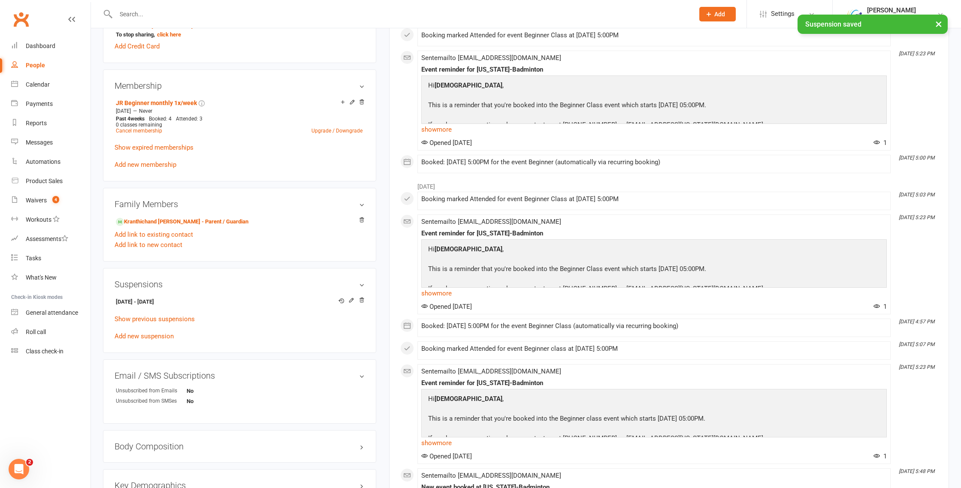
scroll to position [399, 0]
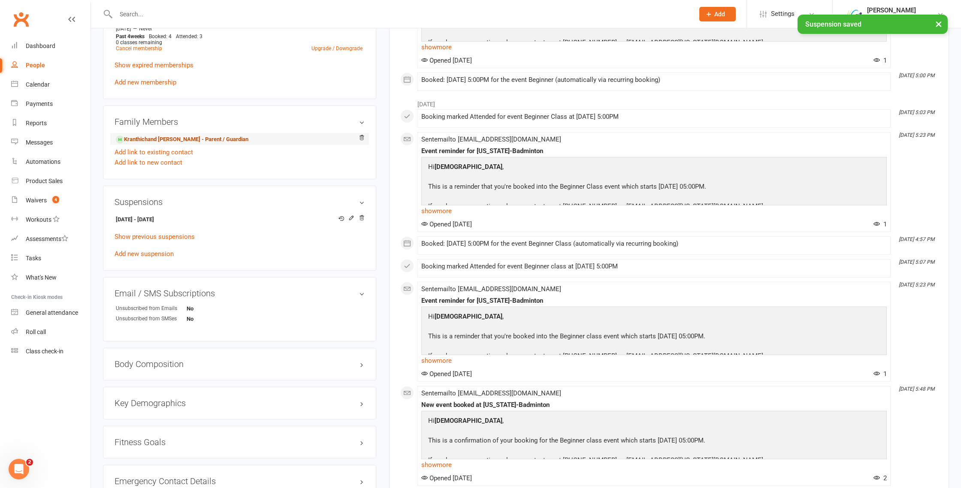
click at [154, 136] on link "Kranthichand Bezawada - Parent / Guardian" at bounding box center [182, 139] width 133 height 9
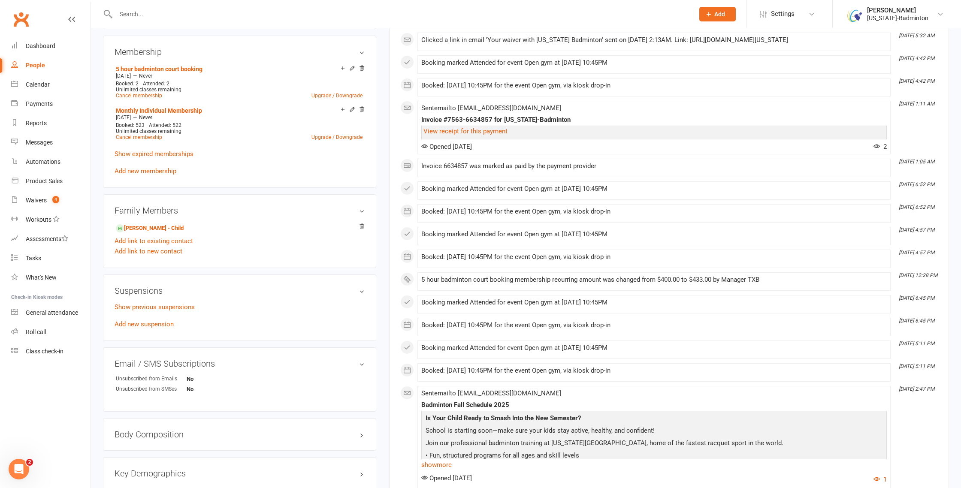
scroll to position [350, 0]
click at [137, 322] on link "Add new suspension" at bounding box center [144, 325] width 59 height 8
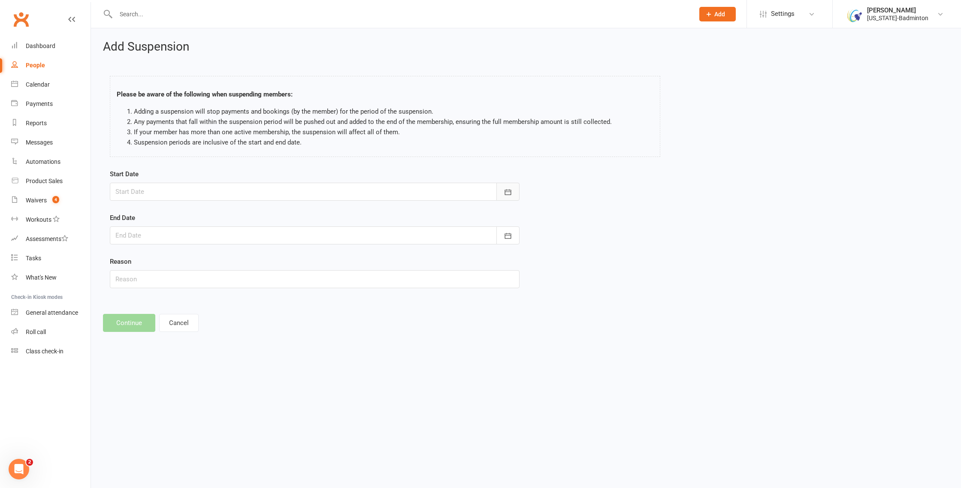
click at [518, 195] on button "button" at bounding box center [508, 192] width 23 height 18
click at [261, 213] on icon "button" at bounding box center [259, 213] width 6 height 7
drag, startPoint x: 237, startPoint y: 294, endPoint x: 254, endPoint y: 290, distance: 17.5
click at [237, 294] on span "26" at bounding box center [239, 295] width 7 height 7
type input "26 Sep 2025"
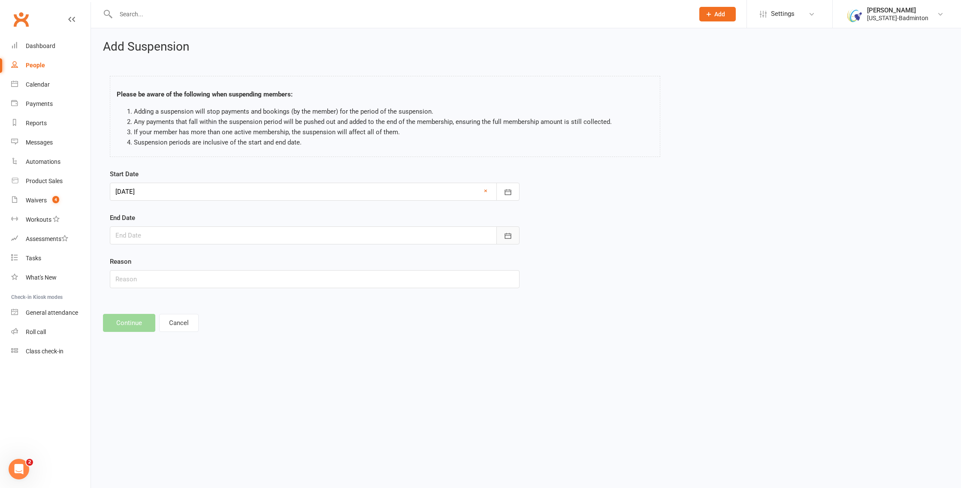
click at [502, 235] on button "button" at bounding box center [508, 236] width 23 height 18
click at [255, 258] on button "button" at bounding box center [260, 257] width 18 height 15
drag, startPoint x: 164, startPoint y: 354, endPoint x: 146, endPoint y: 355, distance: 17.2
click at [164, 354] on span "27" at bounding box center [163, 355] width 7 height 7
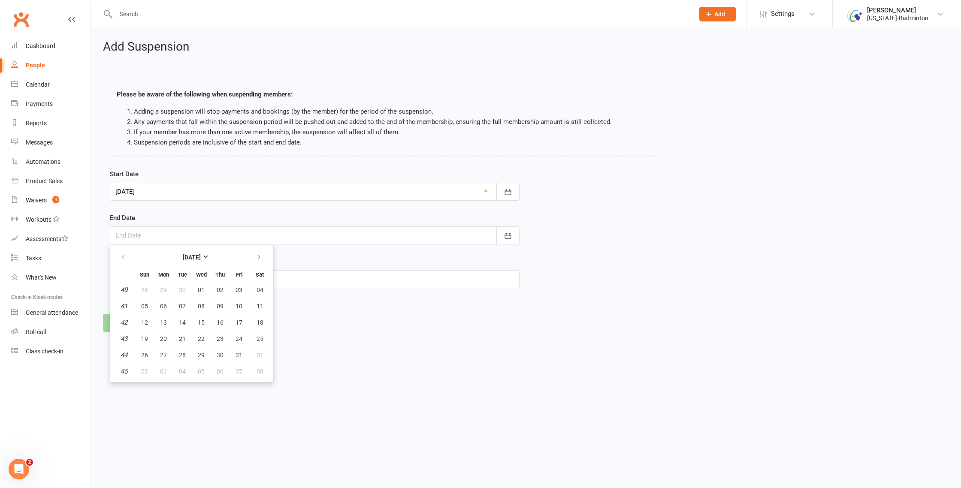
type input "27 Oct 2025"
click at [130, 329] on button "Continue" at bounding box center [129, 323] width 52 height 18
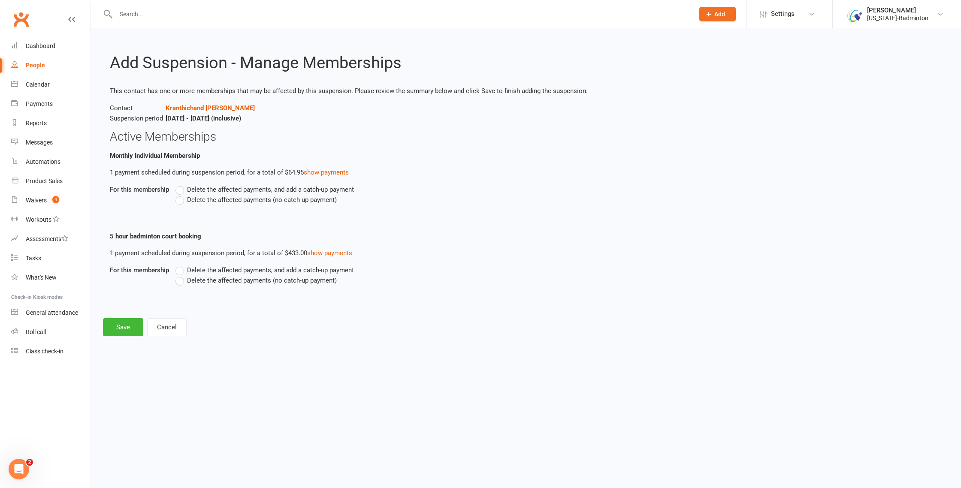
click at [181, 200] on label "Delete the affected payments (no catch-up payment)" at bounding box center [256, 200] width 161 height 10
click at [181, 195] on input "Delete the affected payments (no catch-up payment)" at bounding box center [179, 195] width 6 height 0
click at [119, 328] on button "Save" at bounding box center [123, 327] width 40 height 18
click at [166, 344] on button "Cancel" at bounding box center [166, 344] width 39 height 18
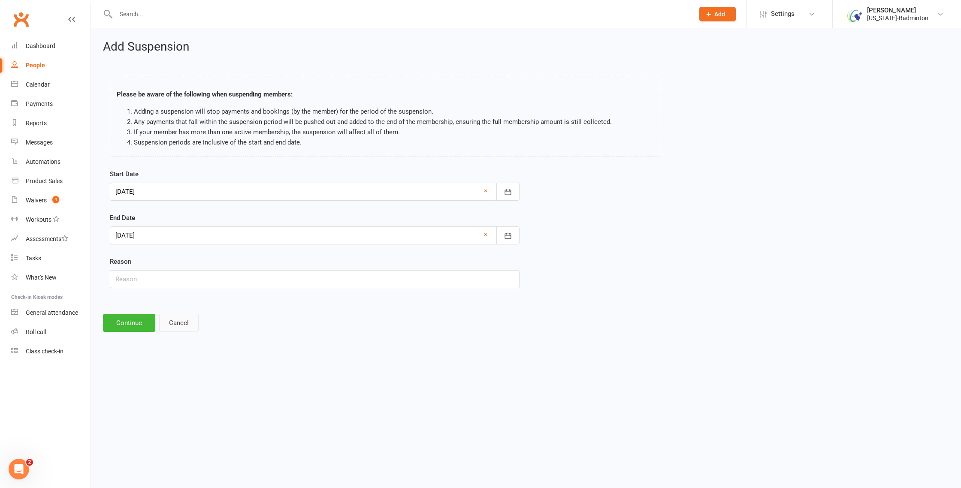
click at [171, 320] on button "Cancel" at bounding box center [178, 323] width 39 height 18
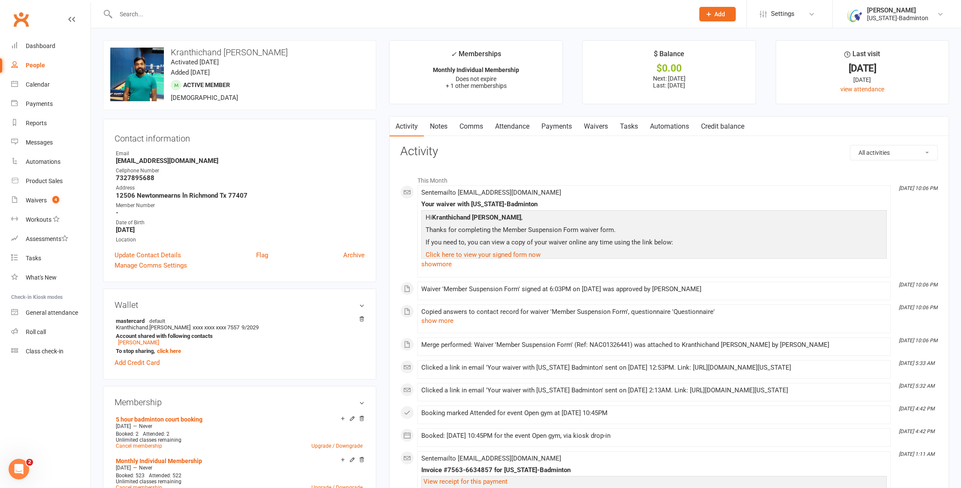
click at [548, 129] on link "Payments" at bounding box center [557, 127] width 42 height 20
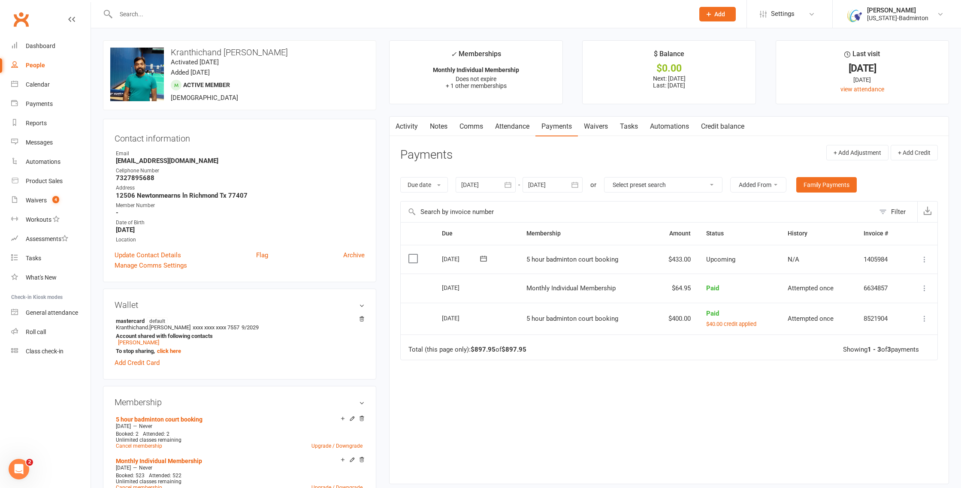
click at [575, 184] on icon "button" at bounding box center [575, 185] width 9 height 9
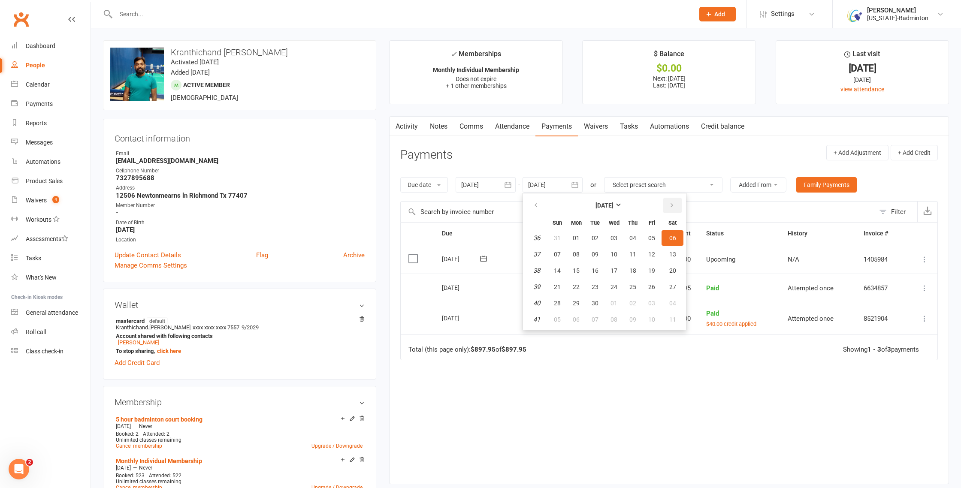
click at [673, 202] on icon "button" at bounding box center [672, 205] width 6 height 7
drag, startPoint x: 647, startPoint y: 306, endPoint x: 654, endPoint y: 308, distance: 7.9
click at [647, 306] on button "31" at bounding box center [652, 303] width 18 height 15
type input "31 Oct 2025"
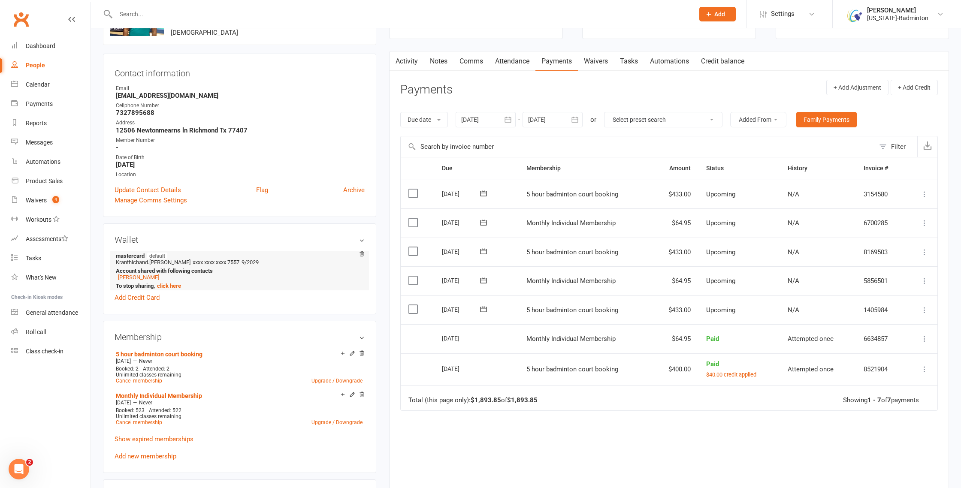
scroll to position [91, 0]
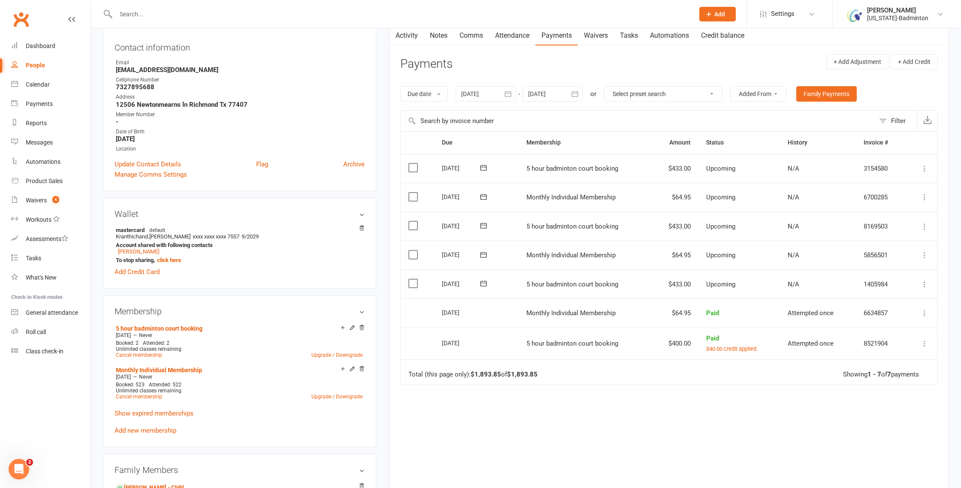
click at [924, 256] on icon at bounding box center [925, 255] width 9 height 9
click at [846, 324] on link "Skip" at bounding box center [878, 323] width 101 height 17
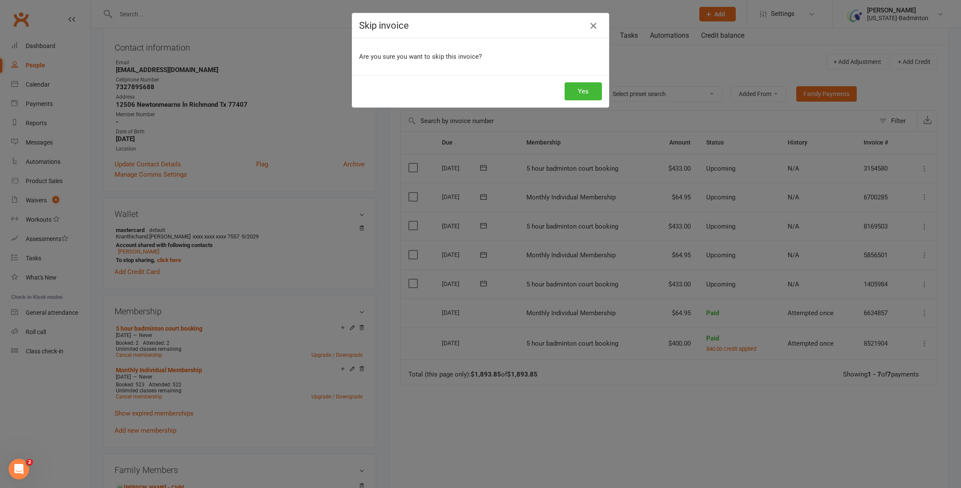
click at [594, 25] on icon "button" at bounding box center [593, 26] width 10 height 10
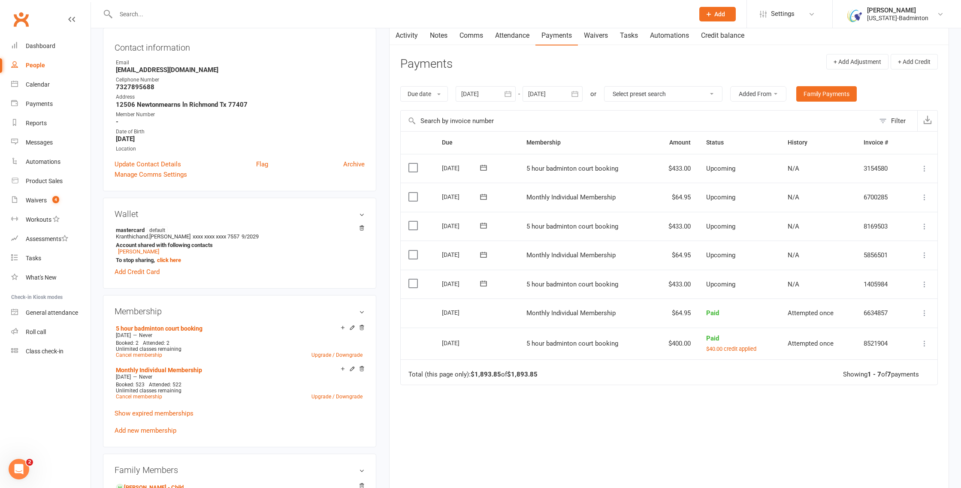
click at [921, 196] on icon at bounding box center [925, 197] width 9 height 9
click at [872, 265] on link "Skip" at bounding box center [878, 265] width 101 height 17
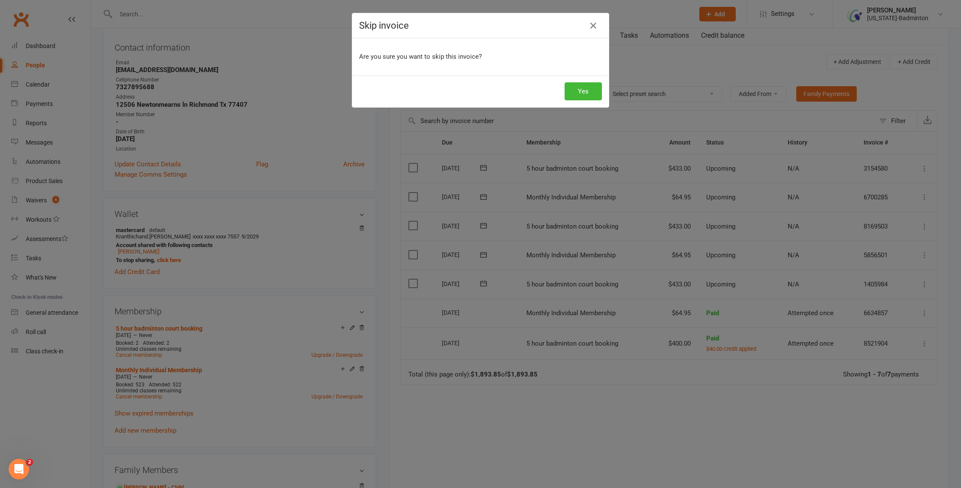
click at [602, 85] on div "Yes" at bounding box center [480, 92] width 257 height 32
click at [599, 90] on button "Yes" at bounding box center [583, 91] width 37 height 18
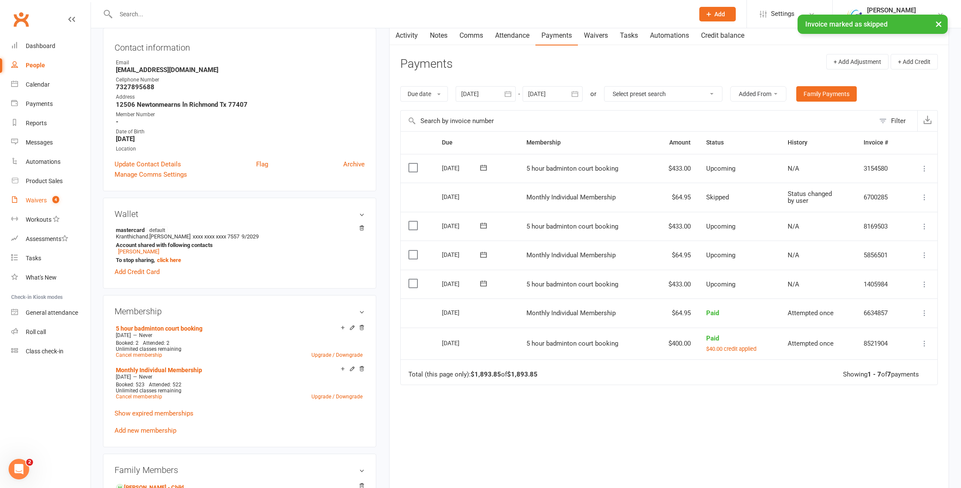
click at [42, 195] on link "Waivers 4" at bounding box center [50, 200] width 79 height 19
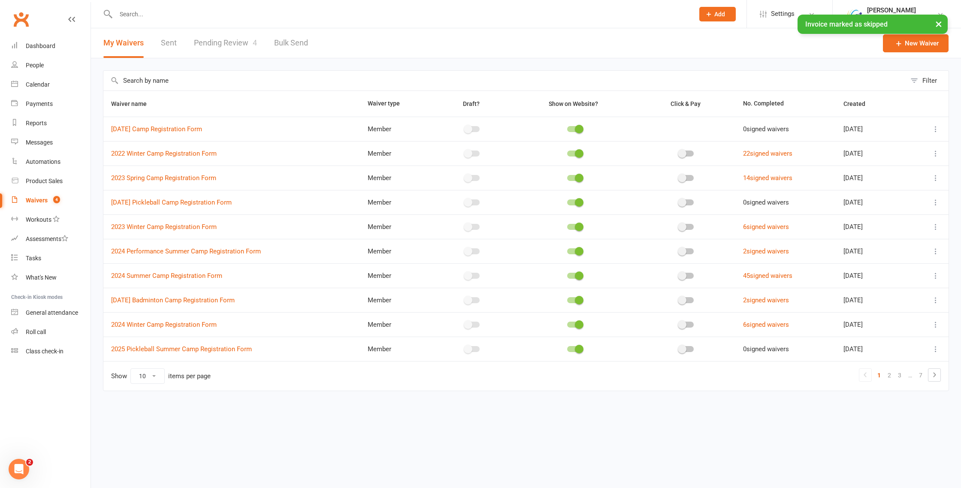
click at [239, 39] on link "Pending Review 4" at bounding box center [225, 43] width 63 height 30
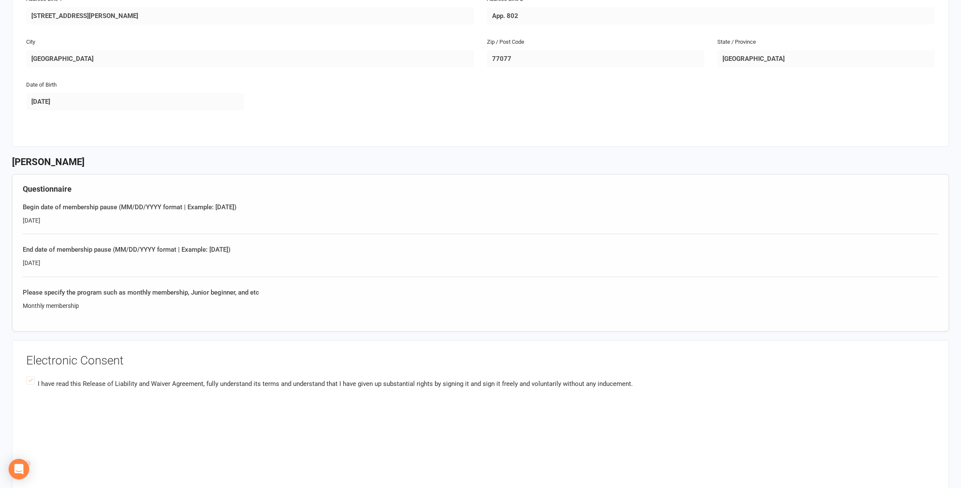
scroll to position [297, 0]
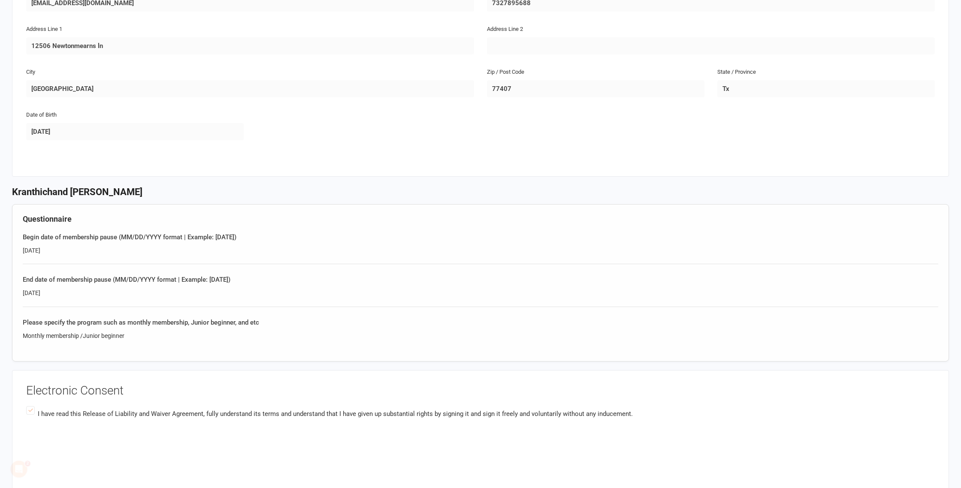
scroll to position [511, 0]
